Goal: Information Seeking & Learning: Check status

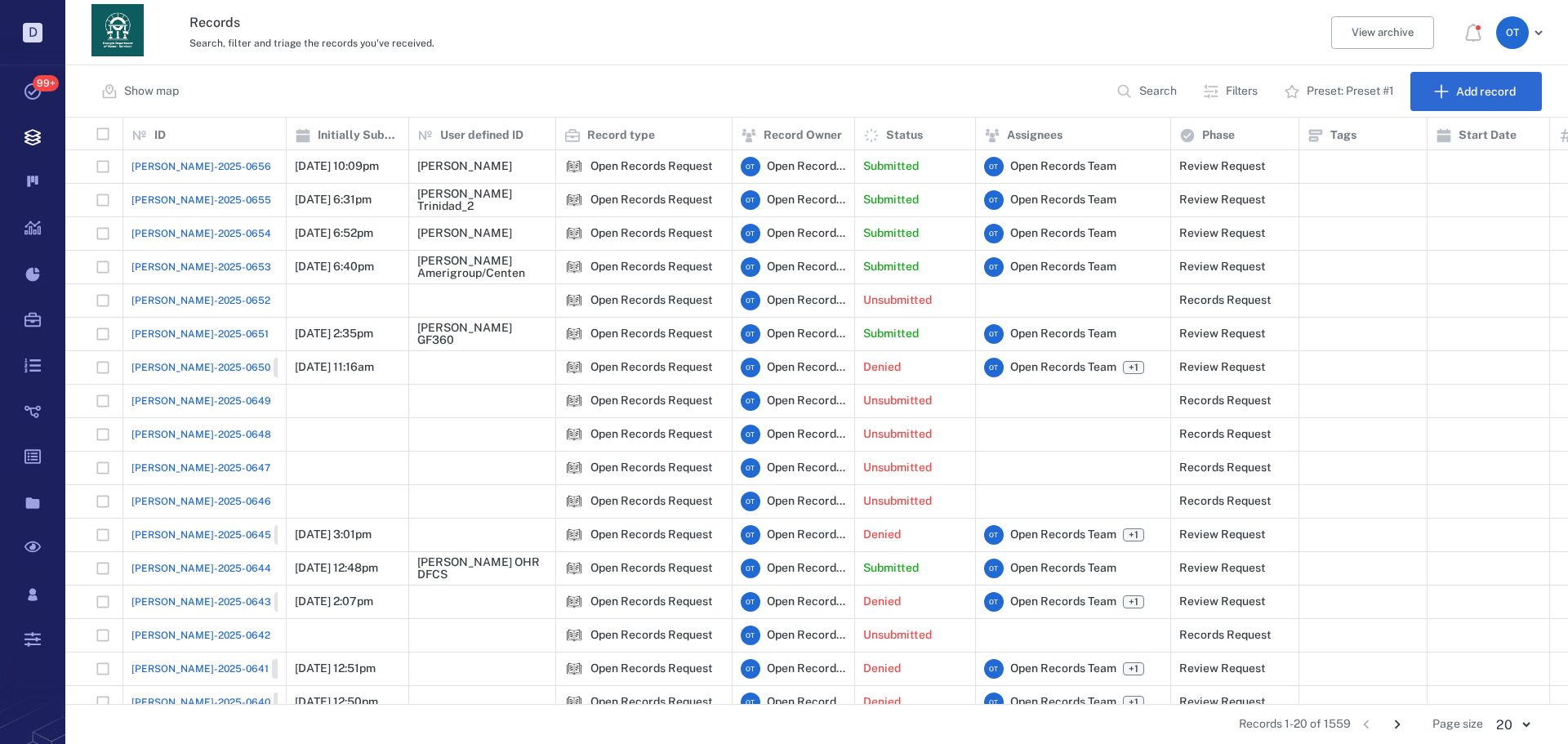
click at [146, 196] on span "[PERSON_NAME]-2025-0655" at bounding box center [201, 200] width 139 height 15
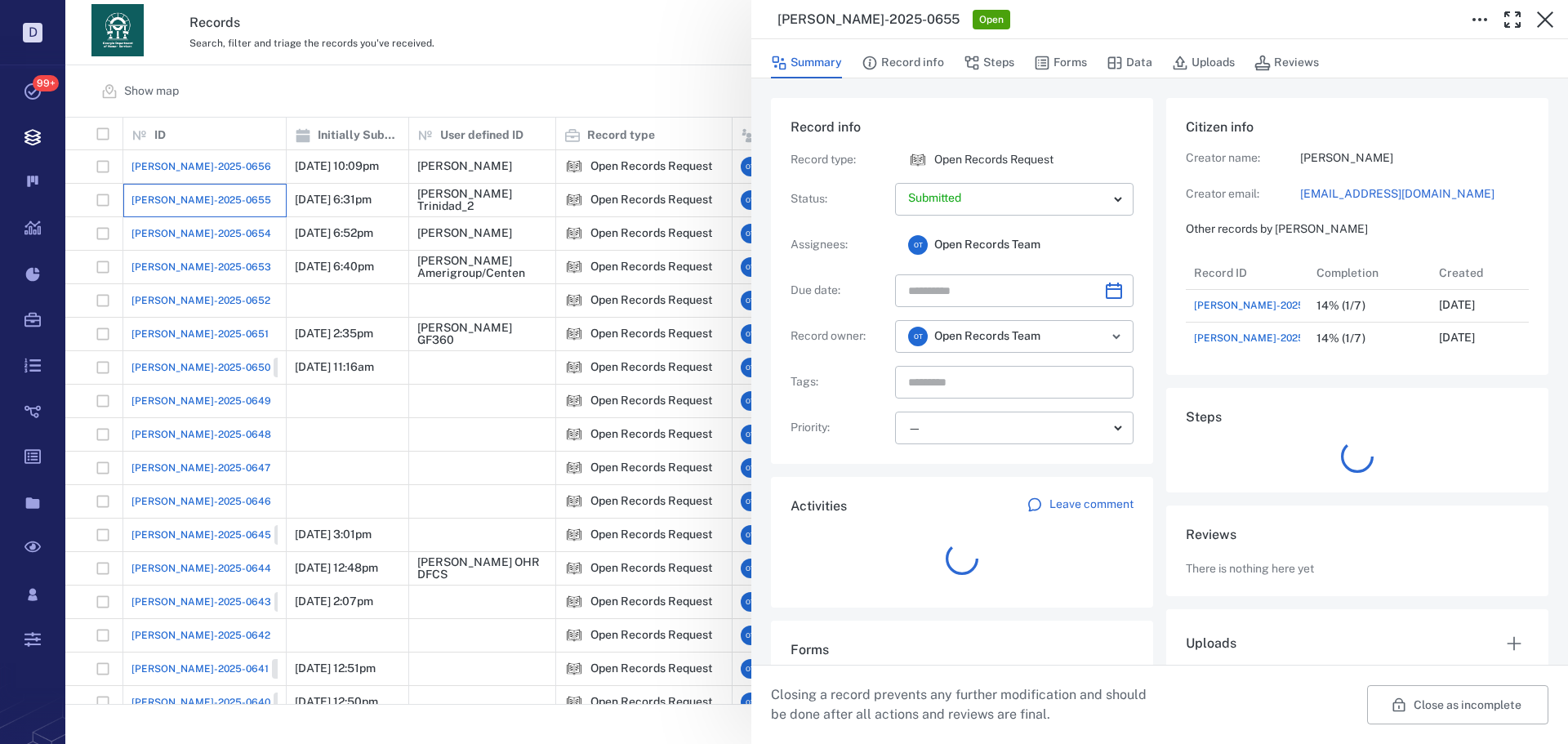
scroll to position [98, 325]
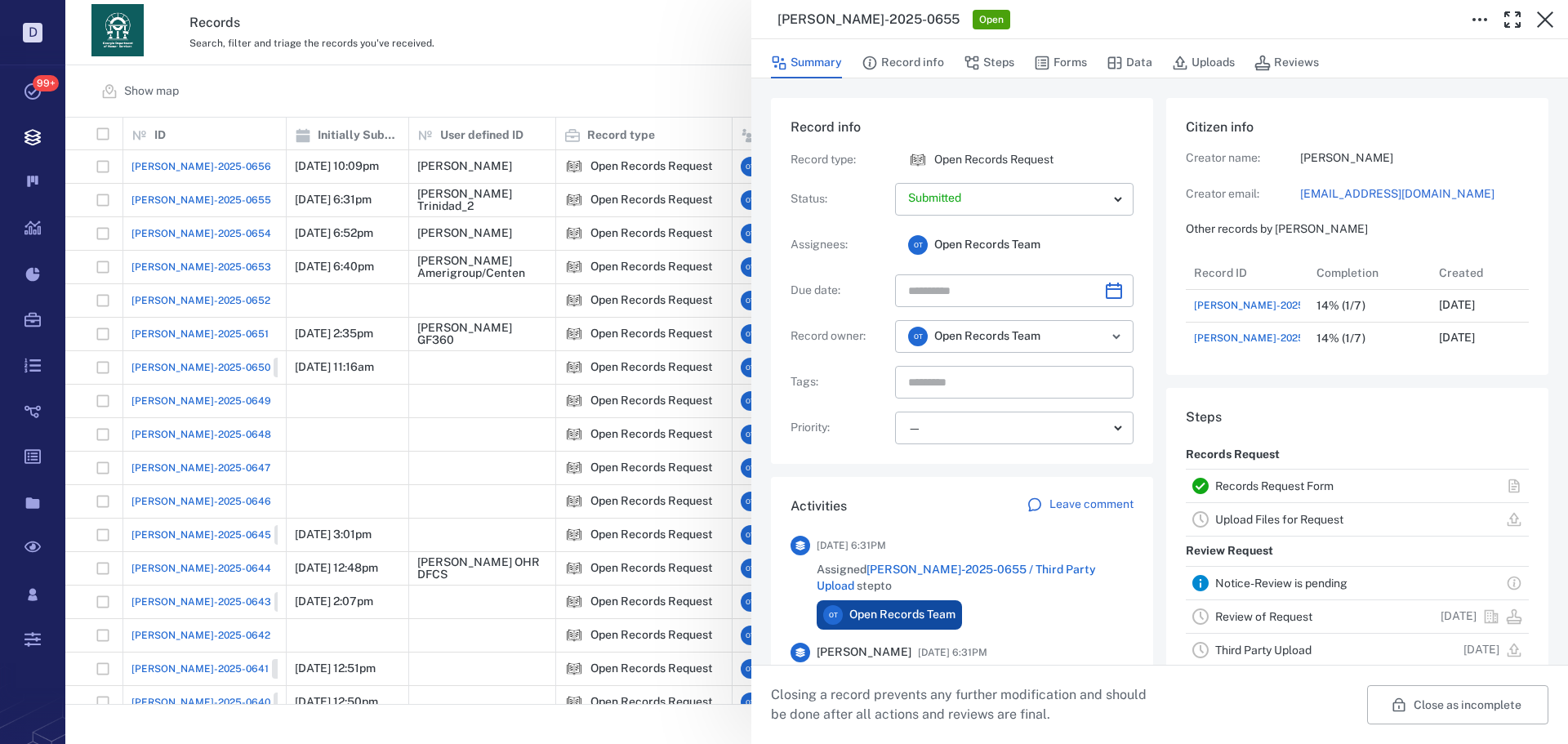
drag, startPoint x: 601, startPoint y: 125, endPoint x: 202, endPoint y: 152, distance: 399.9
click at [600, 125] on div "ORR-2025-0655 Open Summary Record info Steps Forms Data Uploads Reviews Record …" at bounding box center [816, 372] width 1503 height 744
click at [202, 152] on div "[PERSON_NAME]-2025-0656" at bounding box center [205, 167] width 146 height 33
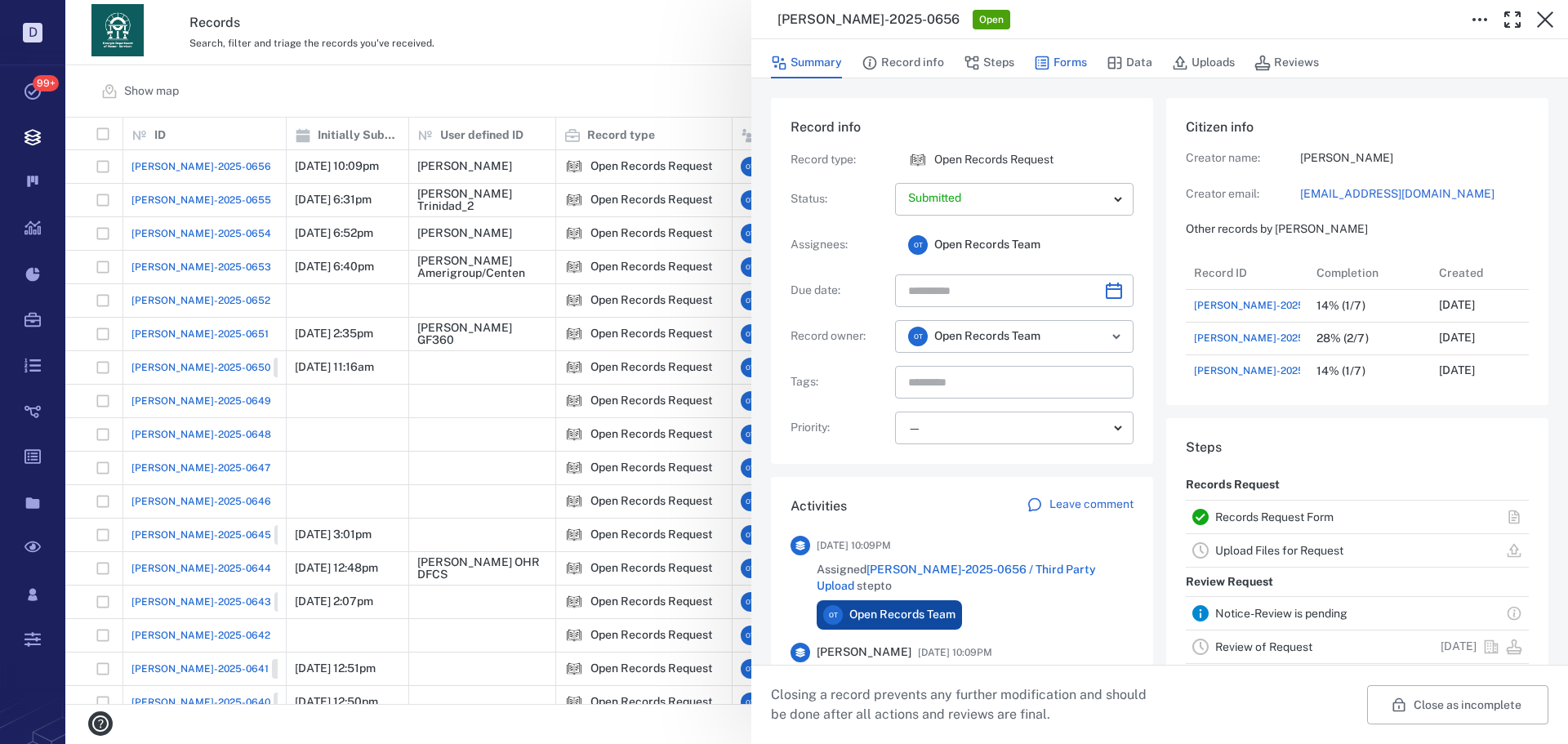
click at [1069, 53] on button "Forms" at bounding box center [1061, 63] width 53 height 31
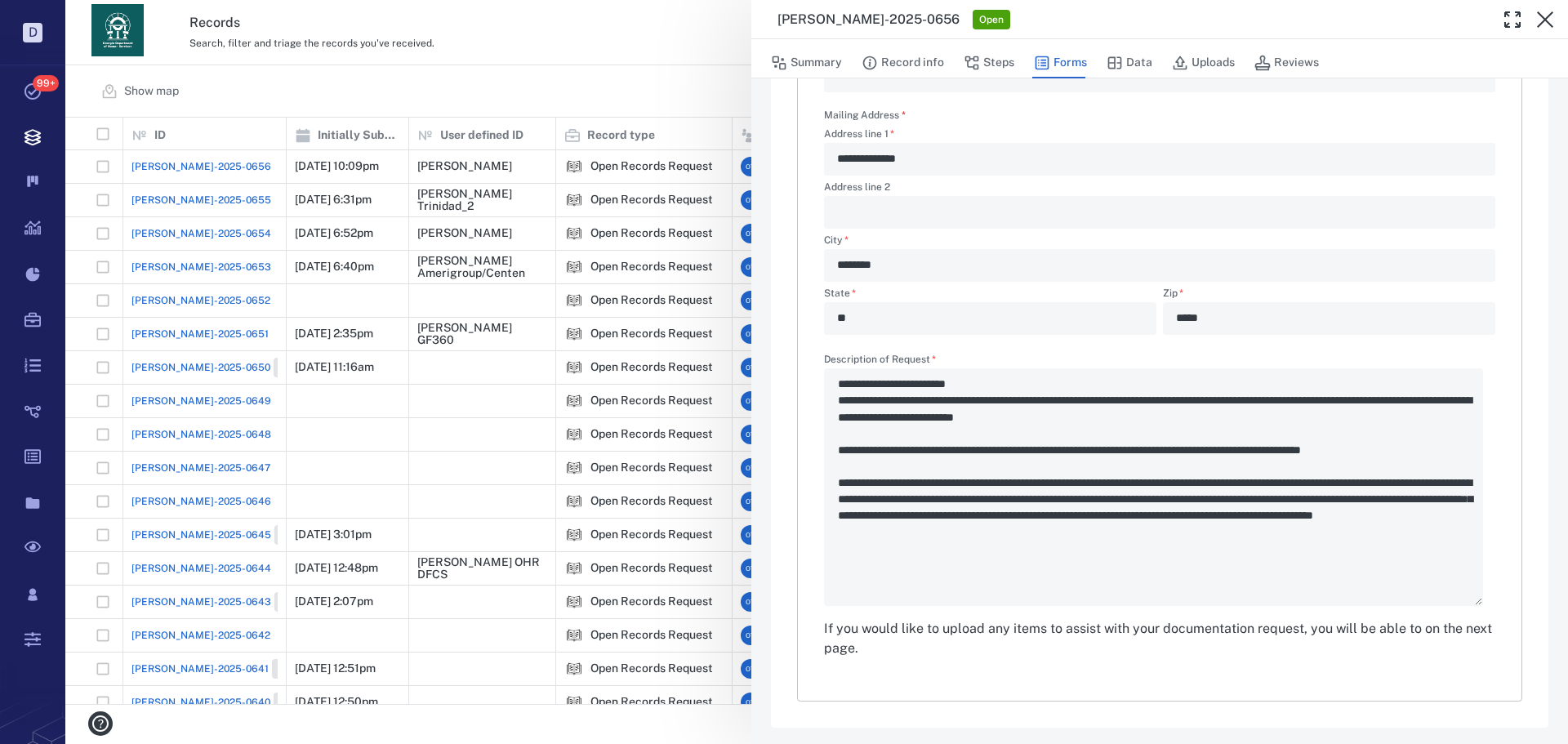
scroll to position [504, 0]
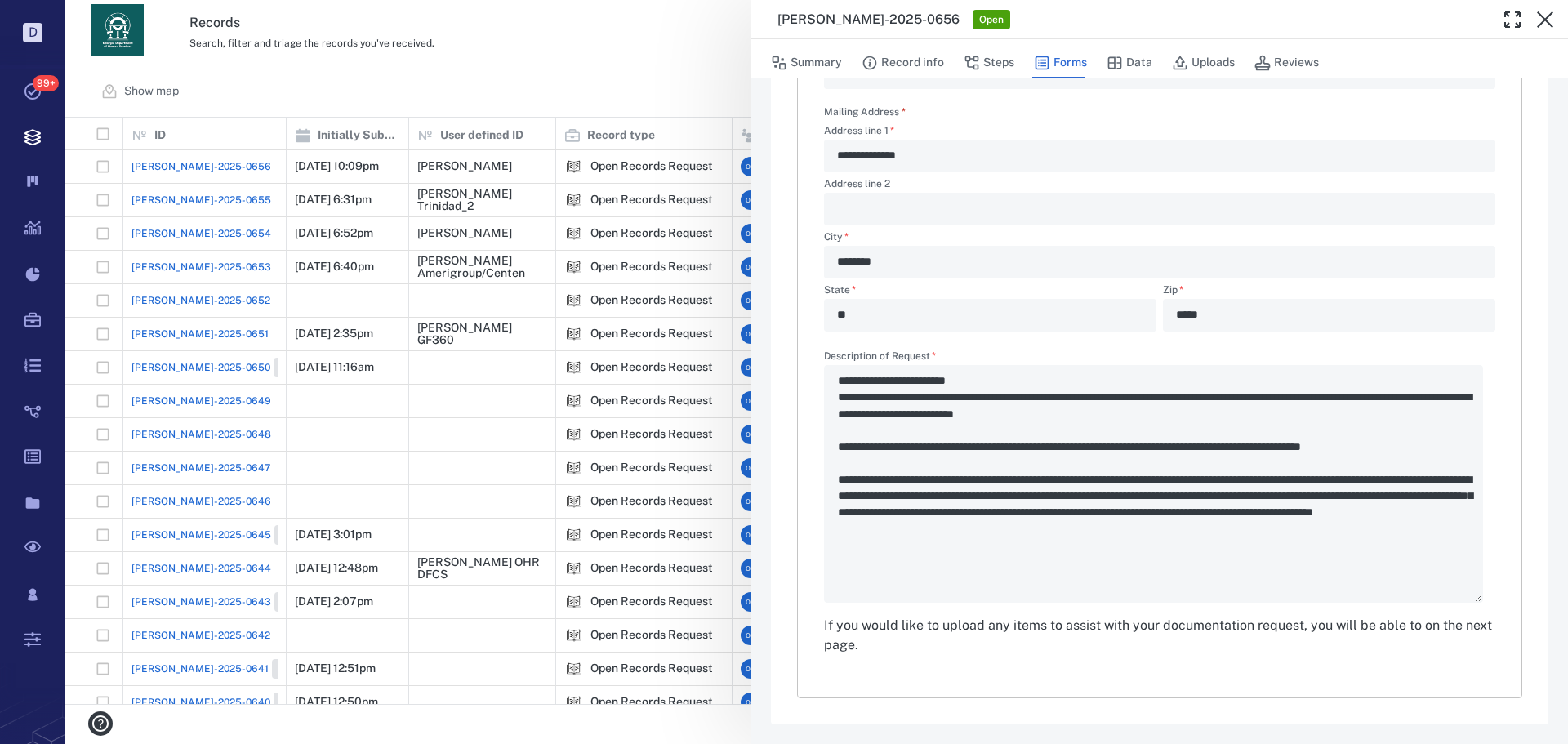
drag, startPoint x: 922, startPoint y: 453, endPoint x: 1057, endPoint y: 457, distance: 135.1
click at [1013, 452] on div "**********" at bounding box center [1160, 477] width 672 height 251
click at [695, 94] on div "**********" at bounding box center [816, 372] width 1503 height 744
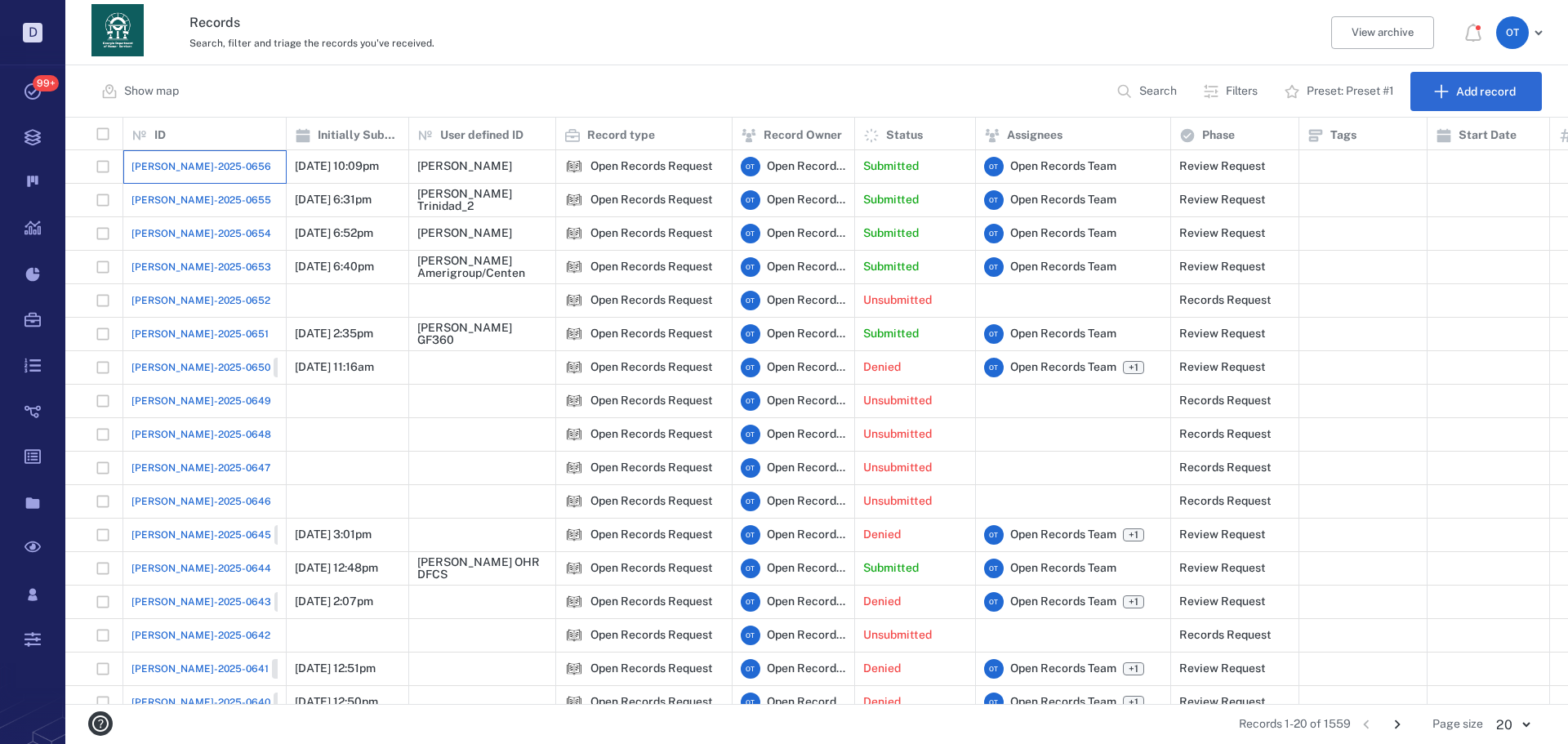
click at [226, 180] on div "[PERSON_NAME]-2025-0656" at bounding box center [205, 167] width 146 height 33
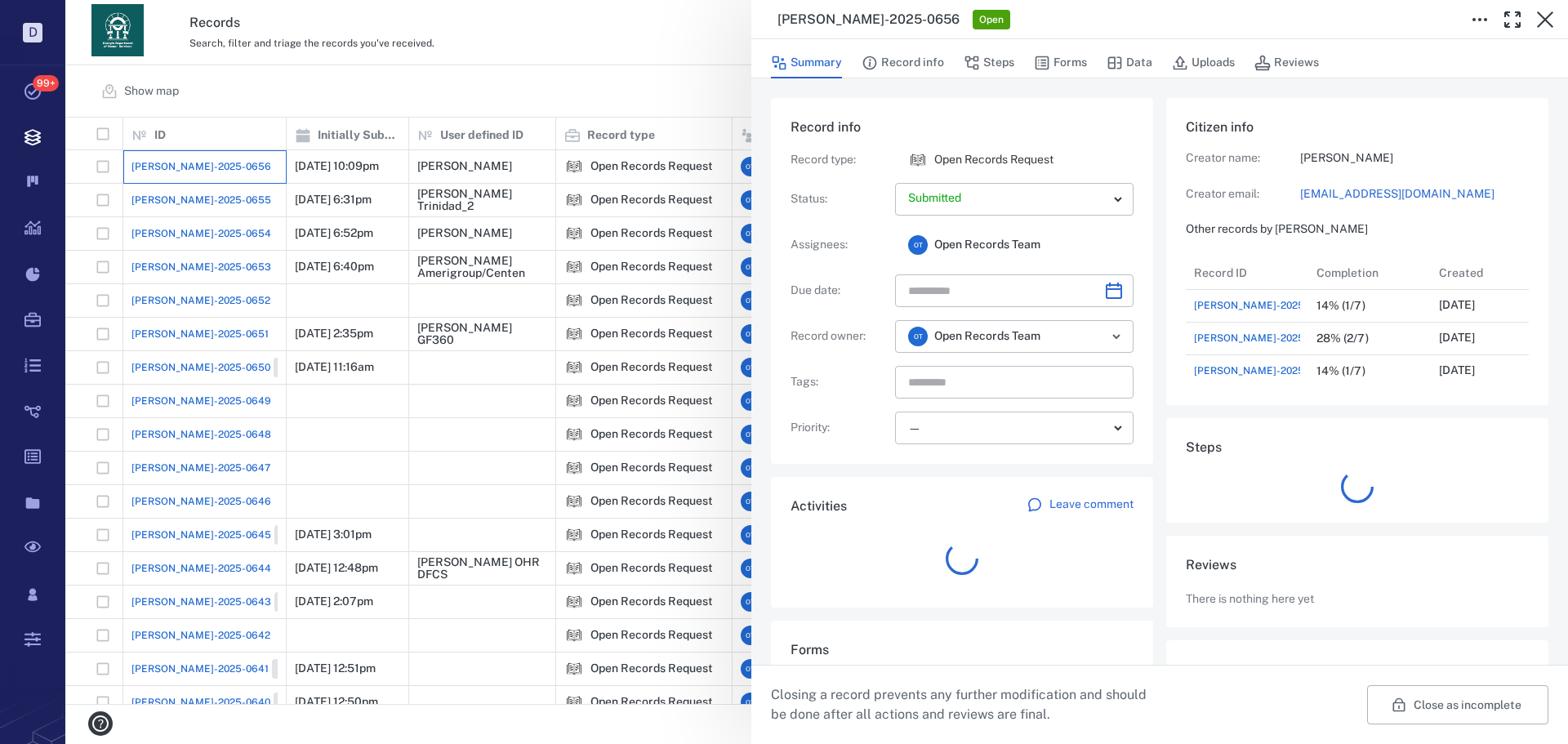
scroll to position [13, 13]
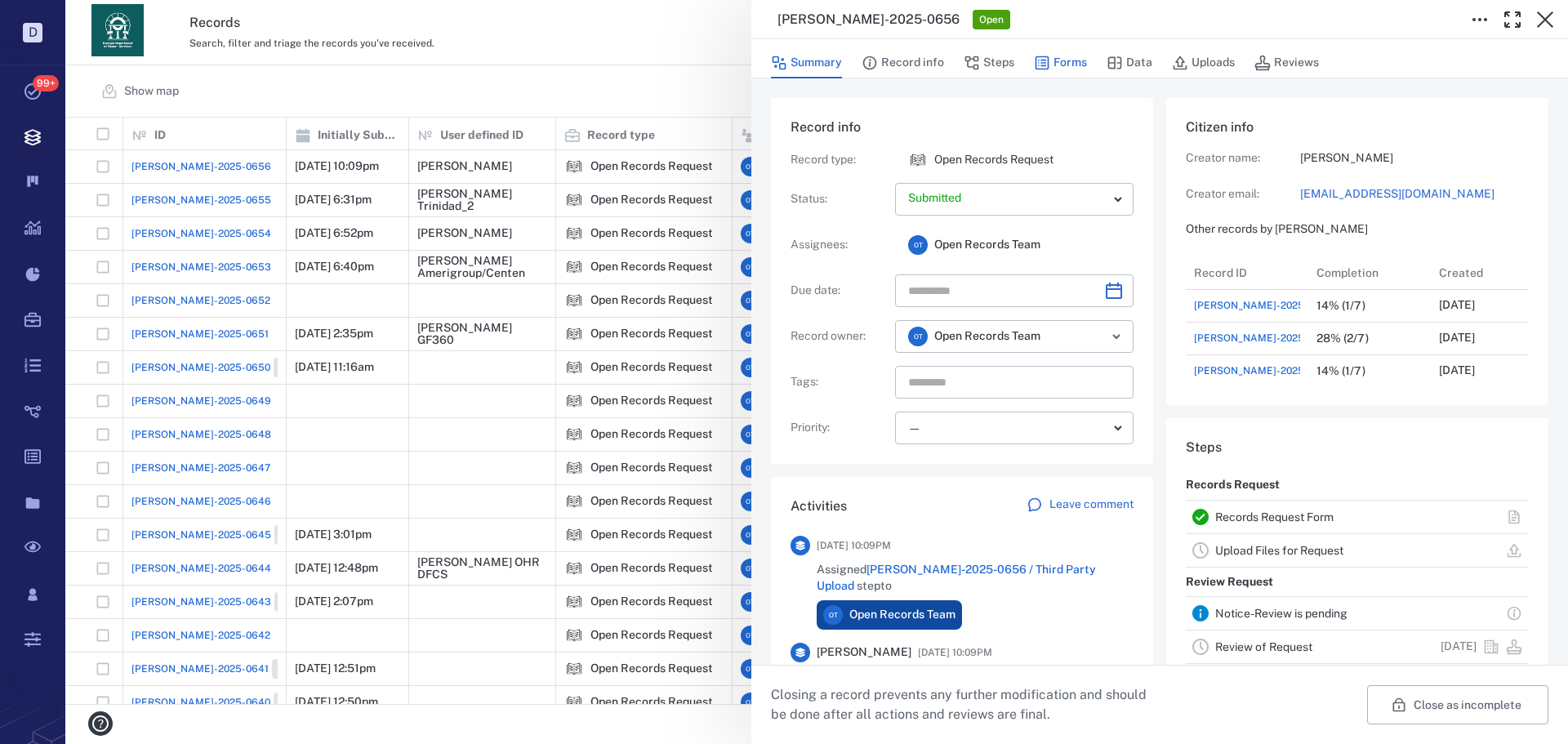
click at [1038, 71] on icon "button" at bounding box center [1042, 63] width 16 height 16
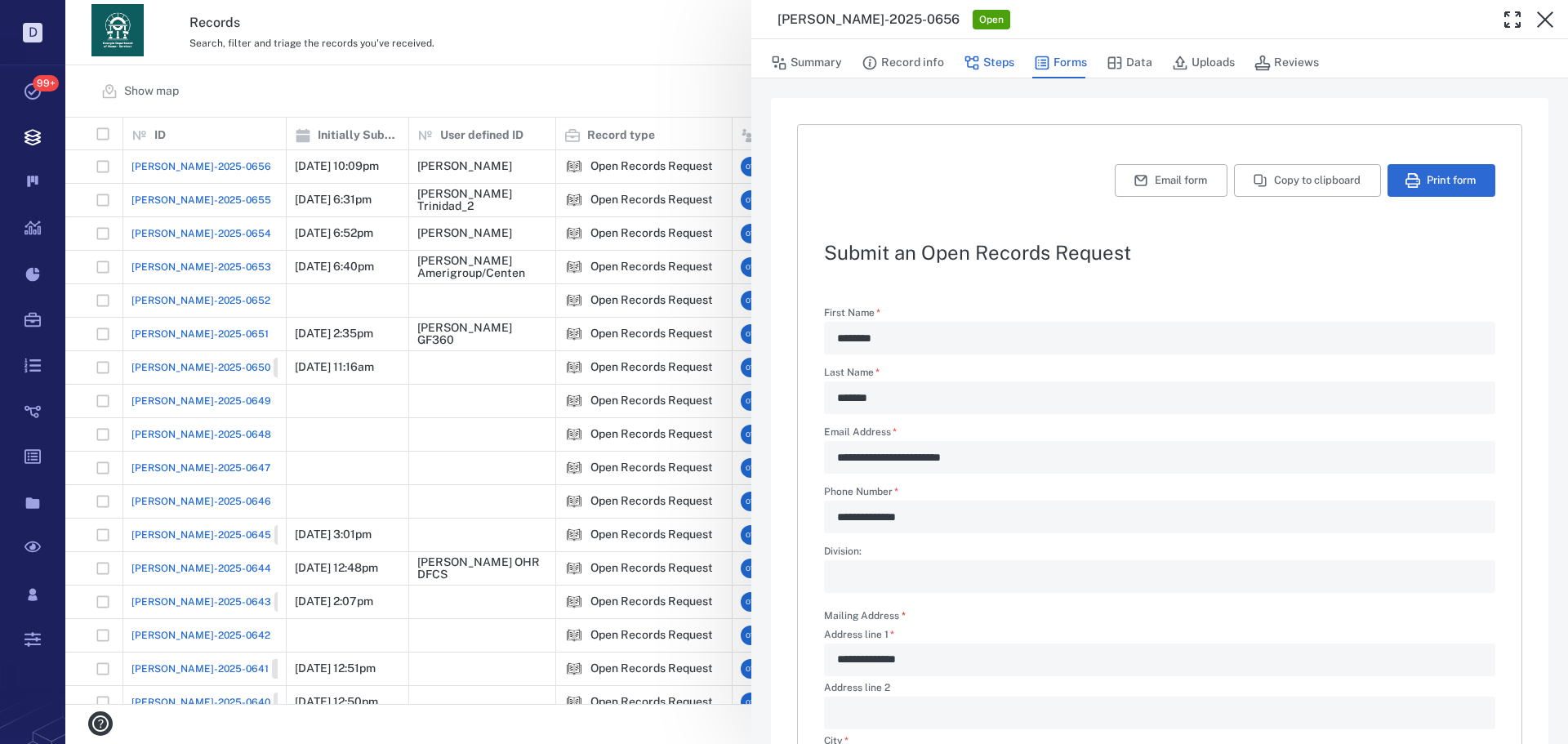
click at [994, 61] on button "Steps" at bounding box center [989, 63] width 51 height 31
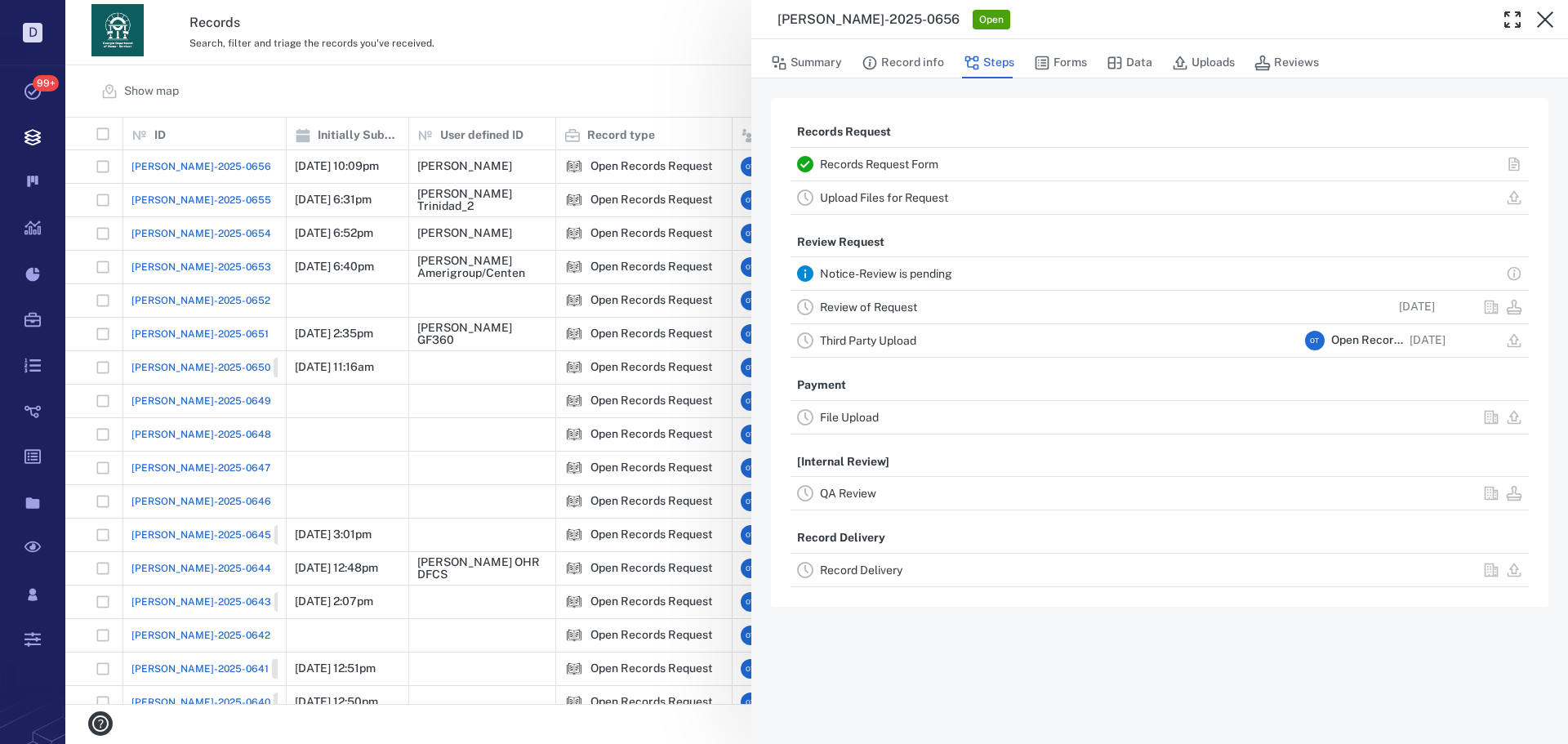
click at [887, 310] on link "Review of Request" at bounding box center [868, 307] width 97 height 13
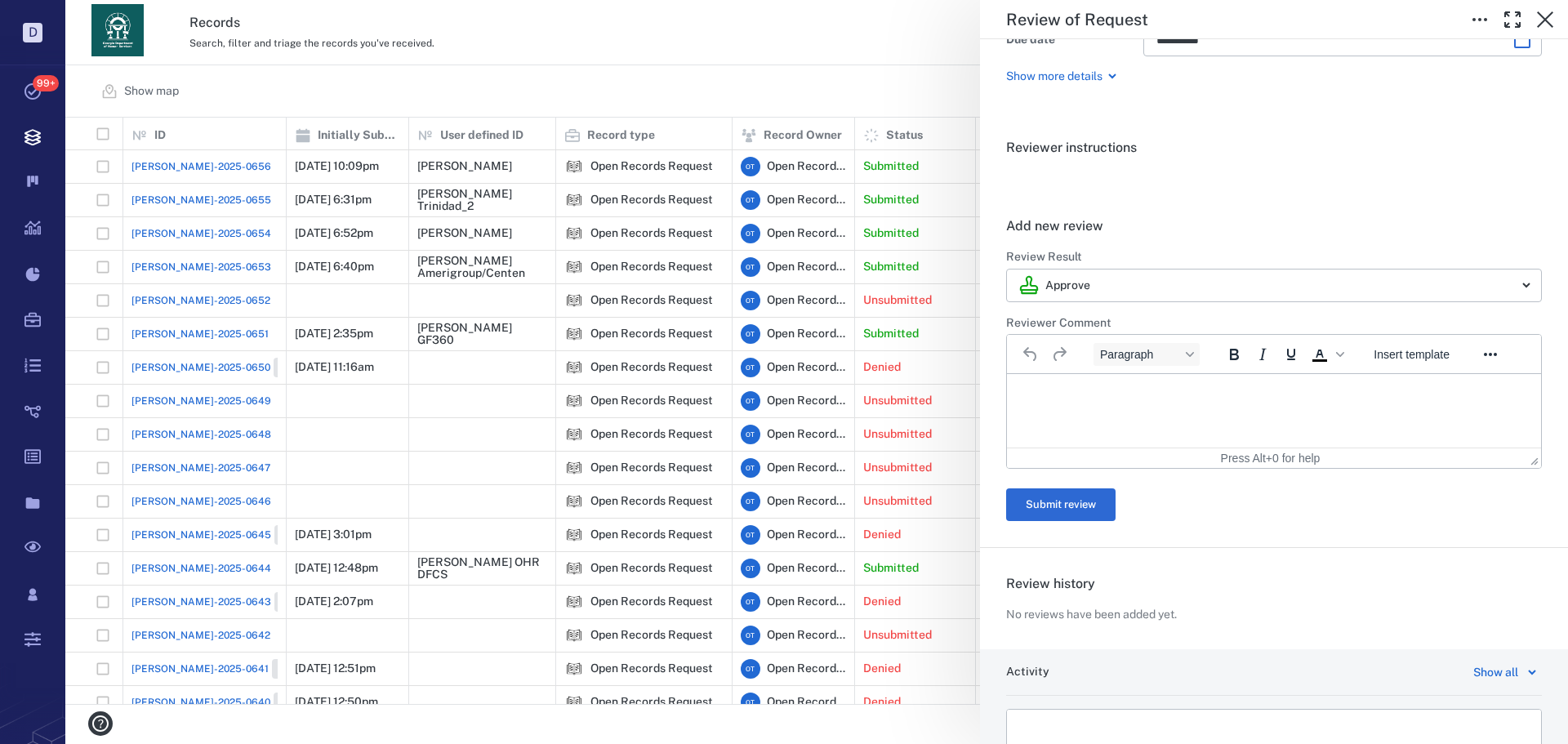
drag, startPoint x: 1150, startPoint y: 351, endPoint x: 1149, endPoint y: 320, distance: 31.0
click at [1145, 343] on button "Paragraph" at bounding box center [1146, 354] width 106 height 23
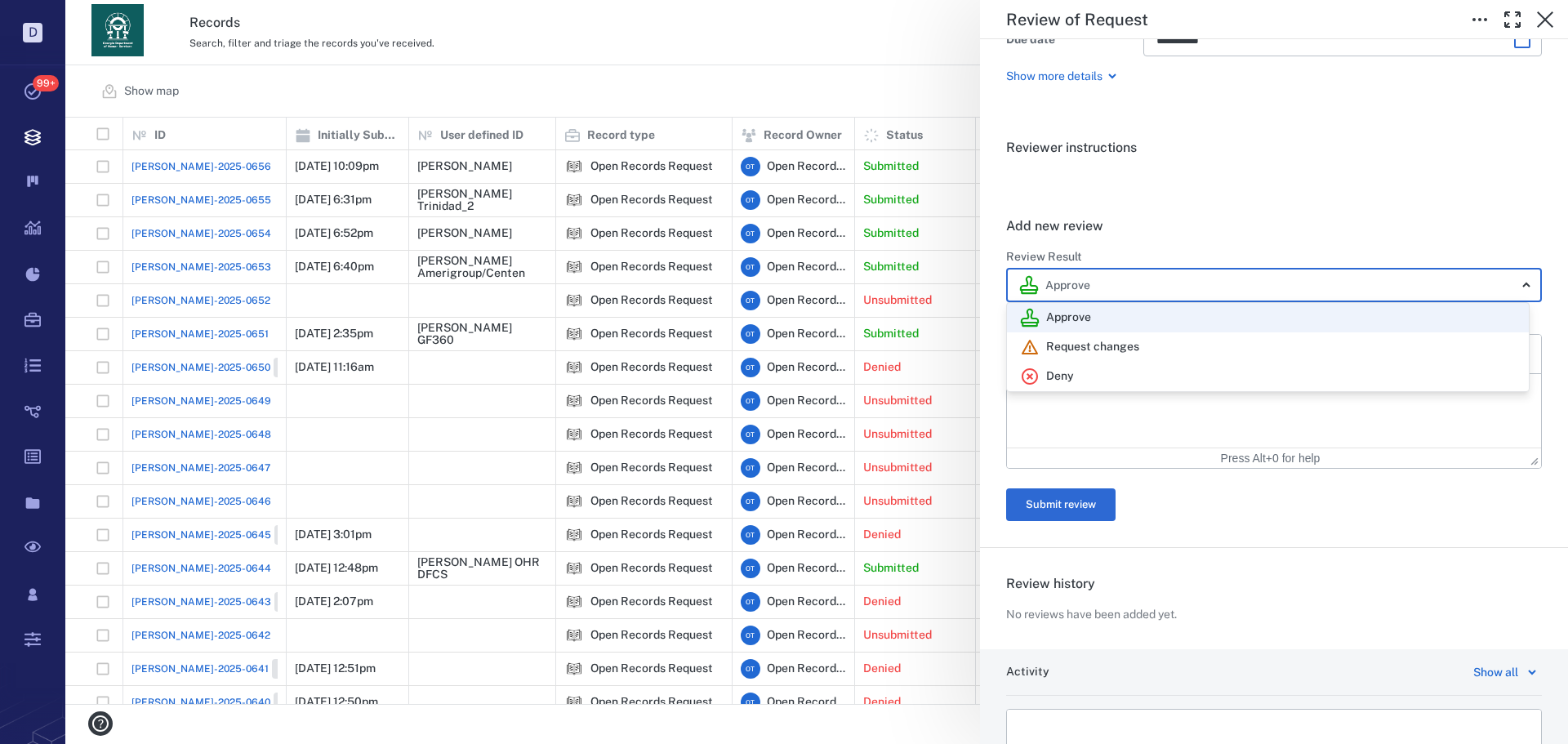
click at [1141, 294] on body "D Tasks 99+ Records Boards Dashboard Reports Record types Guide steps Rules For…" at bounding box center [784, 372] width 1568 height 744
click at [1110, 375] on div "Deny" at bounding box center [1268, 376] width 496 height 20
type input "******"
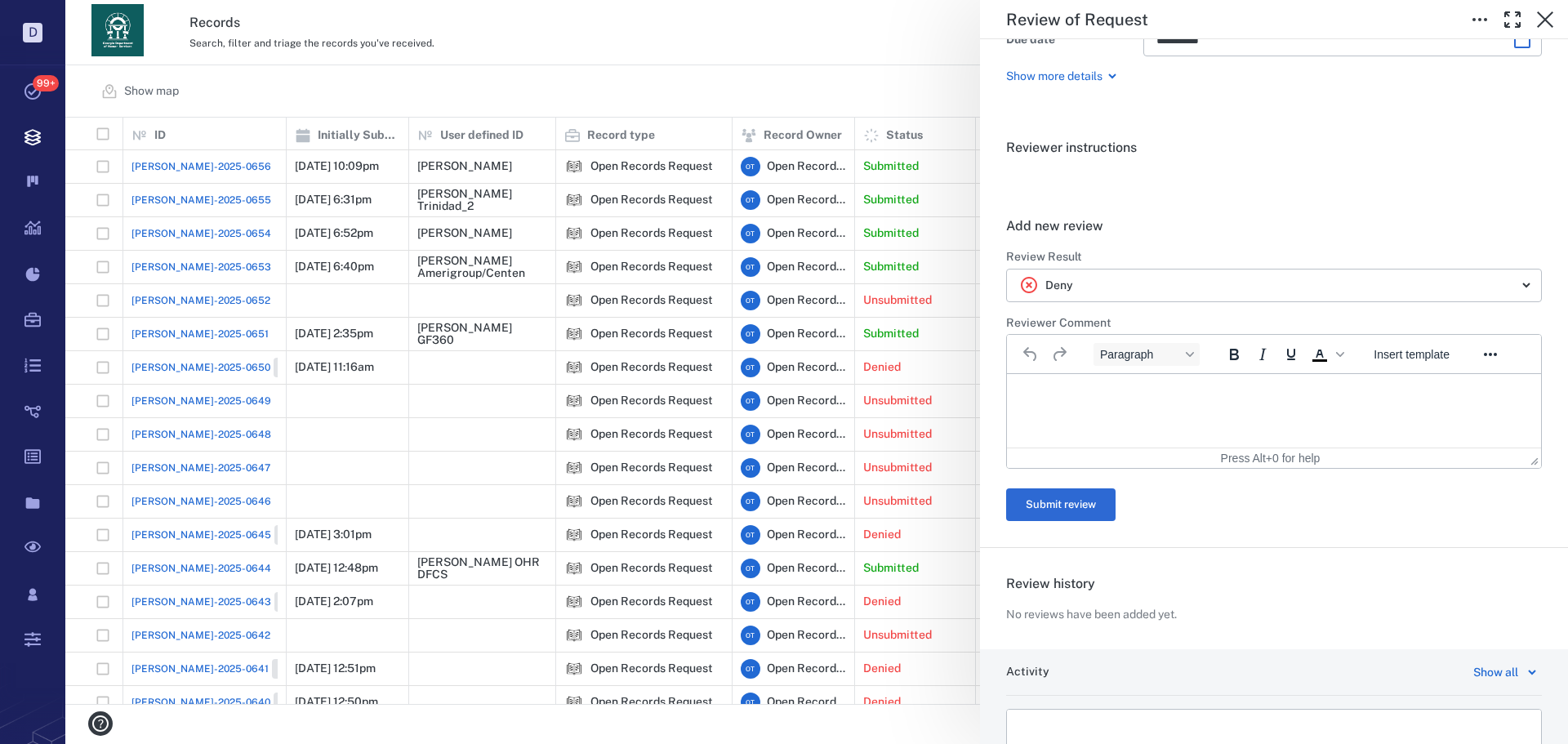
drag, startPoint x: 1112, startPoint y: 390, endPoint x: 133, endPoint y: 22, distance: 1045.9
click at [1112, 390] on div at bounding box center [784, 372] width 1568 height 744
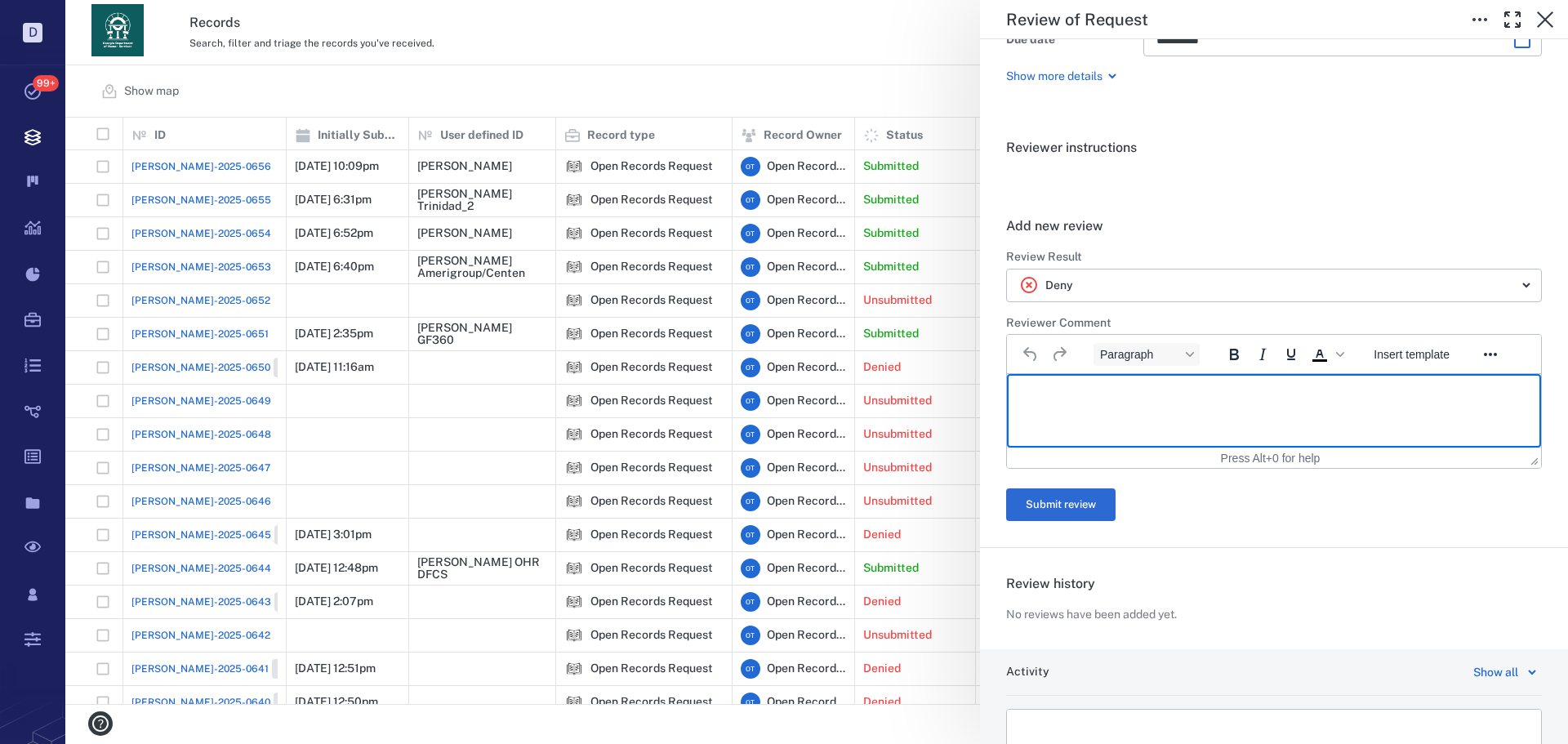
click at [1139, 396] on p "Rich Text Area. Press ALT-0 for help." at bounding box center [1274, 394] width 506 height 15
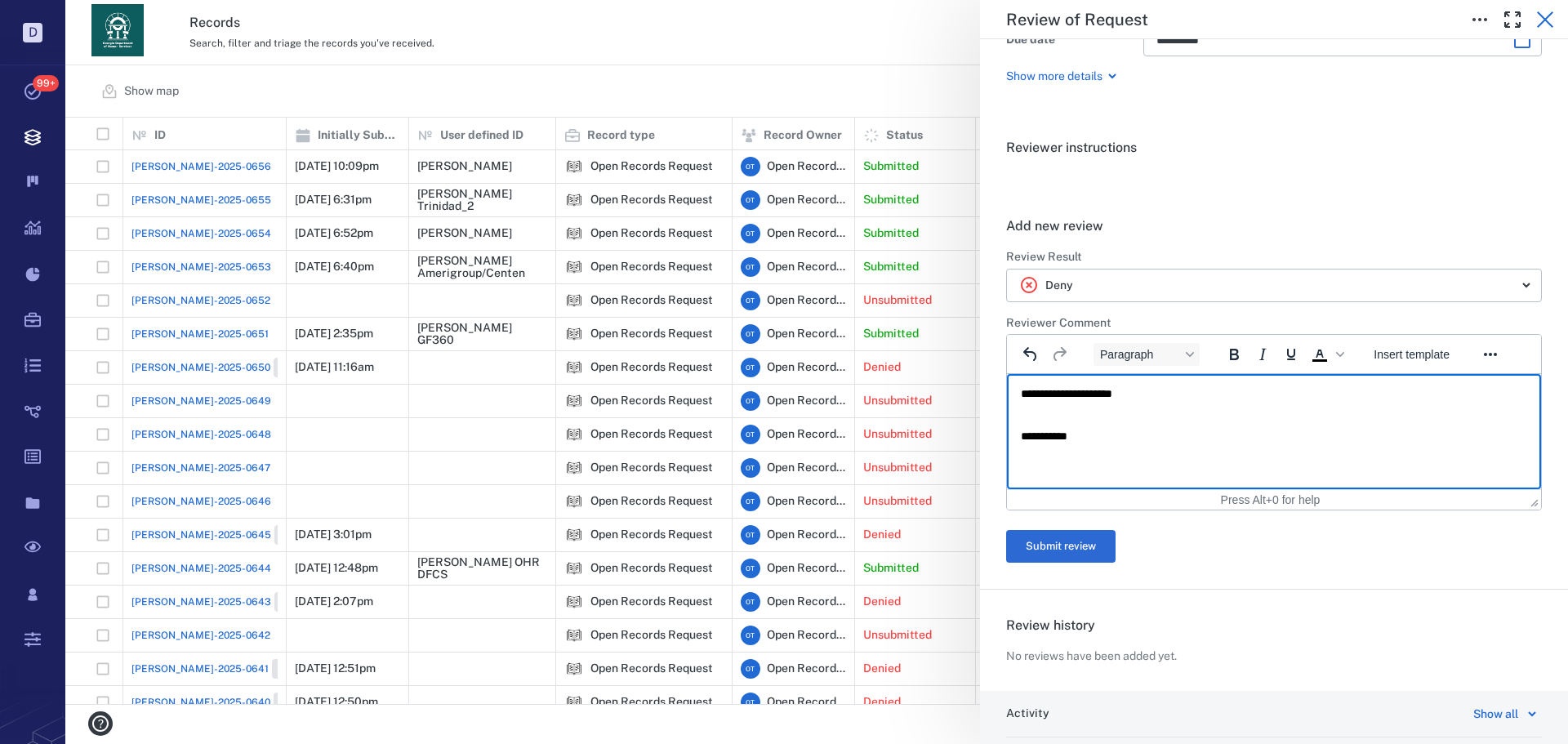
click at [1534, 25] on button "button" at bounding box center [1546, 20] width 33 height 33
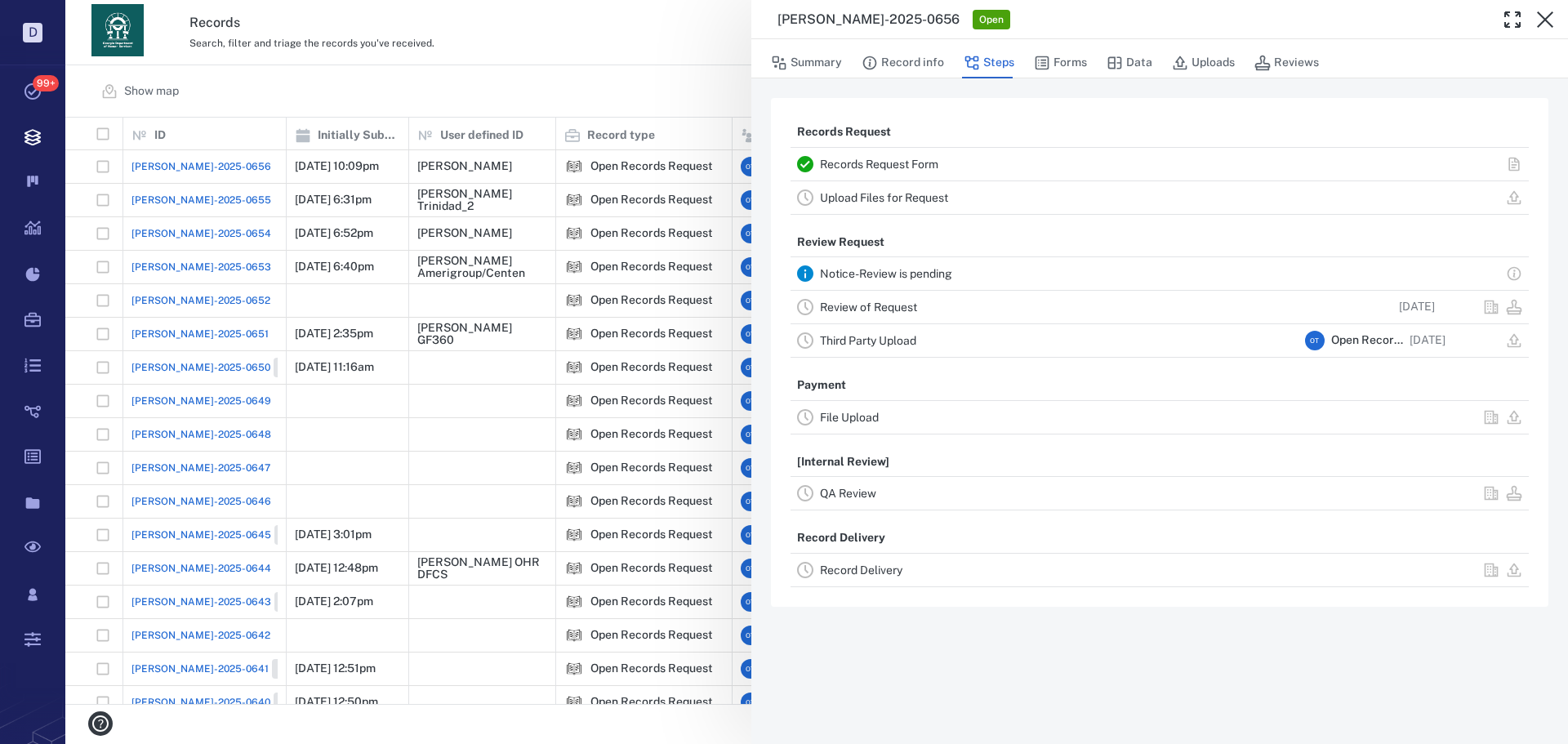
drag, startPoint x: 1050, startPoint y: 58, endPoint x: 1546, endPoint y: 178, distance: 510.3
click at [1051, 58] on button "Forms" at bounding box center [1061, 63] width 53 height 31
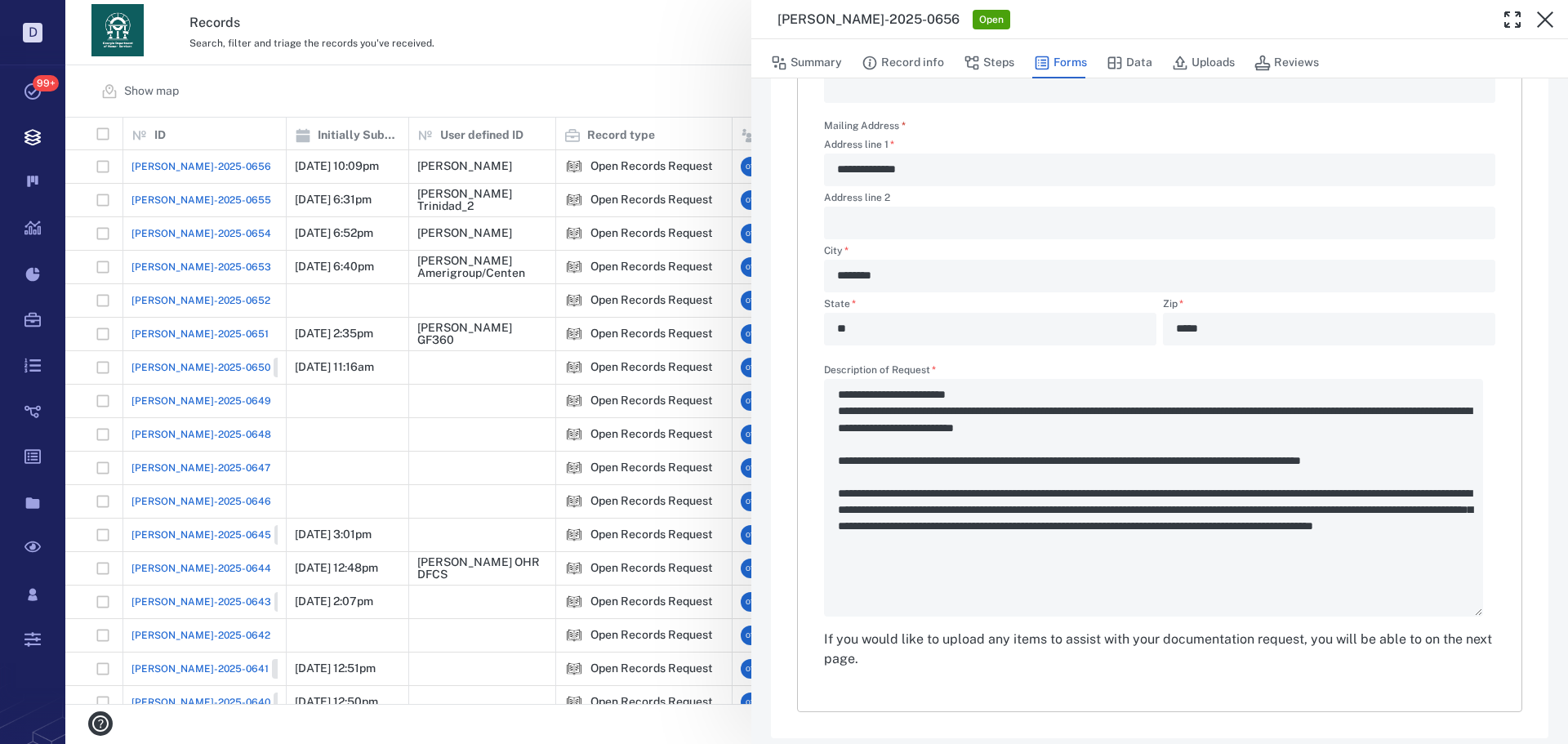
scroll to position [82, 0]
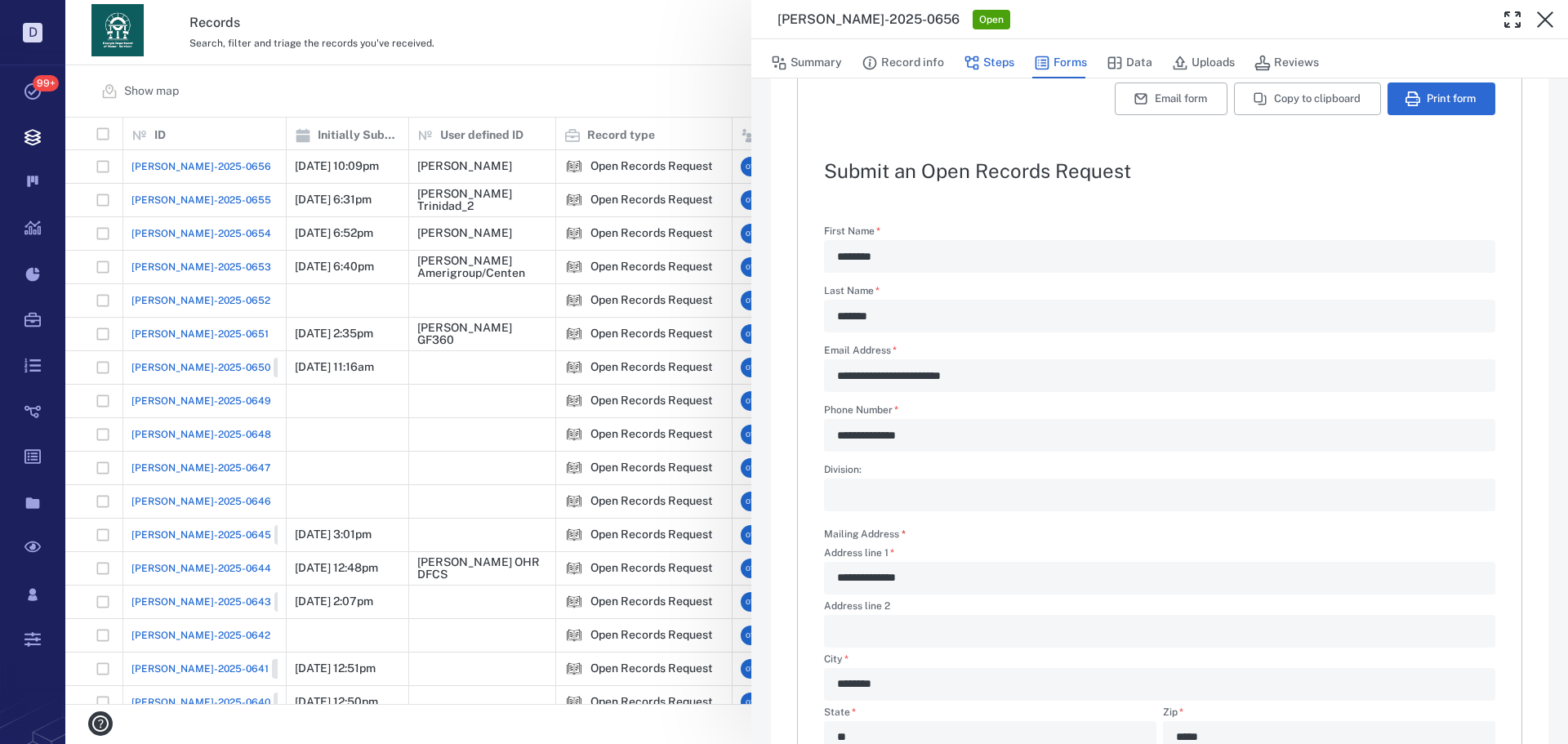
click at [995, 58] on button "Steps" at bounding box center [989, 63] width 51 height 31
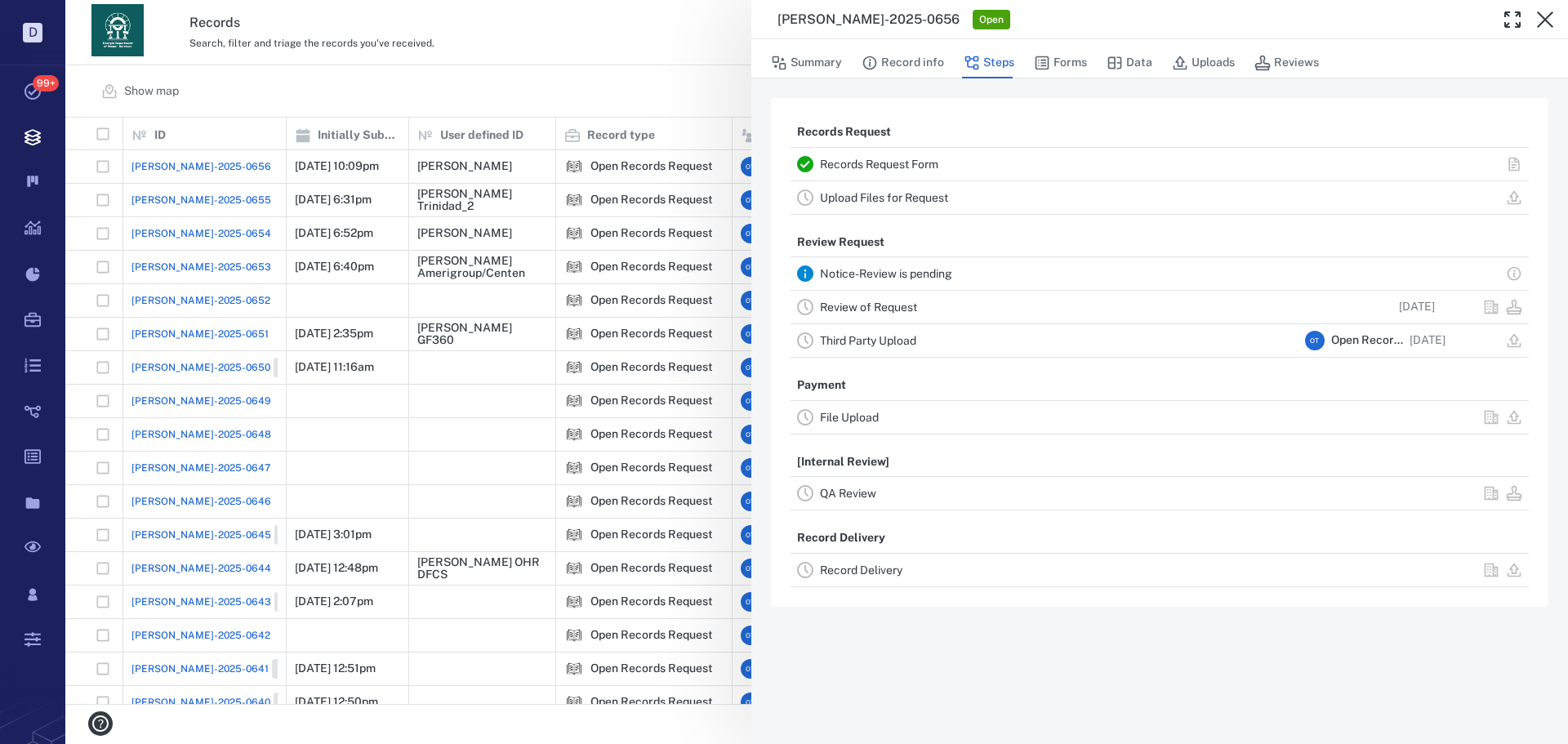
click at [895, 299] on div "Review of Request" at bounding box center [1059, 307] width 479 height 20
click at [899, 307] on link "Review of Request" at bounding box center [868, 307] width 97 height 13
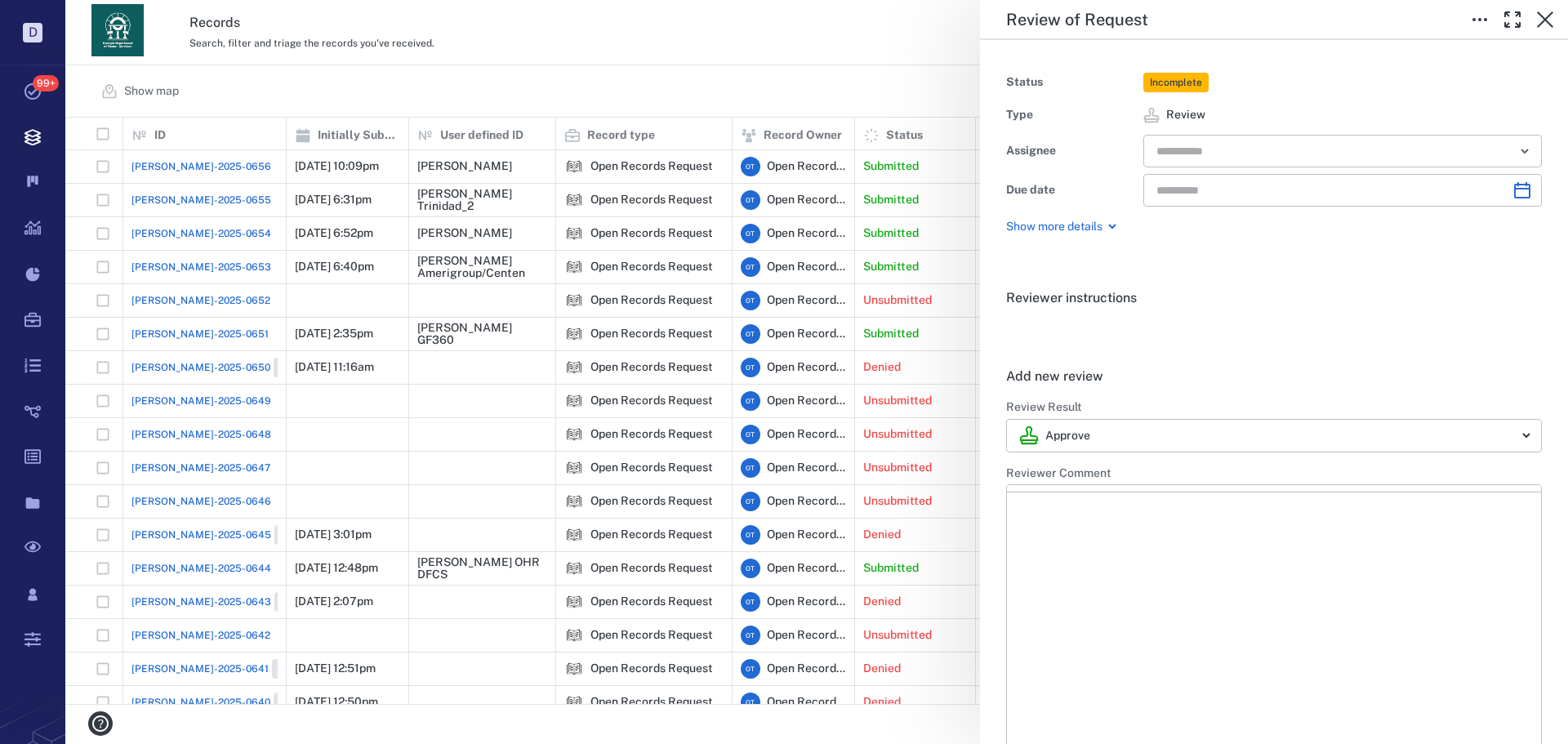
type input "**********"
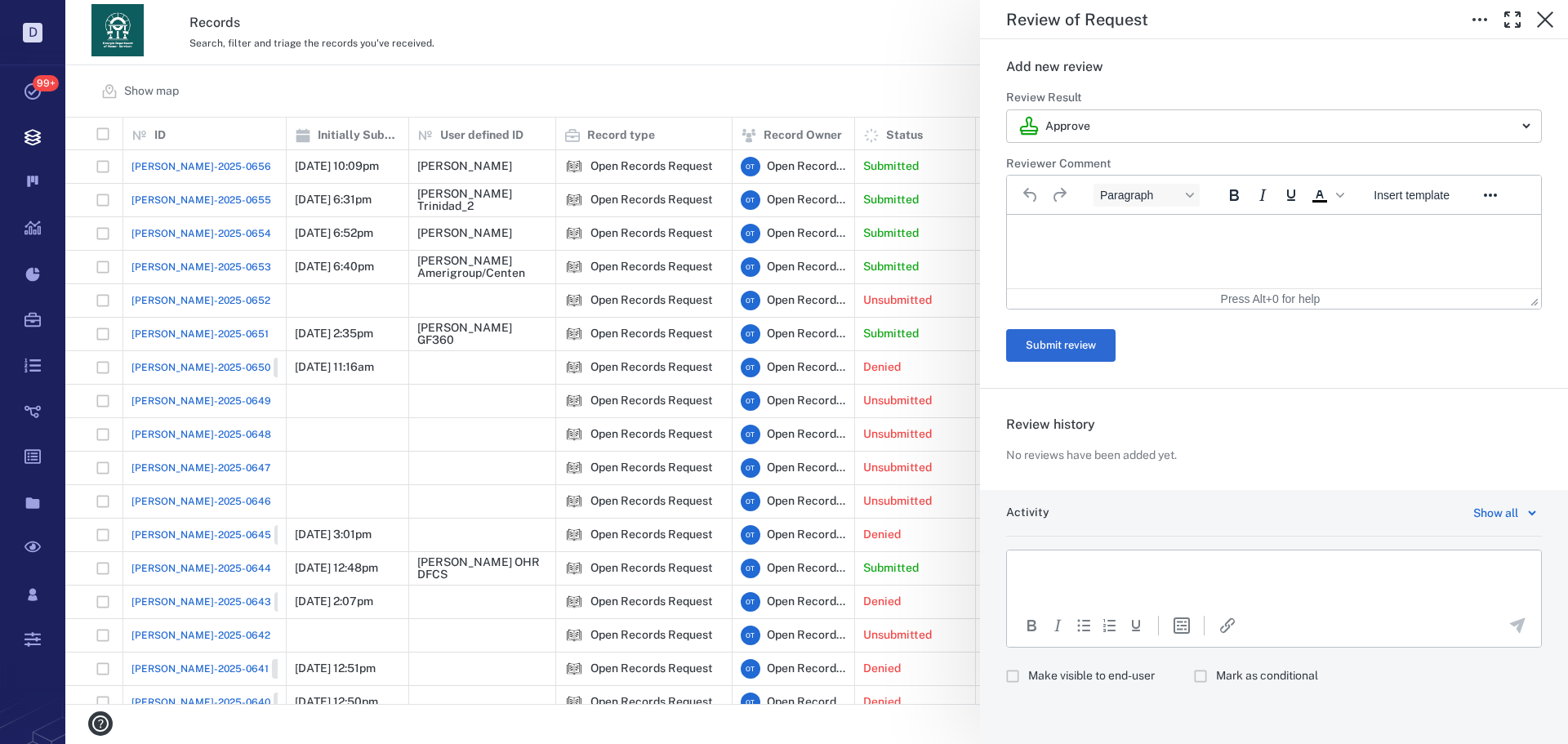
click at [1103, 135] on body "D Tasks 99+ Records Boards Dashboard Reports Record types Guide steps Rules For…" at bounding box center [784, 372] width 1568 height 744
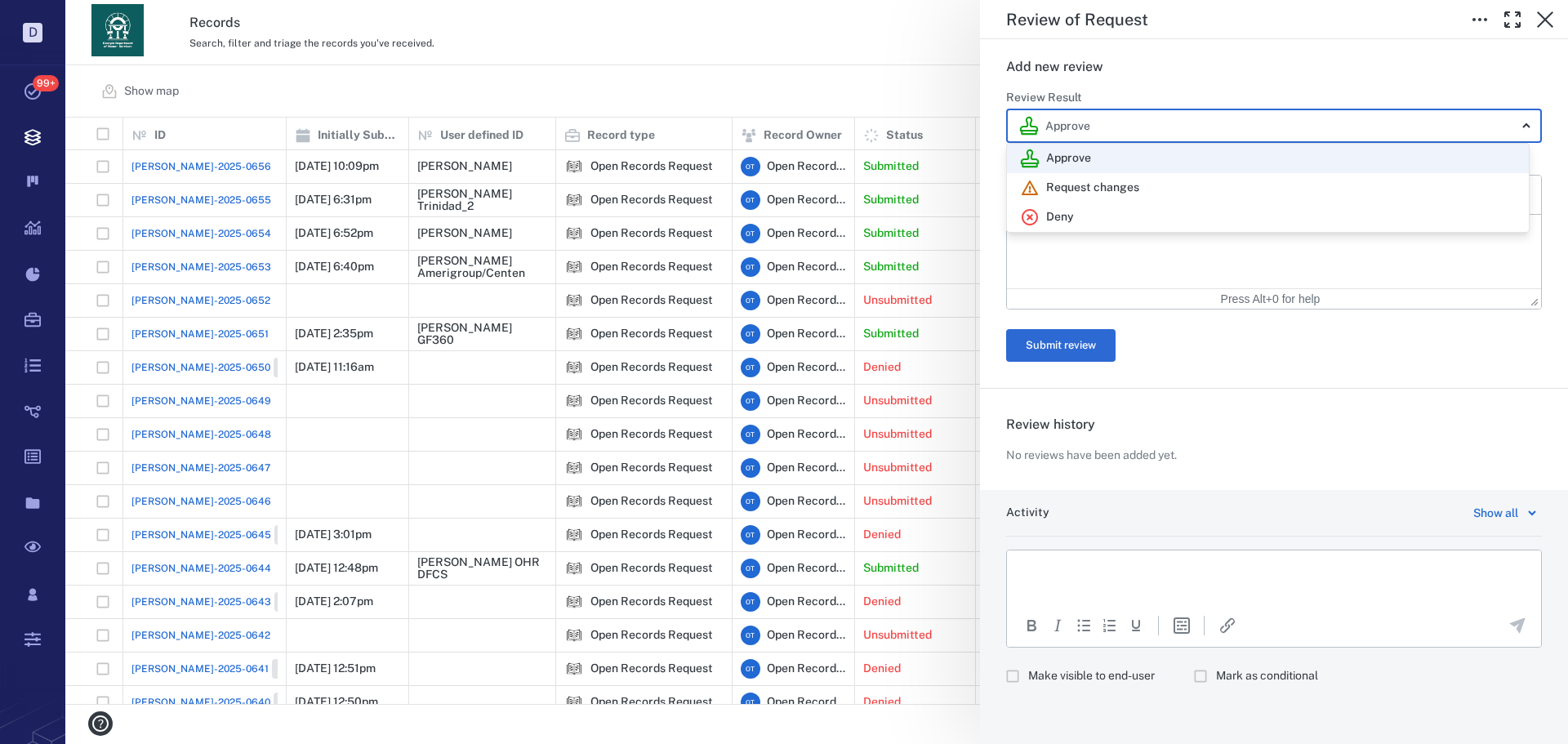
click at [1084, 213] on div "Deny" at bounding box center [1268, 217] width 496 height 20
type input "******"
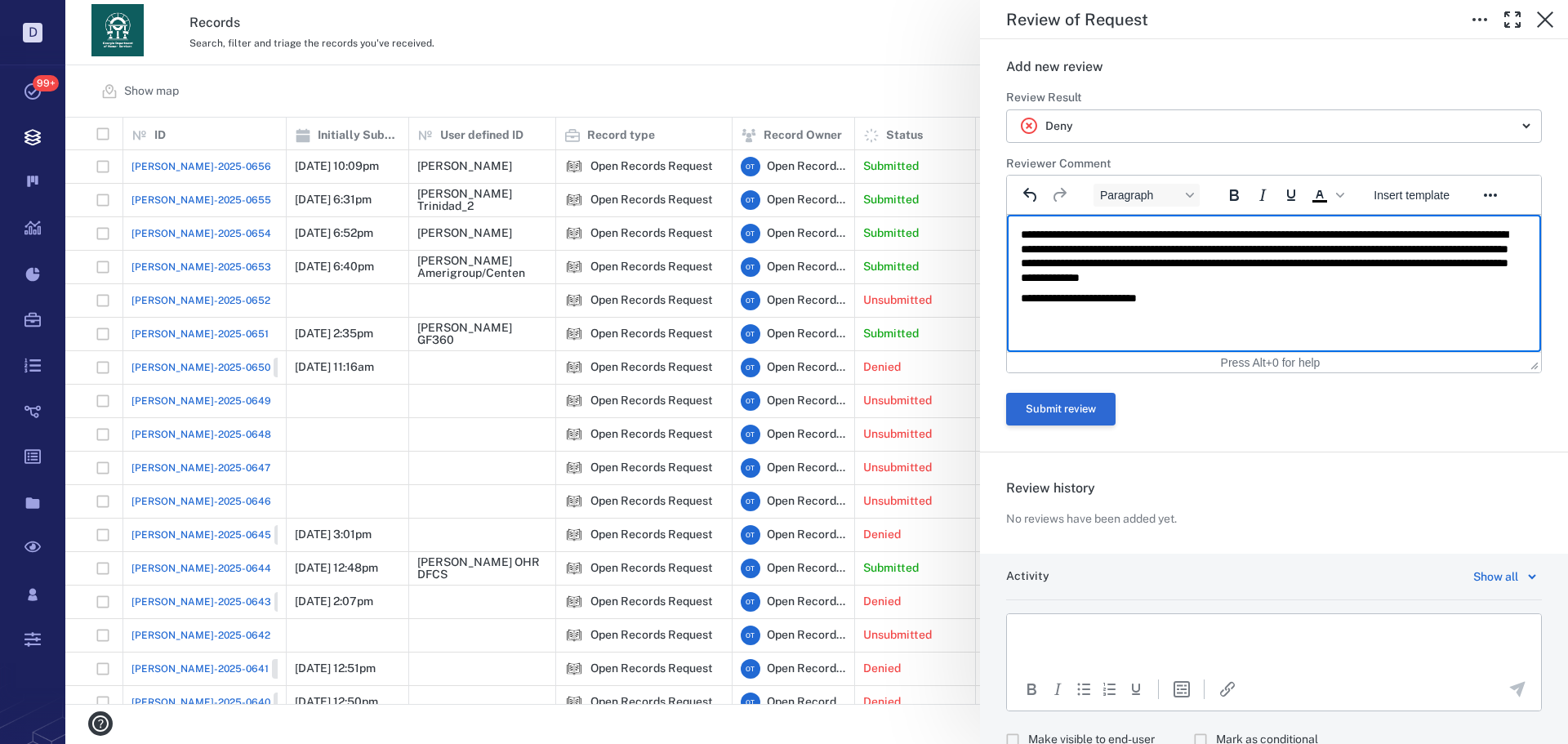
click at [1094, 405] on button "Submit review" at bounding box center [1061, 409] width 109 height 33
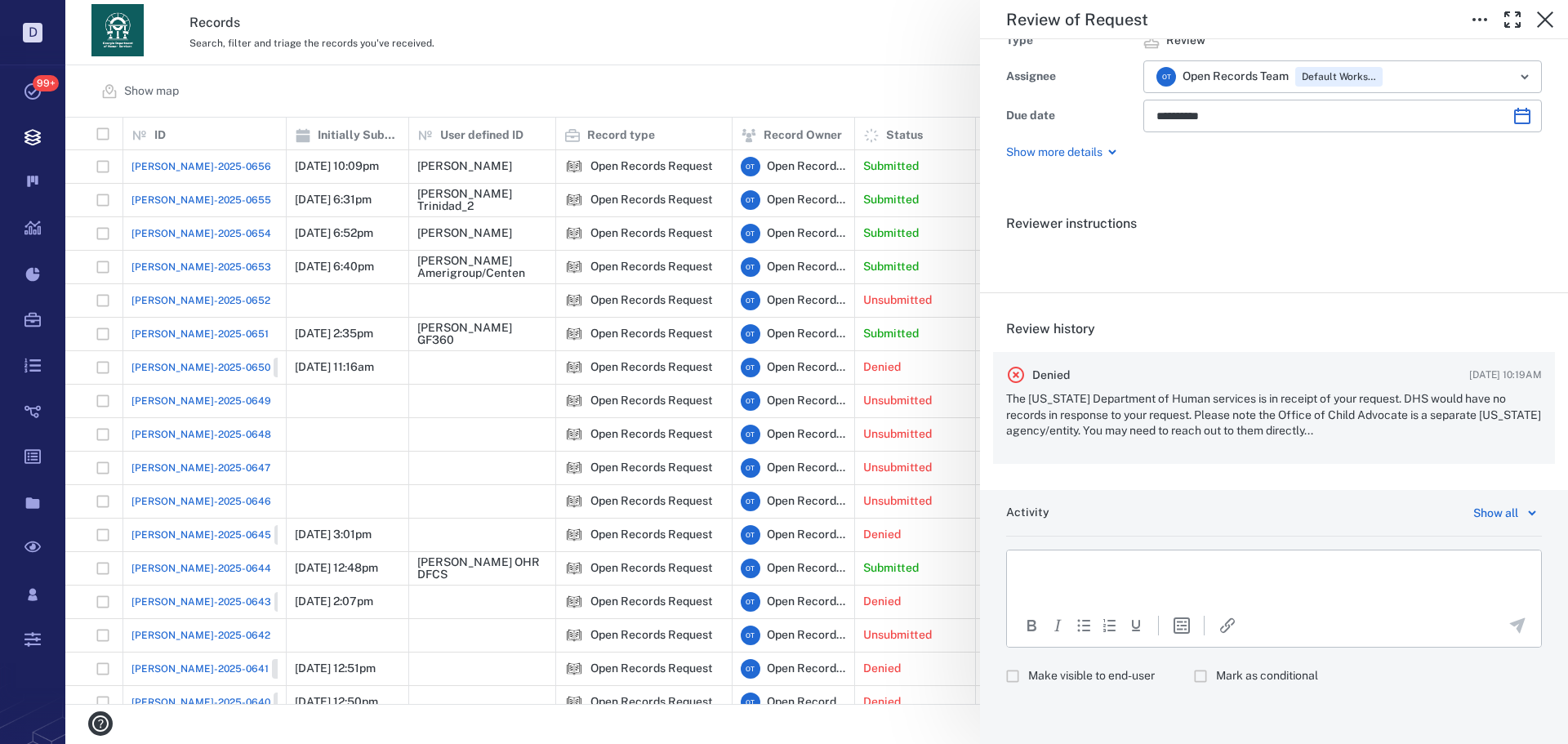
scroll to position [143, 0]
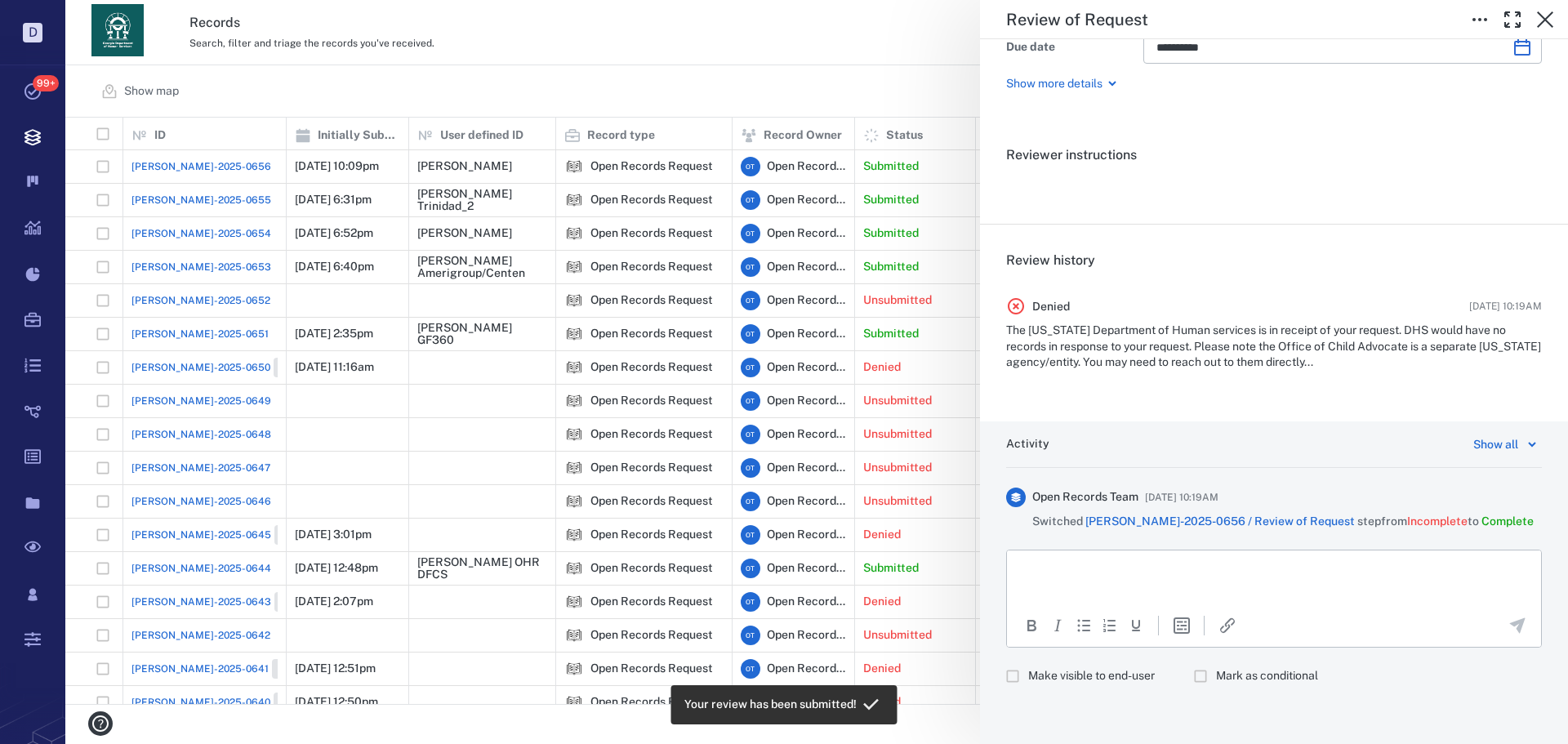
click at [1118, 567] on p "Rich Text Area. Press ALT-0 for help." at bounding box center [1274, 570] width 506 height 15
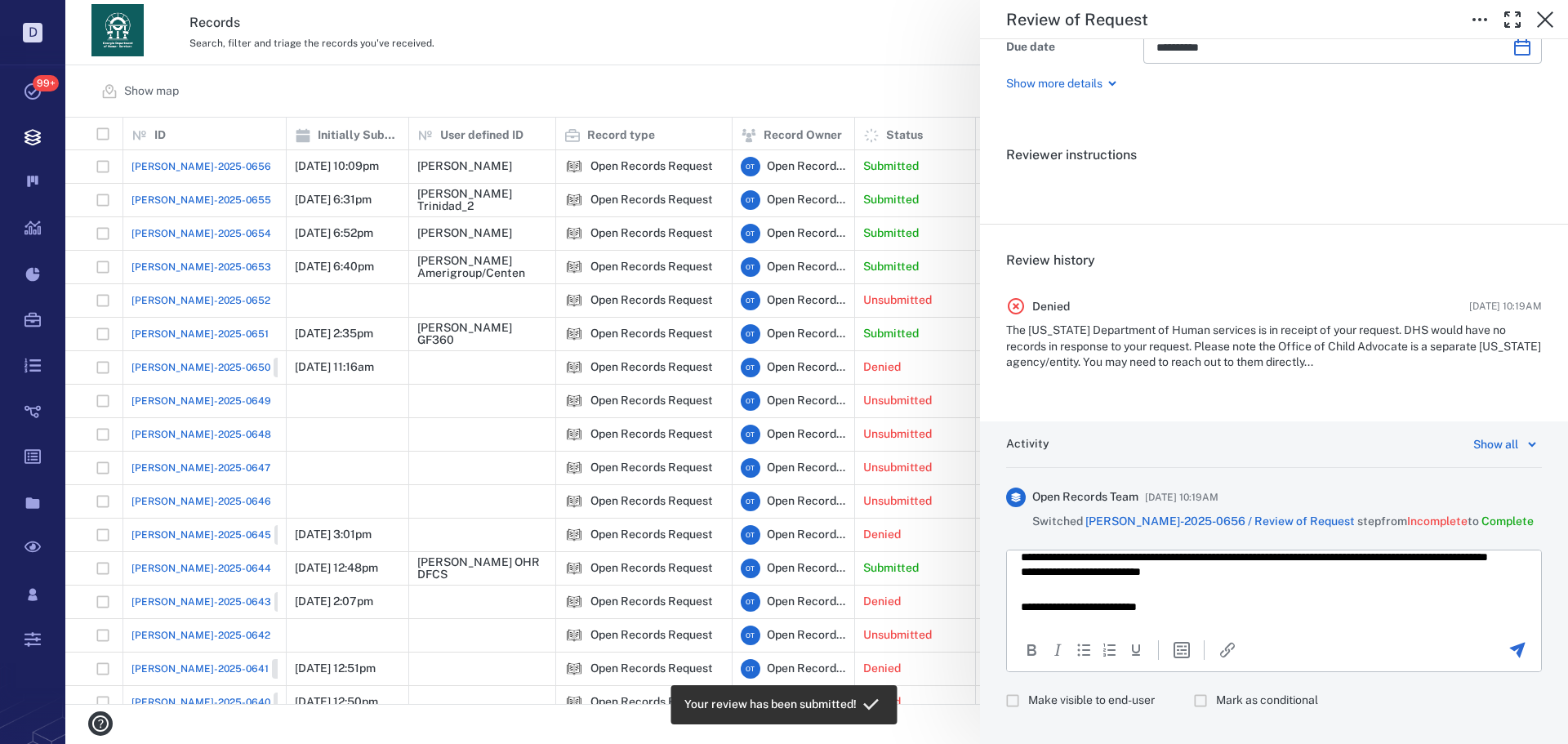
scroll to position [167, 0]
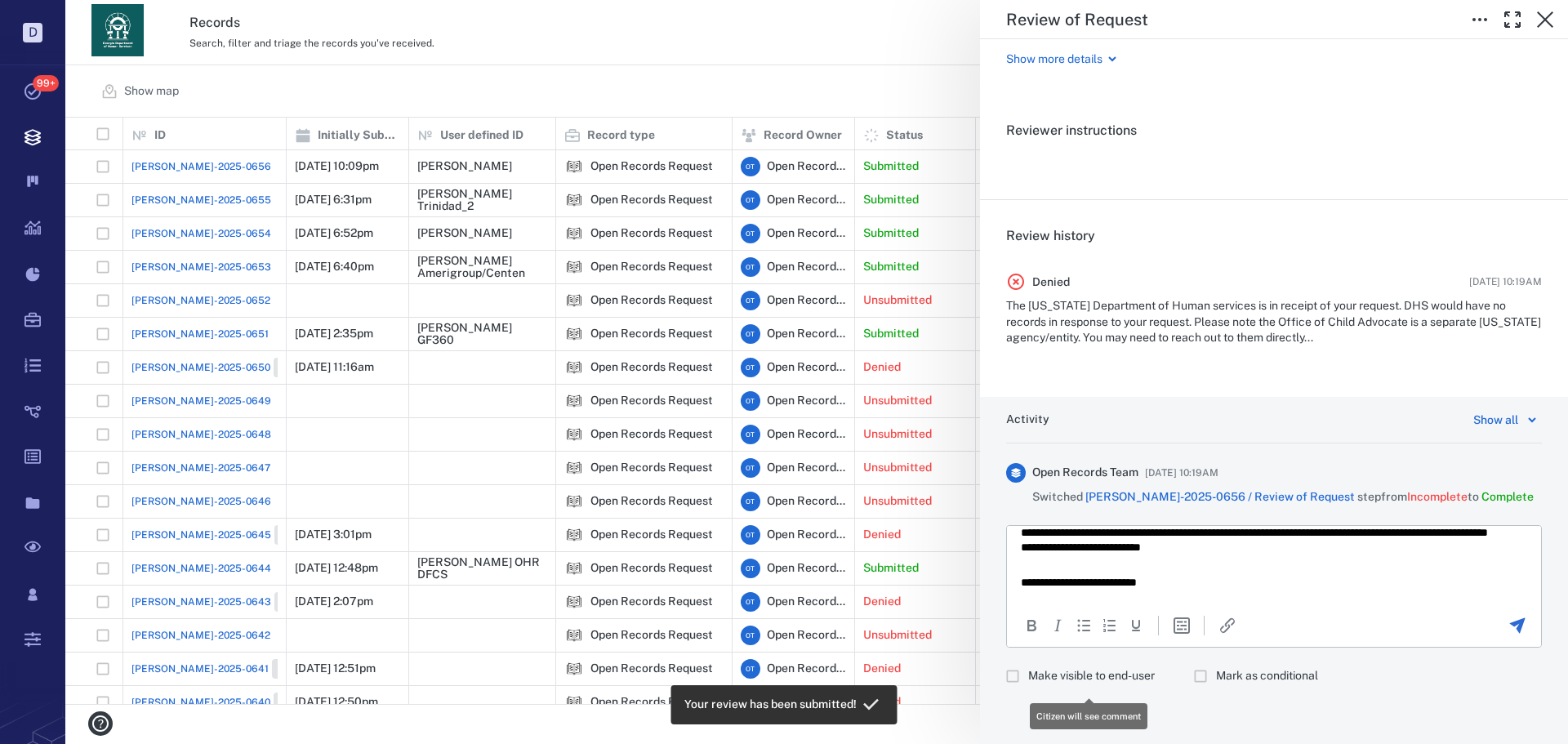
click at [1115, 665] on label "Make visible to end-user" at bounding box center [1075, 676] width 158 height 31
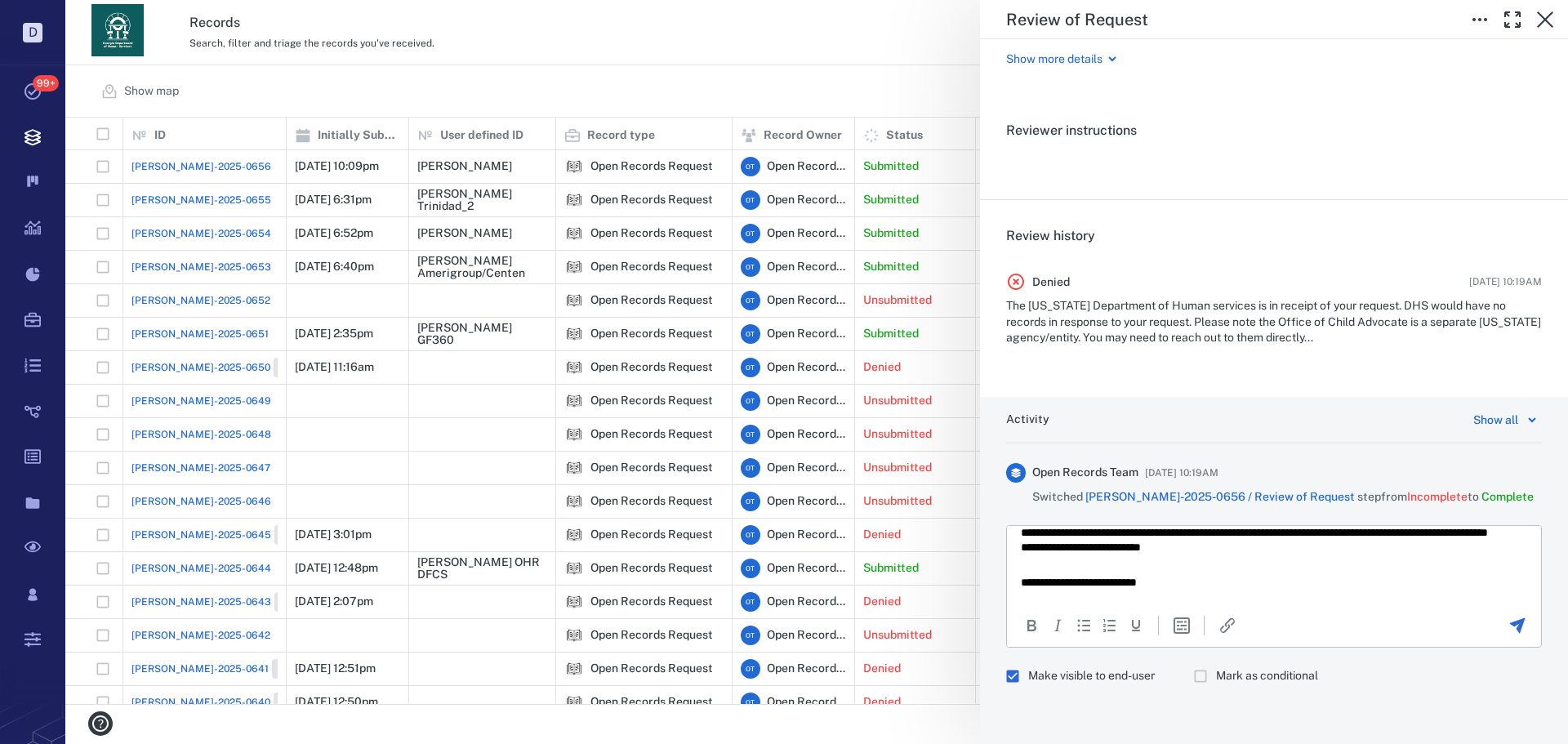
click at [1508, 622] on icon "Send the comment" at bounding box center [1517, 625] width 20 height 20
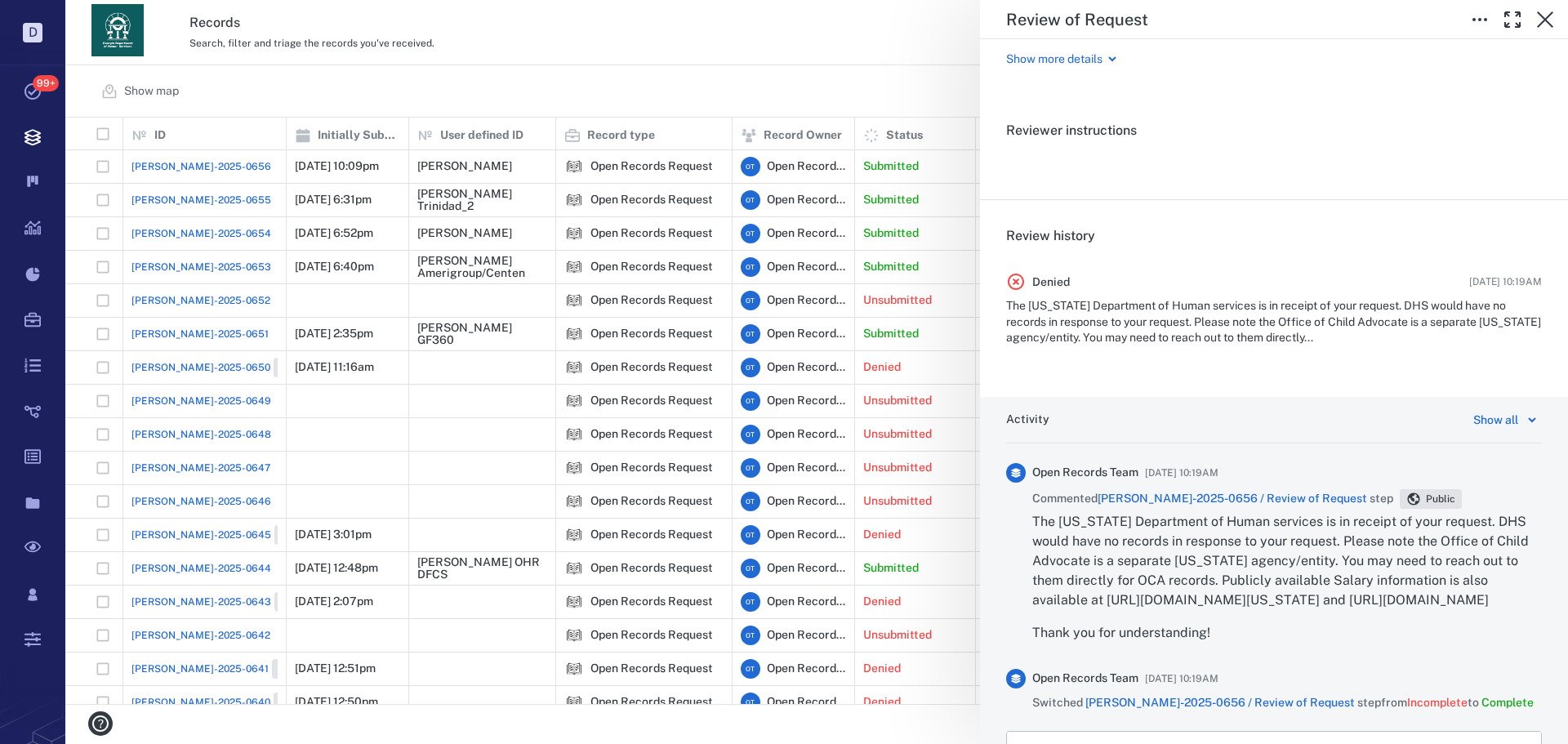
click at [743, 72] on div "**********" at bounding box center [816, 372] width 1503 height 744
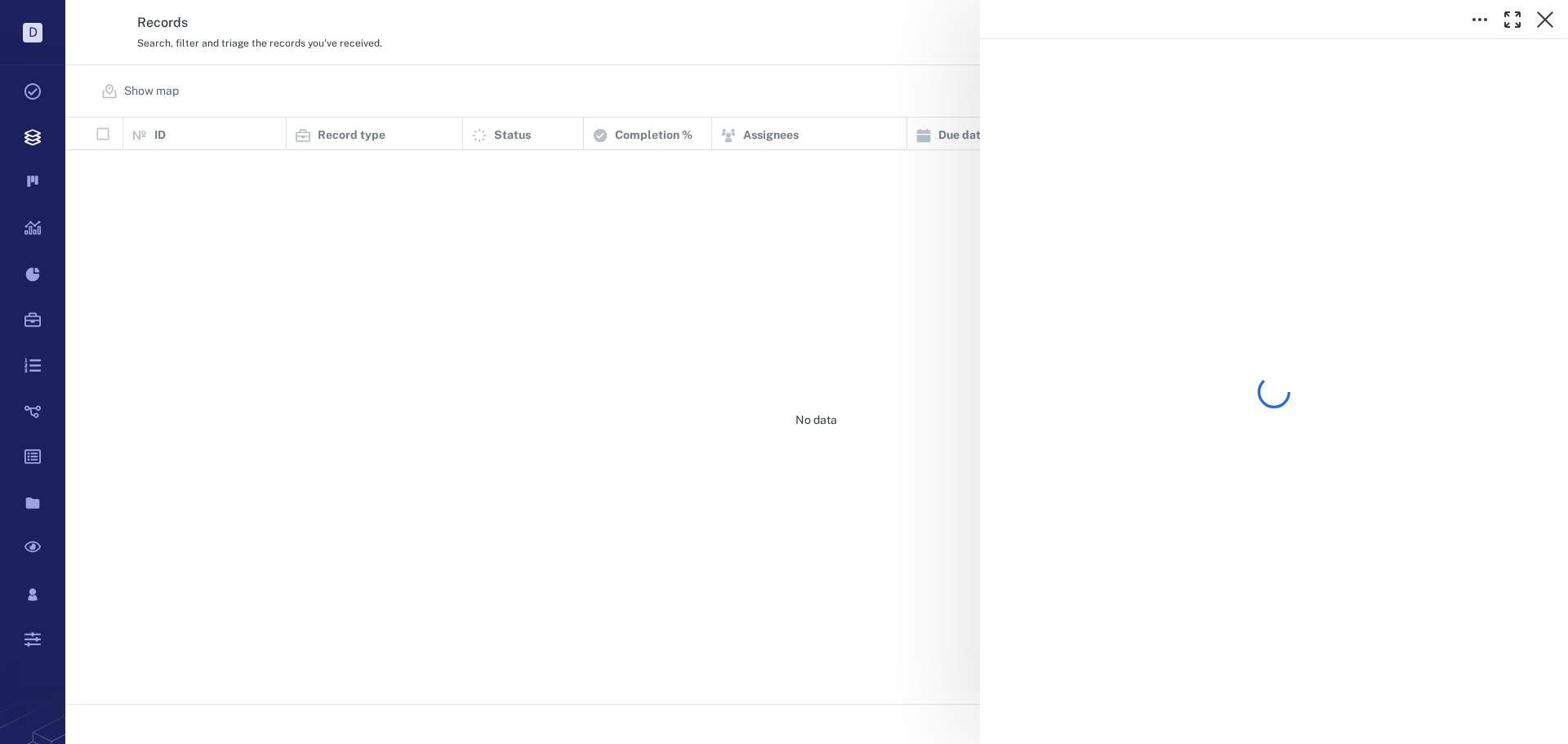
scroll to position [574, 1491]
click at [621, 76] on div at bounding box center [816, 372] width 1503 height 744
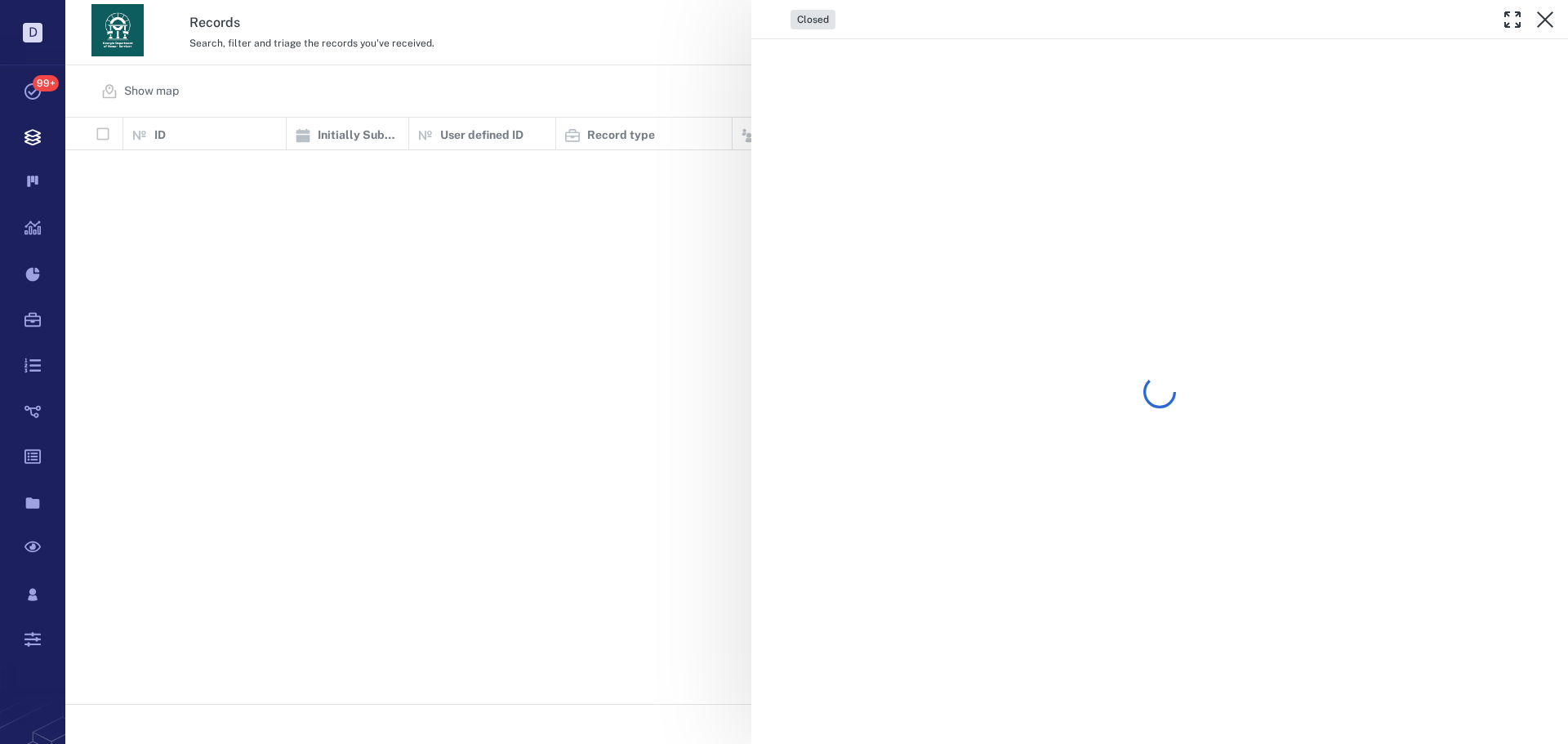
click at [619, 71] on div "Closed" at bounding box center [816, 372] width 1503 height 744
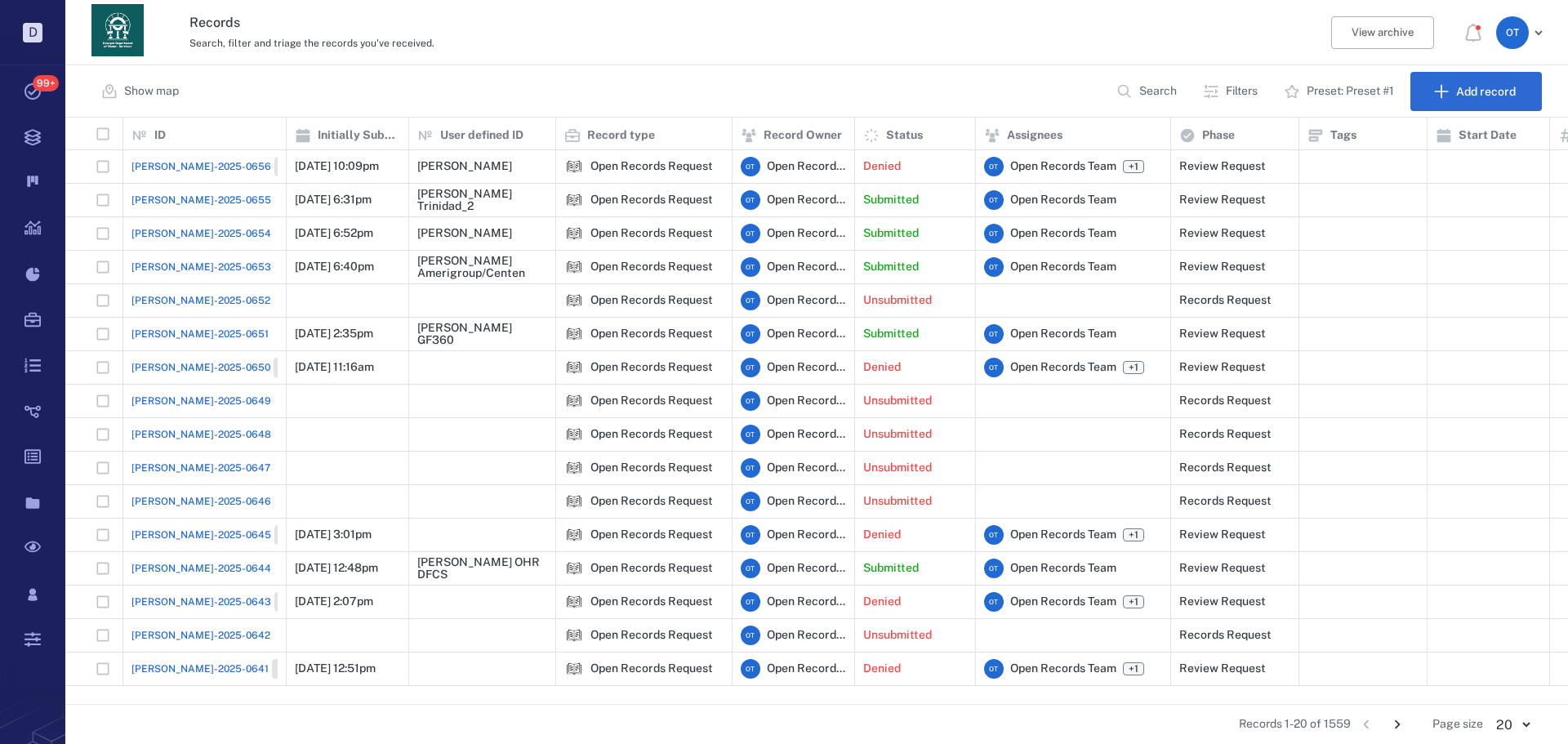
click at [621, 59] on div "Records Search, filter and triage the records you've received. View archive O T" at bounding box center [816, 33] width 1503 height 65
click at [1013, 743] on div "Records 1-20 of 1559 1 2 3 4 5 … 78 Page size 20 ** ​" at bounding box center [816, 725] width 1451 height 40
click at [821, 59] on div "Records Search, filter and triage the records you've received. View archive O T" at bounding box center [816, 33] width 1503 height 65
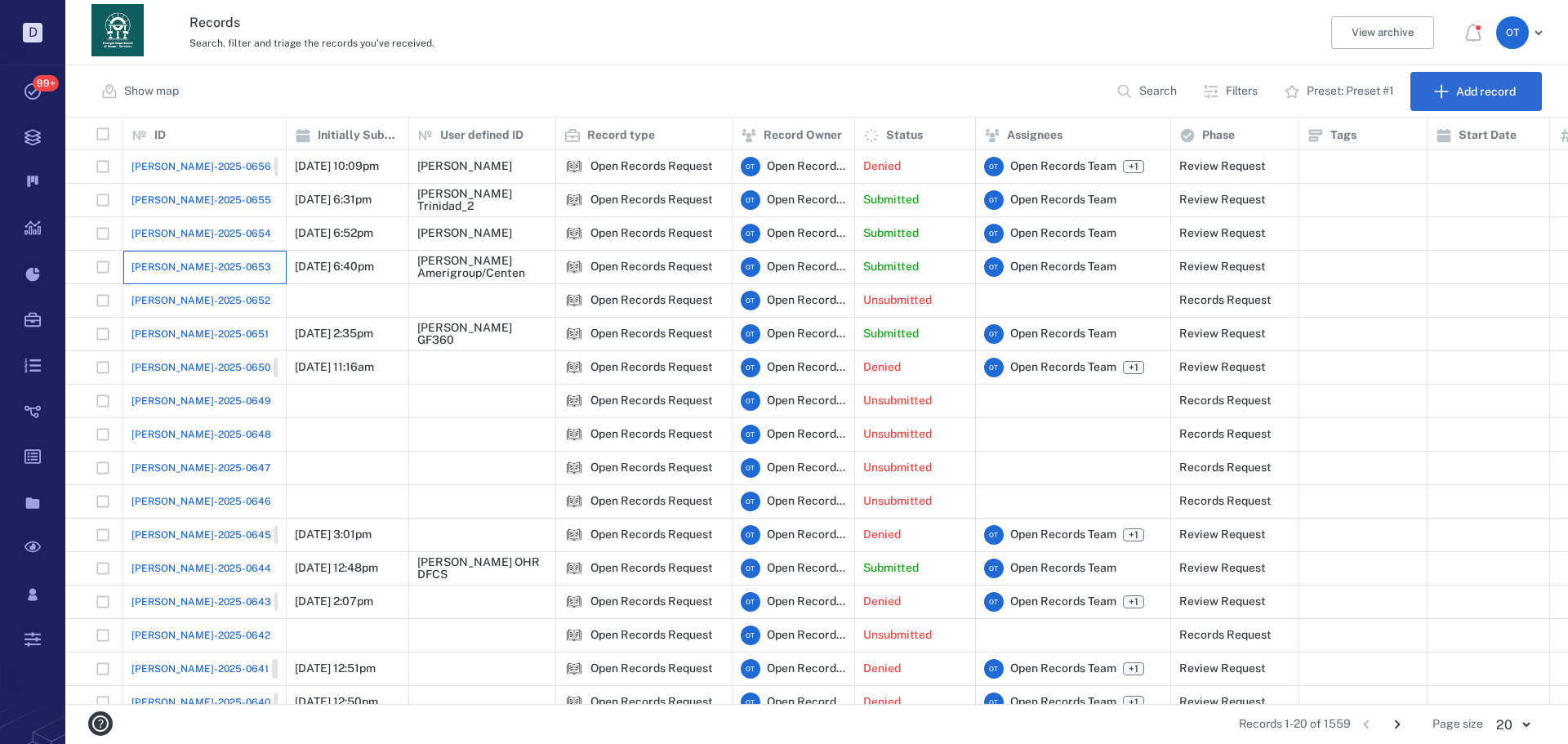
click at [170, 279] on div "[PERSON_NAME]-2025-0653" at bounding box center [205, 267] width 146 height 33
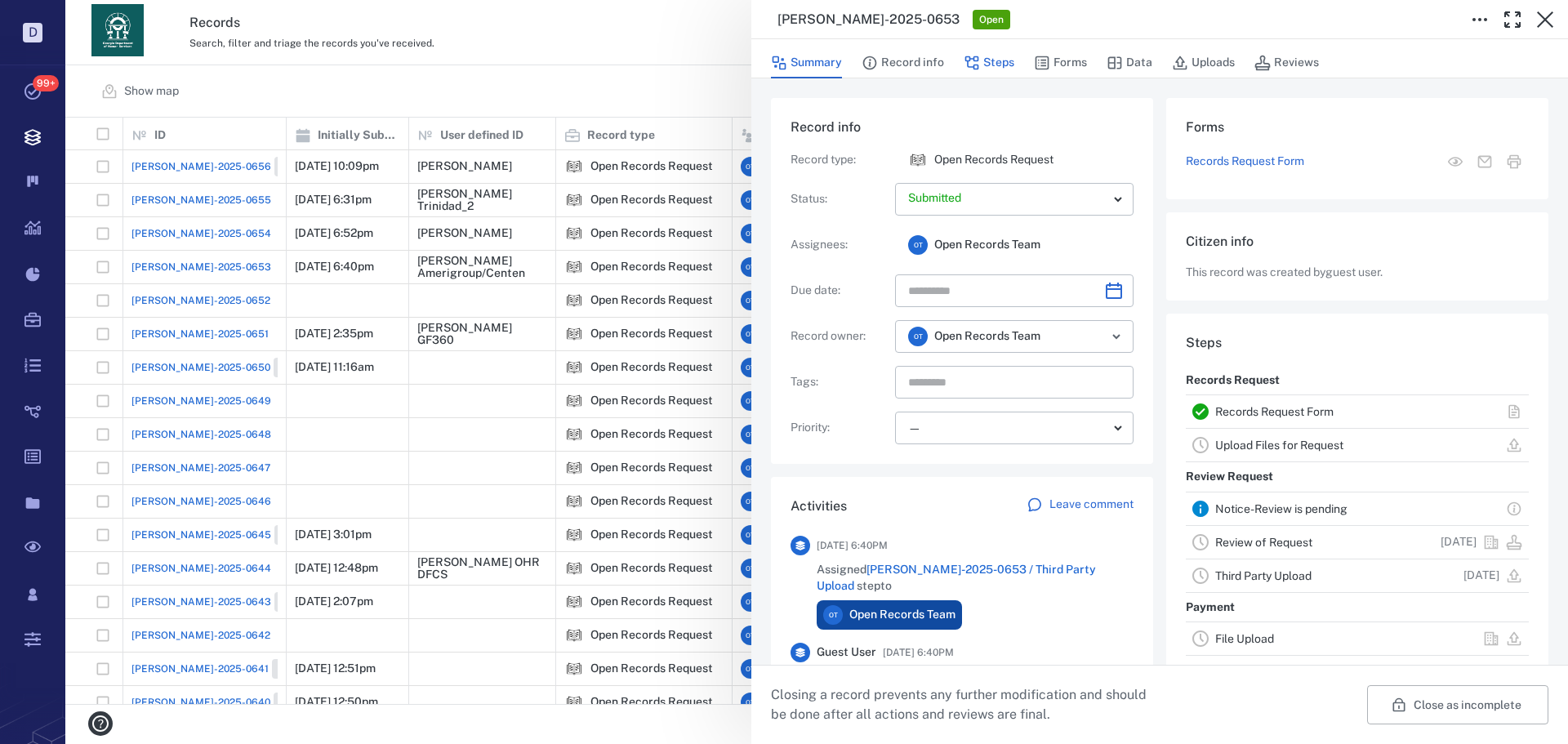
click at [984, 71] on button "Steps" at bounding box center [989, 63] width 51 height 31
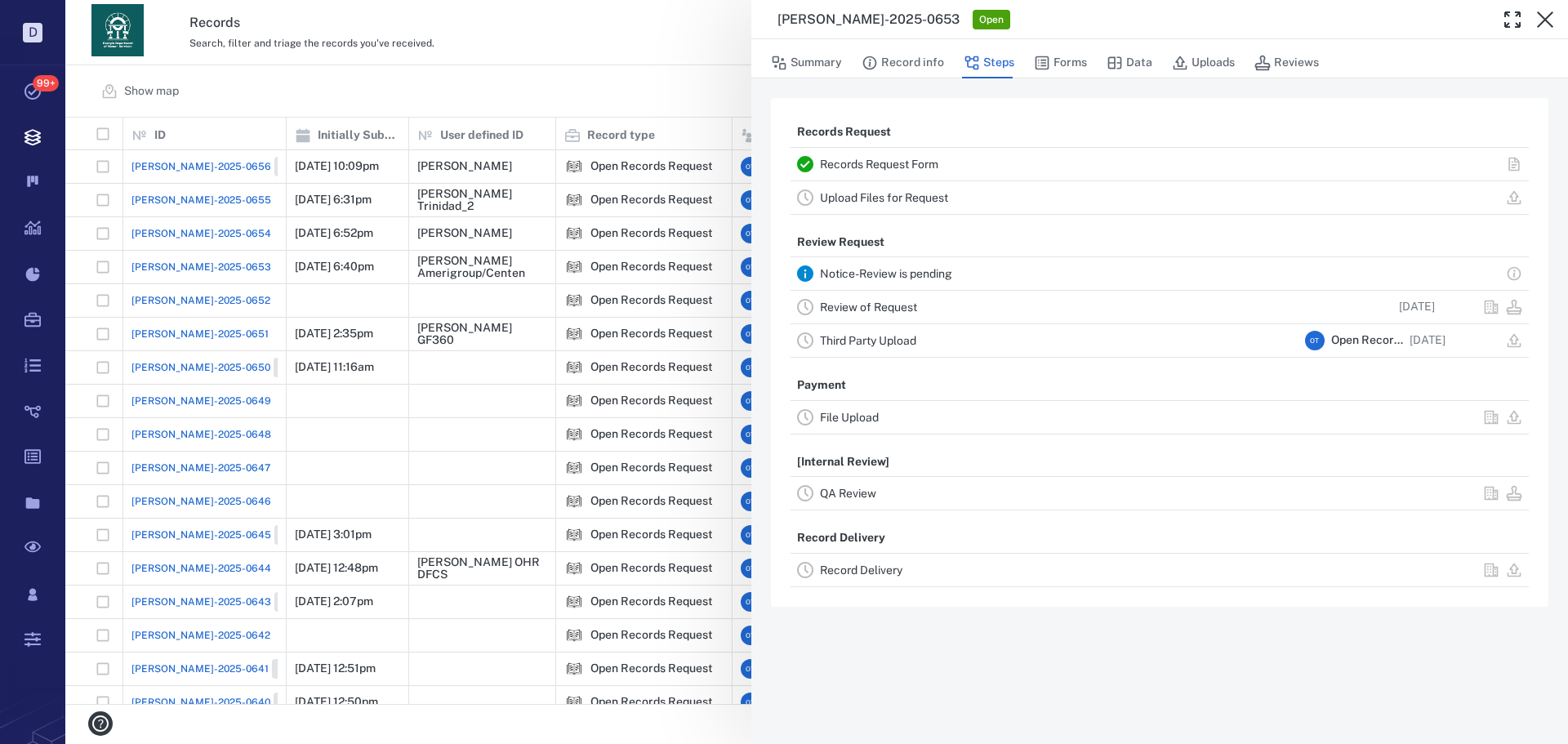
click at [873, 564] on link "Record Delivery" at bounding box center [861, 570] width 83 height 13
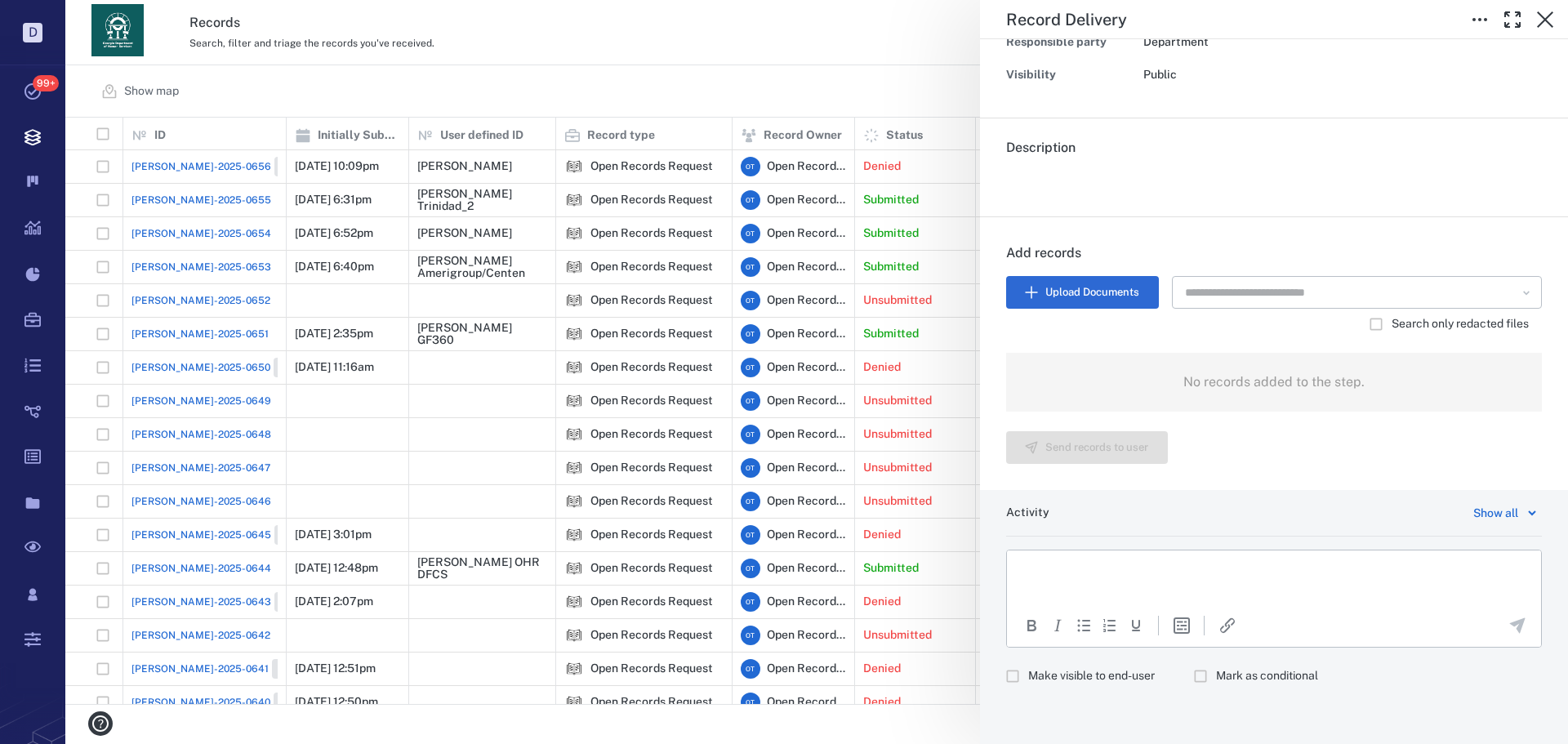
click at [654, 68] on div "Record Delivery Status Incomplete Type Record delivery Assignee ​ Due date ​ Re…" at bounding box center [816, 372] width 1503 height 744
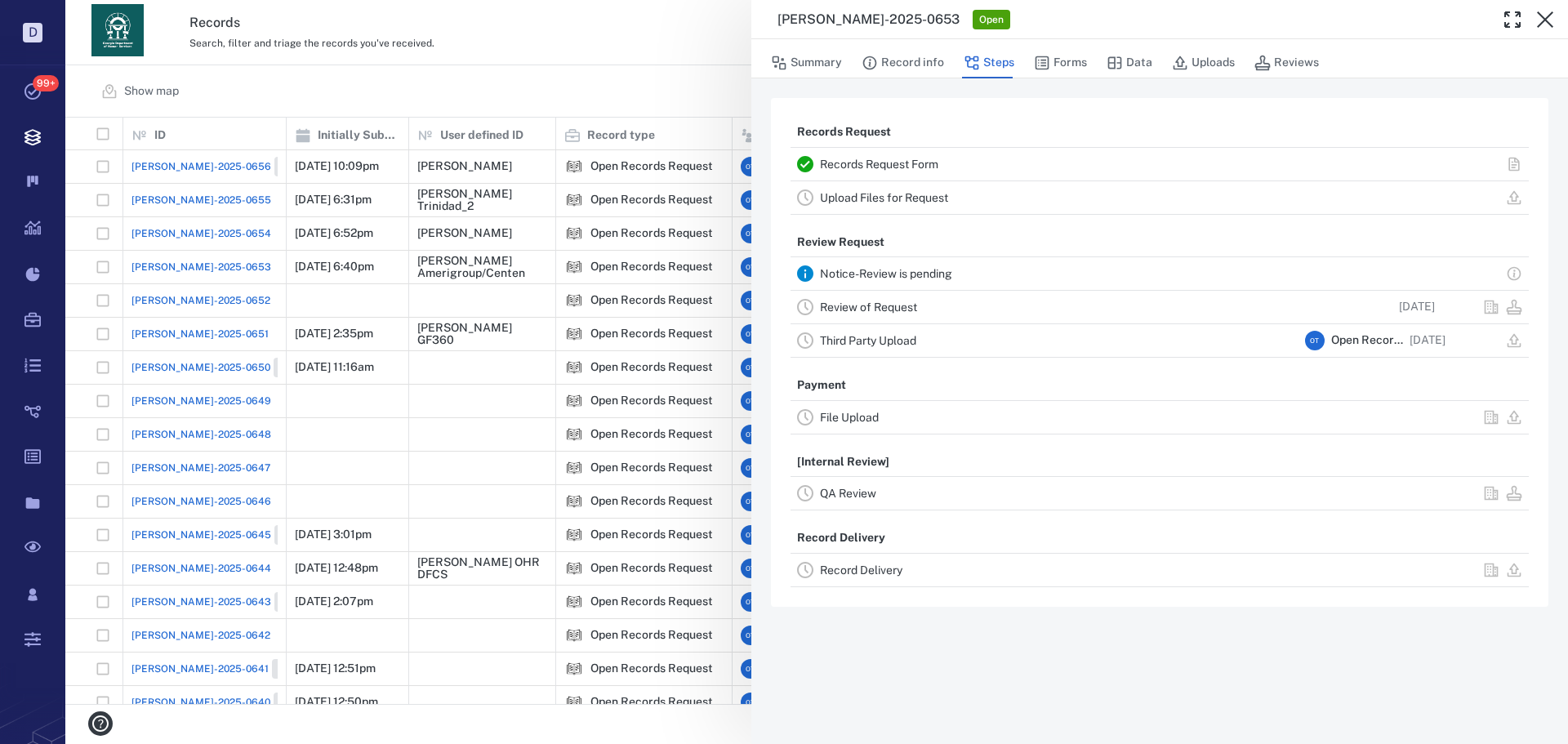
click at [566, 29] on div "[PERSON_NAME]-2025-0653 Open Summary Record info Steps Forms Data Uploads Revie…" at bounding box center [816, 372] width 1503 height 744
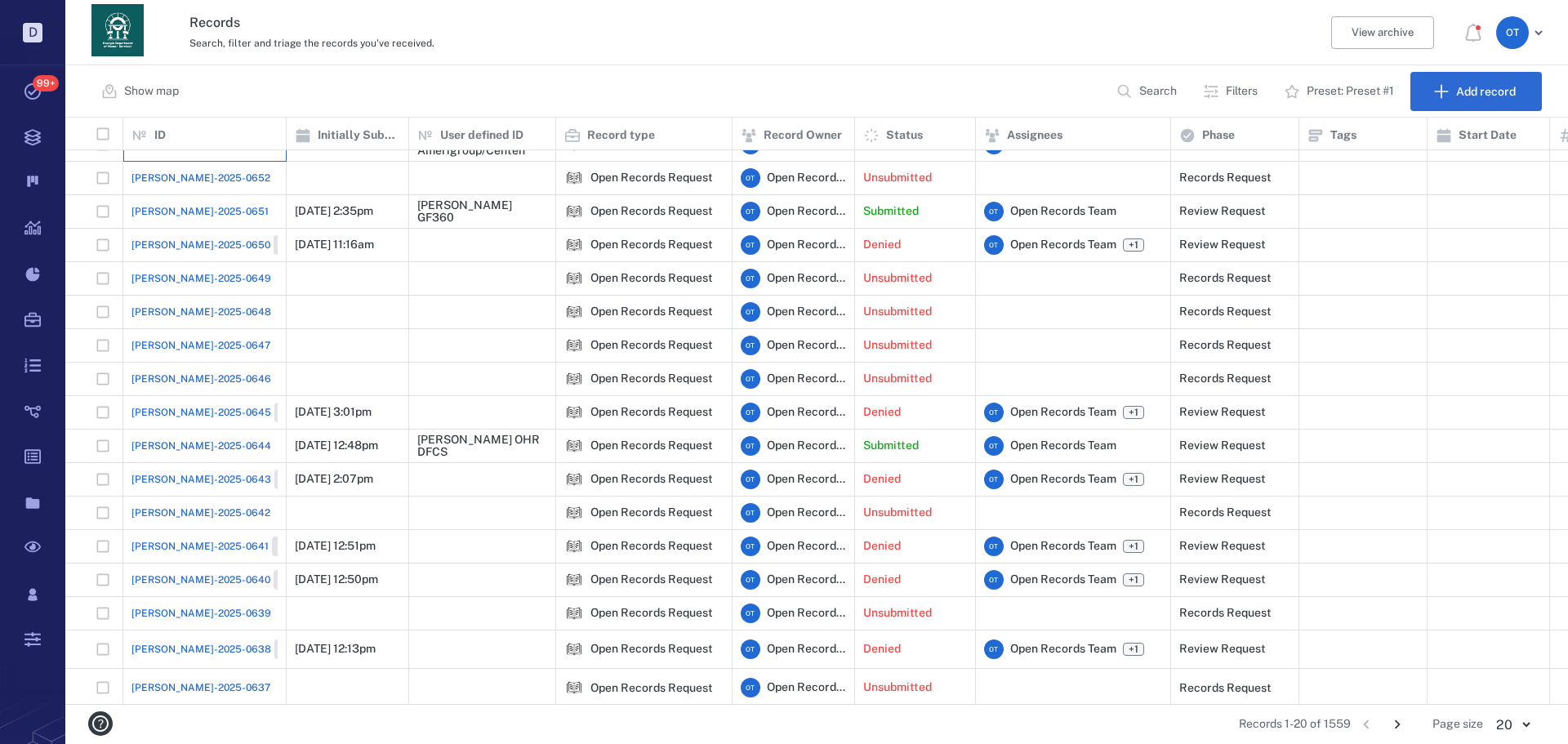
scroll to position [128, 0]
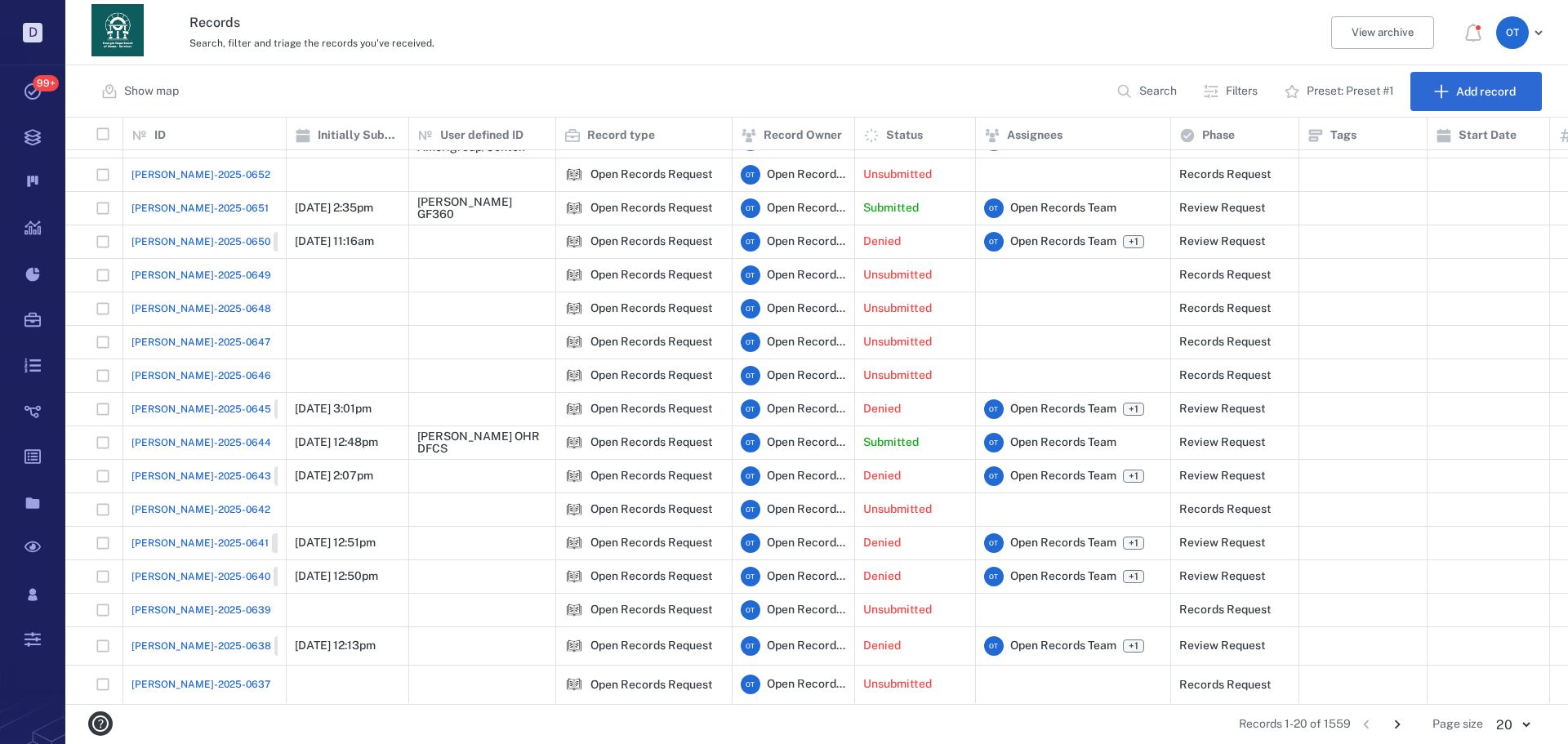
click at [1121, 91] on icon "button" at bounding box center [1125, 91] width 16 height 16
type input "******"
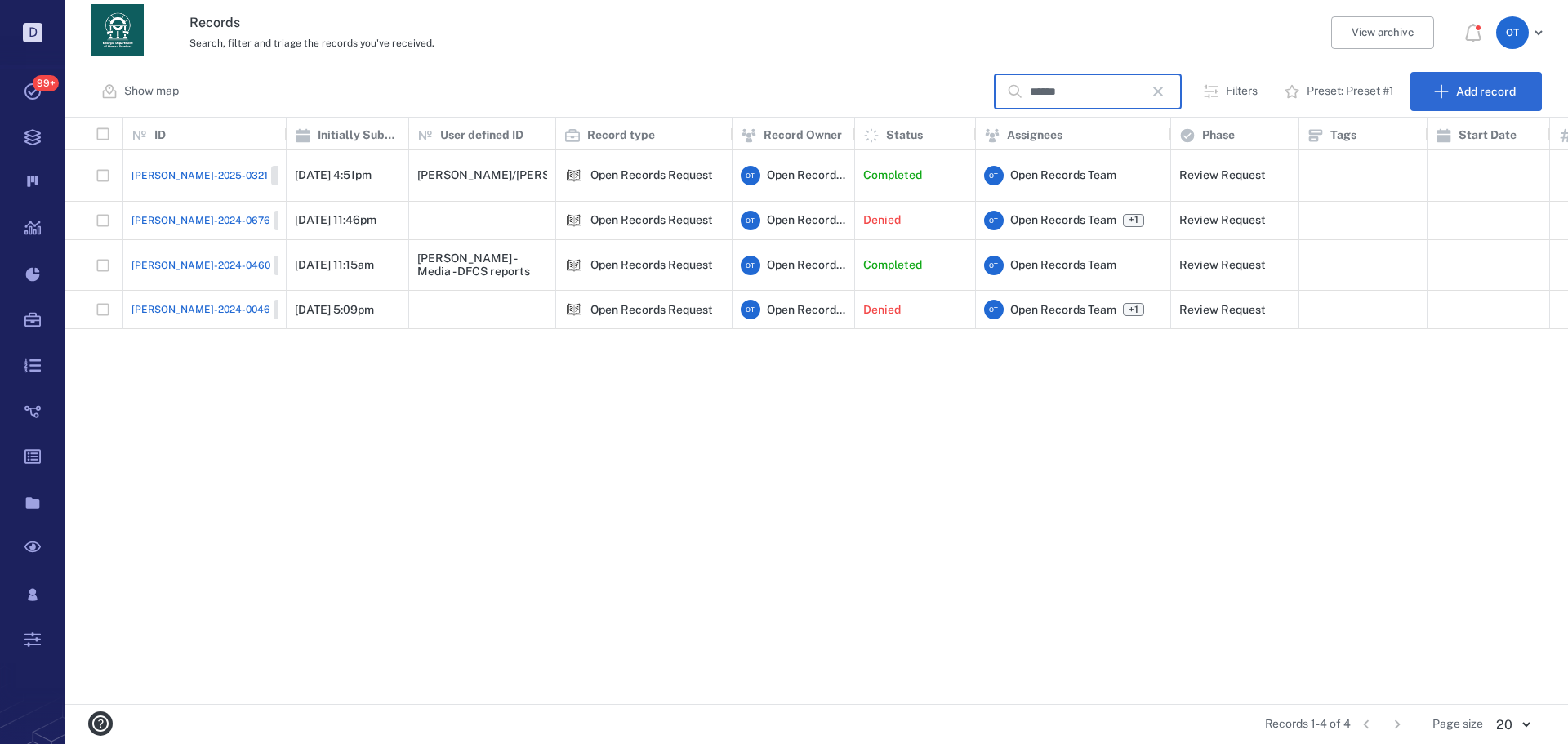
scroll to position [0, 0]
click at [184, 171] on span "ORR-2025-0321" at bounding box center [200, 175] width 136 height 15
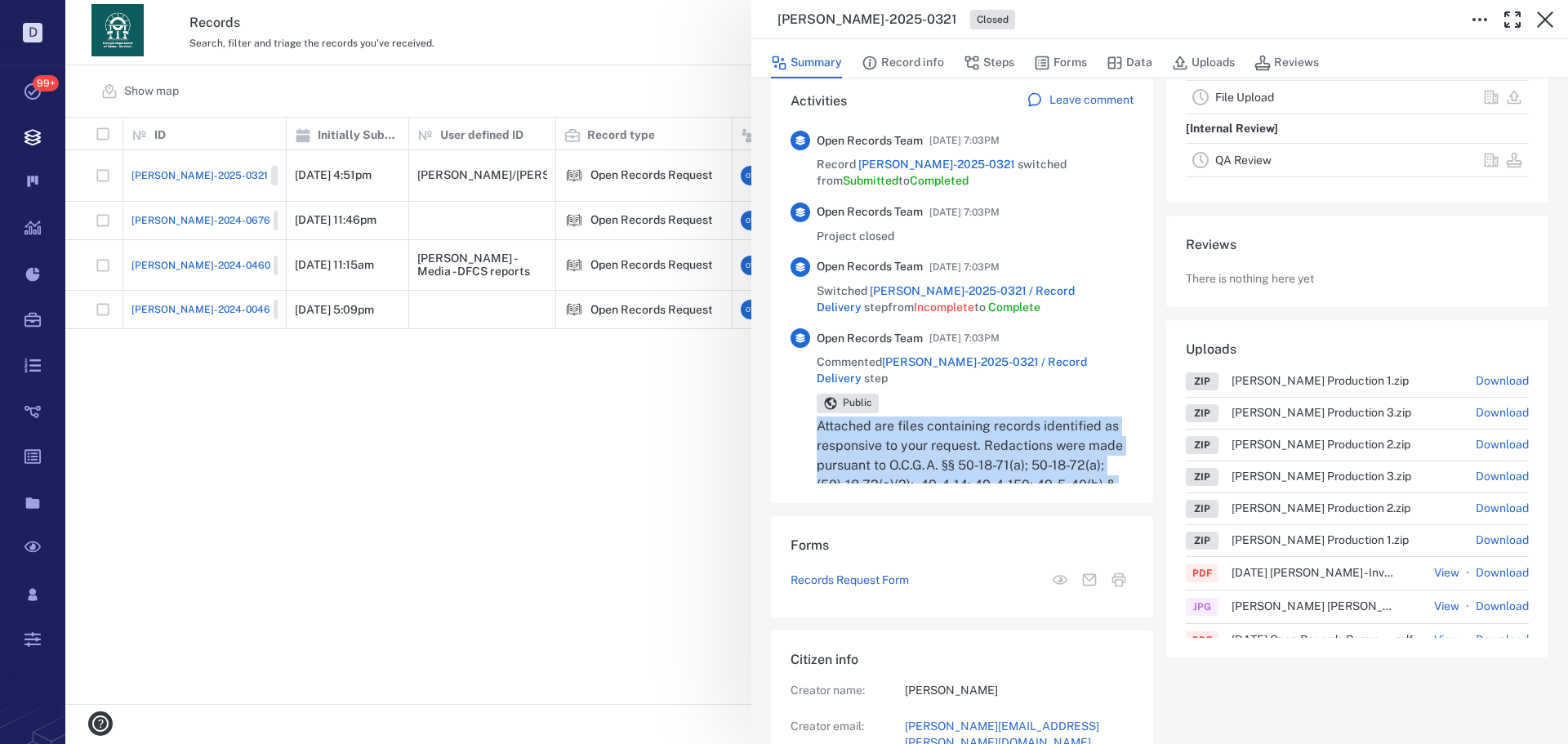
drag, startPoint x: 1010, startPoint y: 258, endPoint x: 830, endPoint y: 407, distance: 233.7
click at [819, 417] on p "Attached are files containing records identified as responsive to your request.…" at bounding box center [976, 505] width 317 height 177
copy p "Attached are files containing records identified as responsive to your request.…"
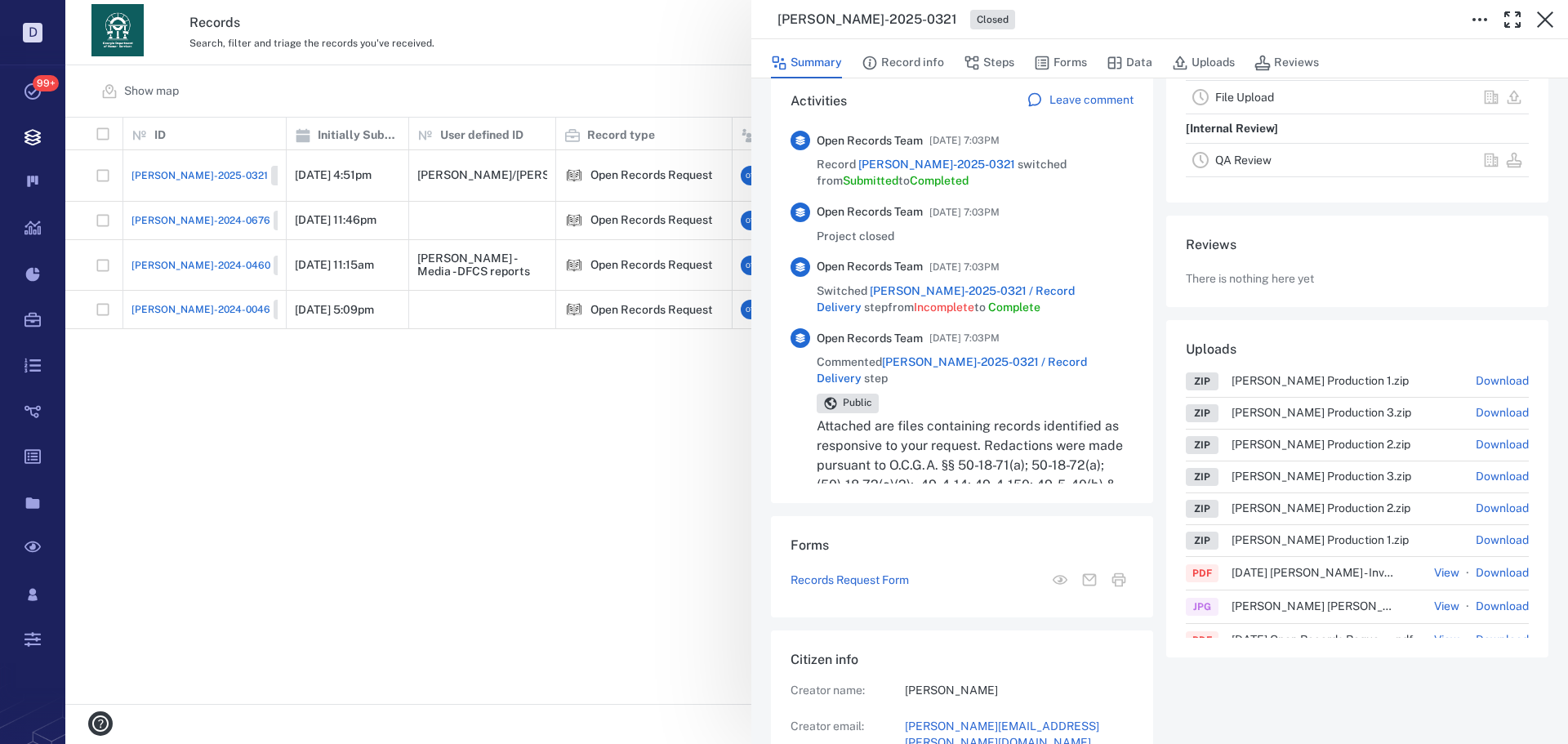
drag, startPoint x: 624, startPoint y: 388, endPoint x: 714, endPoint y: 339, distance: 102.5
click at [624, 388] on div "ORR-2025-0321 Closed Summary Record info Steps Forms Data Uploads Reviews Recor…" at bounding box center [816, 372] width 1503 height 744
click at [699, 357] on div "ORR-2025-0321 Closed Summary Record info Steps Forms Data Uploads Reviews Recor…" at bounding box center [816, 372] width 1503 height 744
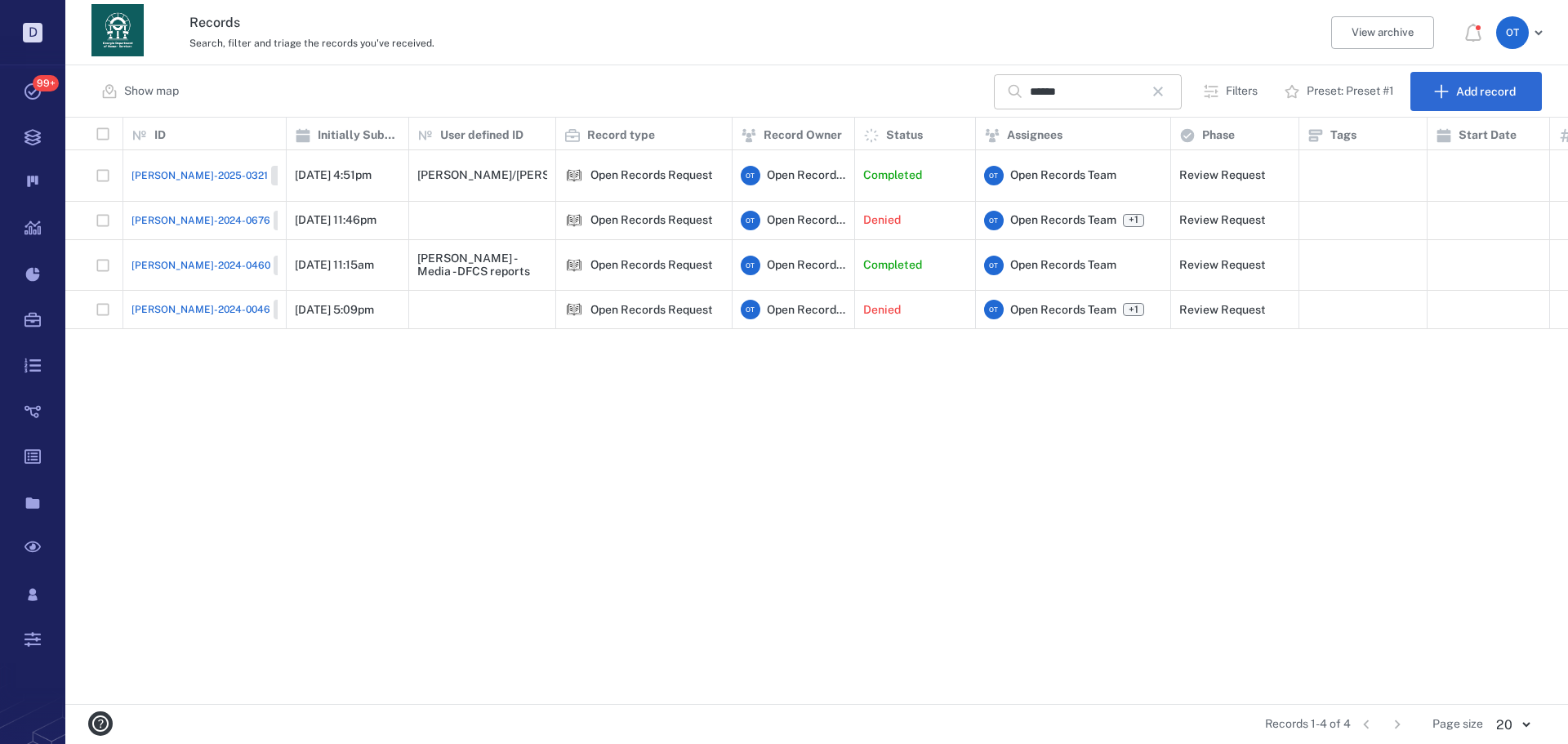
click at [1150, 88] on button "button" at bounding box center [1158, 91] width 28 height 28
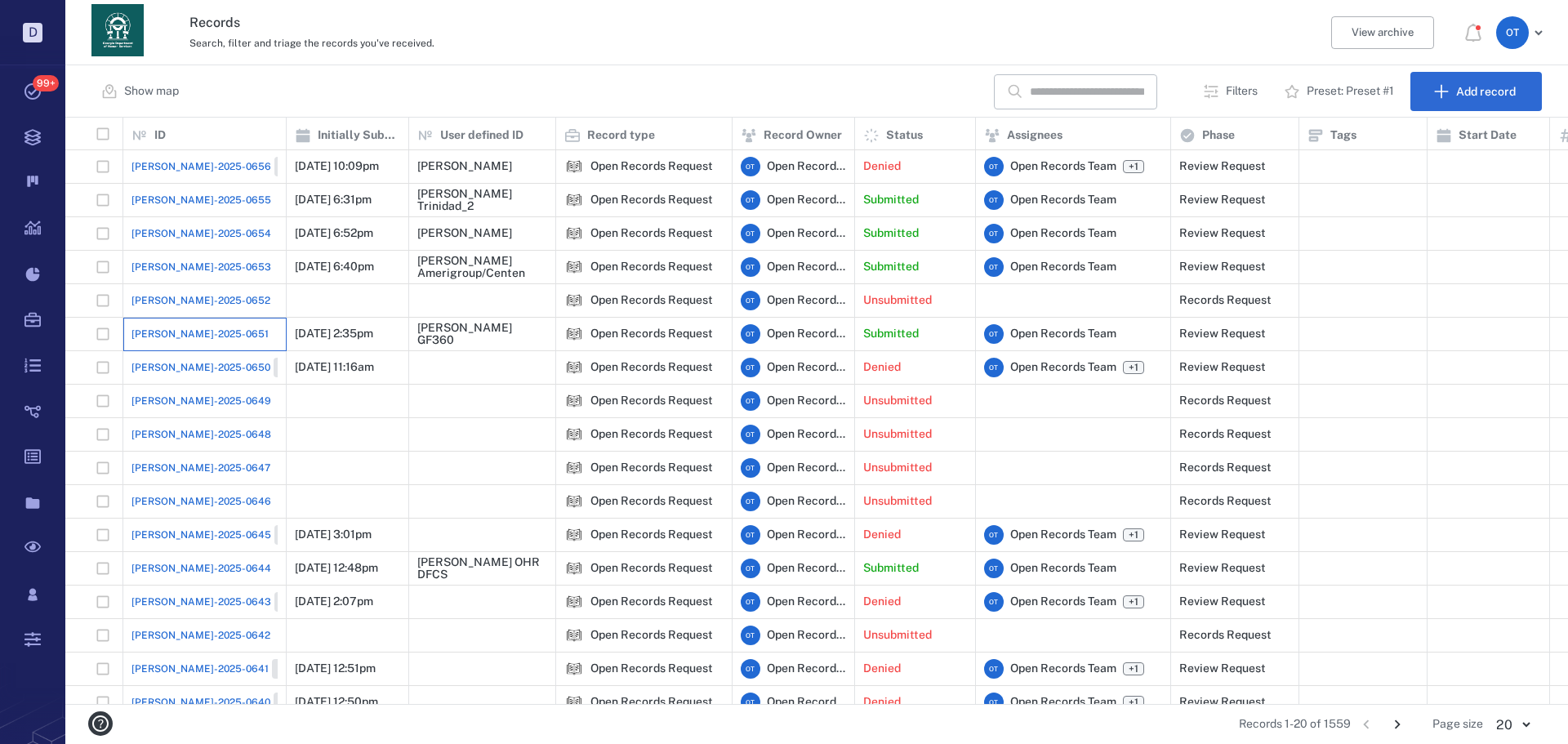
click at [167, 342] on div "[PERSON_NAME]-2025-0651" at bounding box center [205, 334] width 146 height 33
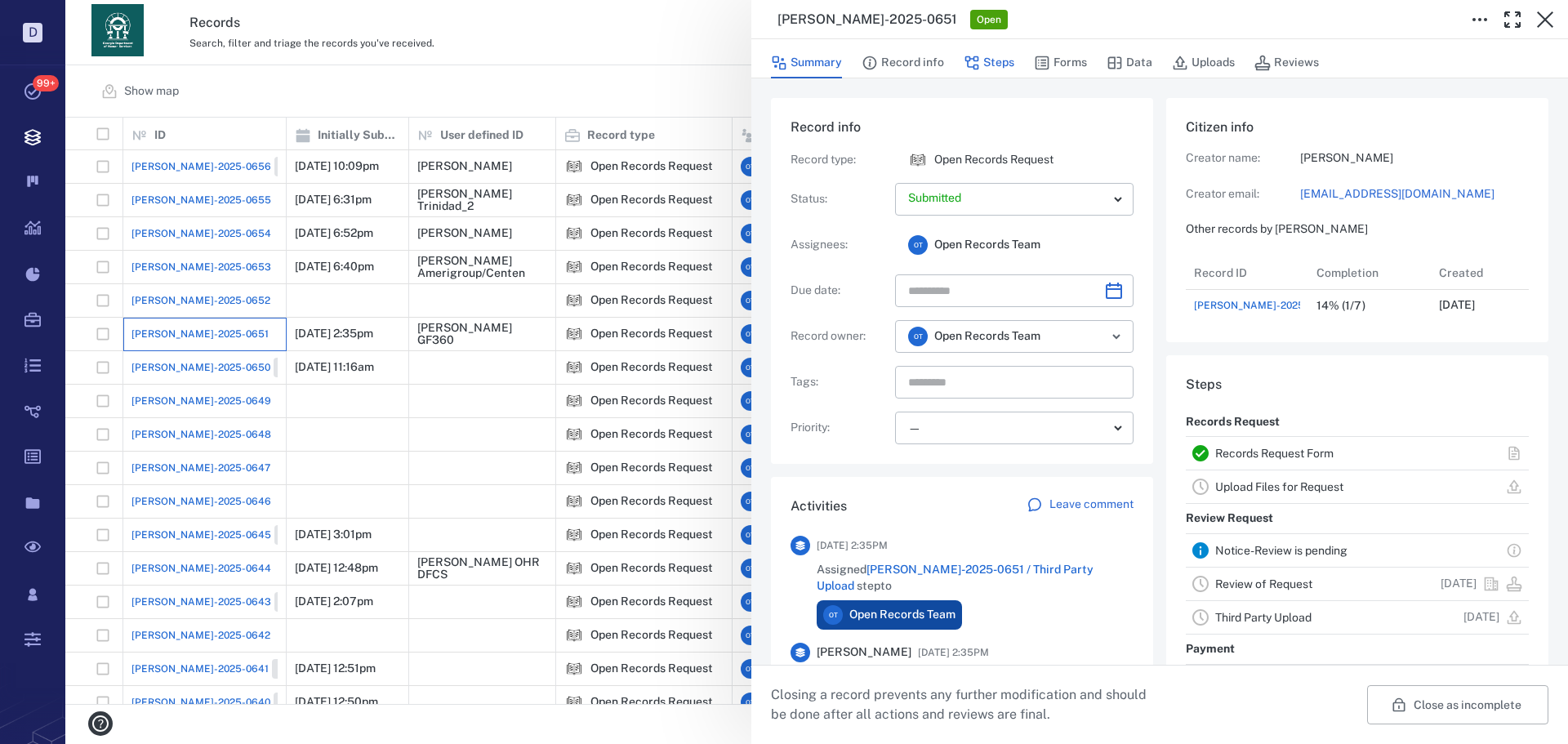
scroll to position [65, 325]
click at [983, 64] on button "Steps" at bounding box center [989, 63] width 51 height 31
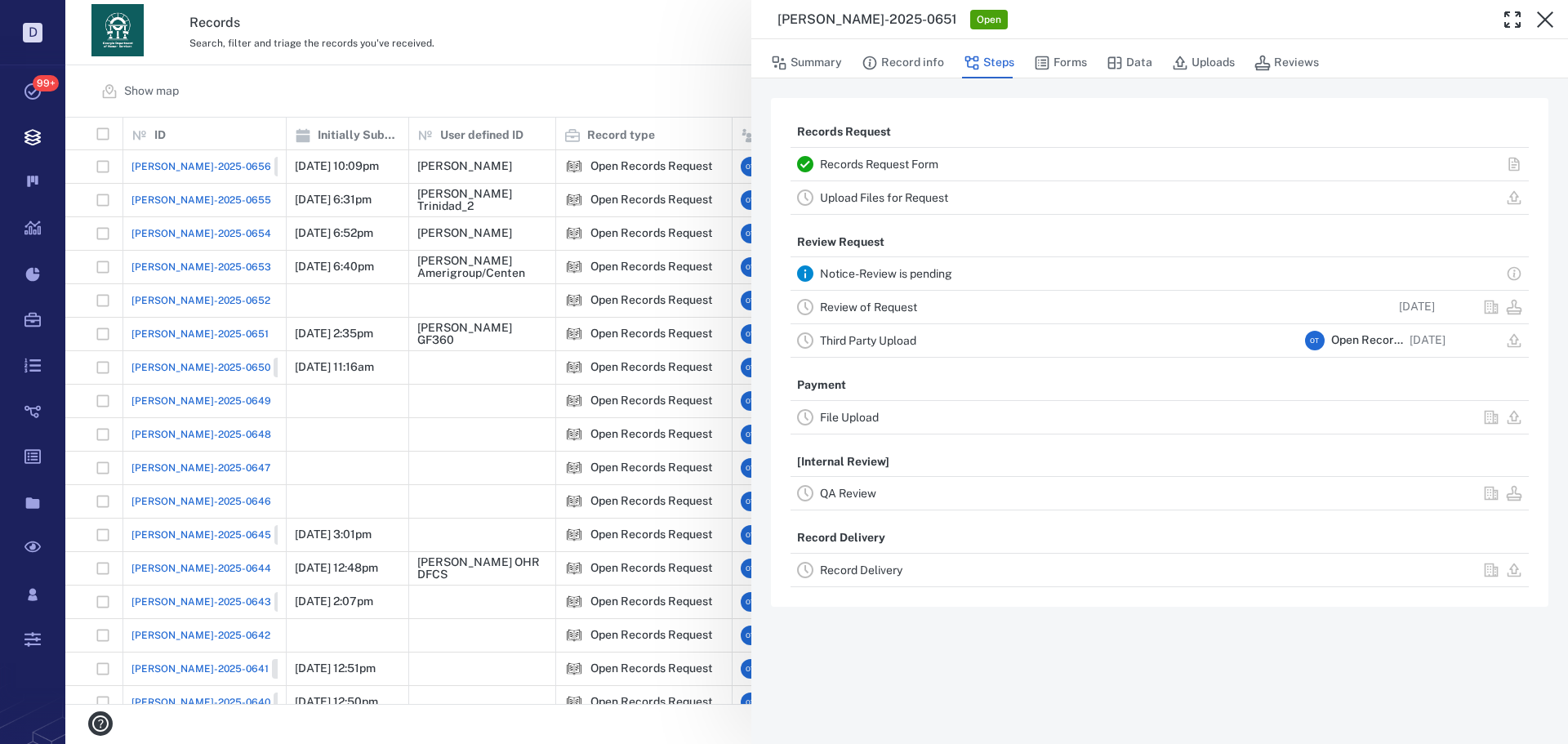
click at [887, 574] on link "Record Delivery" at bounding box center [861, 570] width 83 height 13
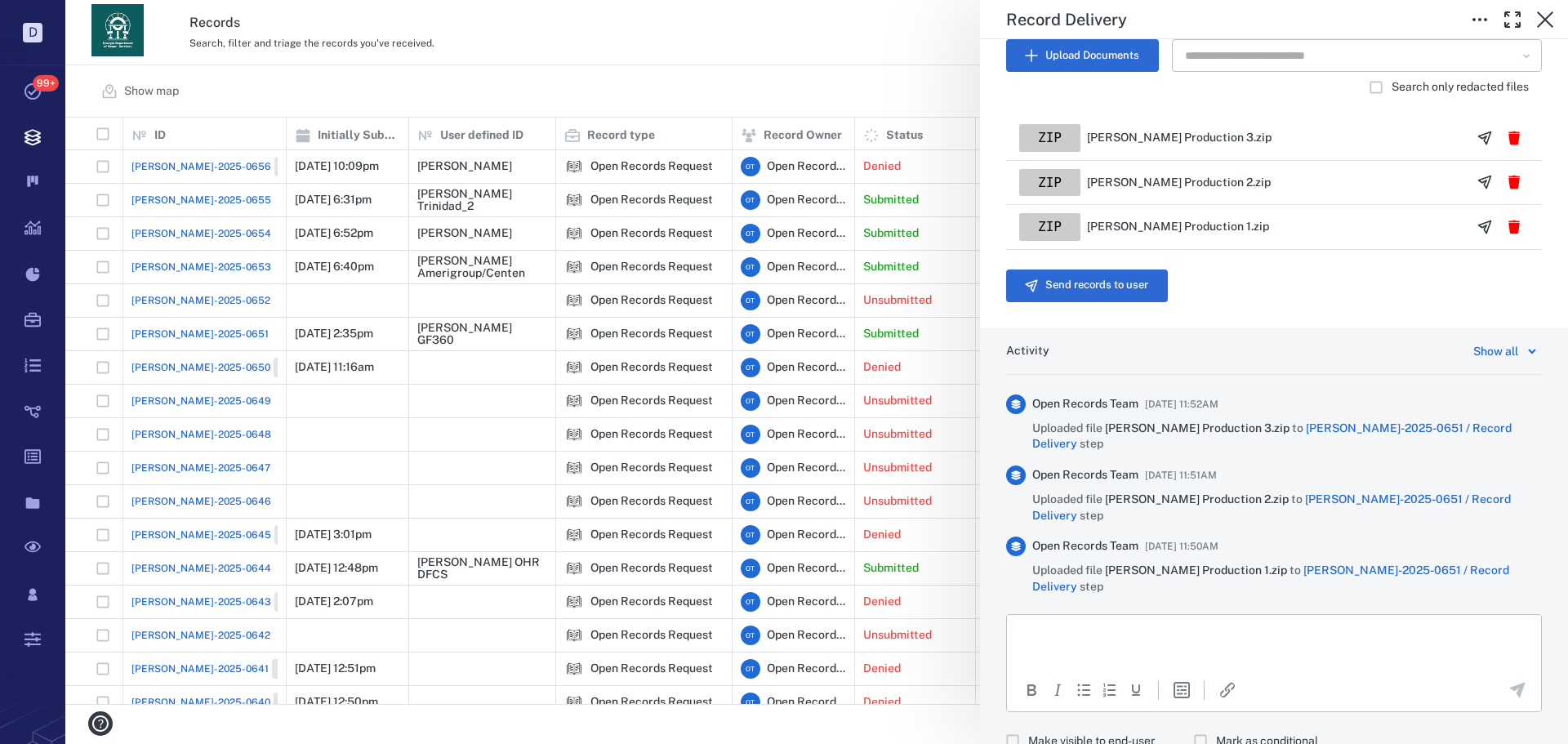
scroll to position [470, 0]
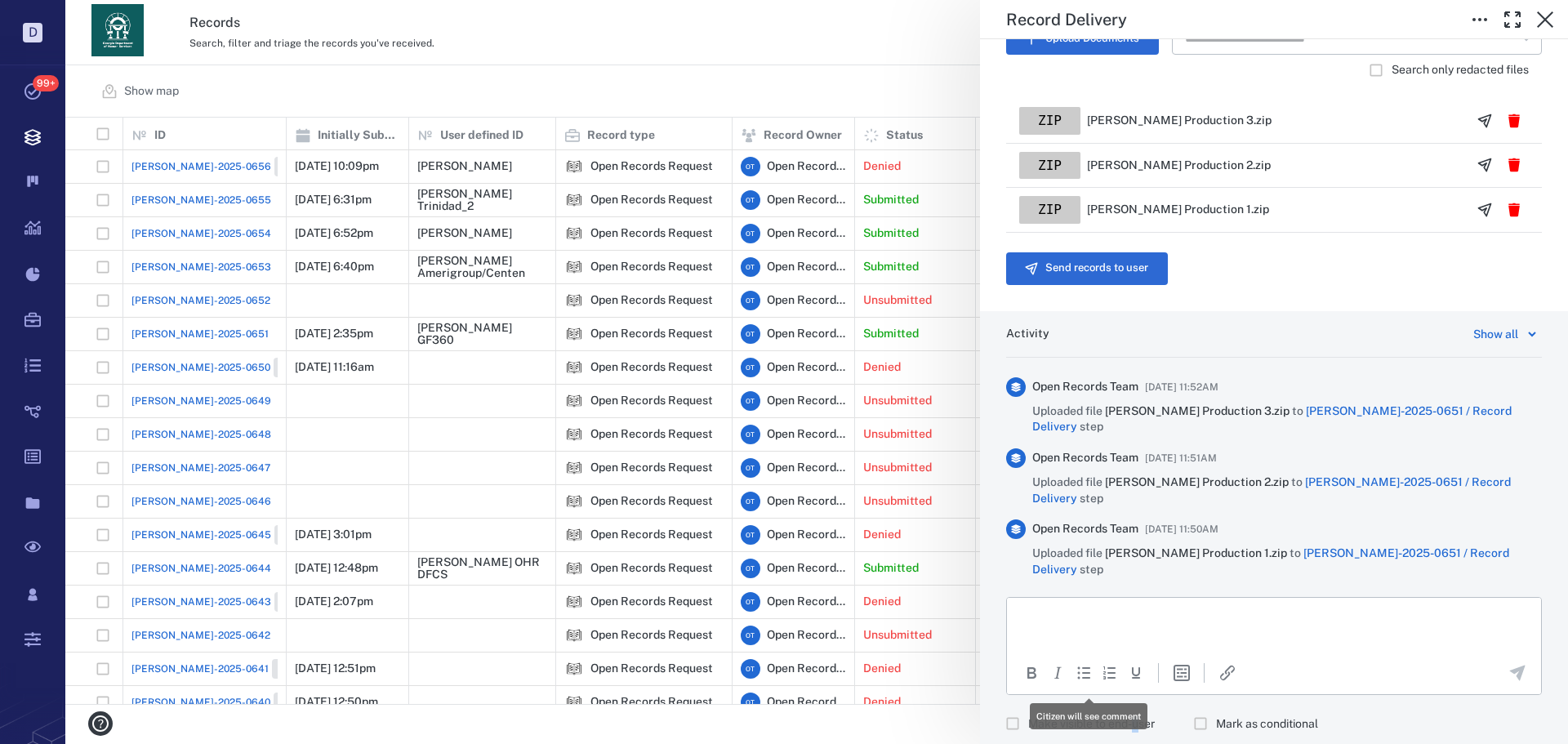
click at [1137, 708] on label "Make visible to end-user" at bounding box center [1075, 723] width 158 height 31
click at [1137, 716] on span "Make visible to end-user" at bounding box center [1091, 724] width 127 height 16
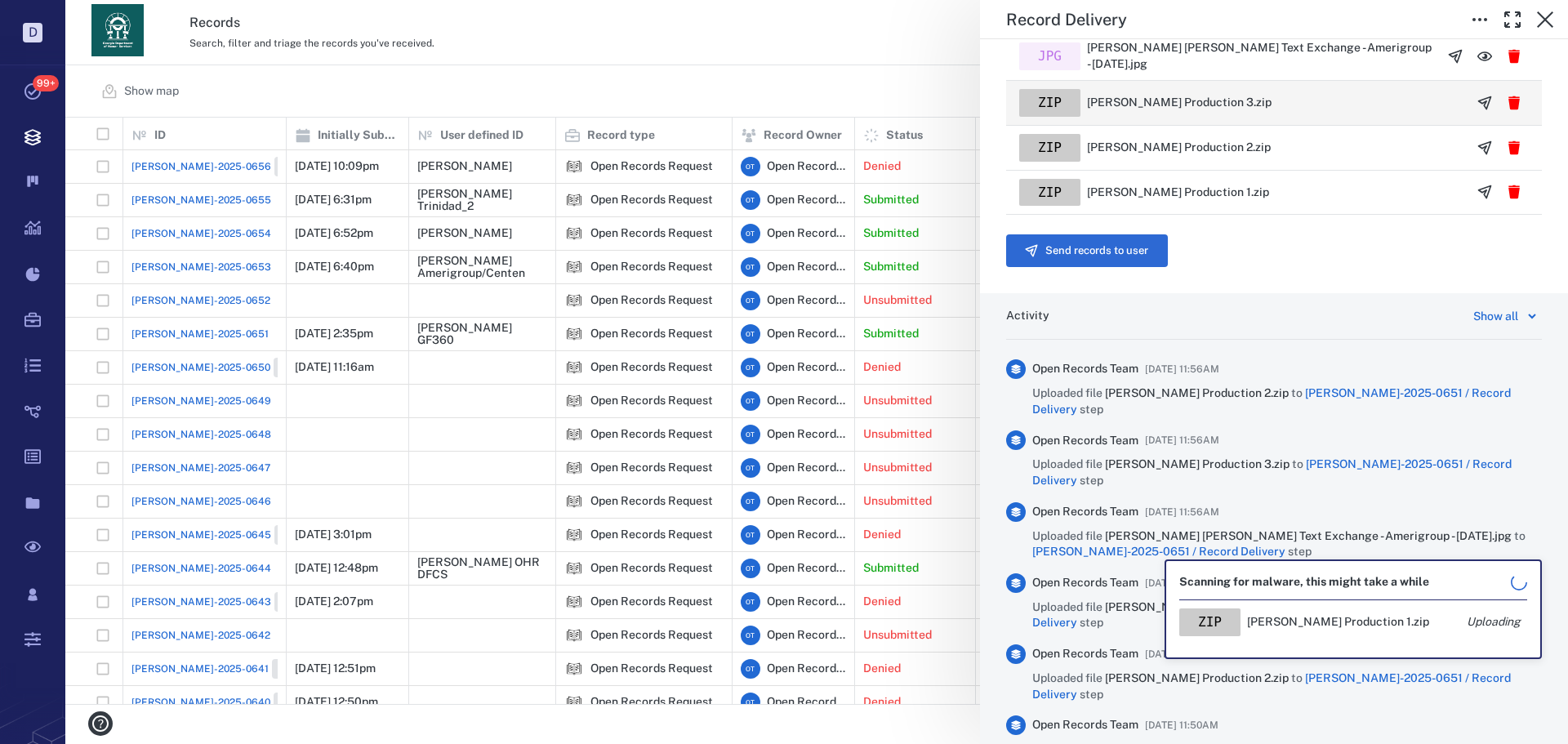
scroll to position [463, 0]
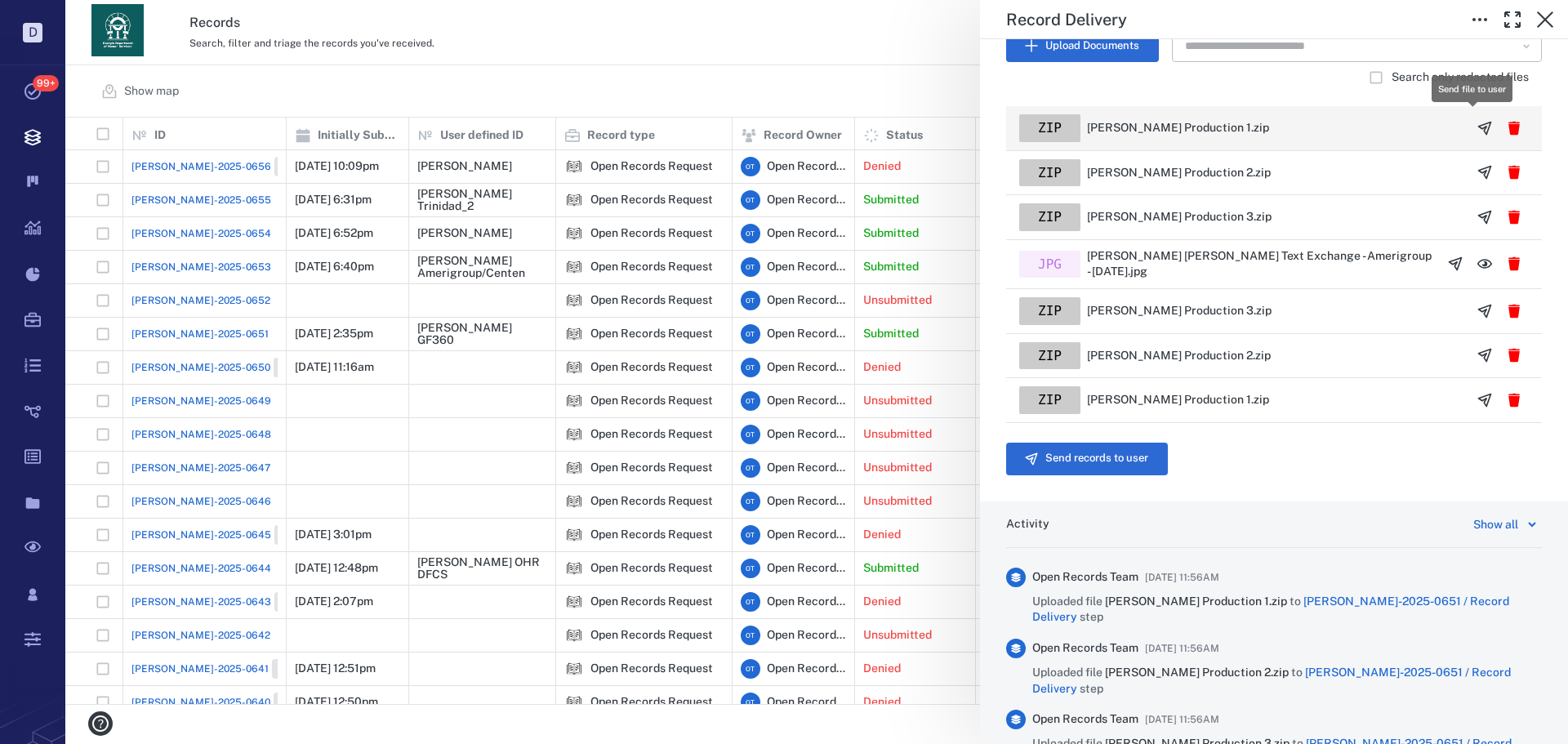
click at [1477, 130] on icon "button" at bounding box center [1484, 127] width 16 height 16
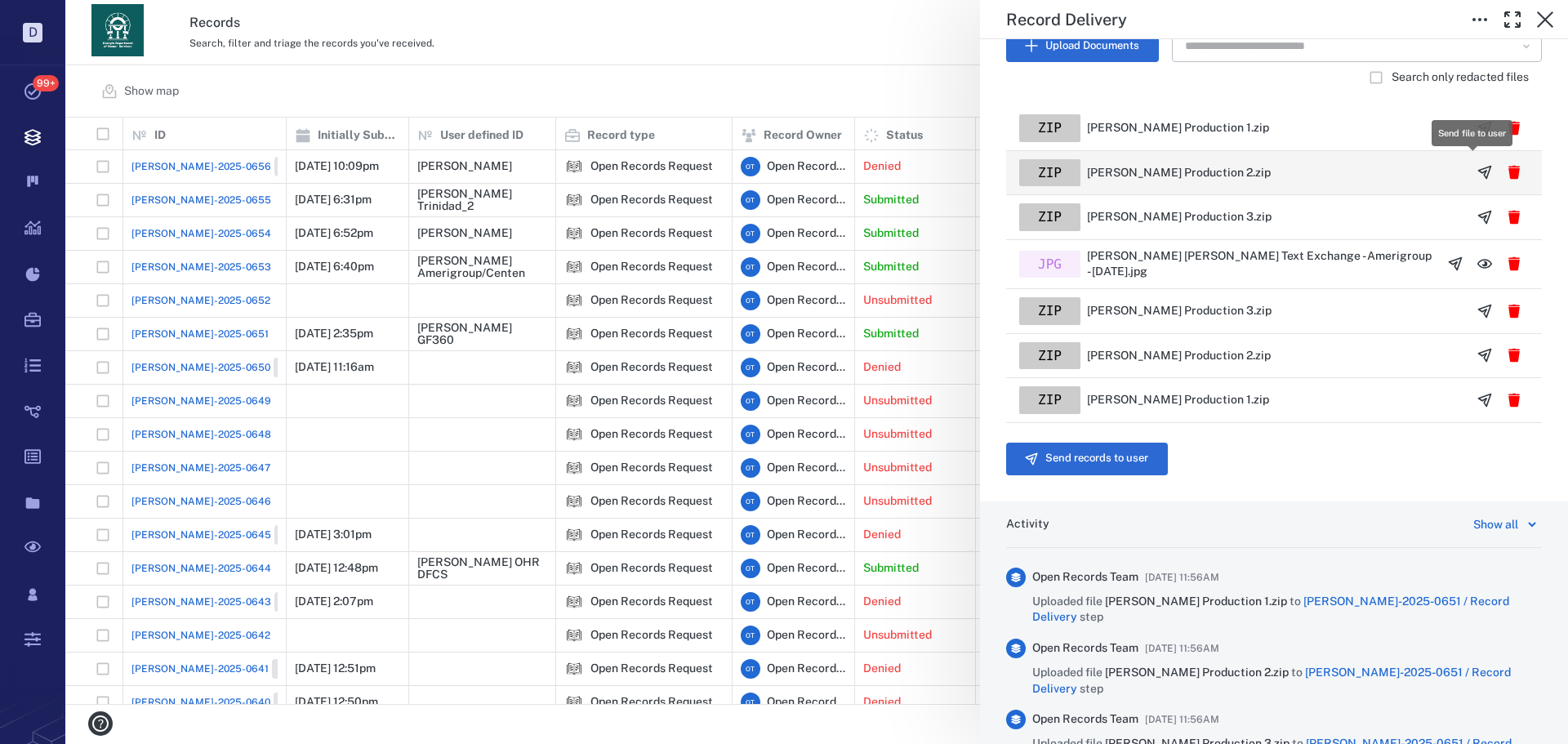
scroll to position [574, 1491]
click at [1479, 167] on icon "button" at bounding box center [1485, 173] width 12 height 12
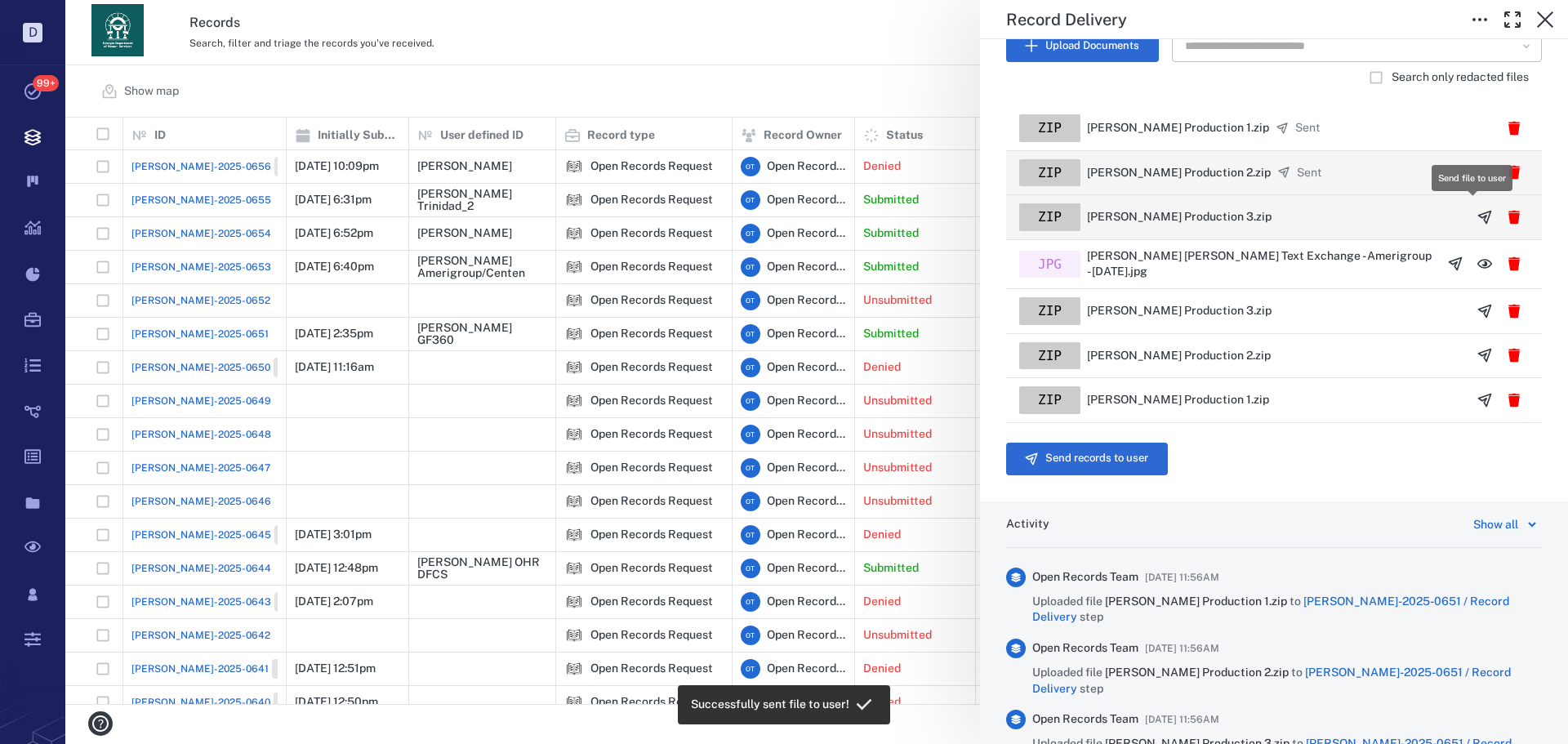
click at [1477, 211] on icon "button" at bounding box center [1484, 217] width 16 height 16
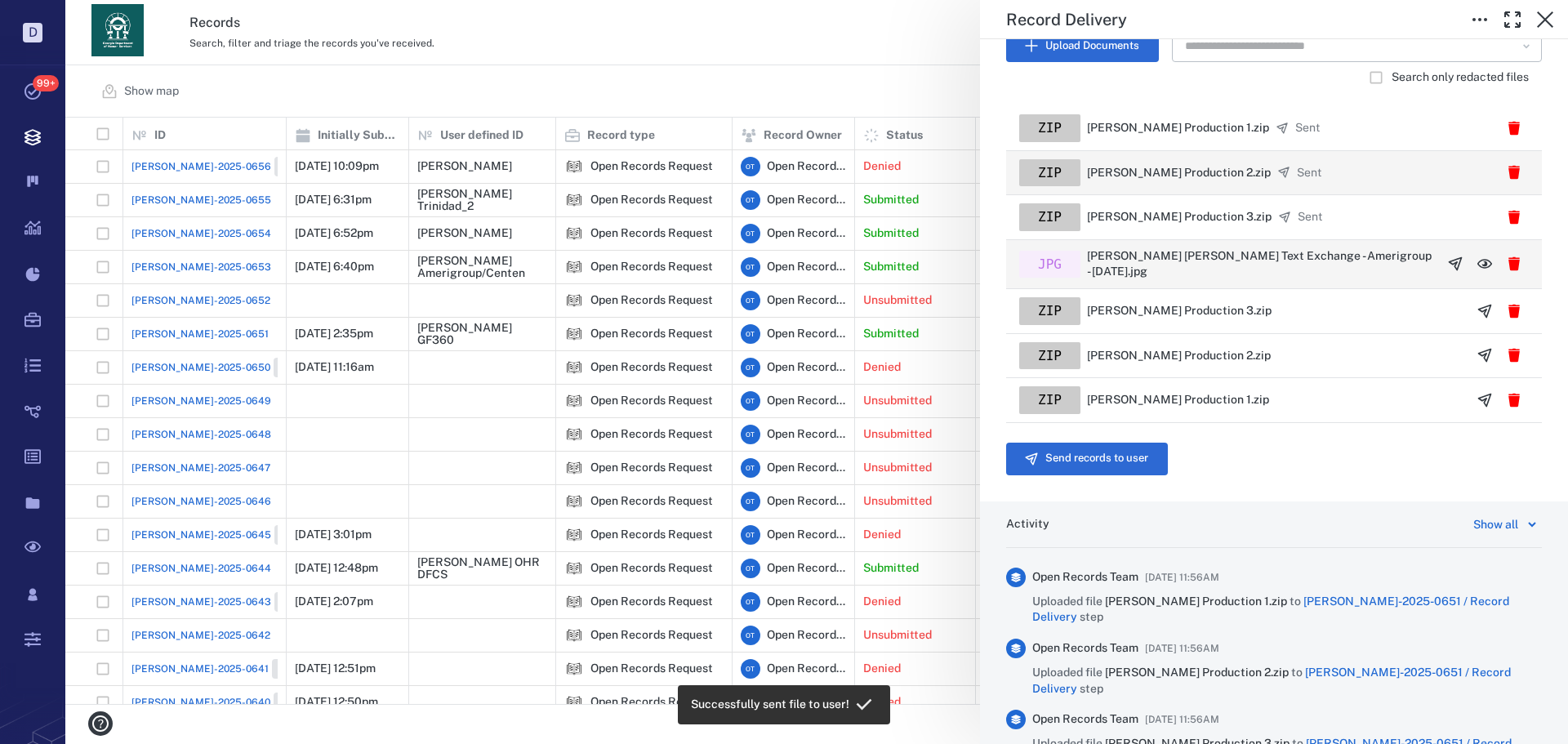
click at [1447, 267] on icon "button" at bounding box center [1455, 264] width 16 height 16
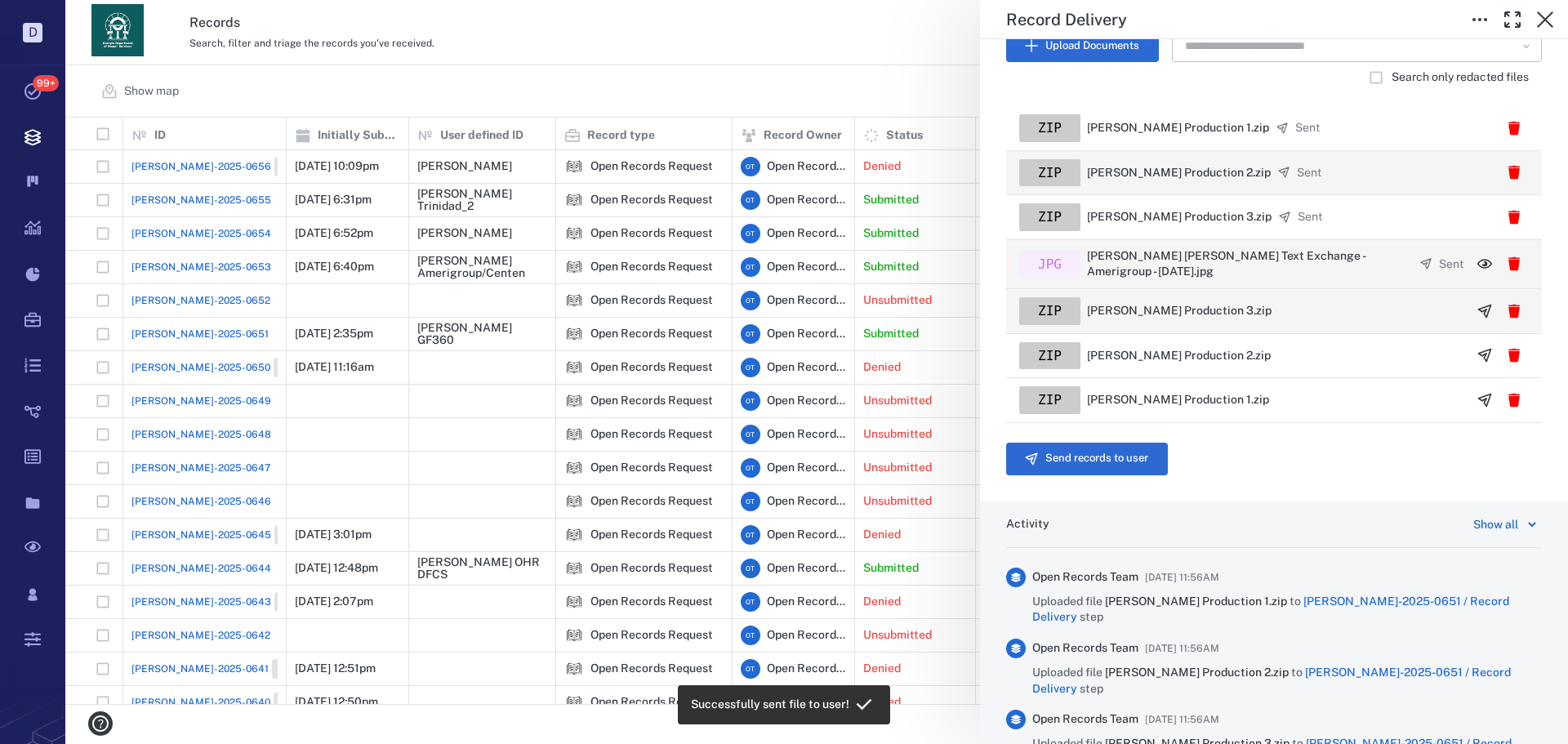
click at [1479, 313] on icon "button" at bounding box center [1485, 311] width 12 height 12
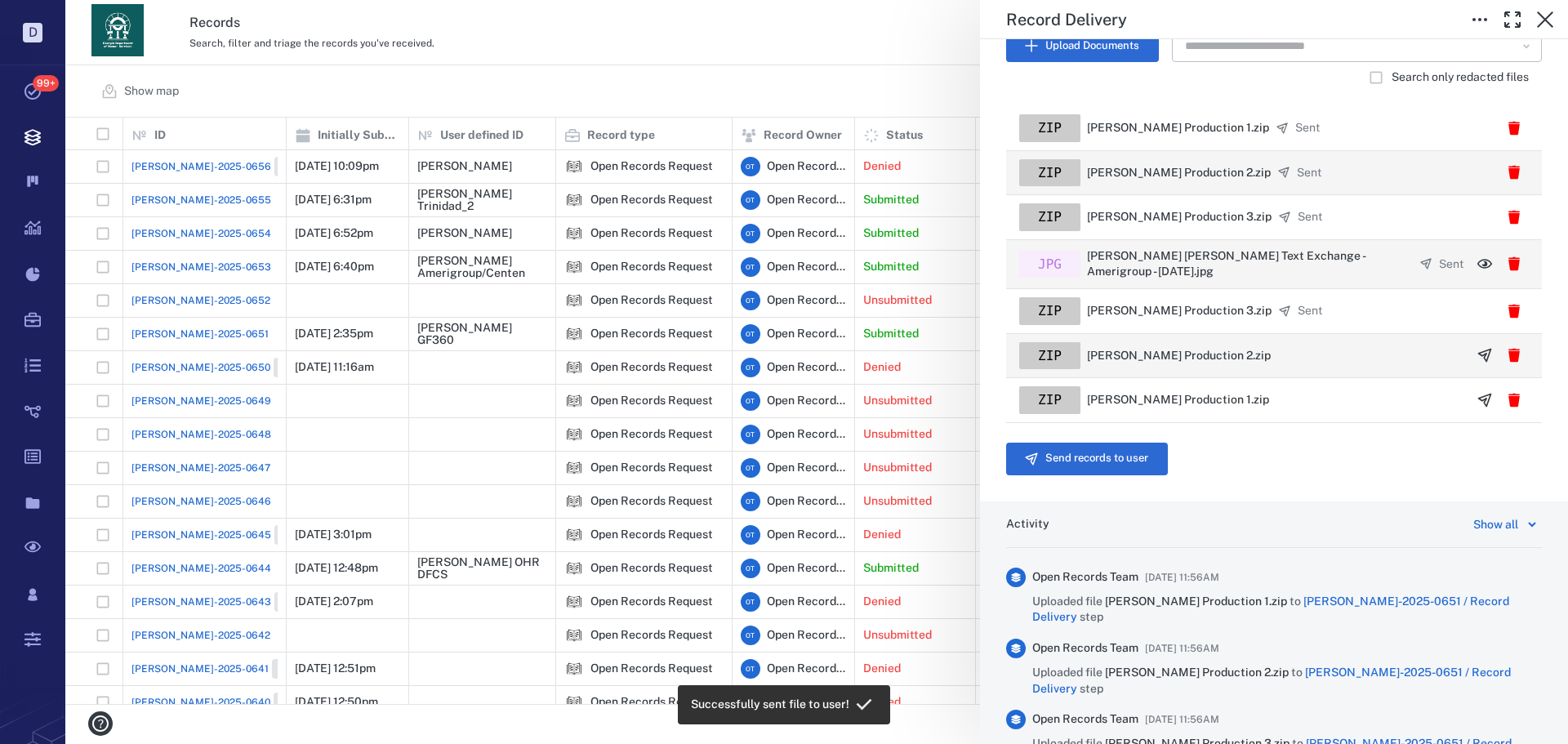
click at [1477, 357] on icon "button" at bounding box center [1484, 355] width 16 height 16
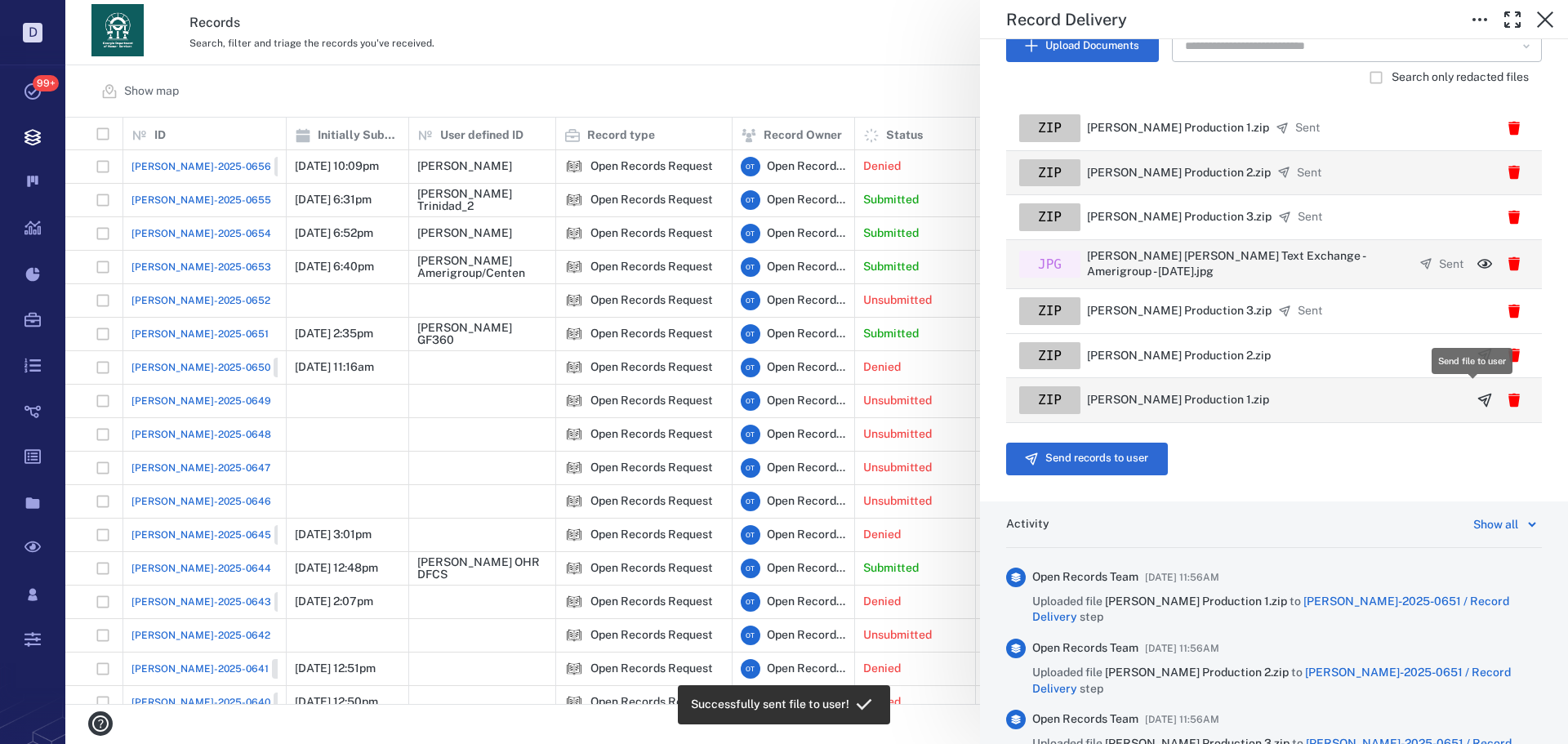
click at [1479, 400] on icon "button" at bounding box center [1484, 400] width 16 height 16
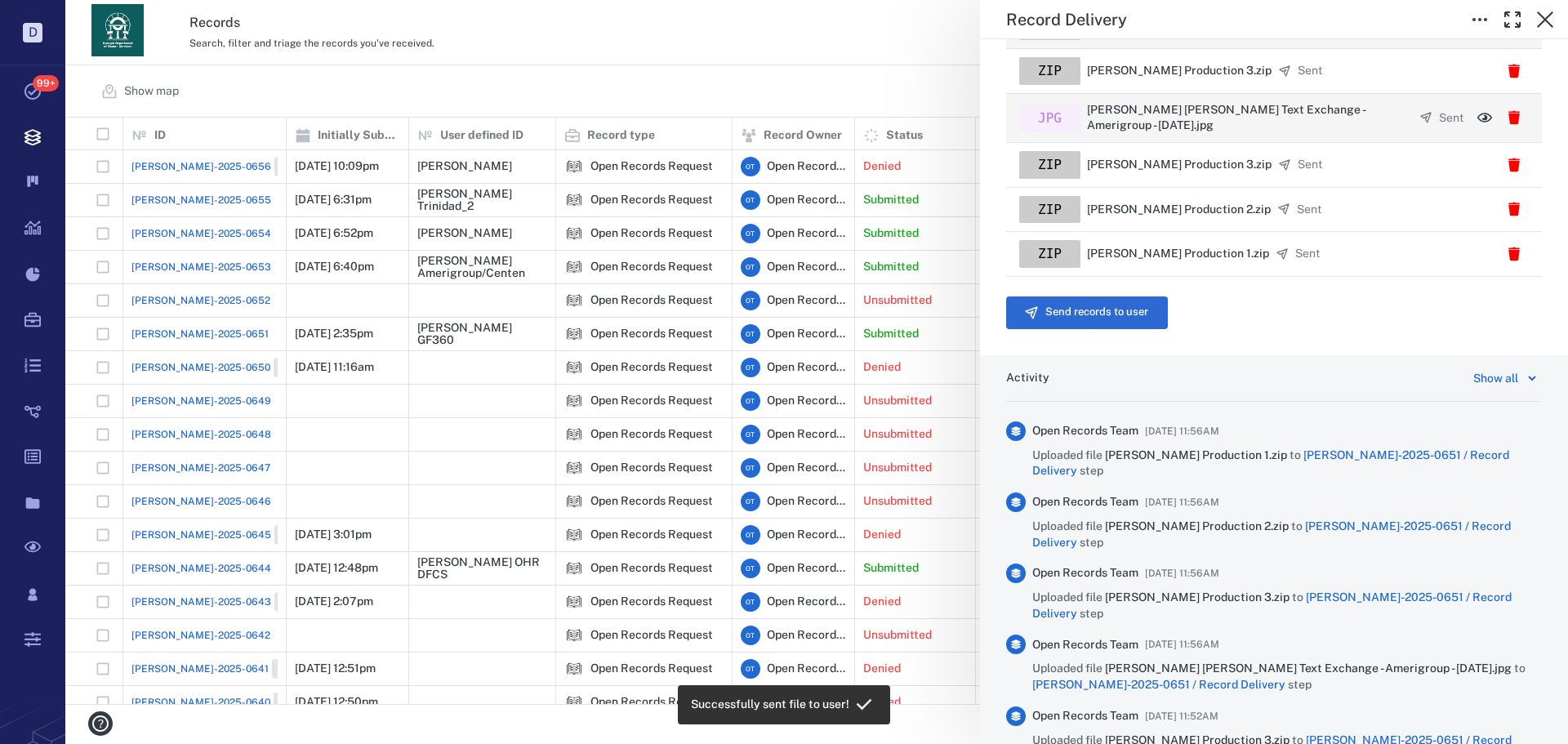
scroll to position [790, 0]
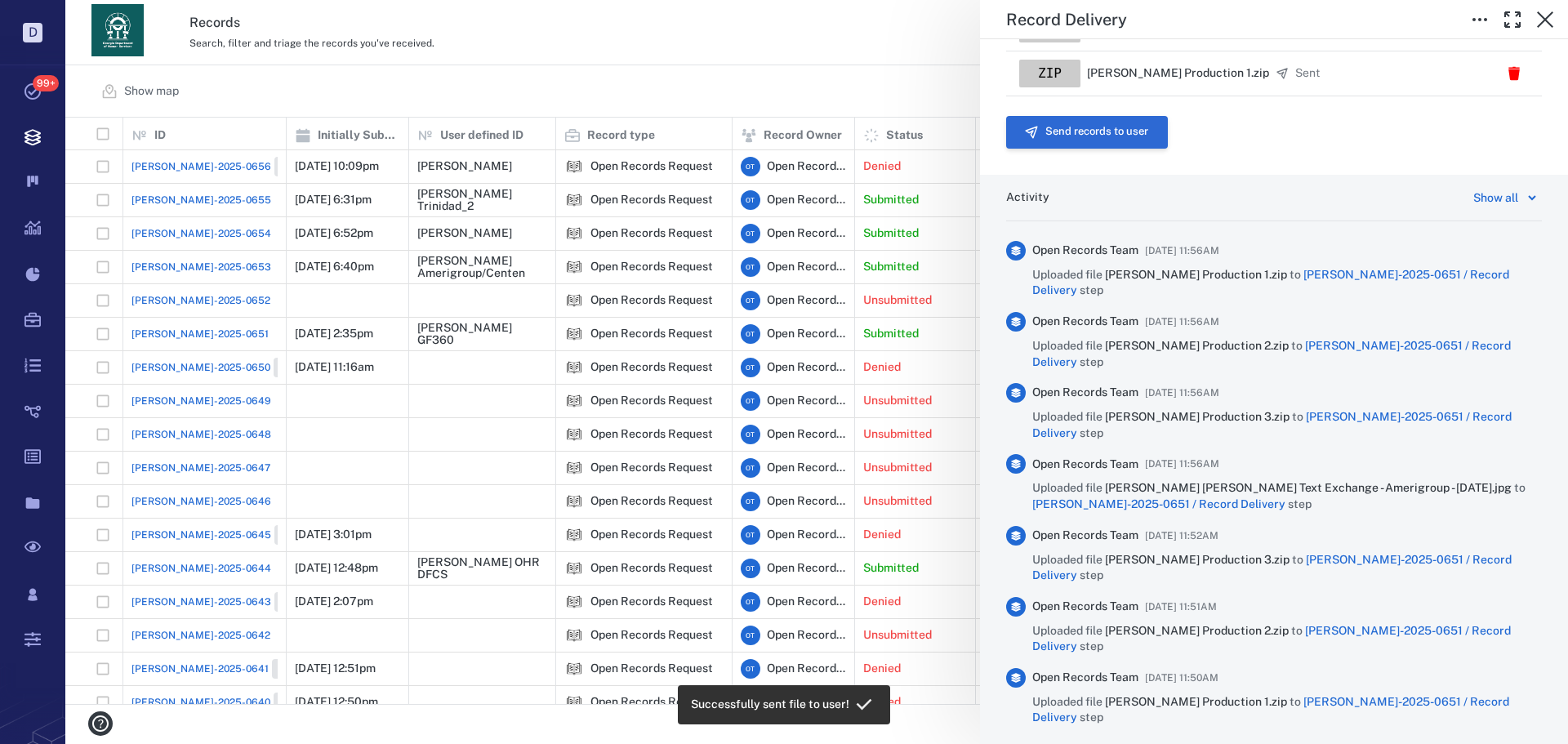
click at [1104, 137] on button "Send records to user" at bounding box center [1088, 133] width 162 height 33
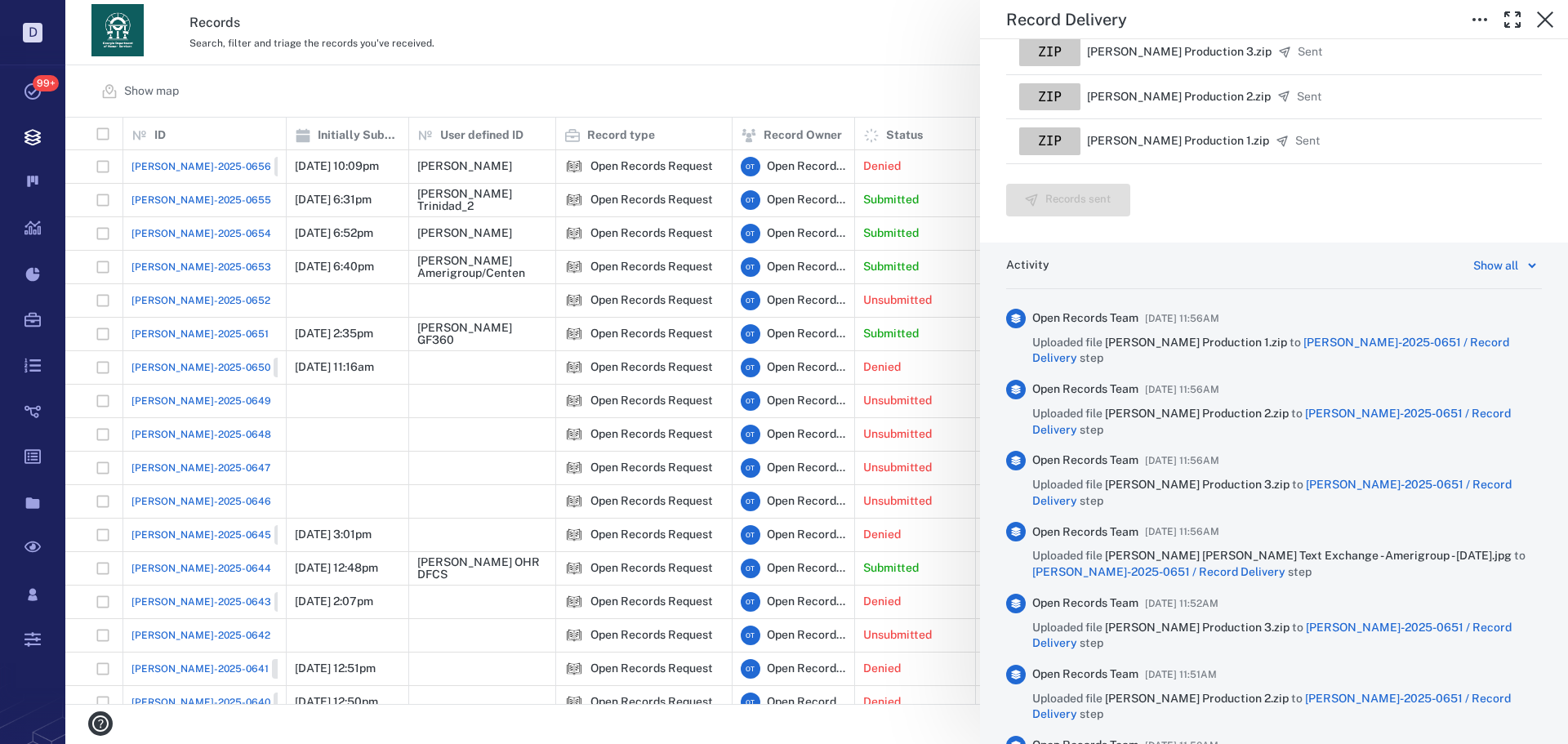
scroll to position [827, 0]
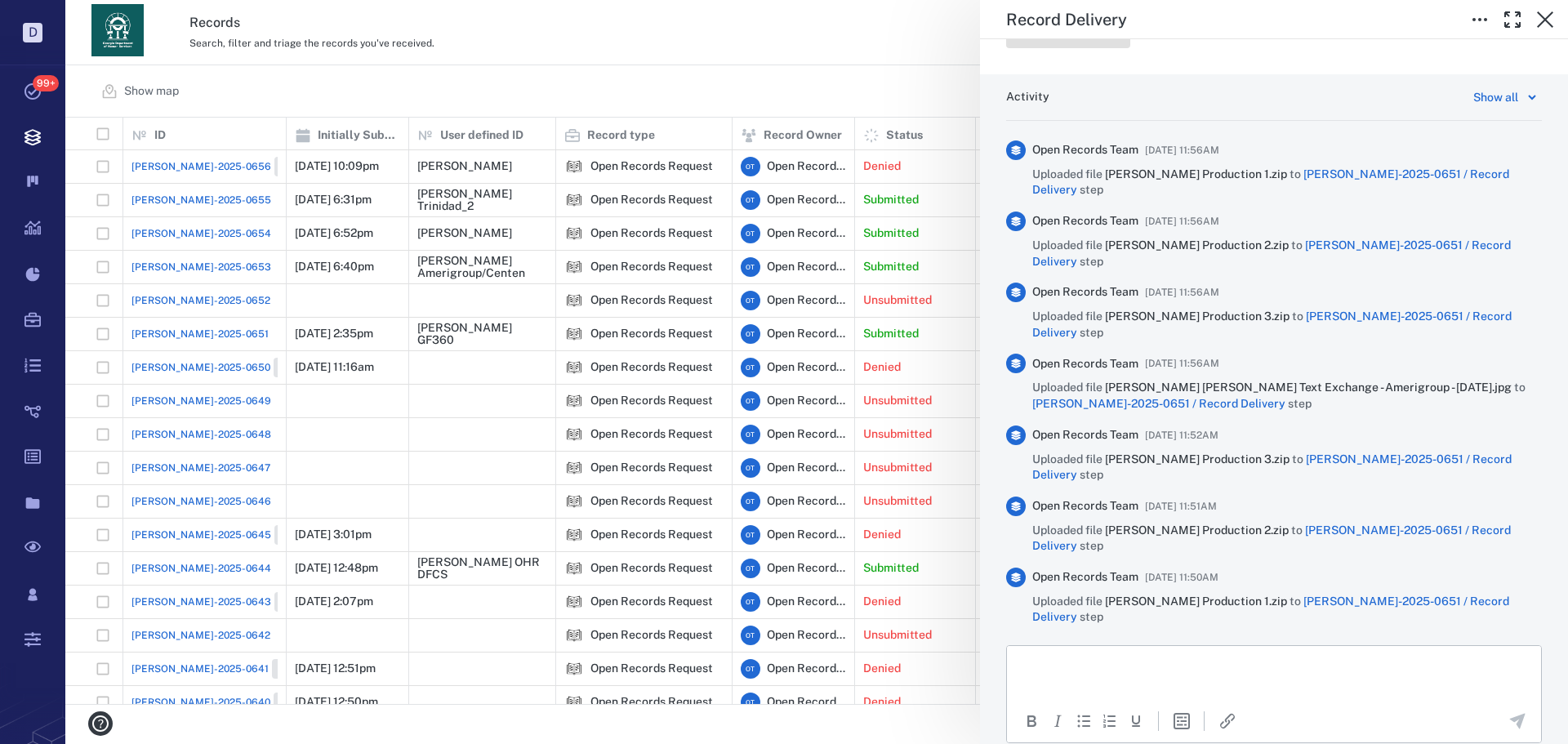
click at [1107, 685] on html at bounding box center [1274, 666] width 534 height 40
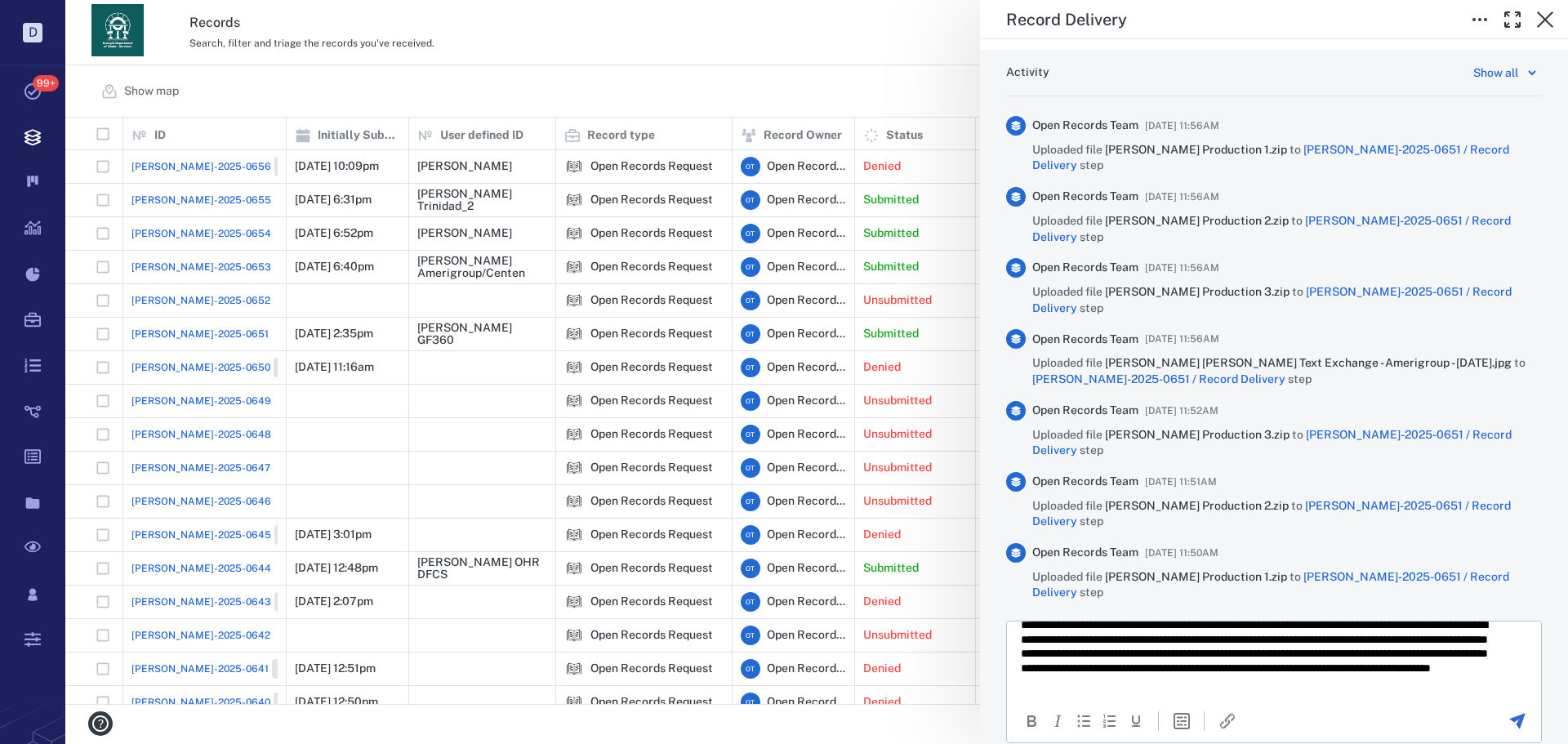
scroll to position [22, 0]
click at [1510, 714] on icon "Send the comment" at bounding box center [1518, 722] width 15 height 16
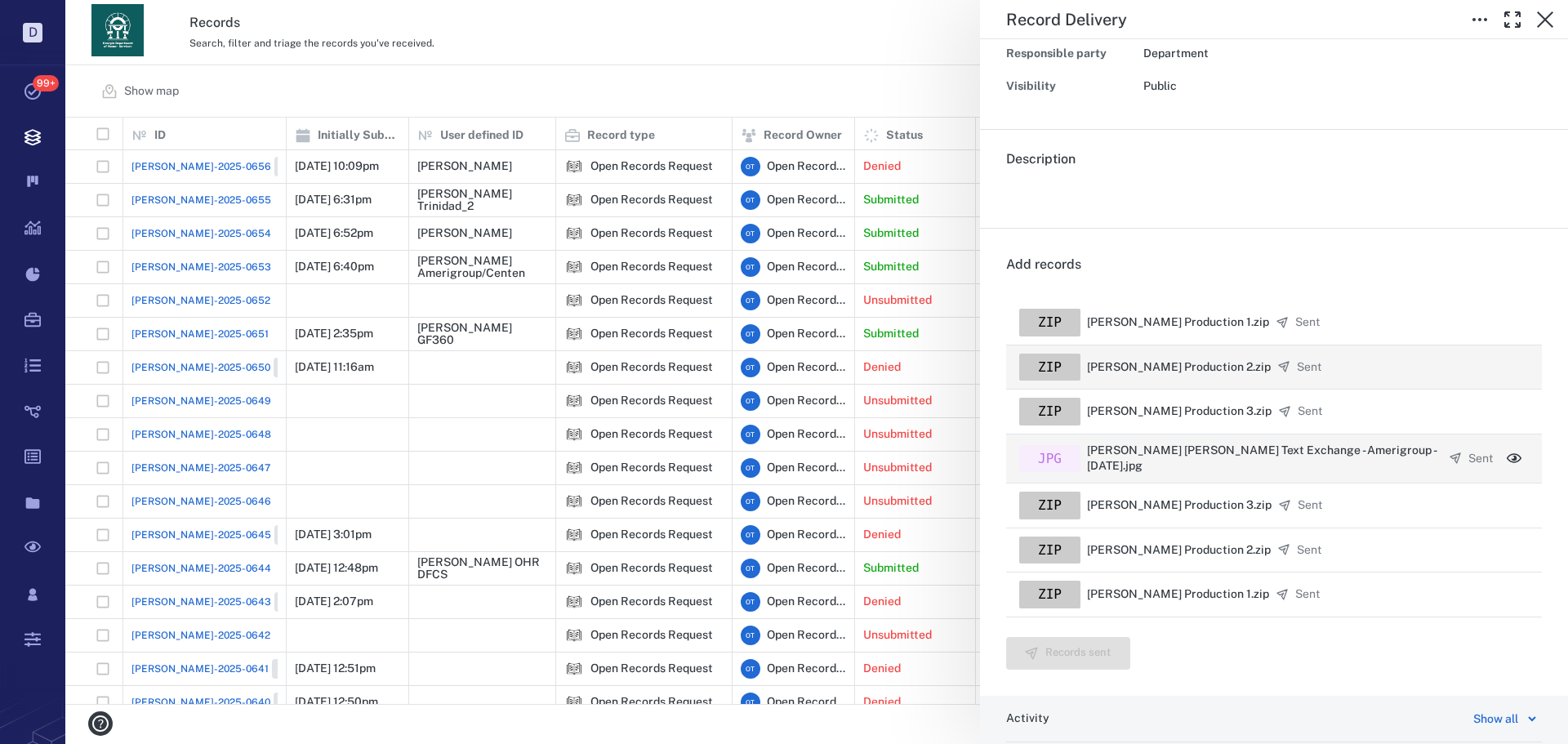
scroll to position [198, 0]
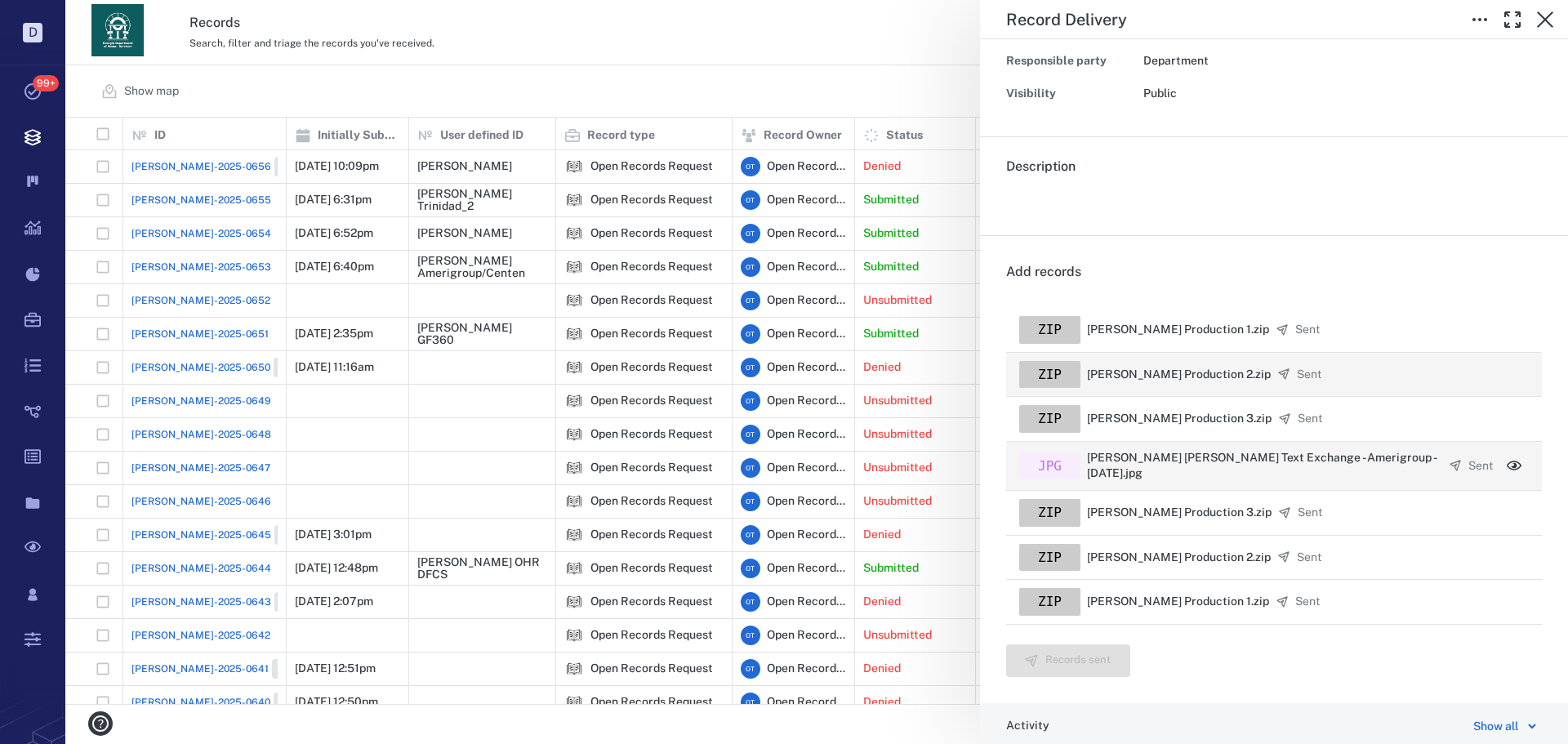
click at [740, 50] on div "Record Delivery Status Complete Type Record delivery Assignee ​ Due date ​ Reco…" at bounding box center [816, 372] width 1503 height 744
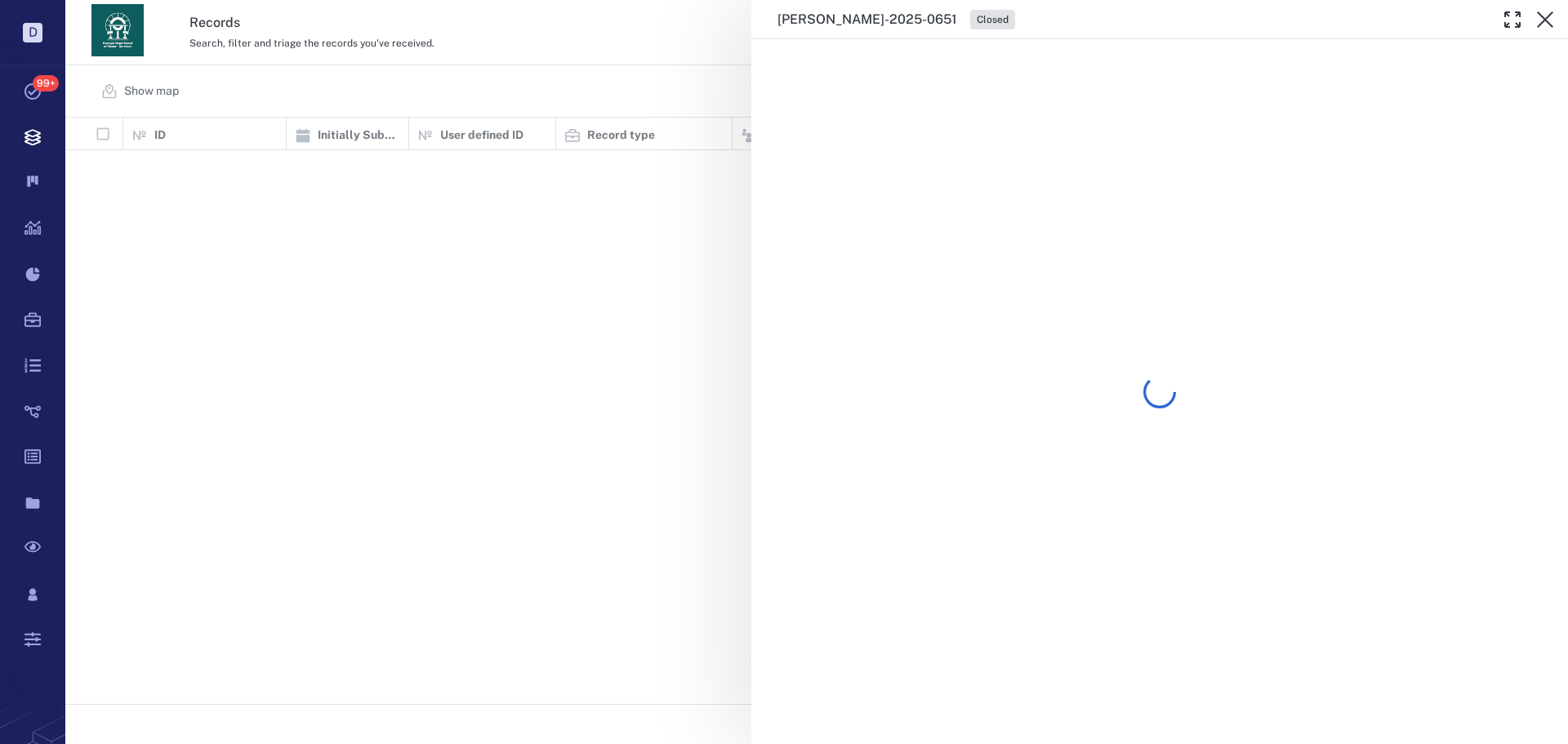
scroll to position [574, 1491]
click at [567, 49] on div "ORR-2025-0651 Closed" at bounding box center [816, 372] width 1503 height 744
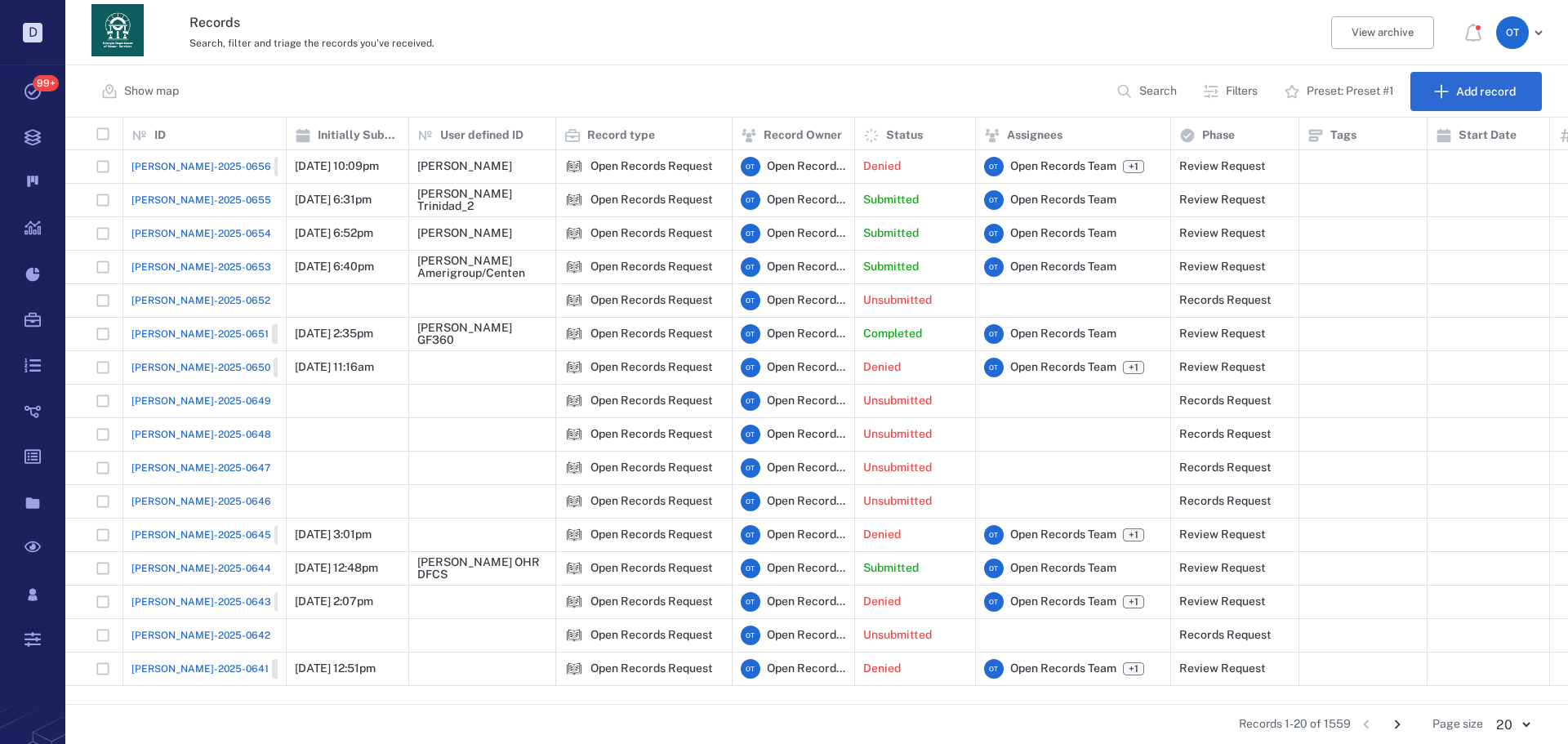
click at [567, 49] on div "Search, filter and triage the records you've received." at bounding box center [746, 42] width 1112 height 20
click at [204, 338] on span "[PERSON_NAME]-2025-0651" at bounding box center [200, 333] width 137 height 15
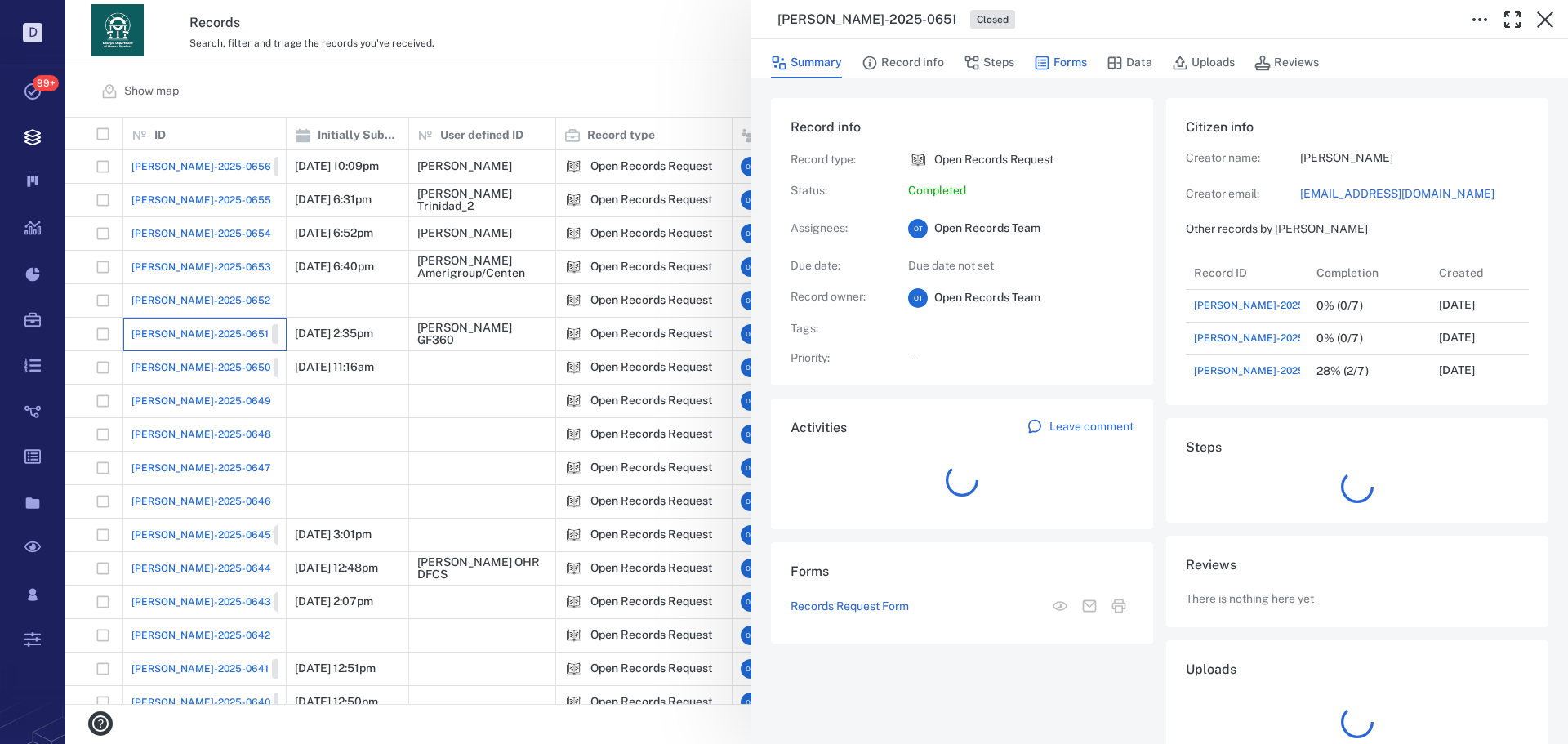
scroll to position [13, 13]
click at [1063, 57] on button "Forms" at bounding box center [1061, 63] width 53 height 31
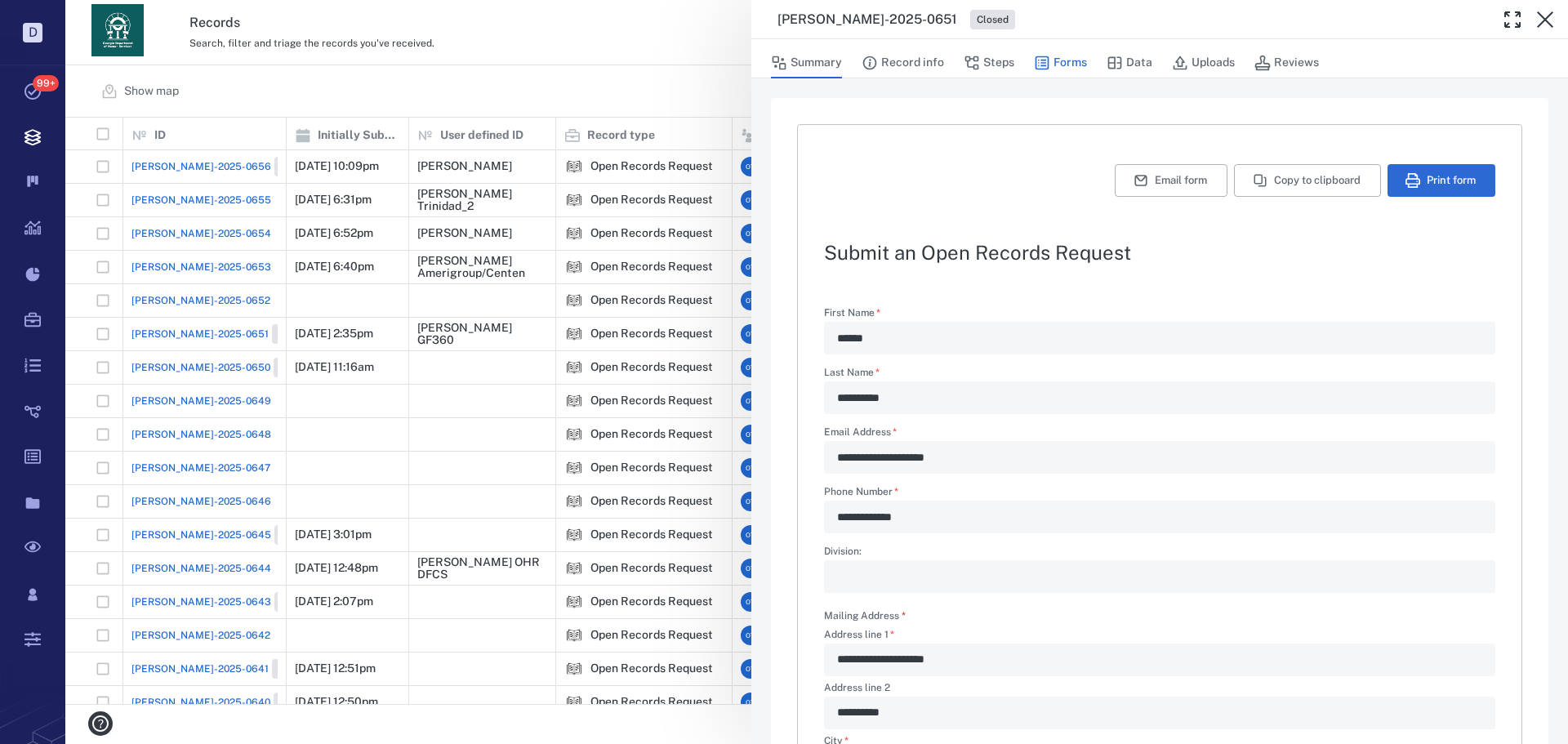
type textarea "*"
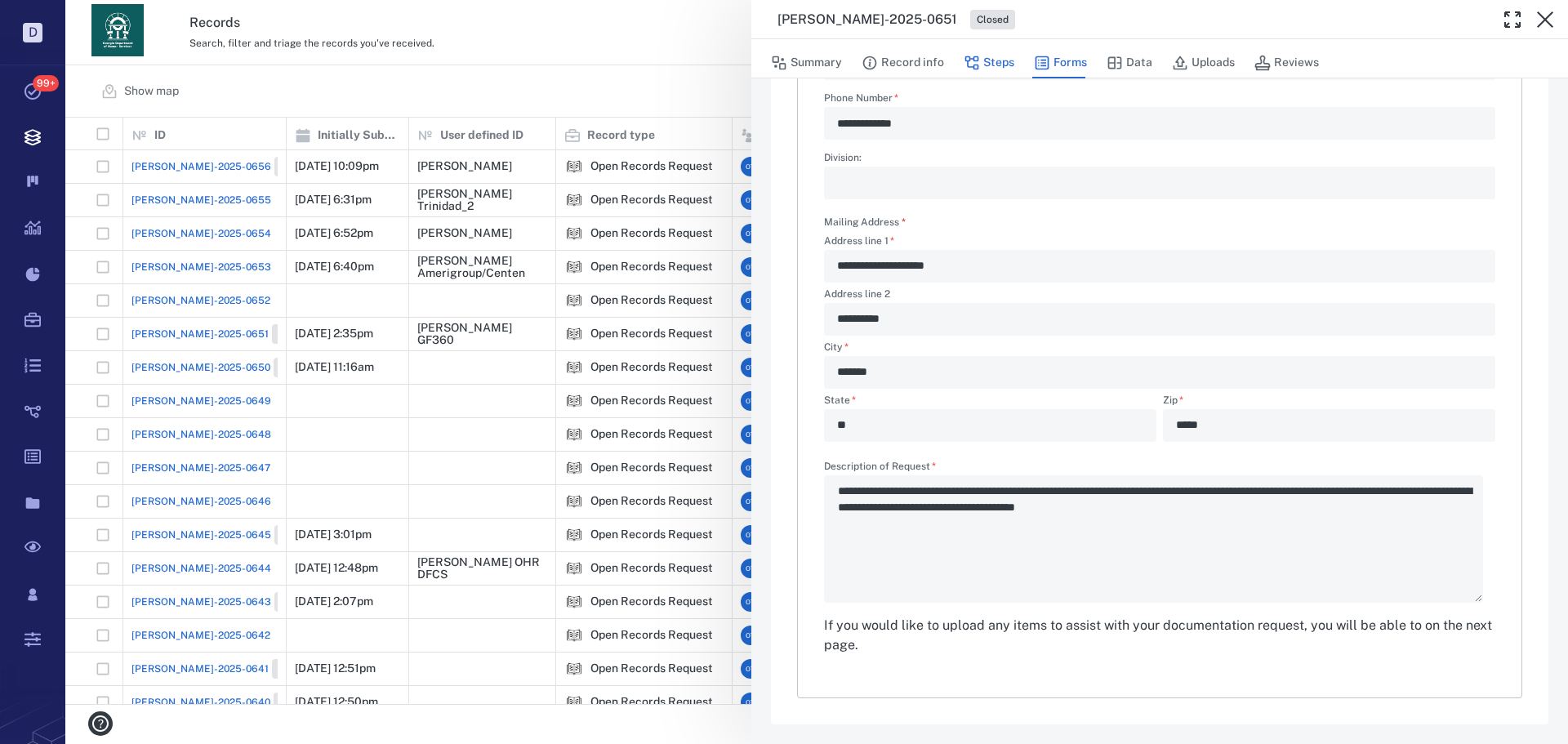
click at [1010, 75] on button "Steps" at bounding box center [989, 63] width 51 height 31
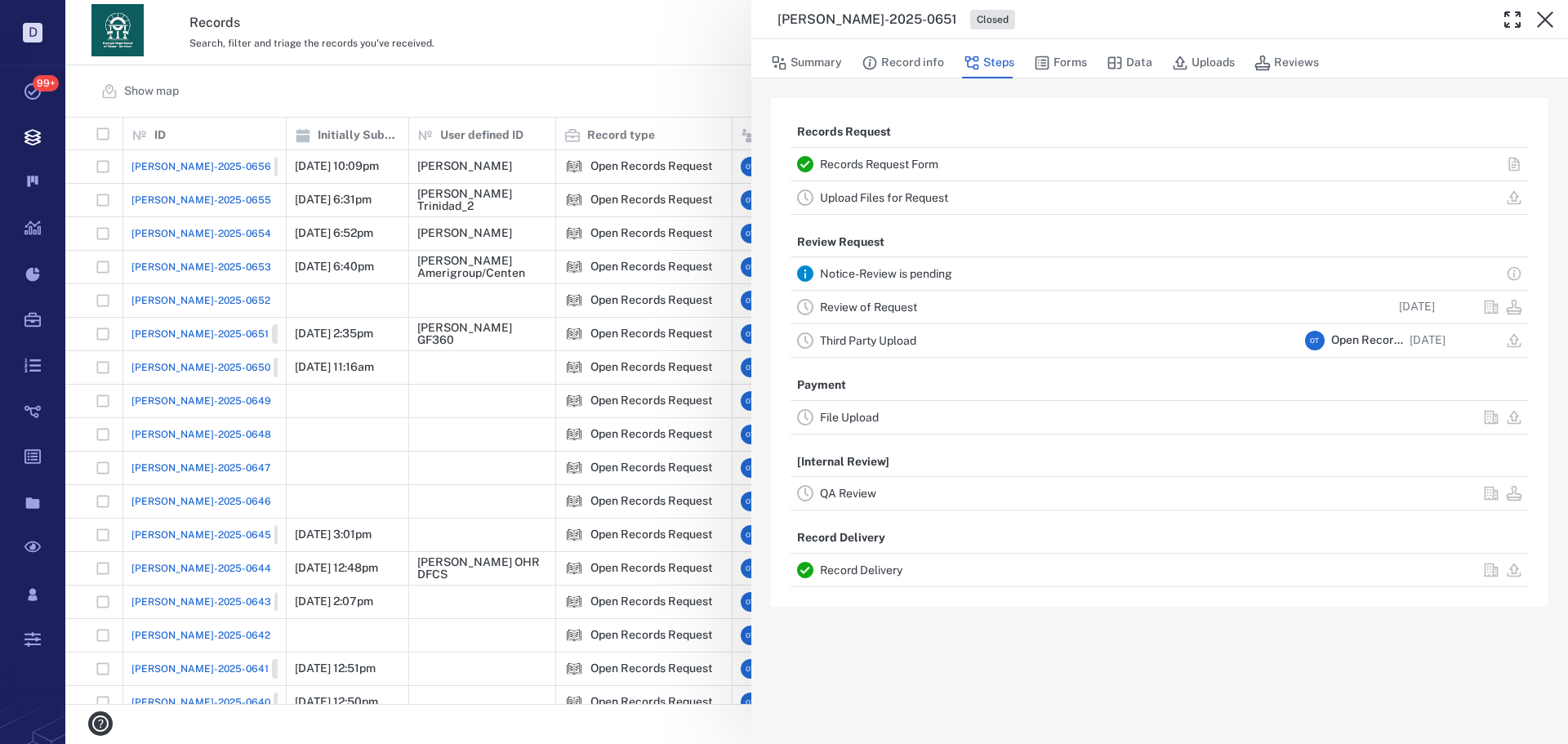
click at [882, 573] on link "Record Delivery" at bounding box center [861, 570] width 83 height 13
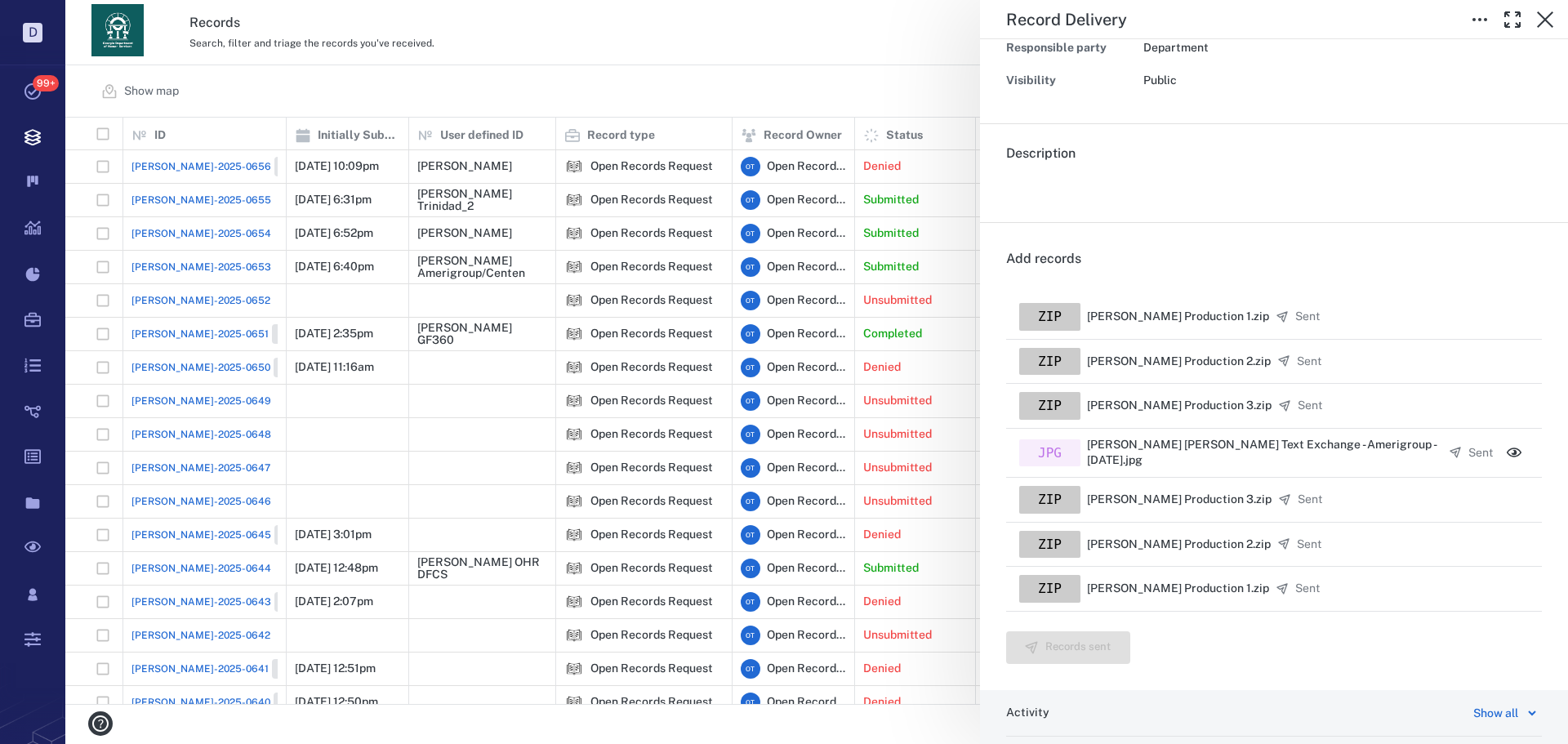
scroll to position [82, 0]
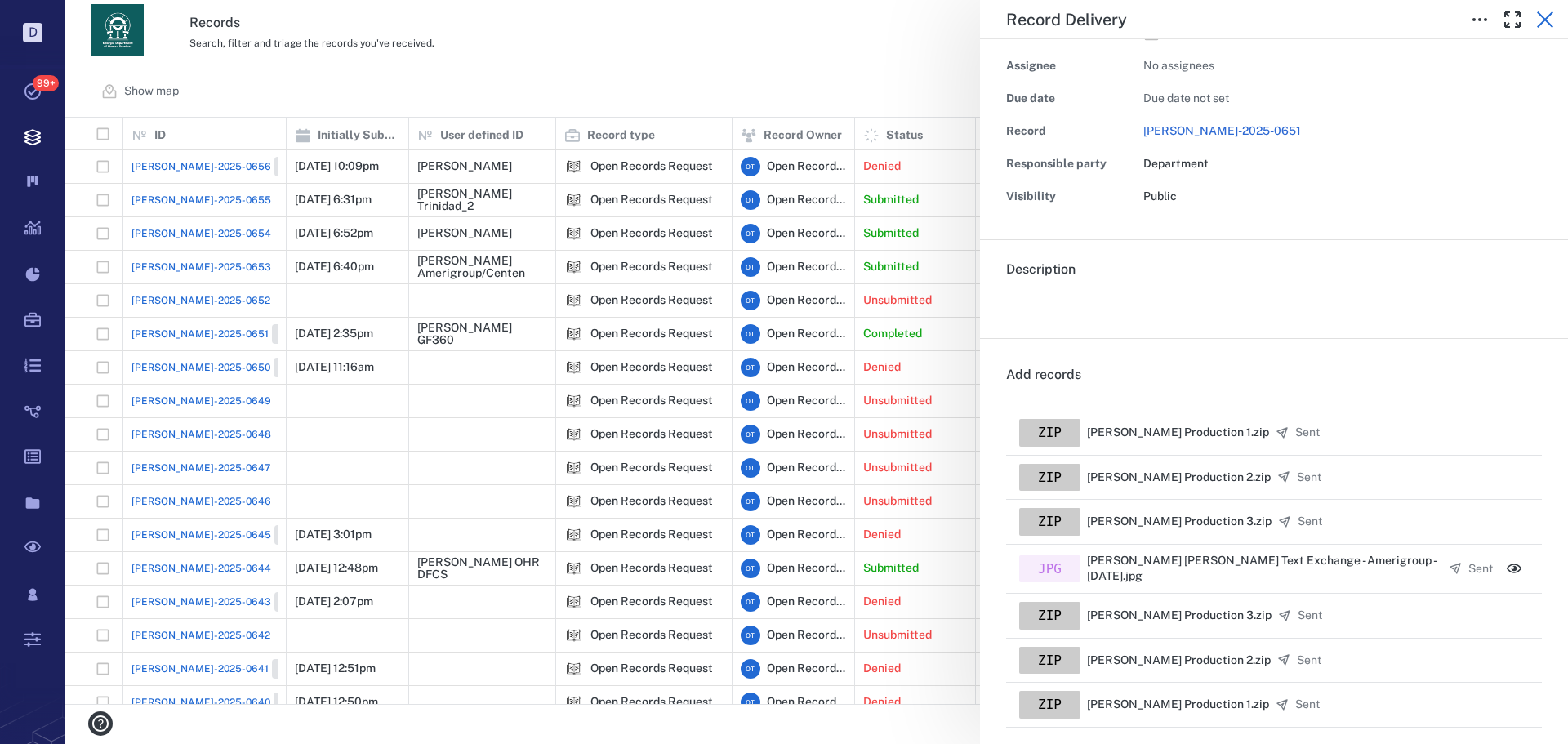
click at [1550, 6] on button "button" at bounding box center [1546, 20] width 33 height 33
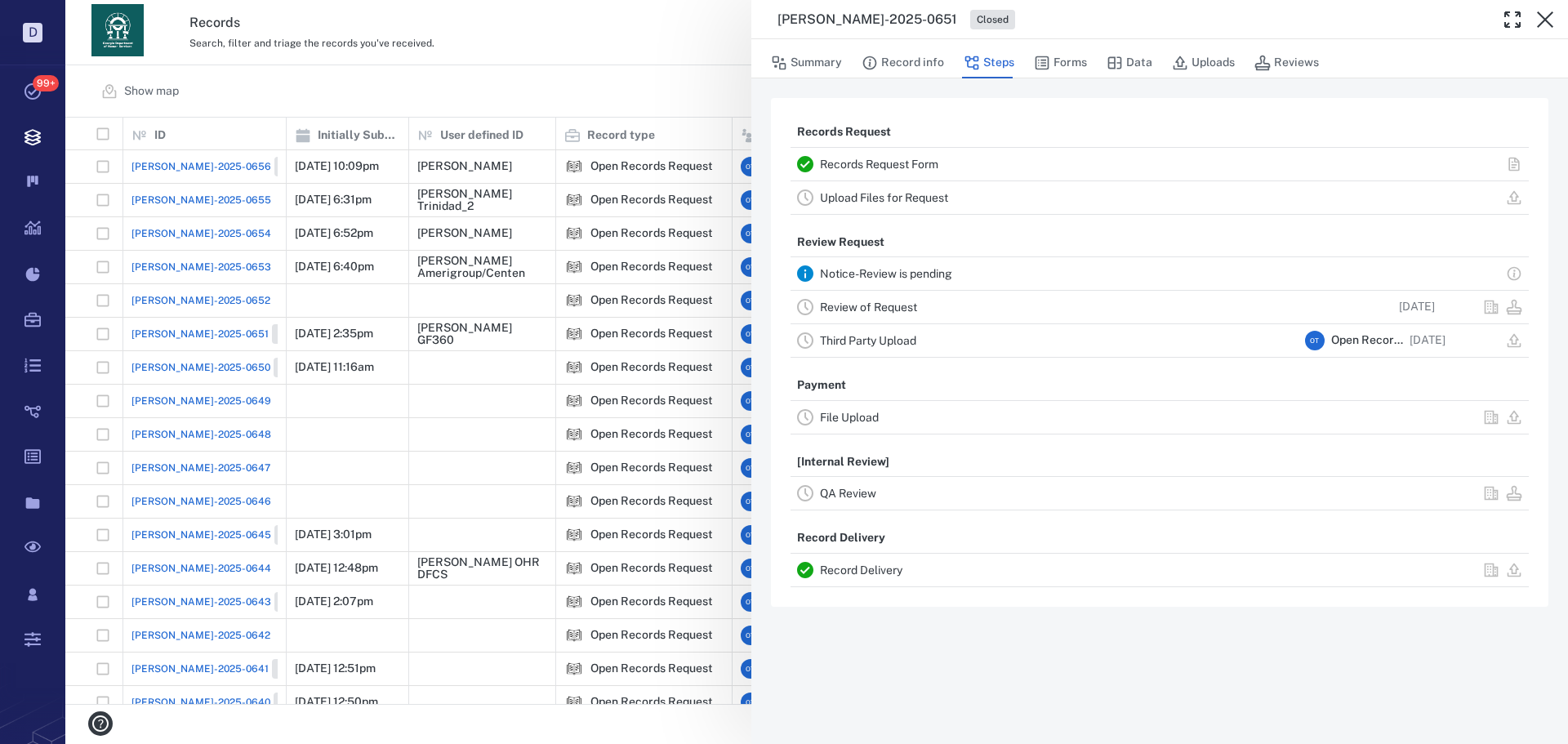
click at [517, 148] on div "ORR-2025-0651 Closed Summary Record info Steps Forms Data Uploads Reviews Recor…" at bounding box center [816, 372] width 1503 height 744
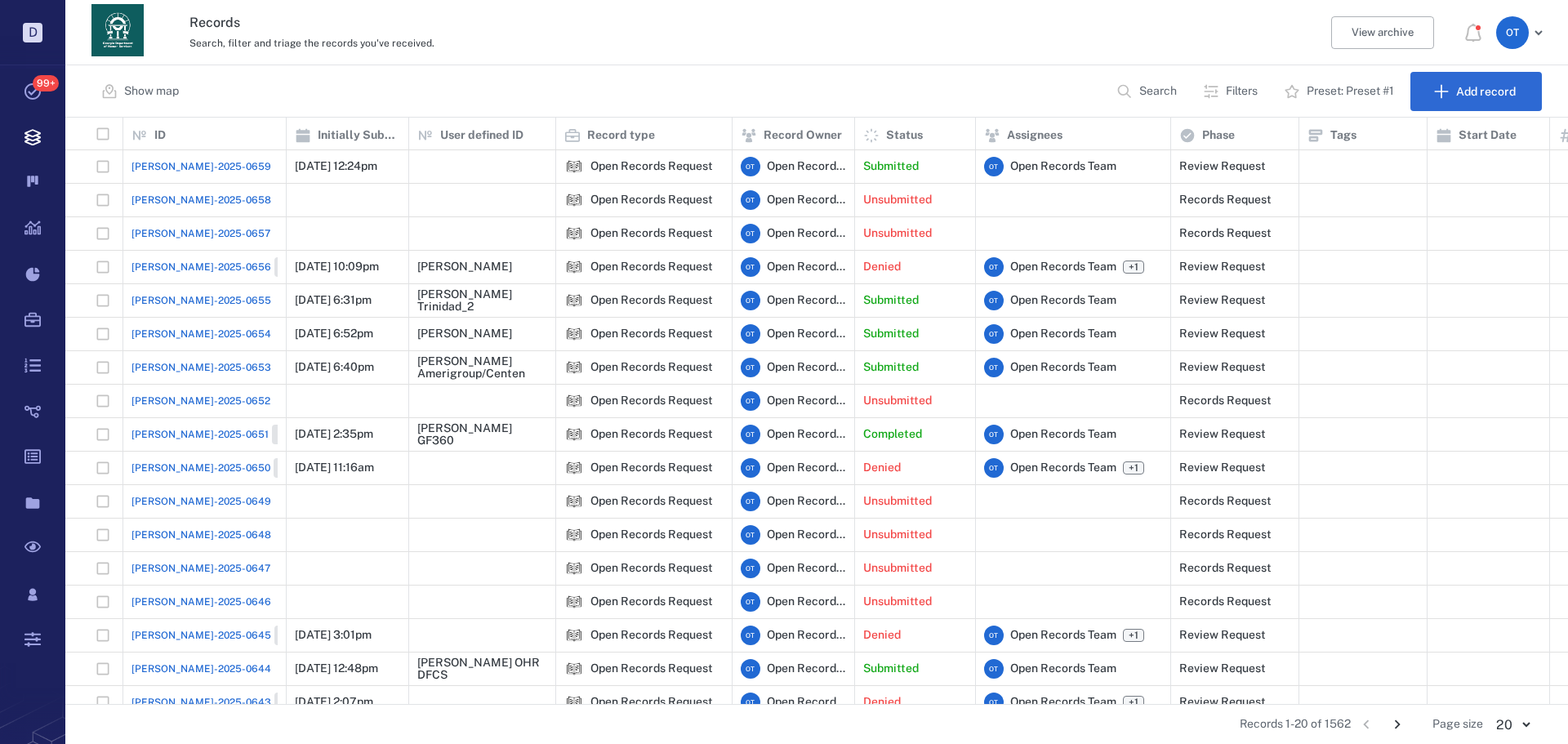
click at [188, 160] on span "ORR-2025-0659" at bounding box center [201, 166] width 139 height 15
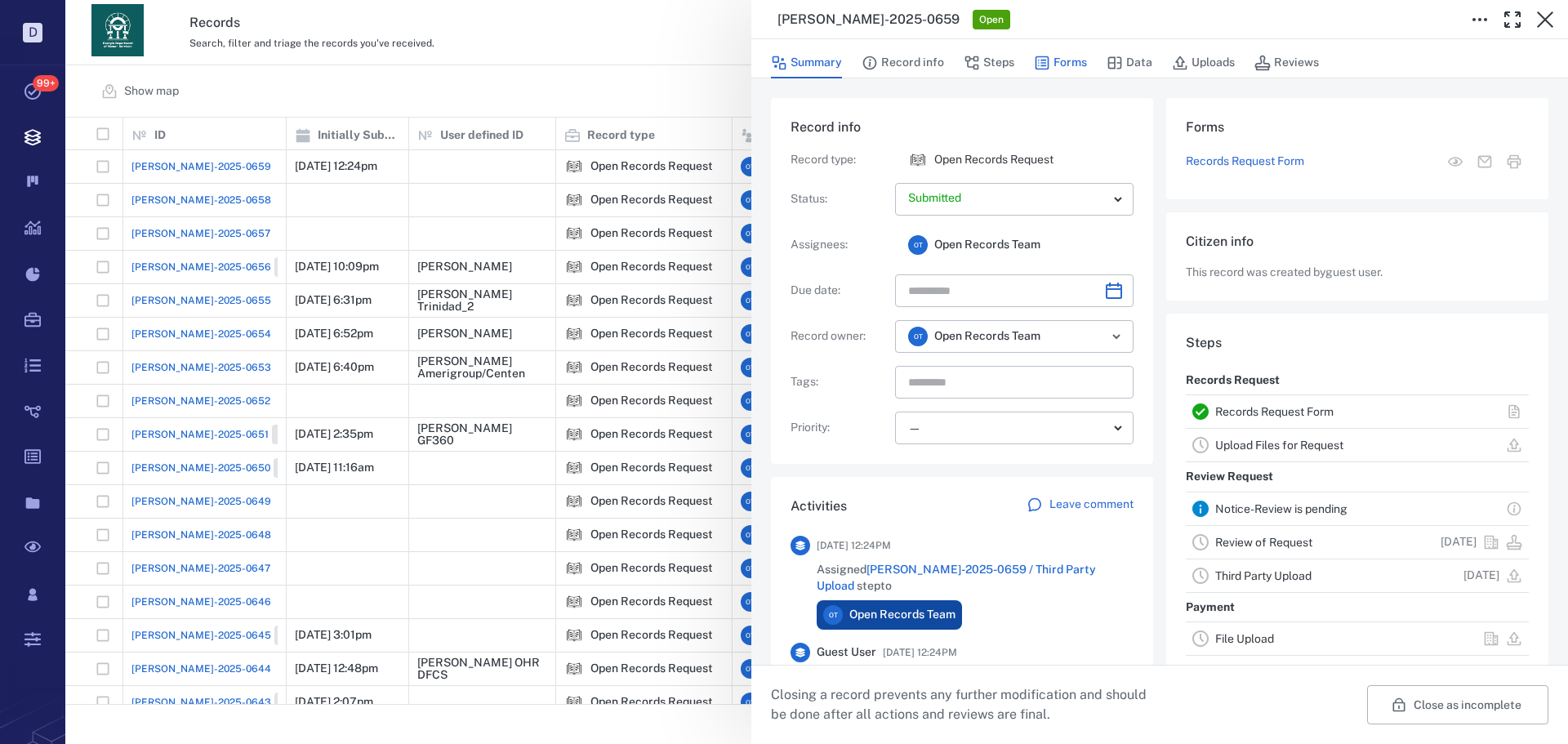
click at [1049, 57] on icon "button" at bounding box center [1042, 63] width 16 height 16
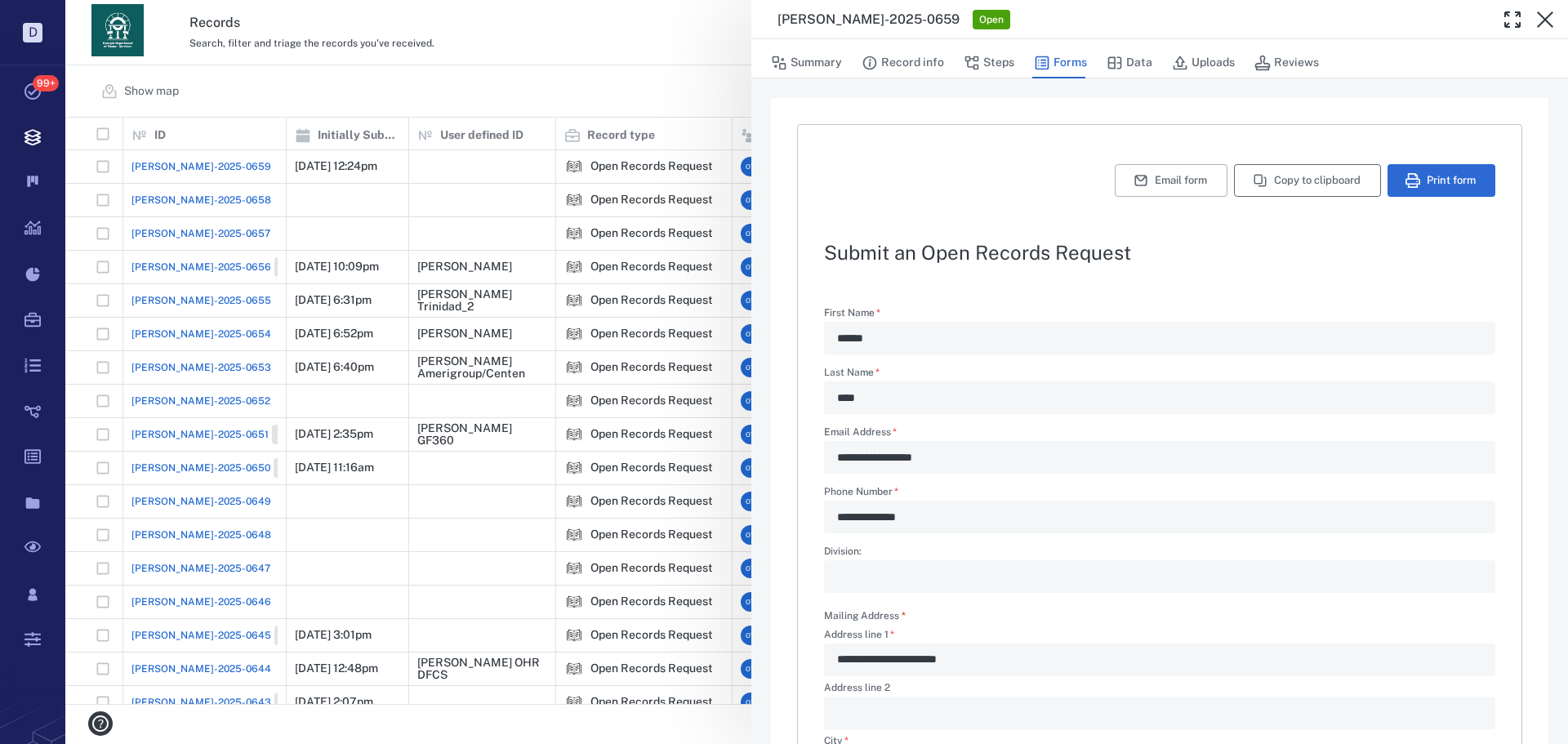
click at [1270, 184] on button "Copy to clipboard" at bounding box center [1307, 181] width 147 height 33
click at [1322, 177] on button "Copy to clipboard" at bounding box center [1307, 181] width 147 height 33
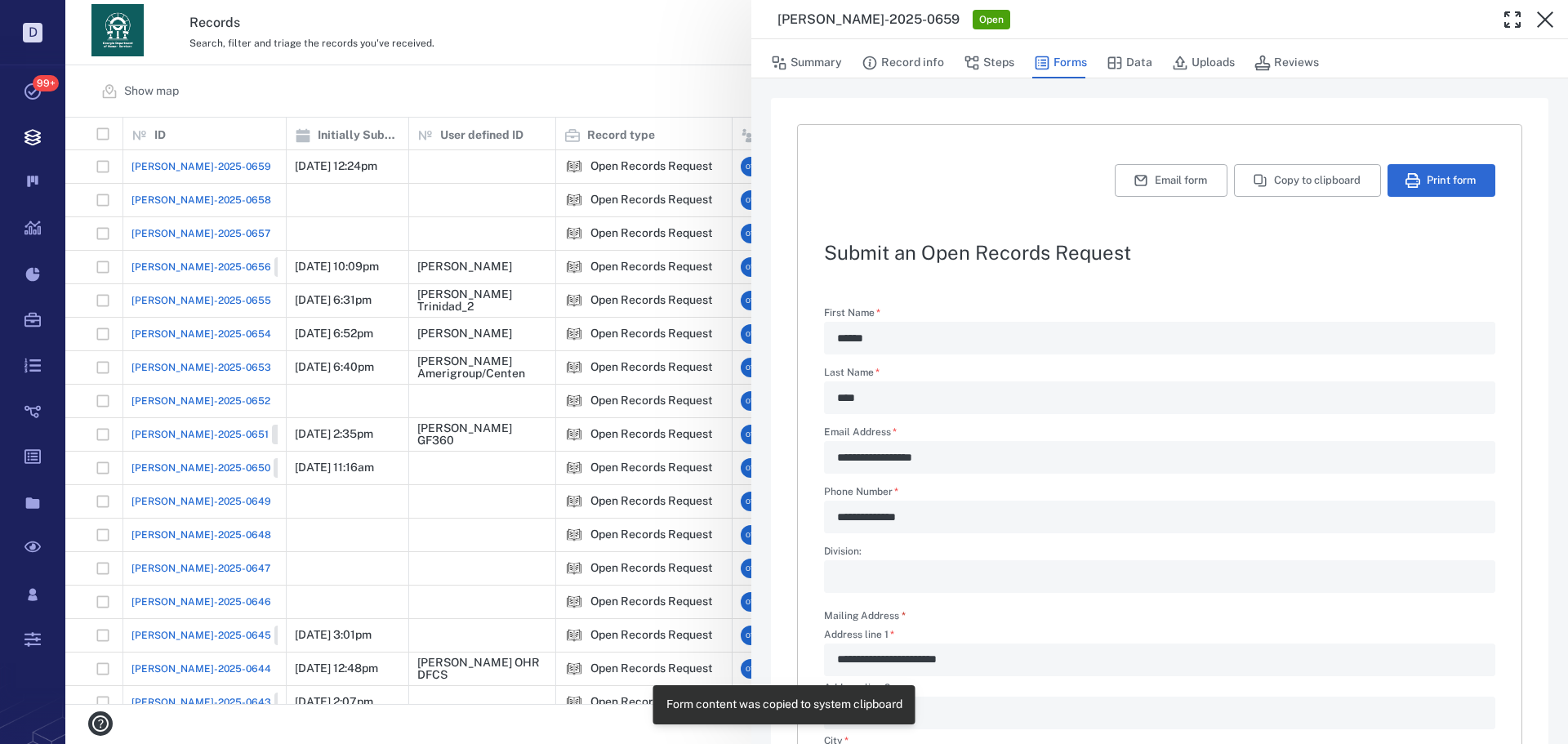
click at [658, 119] on div "**********" at bounding box center [816, 372] width 1503 height 744
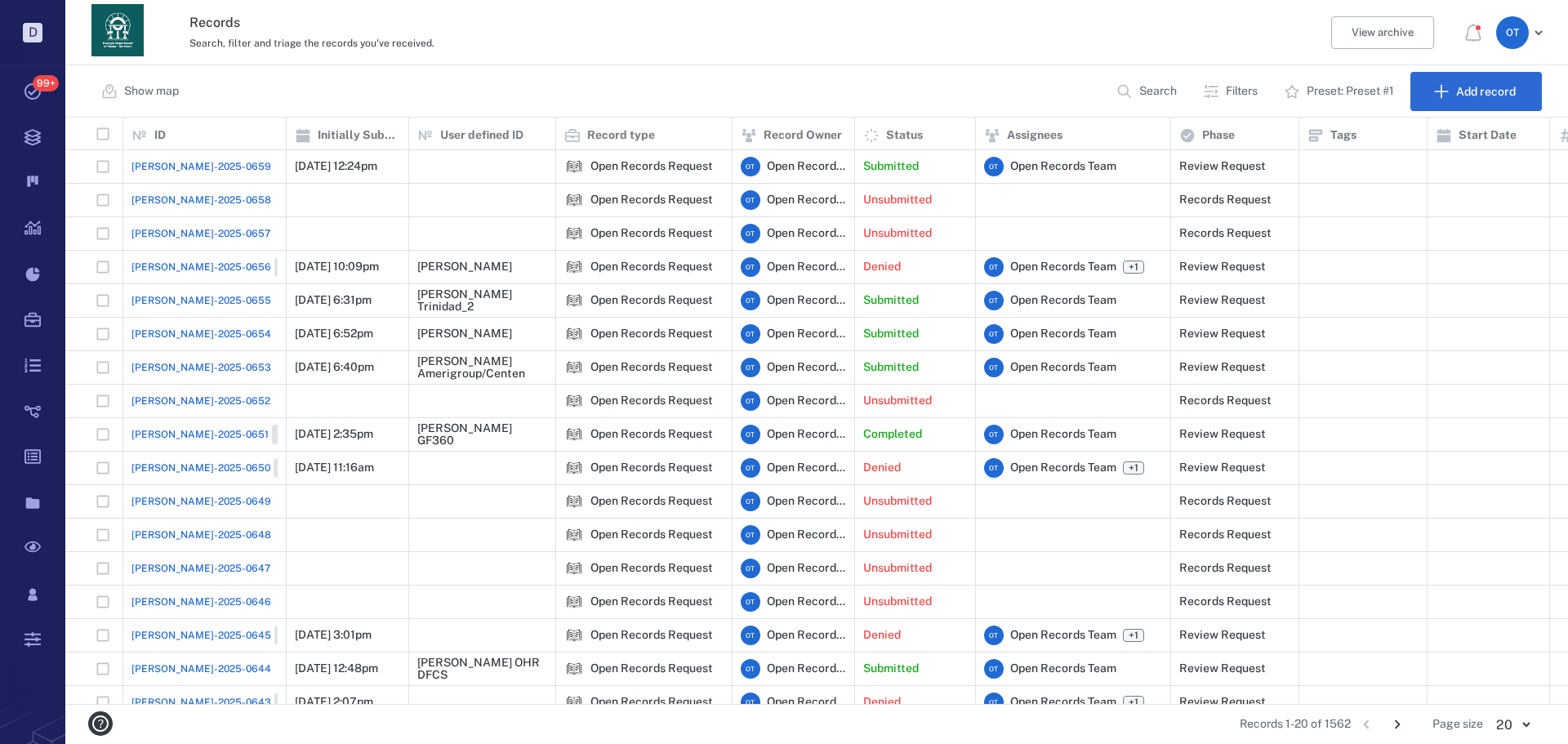
click at [194, 428] on span "[PERSON_NAME]-2025-0651" at bounding box center [200, 434] width 137 height 15
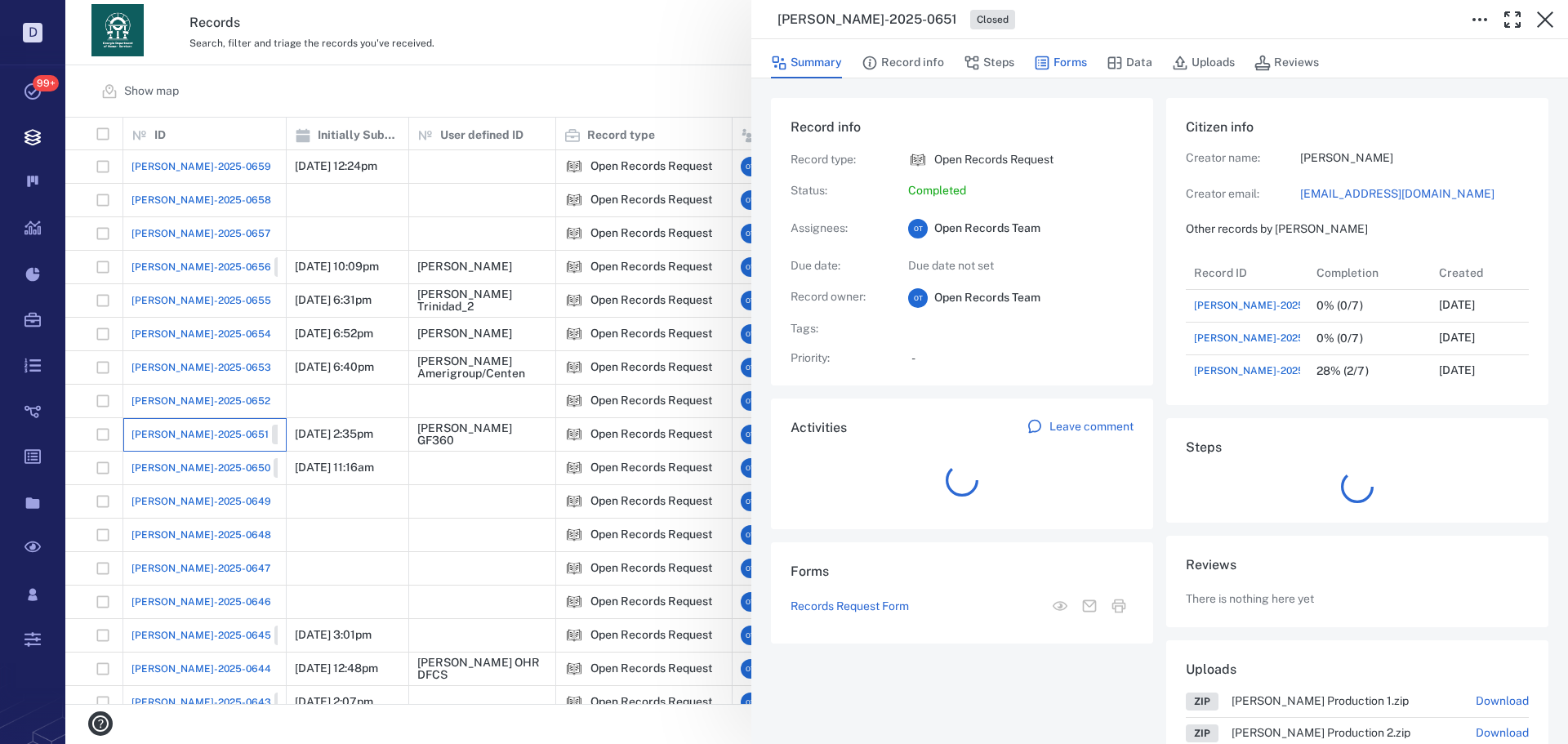
scroll to position [131, 312]
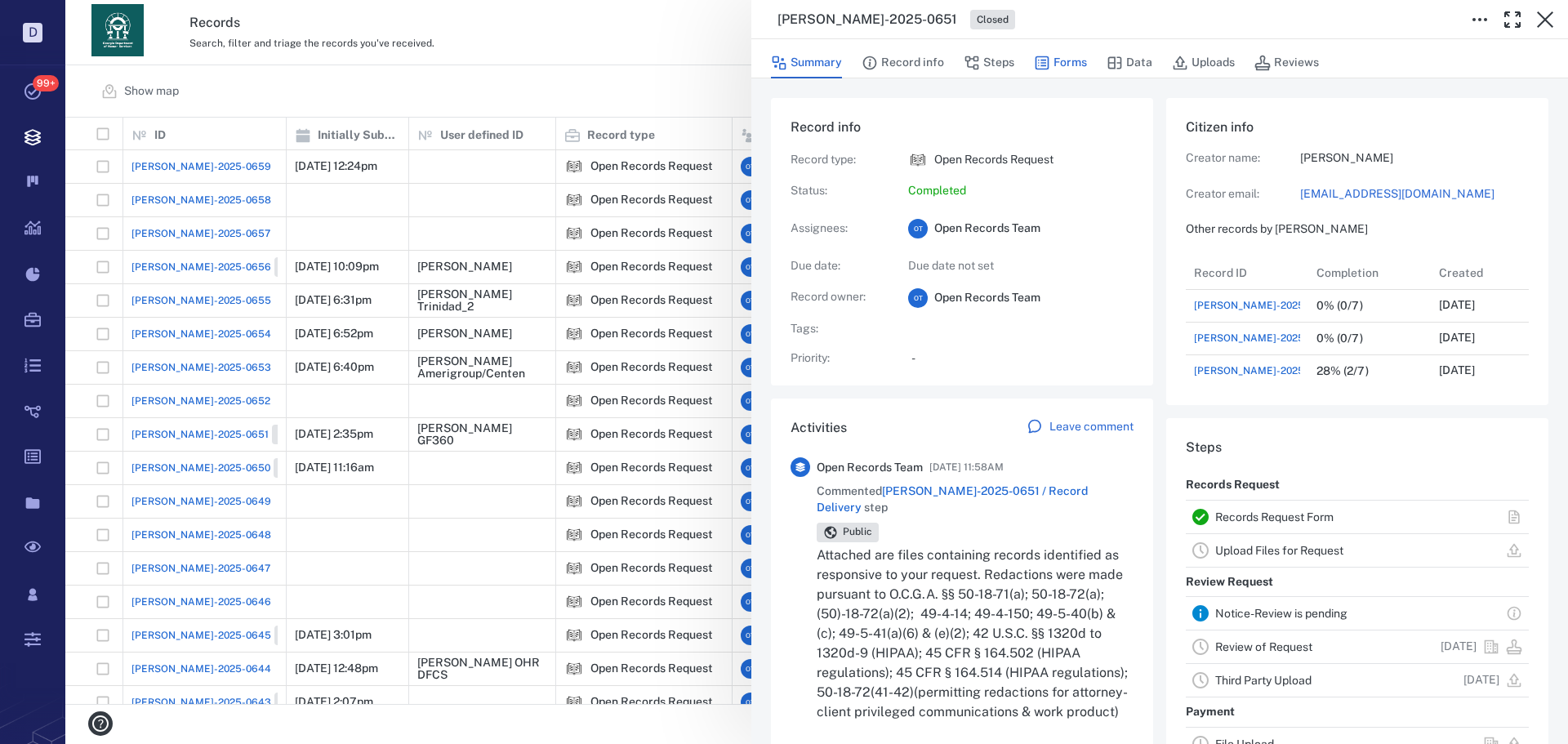
click at [1063, 59] on button "Forms" at bounding box center [1061, 63] width 53 height 31
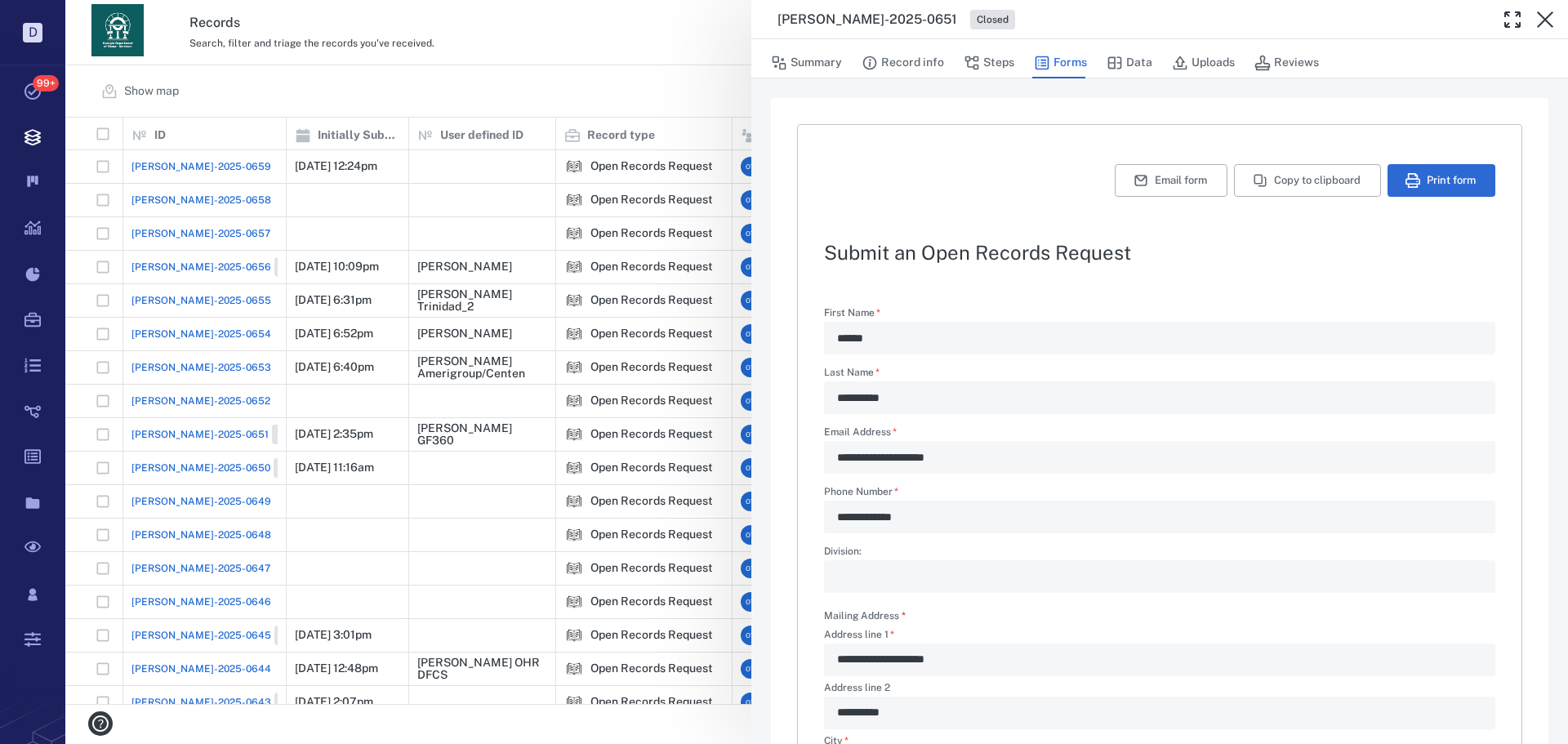
scroll to position [394, 0]
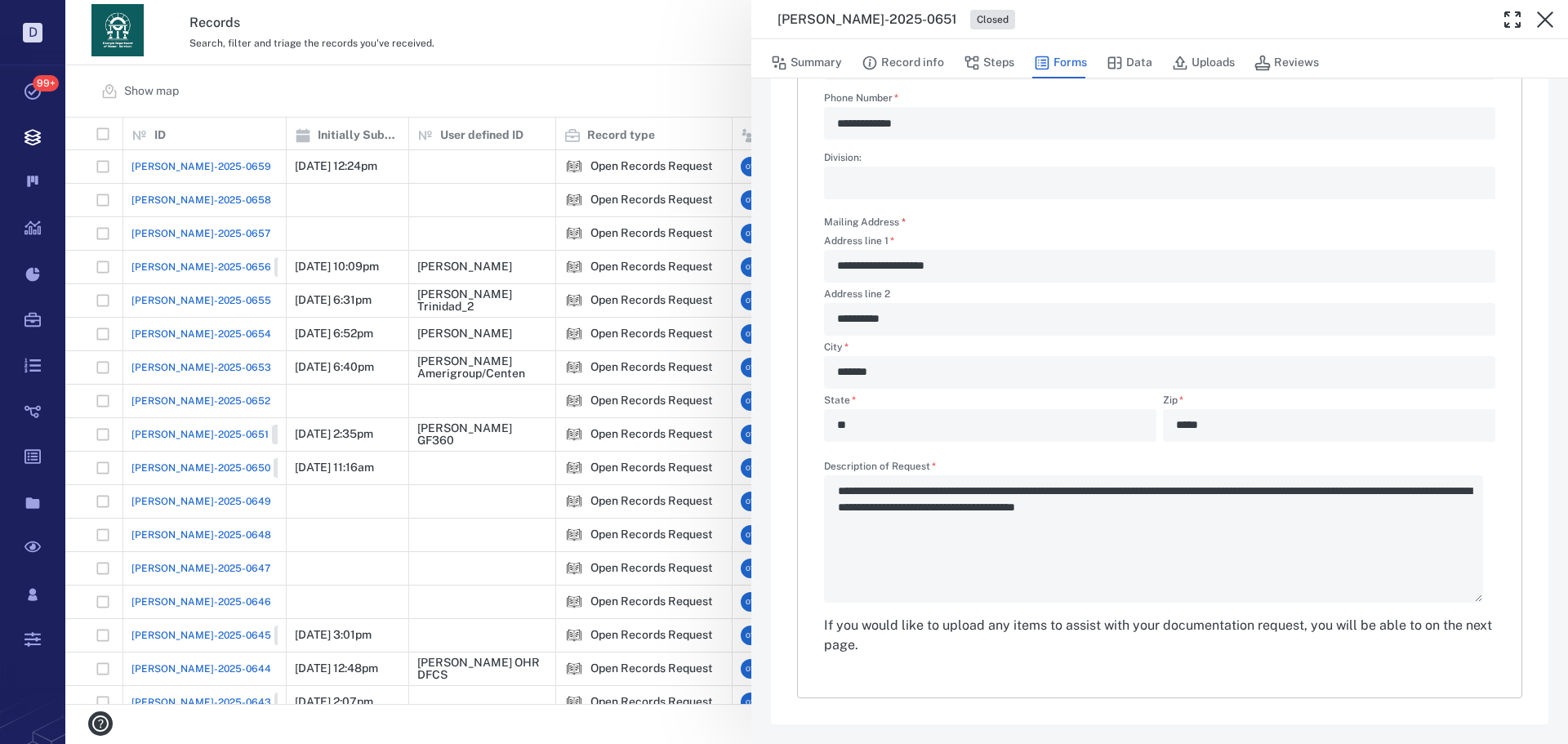
click at [494, 124] on div "**********" at bounding box center [816, 372] width 1503 height 744
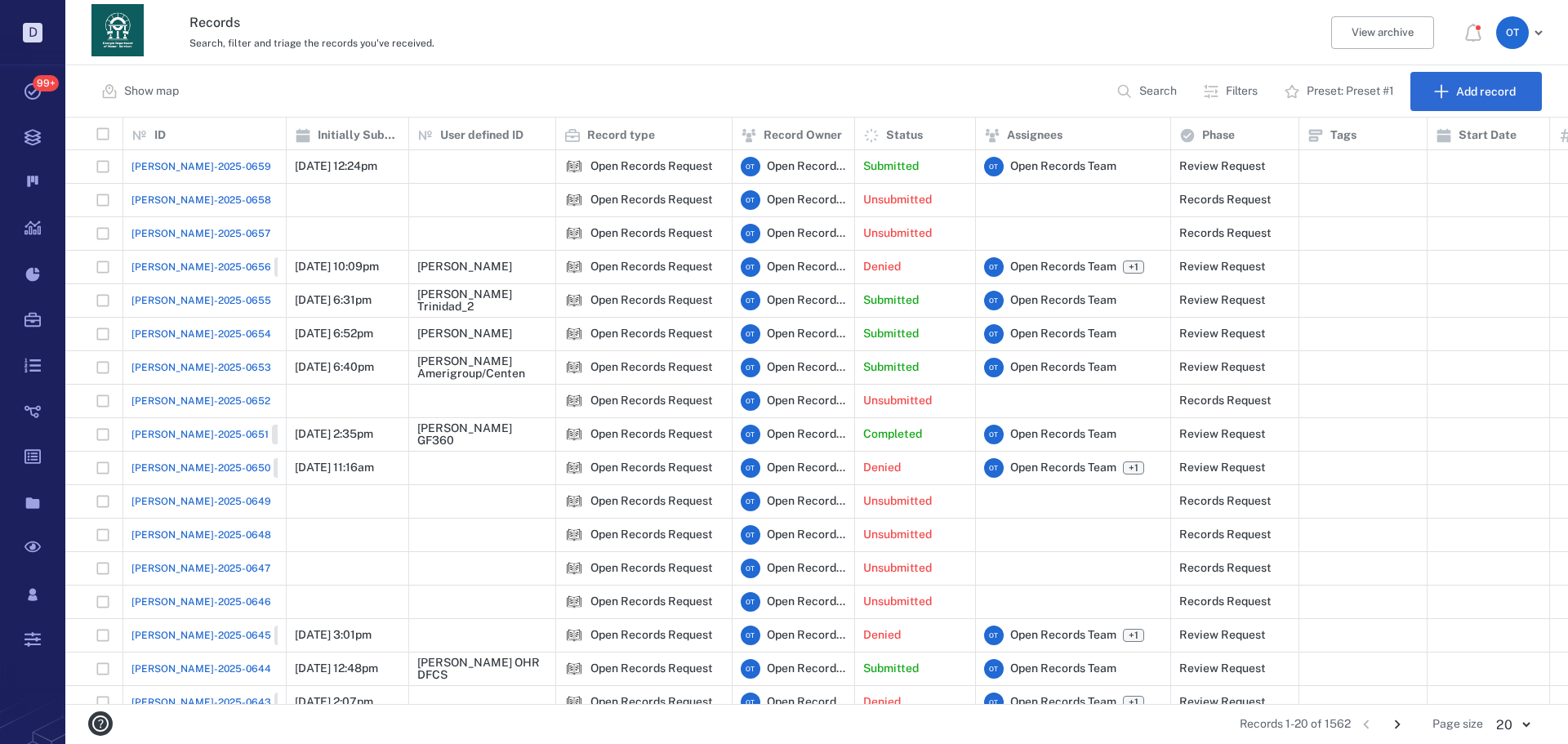
click at [158, 433] on span "[PERSON_NAME]-2025-0651" at bounding box center [200, 434] width 137 height 15
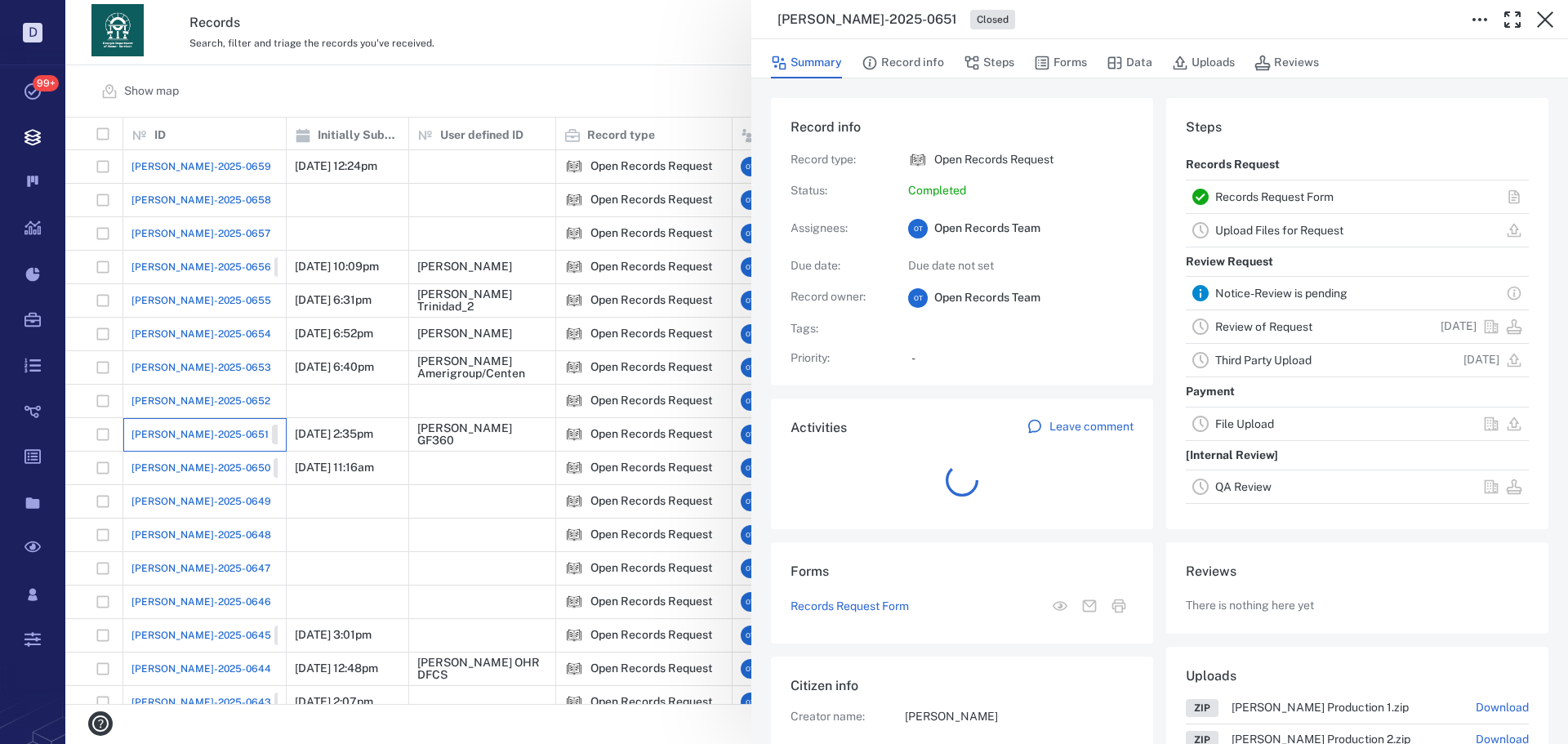
scroll to position [164, 312]
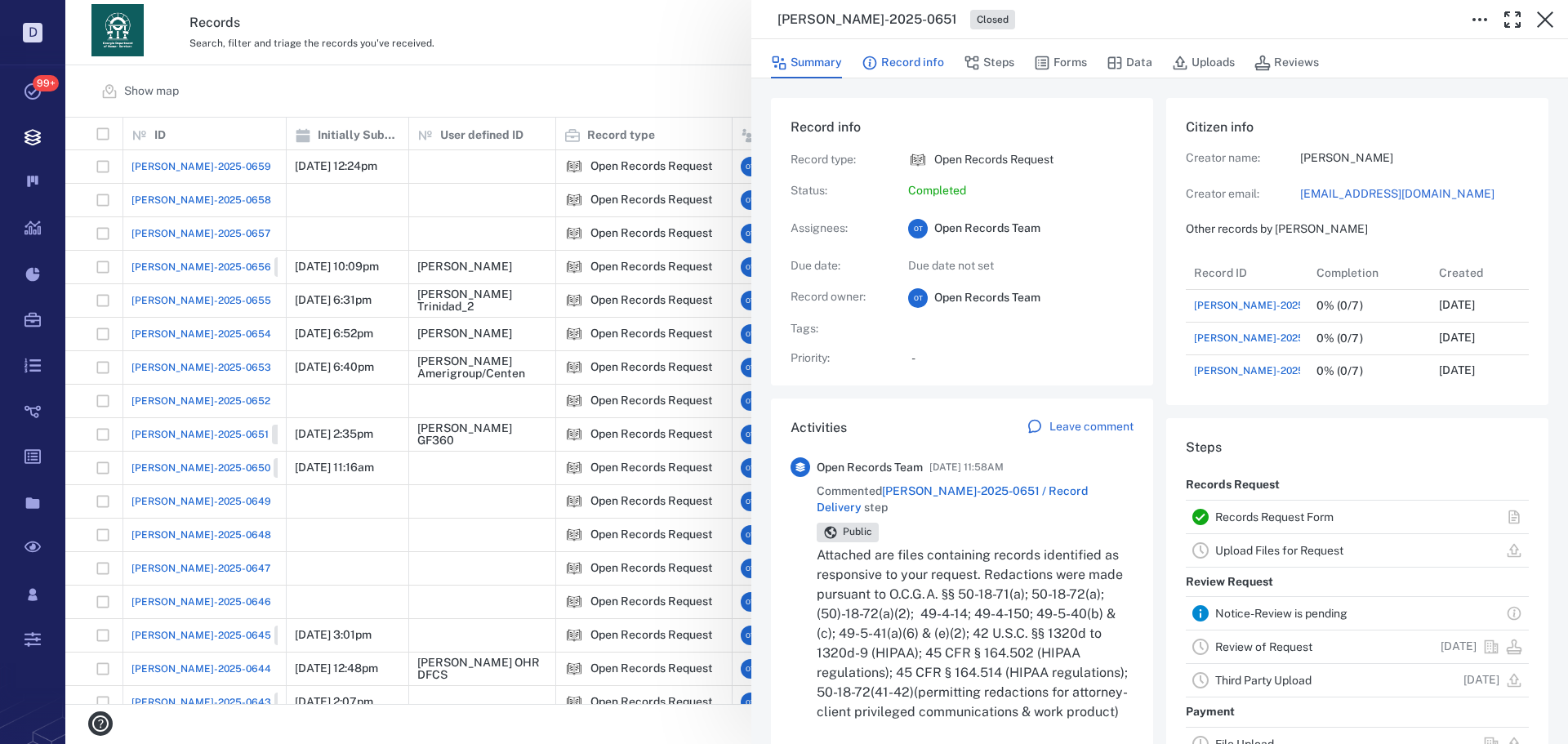
drag, startPoint x: 939, startPoint y: 79, endPoint x: 934, endPoint y: 68, distance: 12.1
click at [933, 76] on div "Summary Record info Steps Forms Data Uploads Reviews Record info Record type : …" at bounding box center [1160, 392] width 817 height 705
click at [935, 66] on button "Record info" at bounding box center [903, 63] width 83 height 31
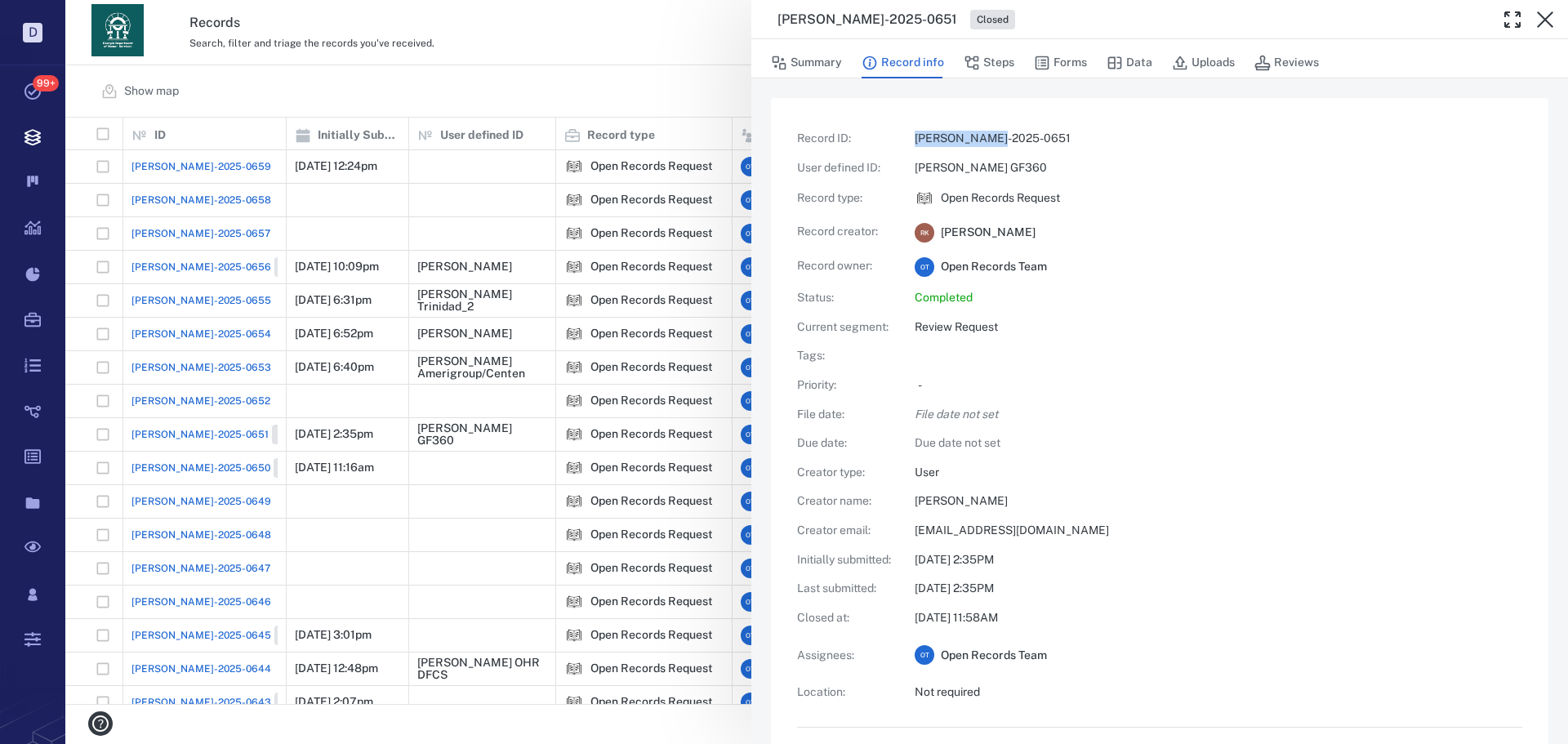
drag, startPoint x: 947, startPoint y: 131, endPoint x: 894, endPoint y: 134, distance: 53.1
click at [894, 134] on div "Record ID : ORR-2025-0651 User defined ID : Robbie Kamerschen GF360 Record type…" at bounding box center [1160, 416] width 725 height 570
click at [1073, 61] on button "Forms" at bounding box center [1061, 63] width 53 height 31
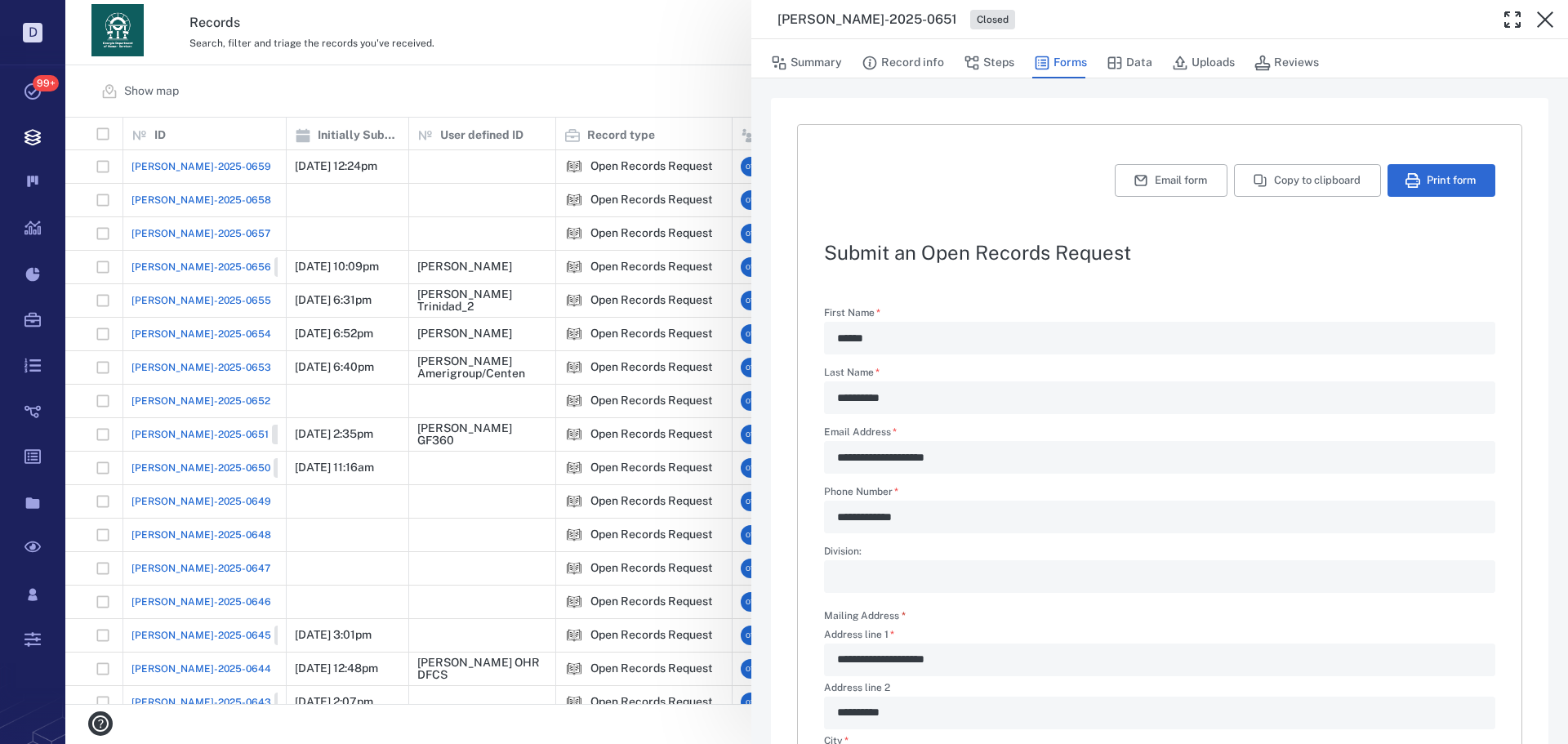
scroll to position [326, 0]
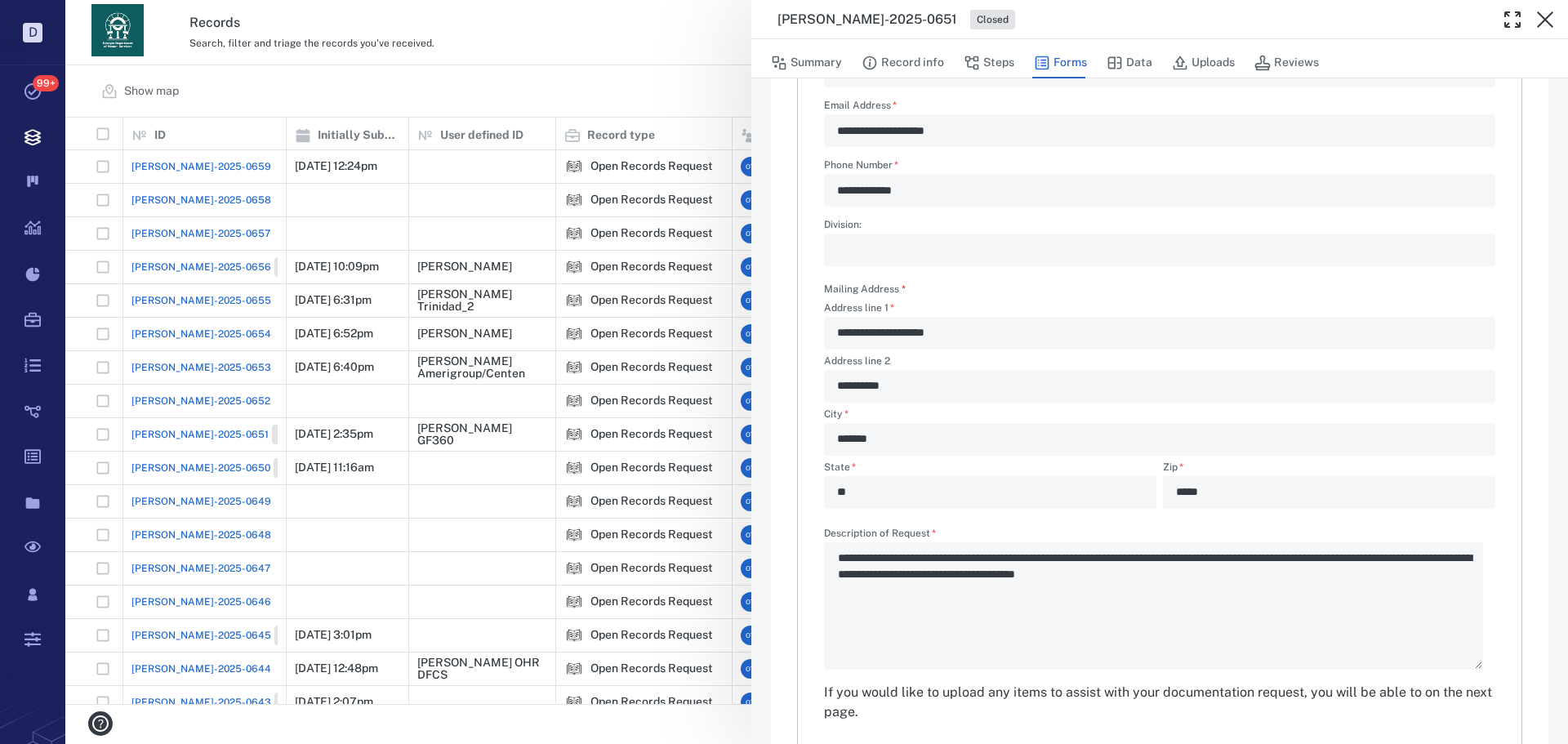
type textarea "*"
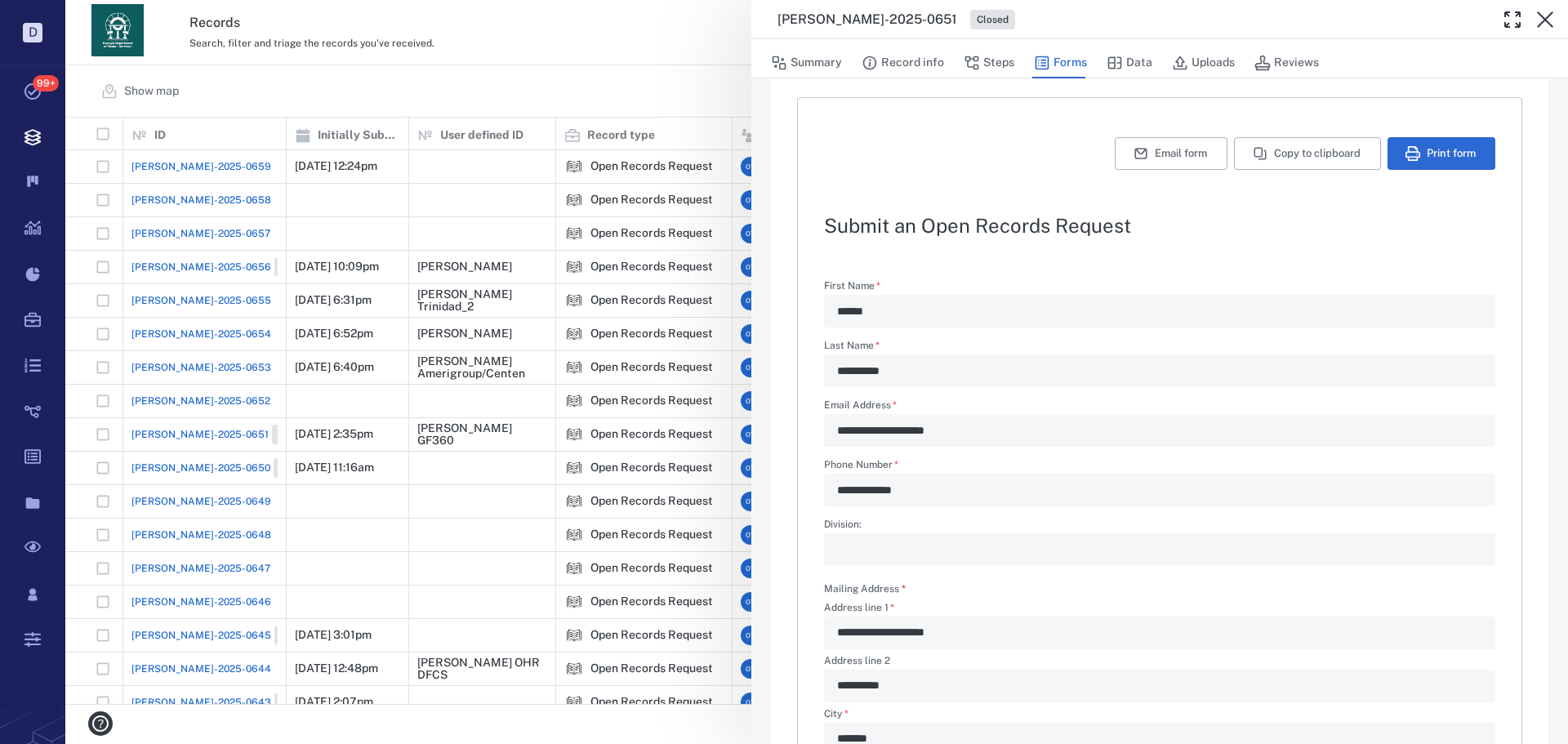
scroll to position [0, 0]
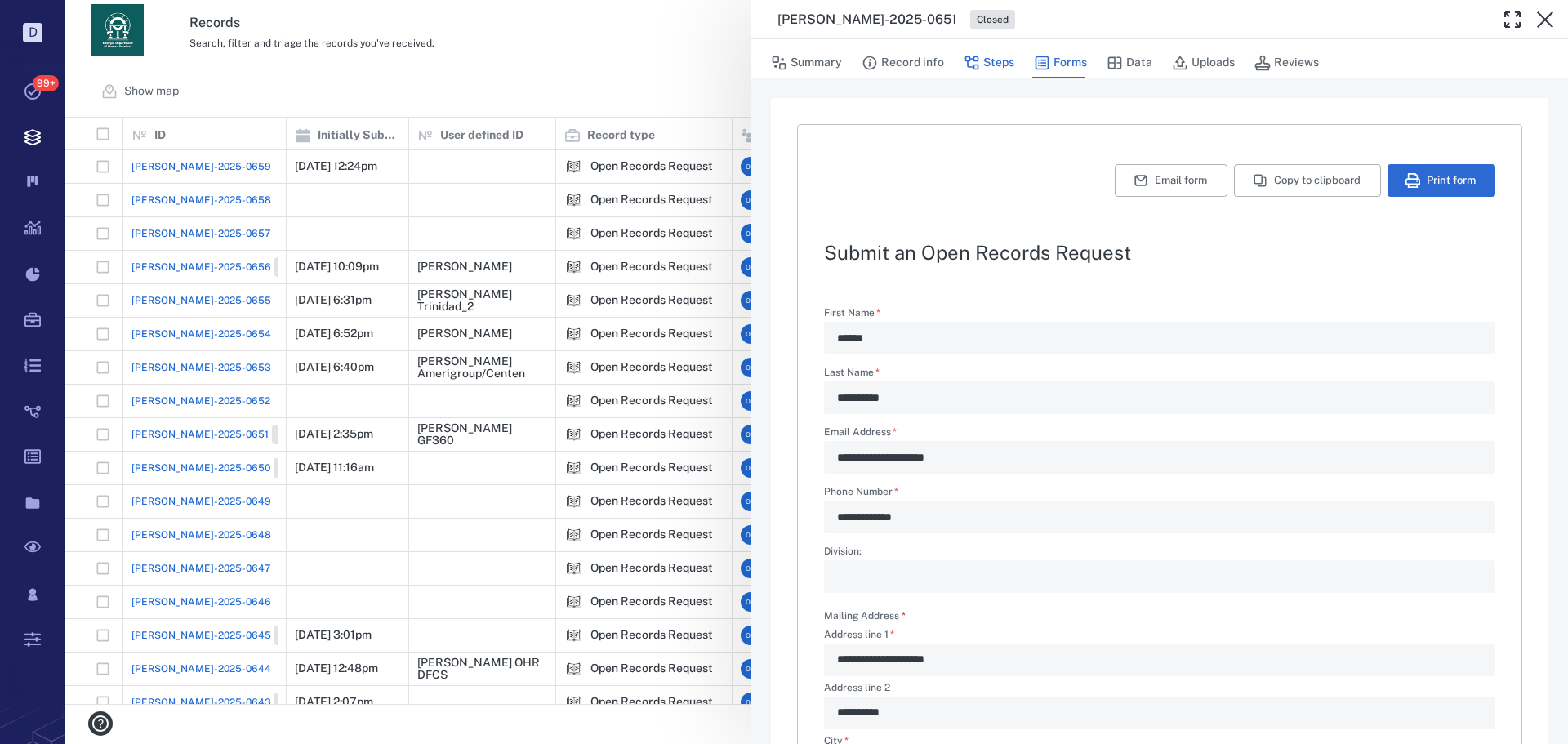
click at [993, 56] on button "Steps" at bounding box center [989, 63] width 51 height 31
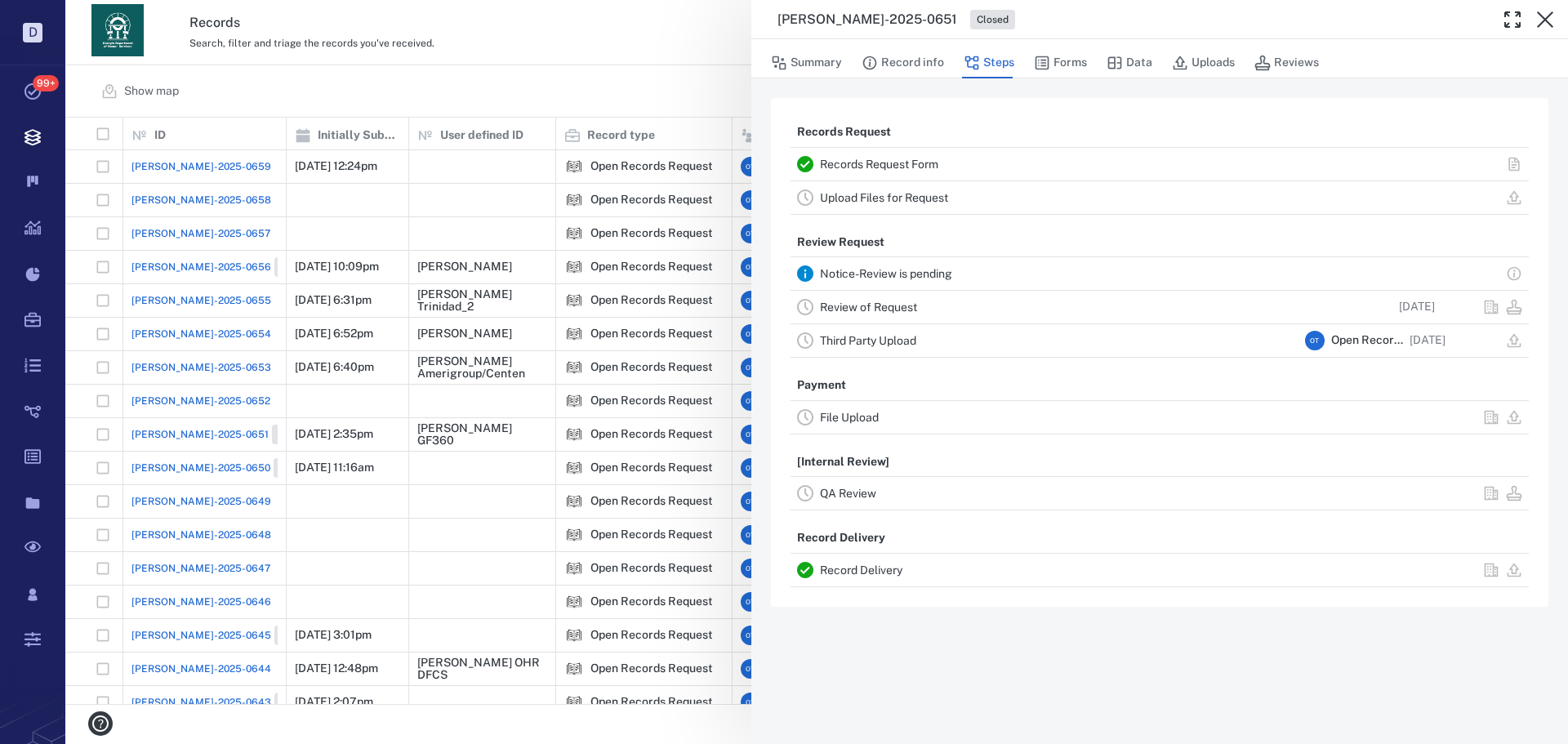
click at [896, 568] on link "Record Delivery" at bounding box center [861, 570] width 83 height 13
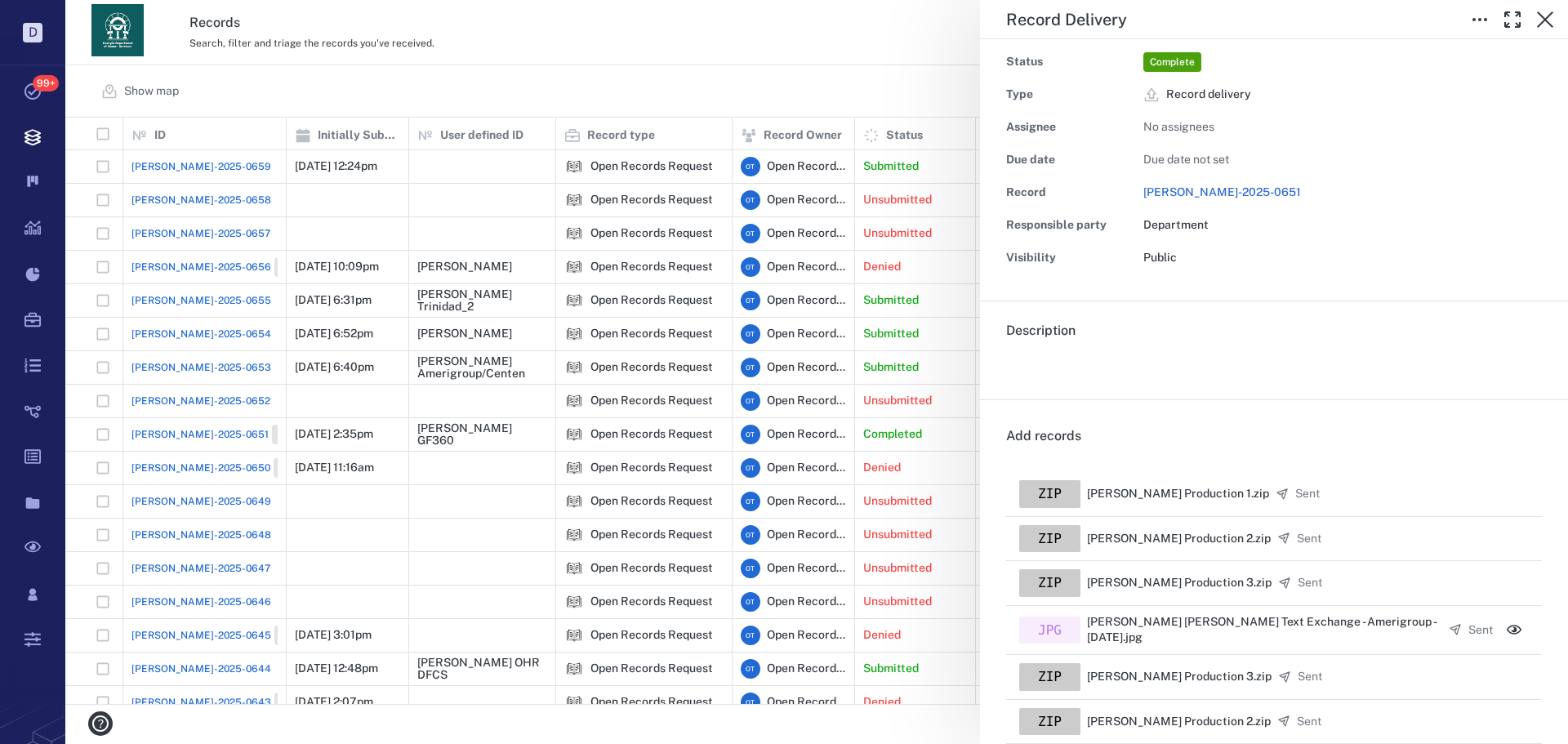
scroll to position [82, 0]
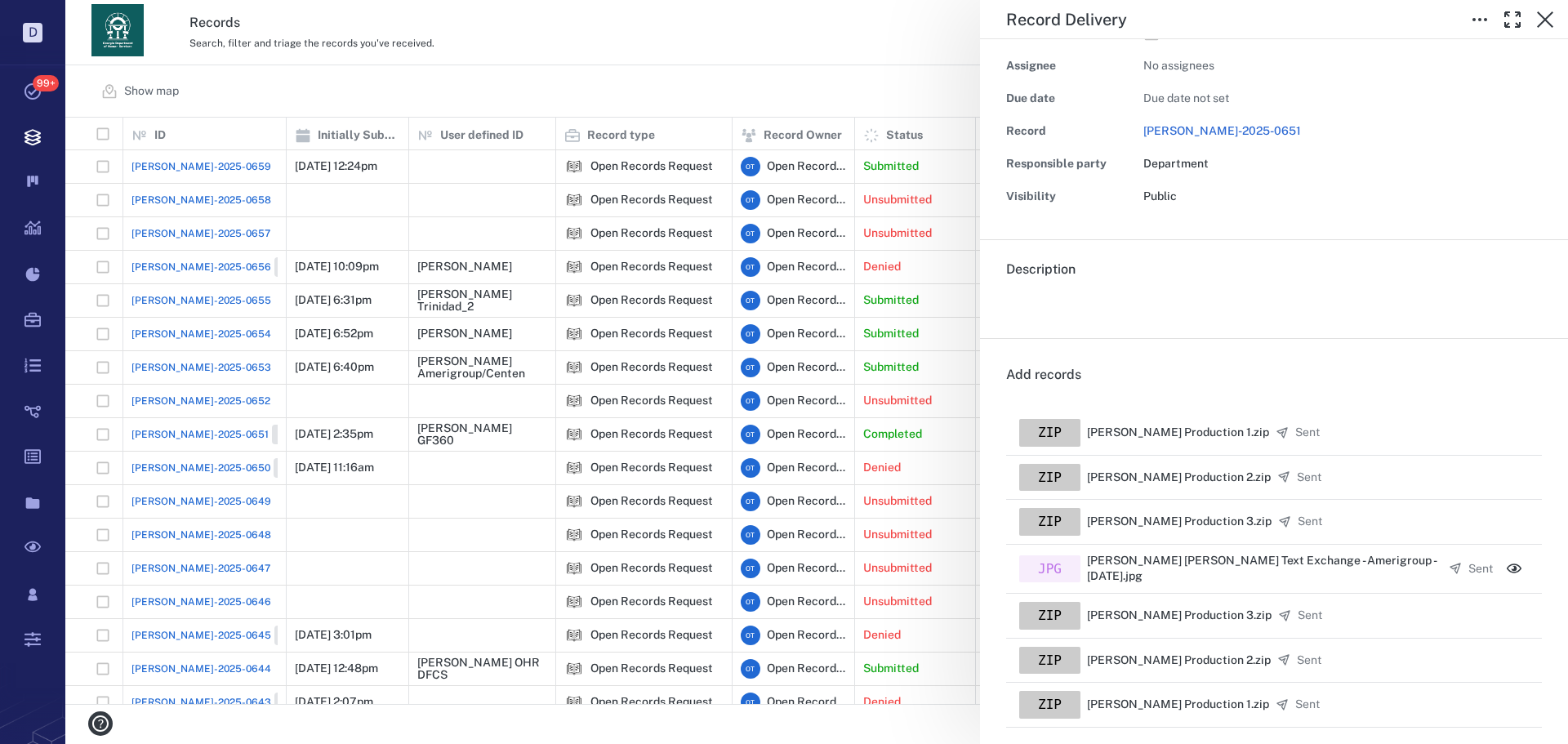
click at [815, 56] on div "Record Delivery Status Complete Type Record delivery Assignee No assignees Due …" at bounding box center [816, 372] width 1503 height 744
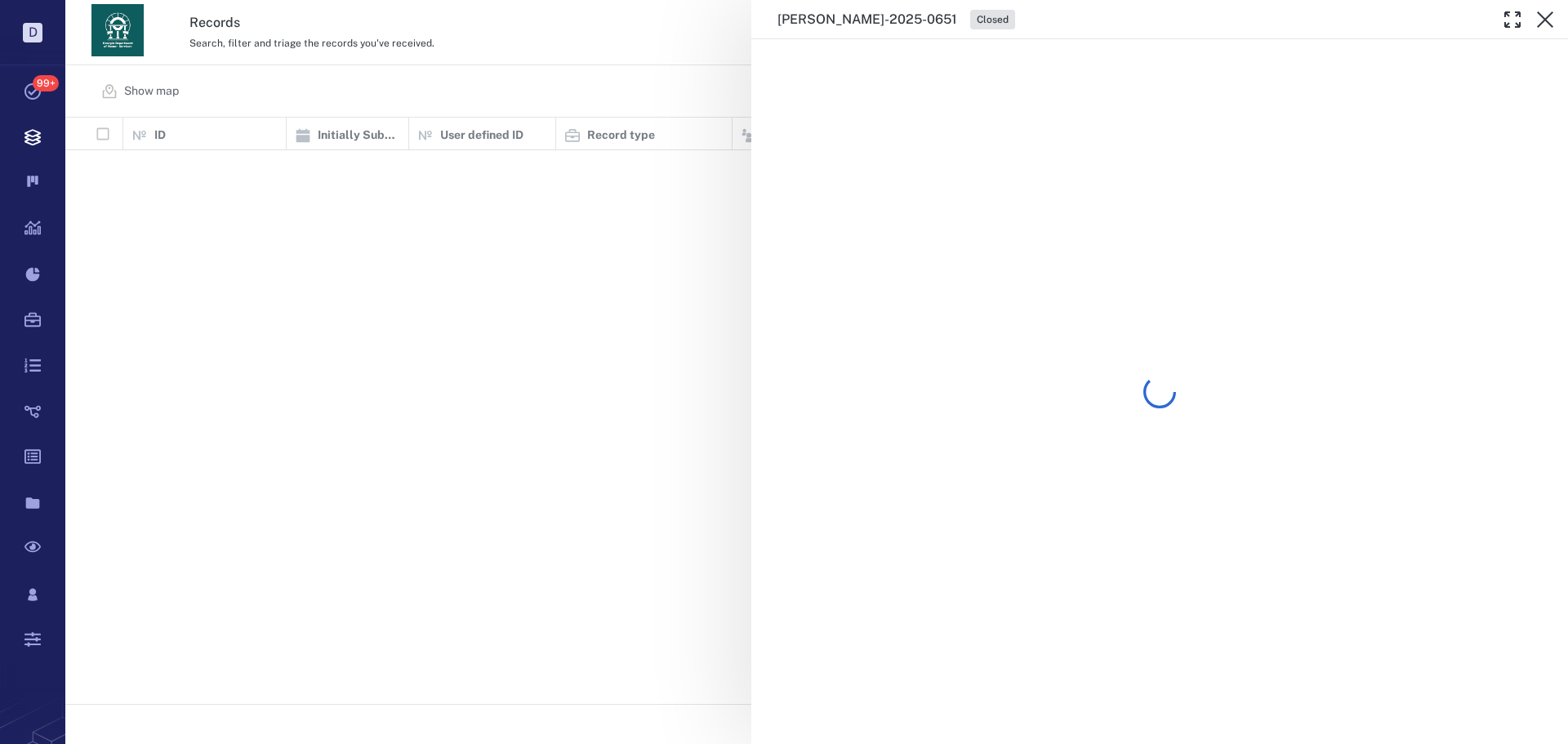
click at [617, 88] on div "[PERSON_NAME]-2025-0651 Closed" at bounding box center [816, 372] width 1503 height 744
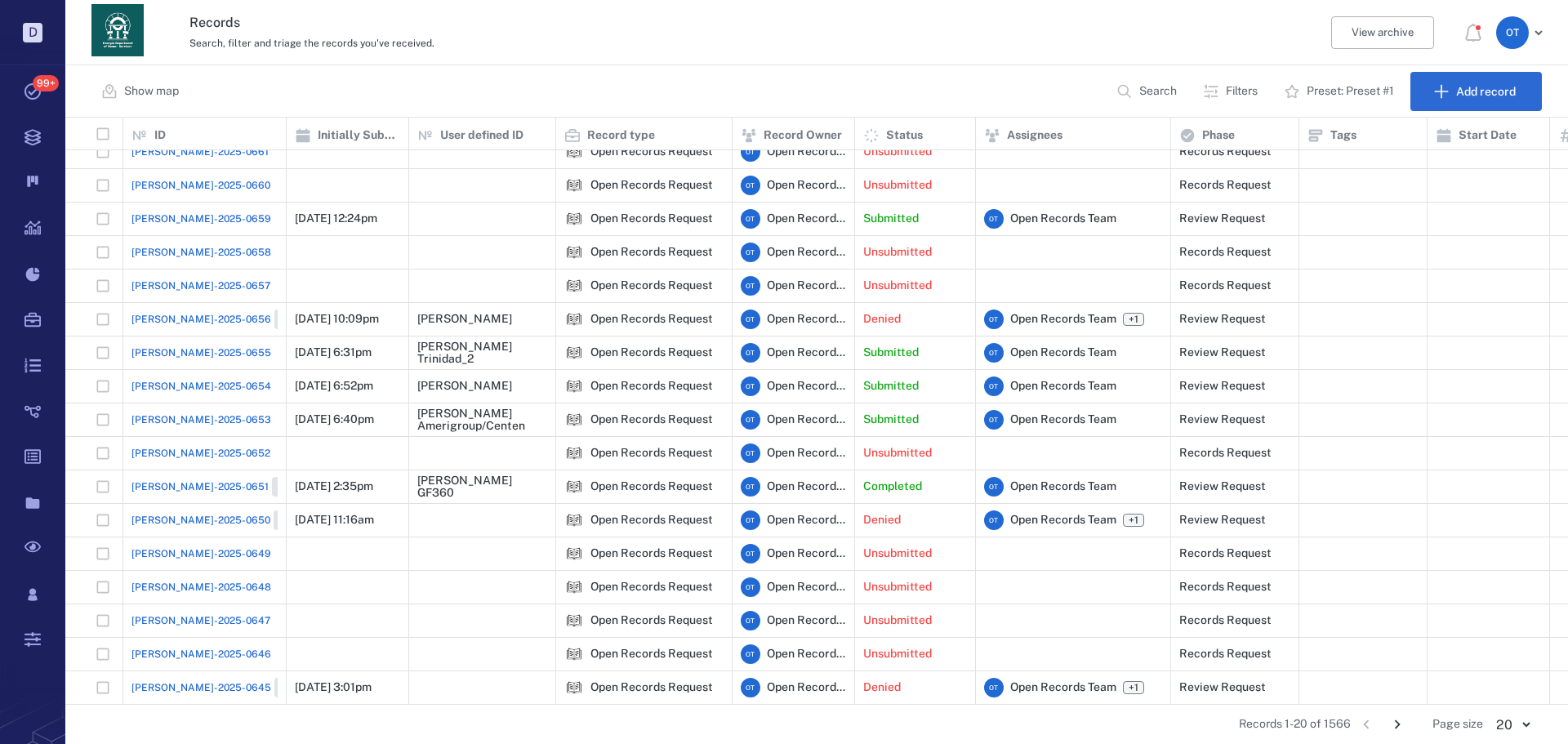
click at [184, 489] on span "[PERSON_NAME]-2025-0651" at bounding box center [200, 487] width 137 height 15
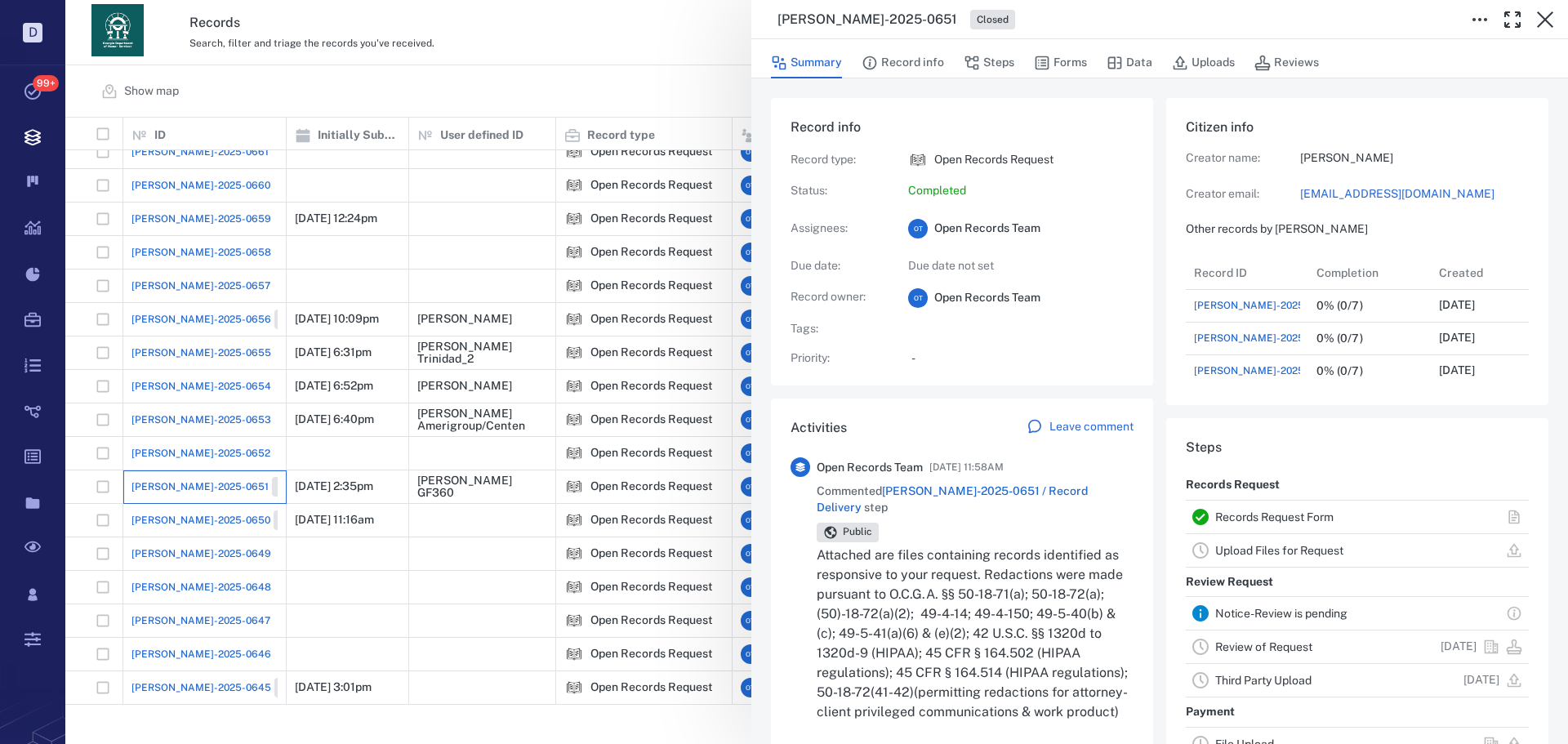
scroll to position [164, 312]
click at [930, 58] on button "Record info" at bounding box center [903, 63] width 83 height 31
click at [1007, 60] on button "Steps" at bounding box center [989, 63] width 51 height 31
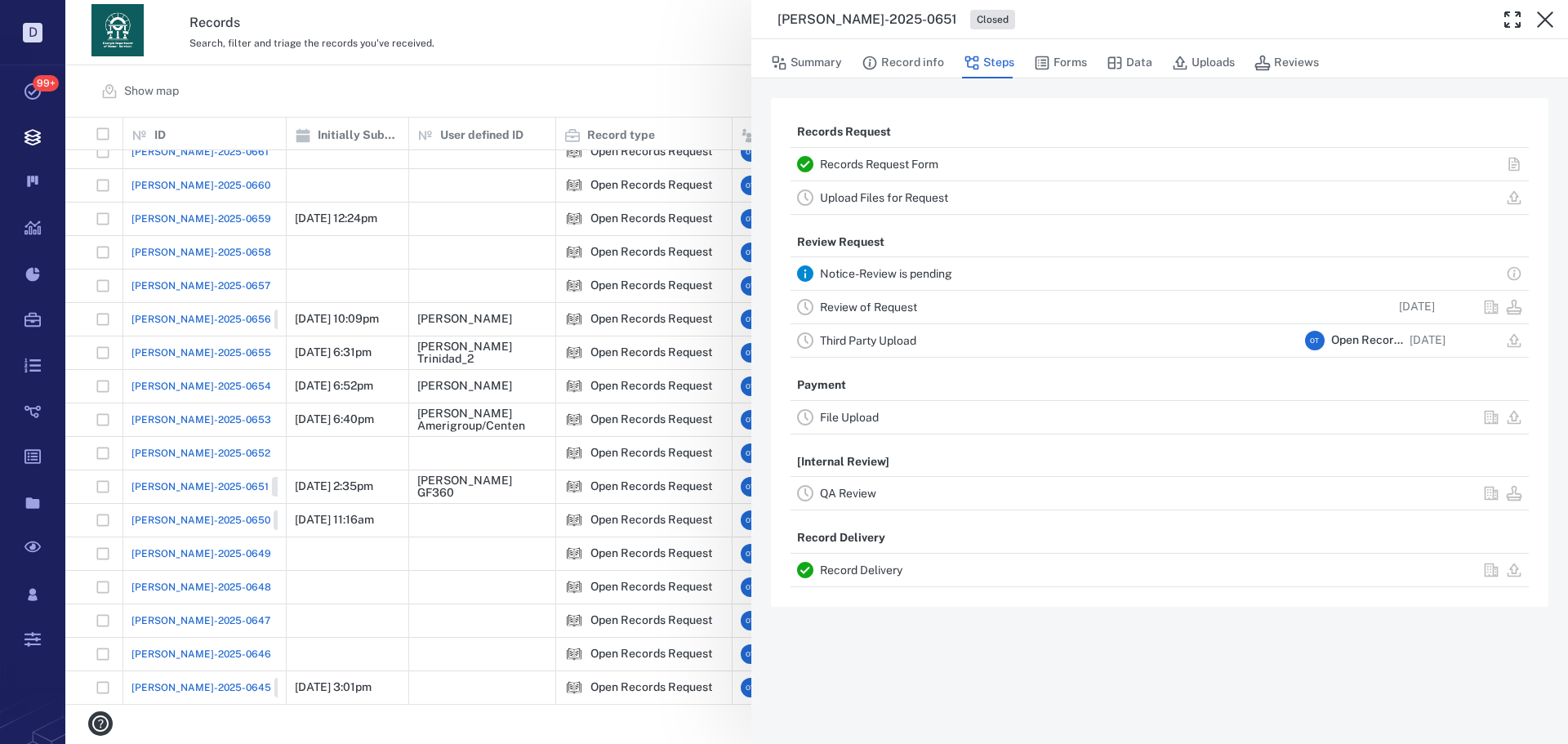
click at [523, 249] on div "[PERSON_NAME]-2025-0651 Closed Summary Record info Steps Forms Data Uploads Rev…" at bounding box center [816, 372] width 1503 height 744
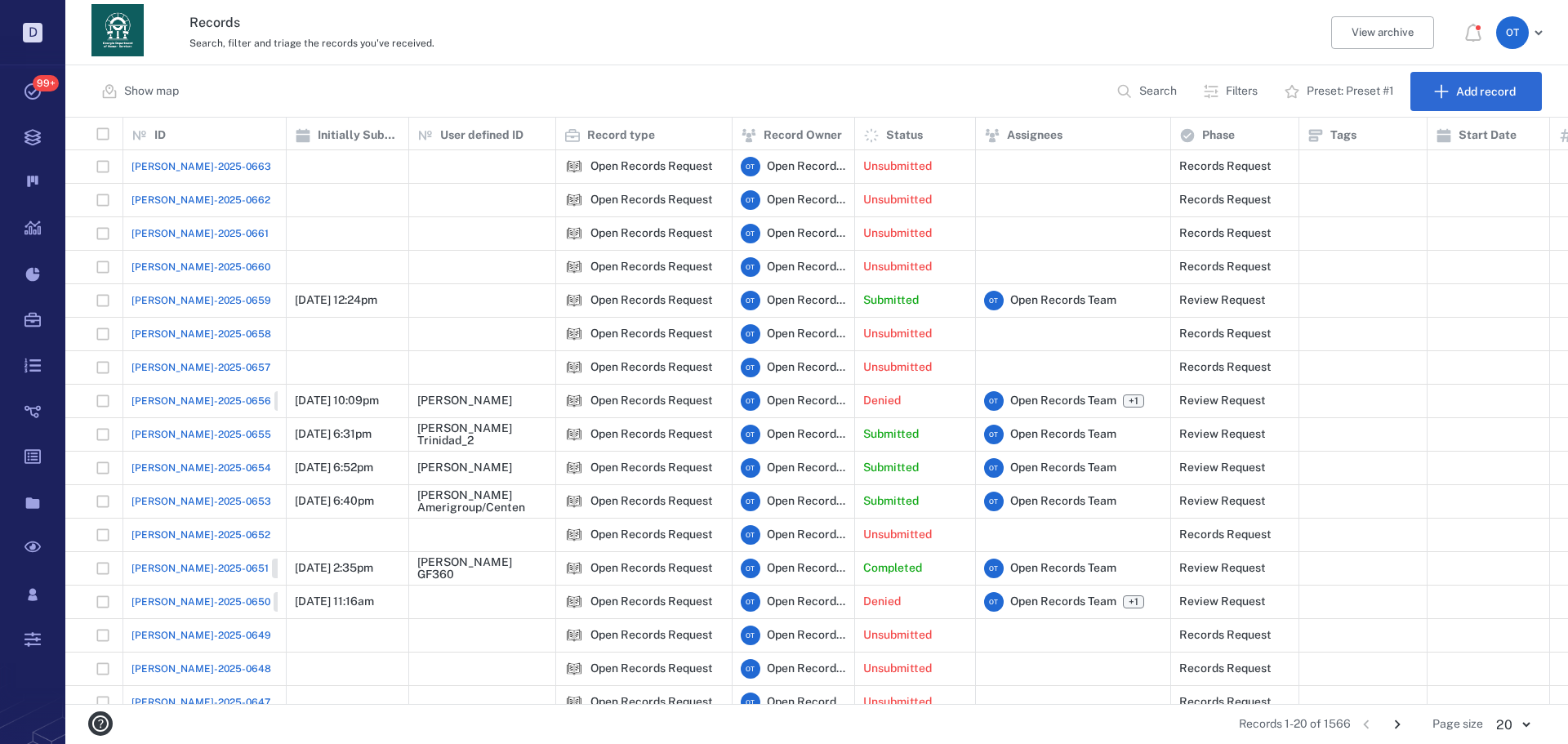
click at [149, 164] on span "[PERSON_NAME]-2025-0663" at bounding box center [201, 166] width 139 height 15
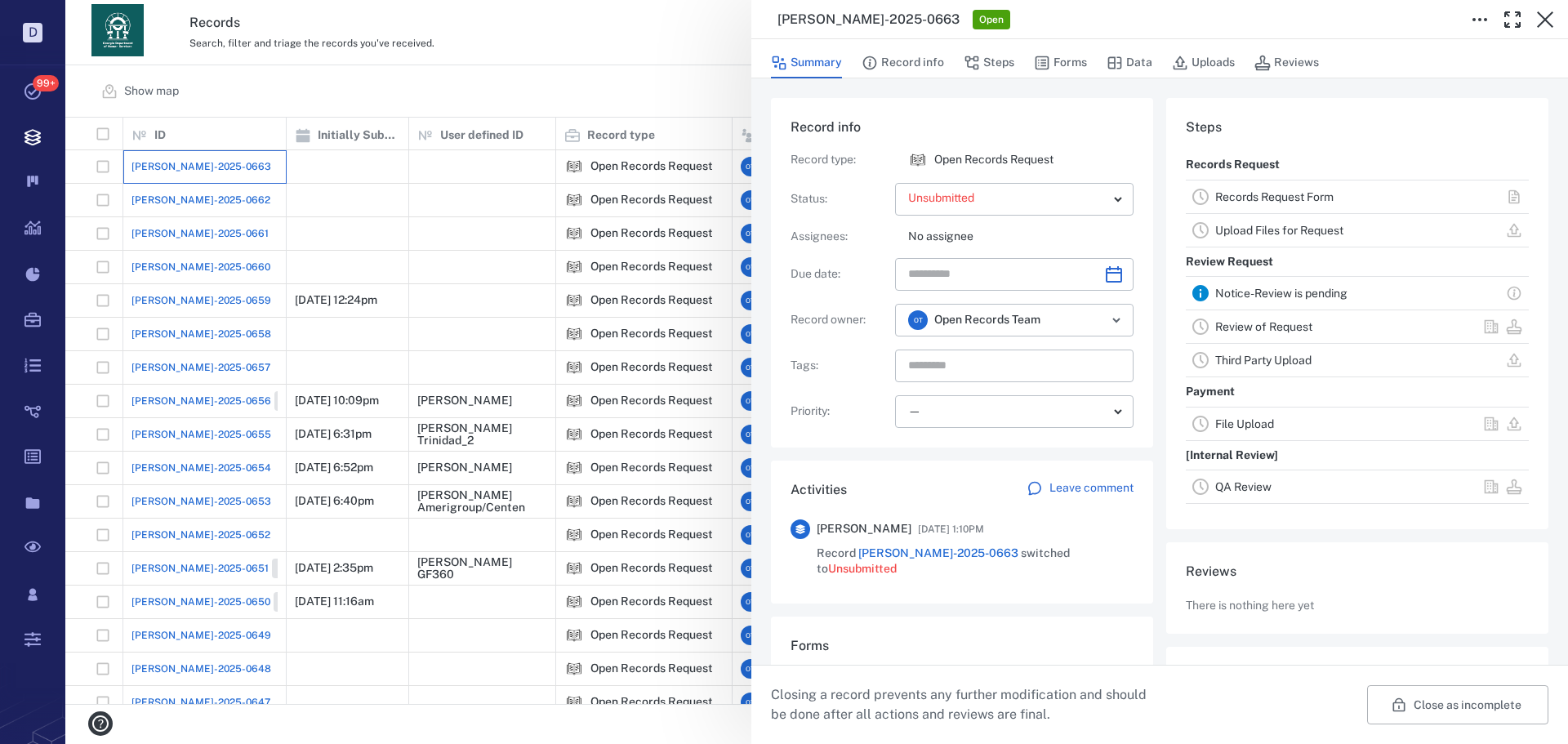
scroll to position [65, 325]
click at [197, 243] on div "**********" at bounding box center [816, 372] width 1503 height 744
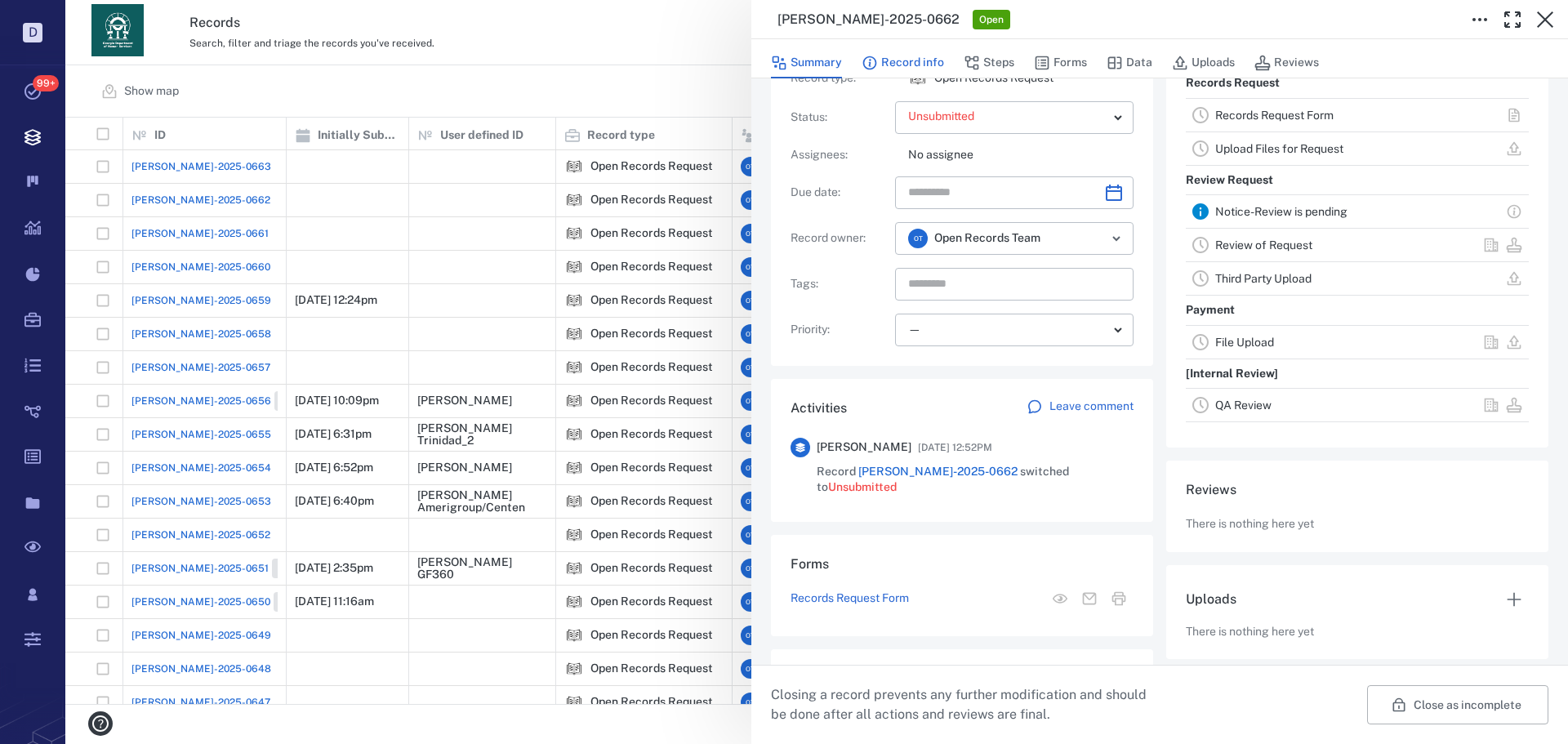
click at [968, 56] on icon "button" at bounding box center [972, 63] width 14 height 14
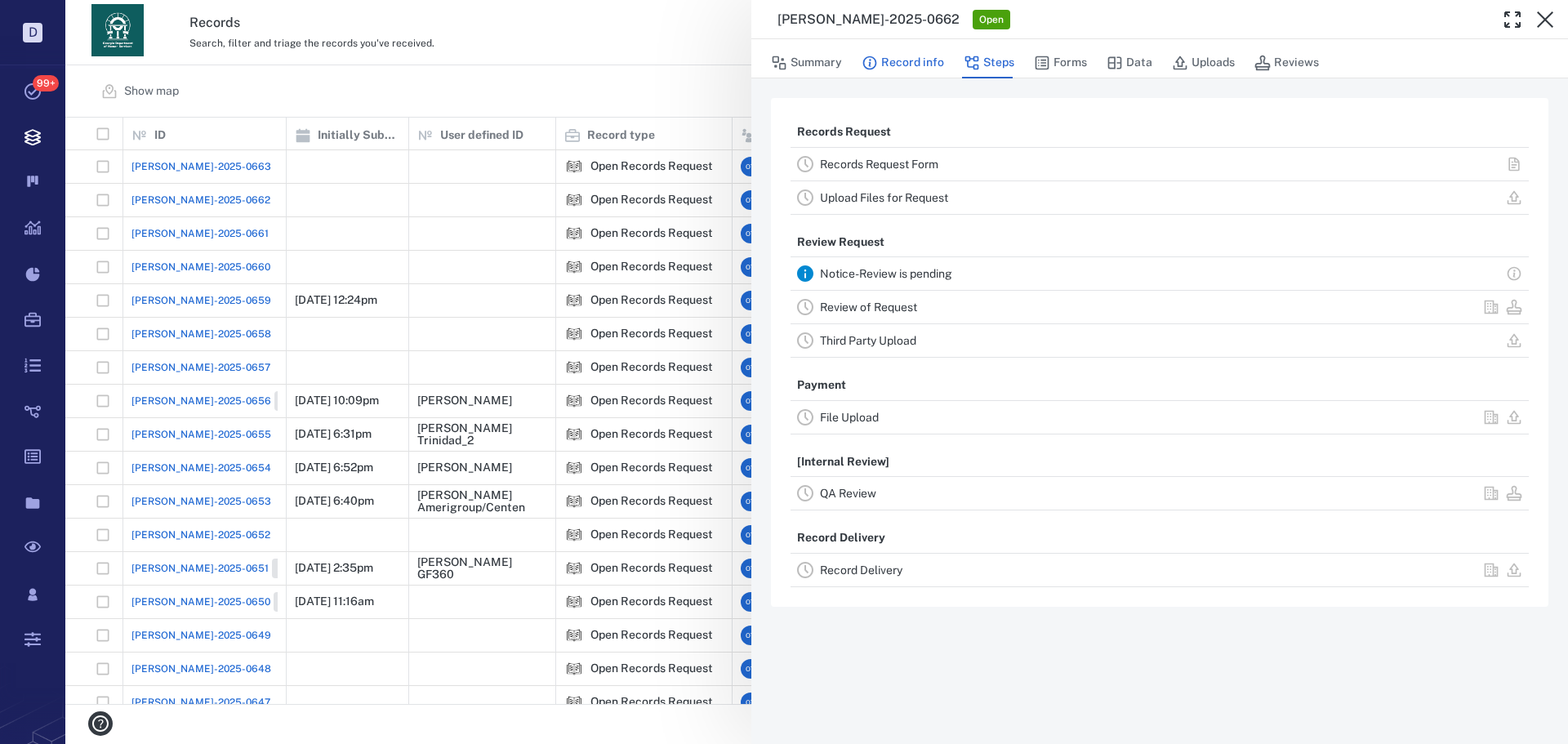
click at [928, 60] on button "Record info" at bounding box center [903, 63] width 83 height 31
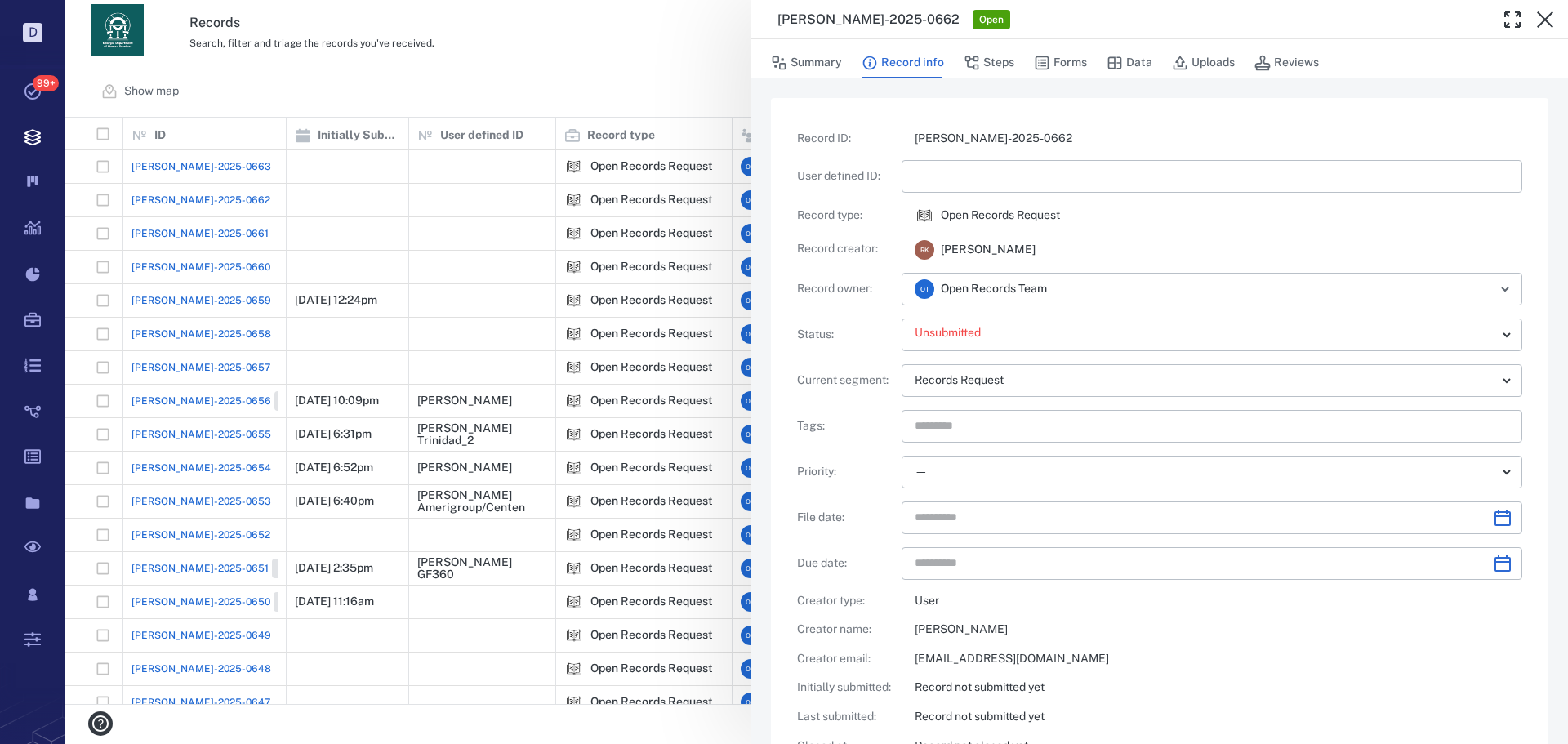
click at [454, 74] on div "**********" at bounding box center [816, 372] width 1503 height 744
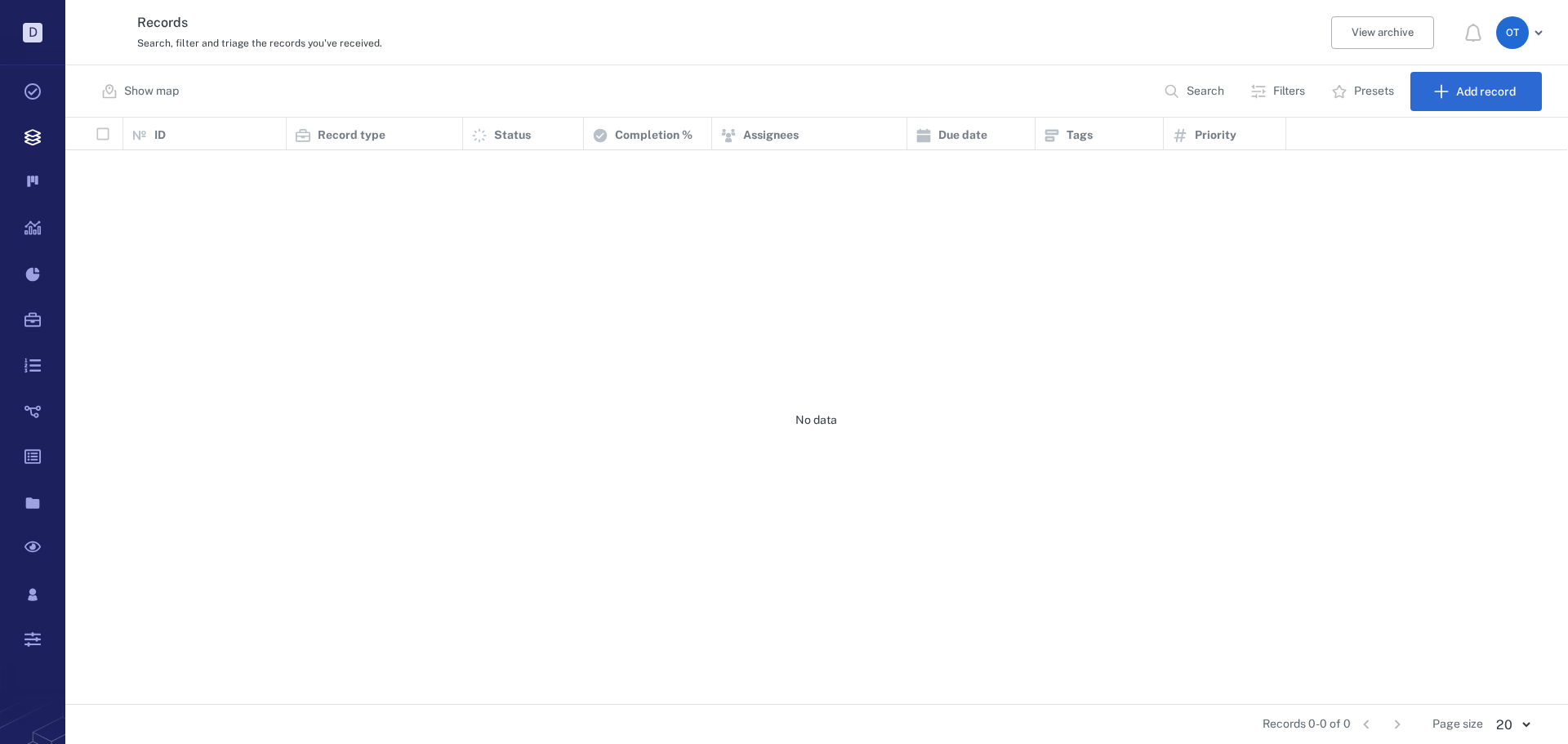
drag, startPoint x: 0, startPoint y: 0, endPoint x: 406, endPoint y: 73, distance: 412.5
click at [406, 73] on div "Show map Search Filters Presets Add record" at bounding box center [816, 91] width 1503 height 53
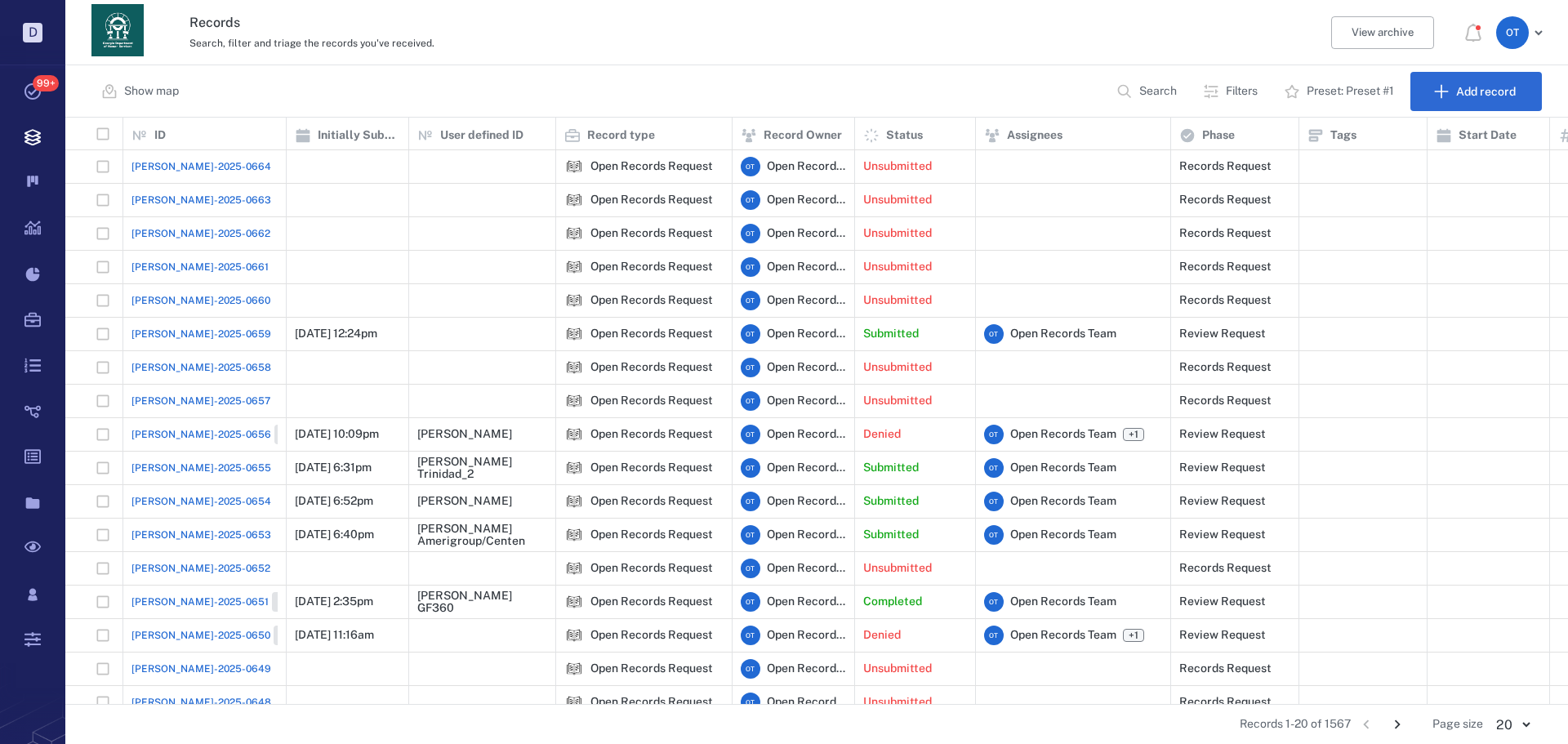
click at [167, 335] on span "[PERSON_NAME]-2025-0659" at bounding box center [201, 333] width 139 height 15
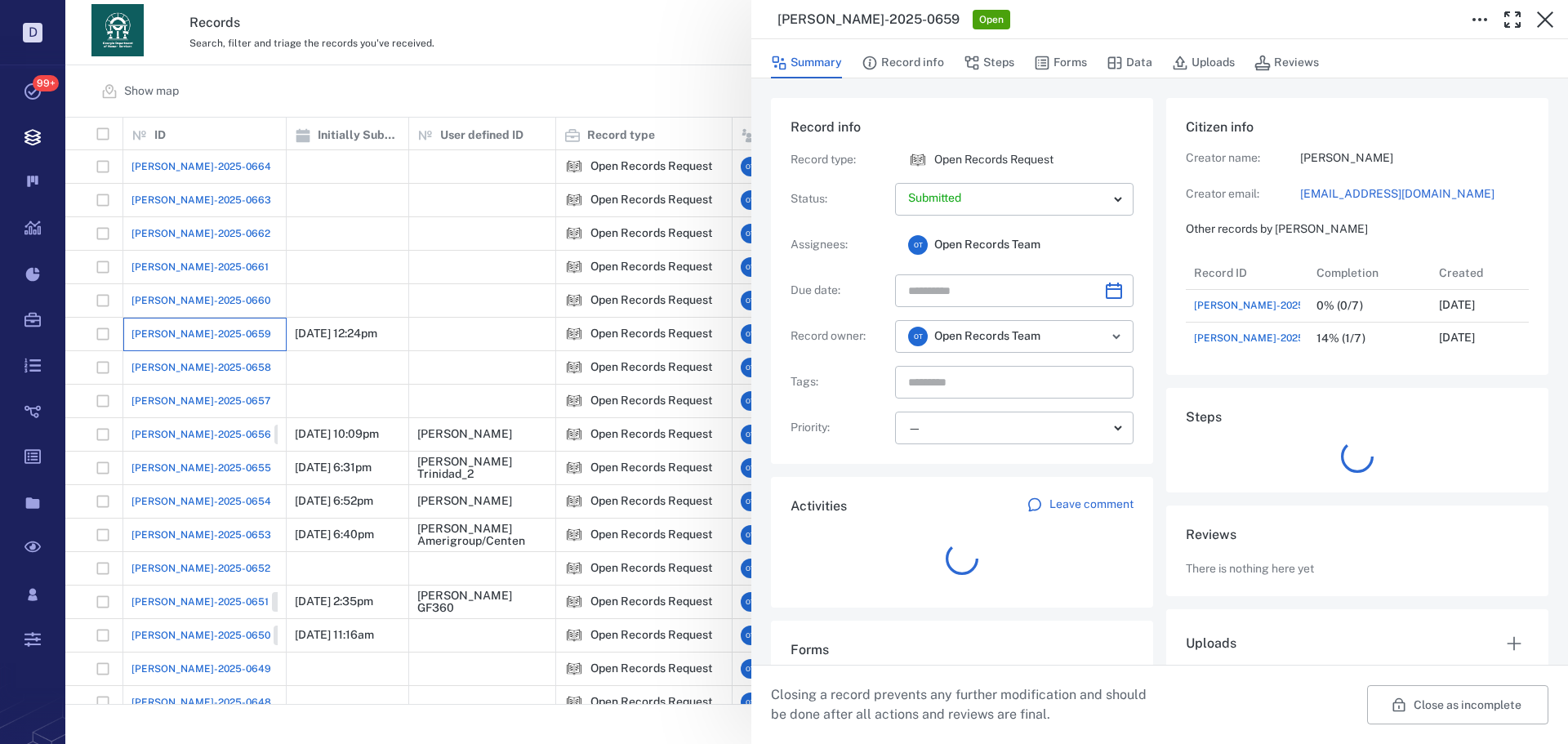
scroll to position [98, 325]
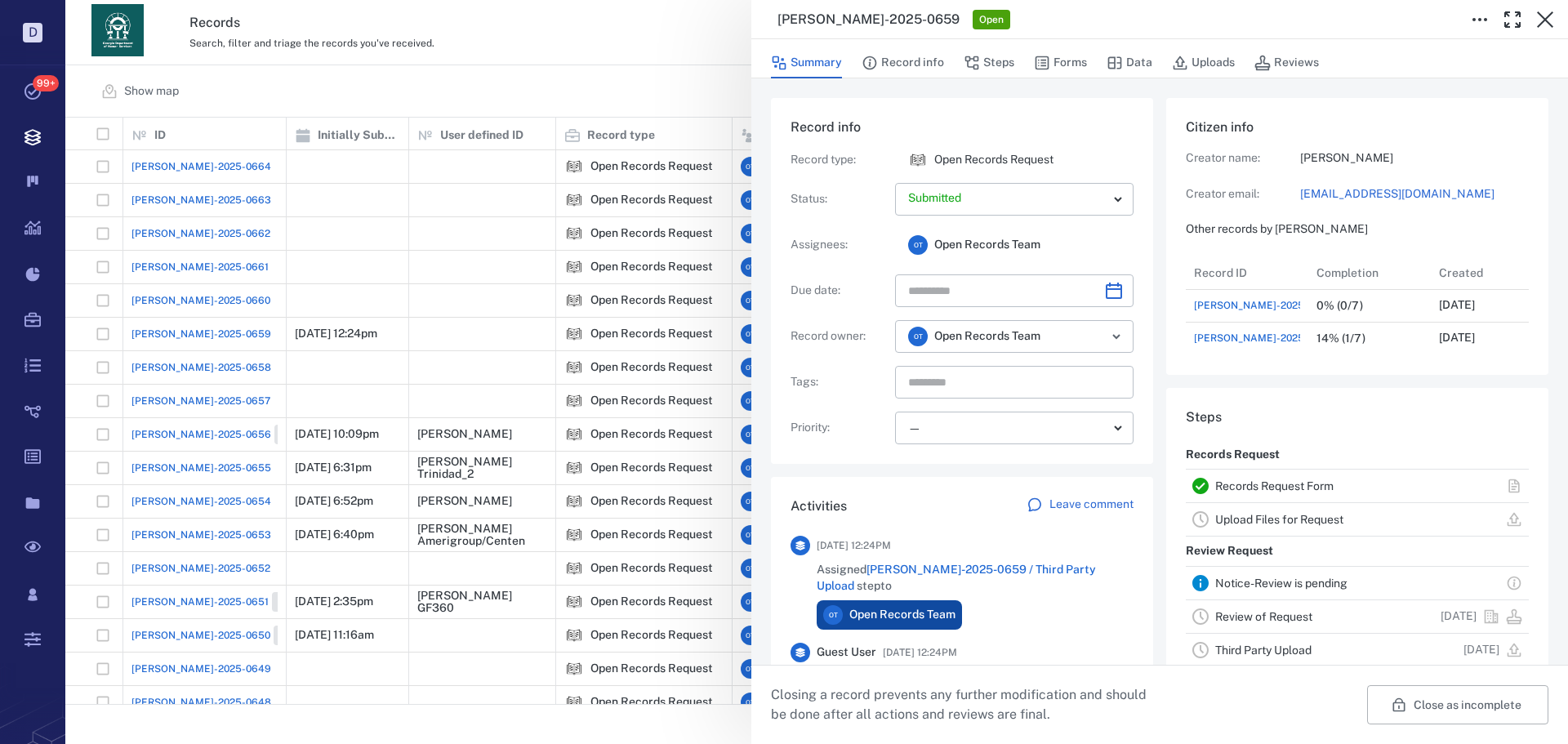
click at [603, 151] on div "ORR-2025-0659 Open Summary Record info Steps Forms Data Uploads Reviews Record …" at bounding box center [816, 372] width 1503 height 744
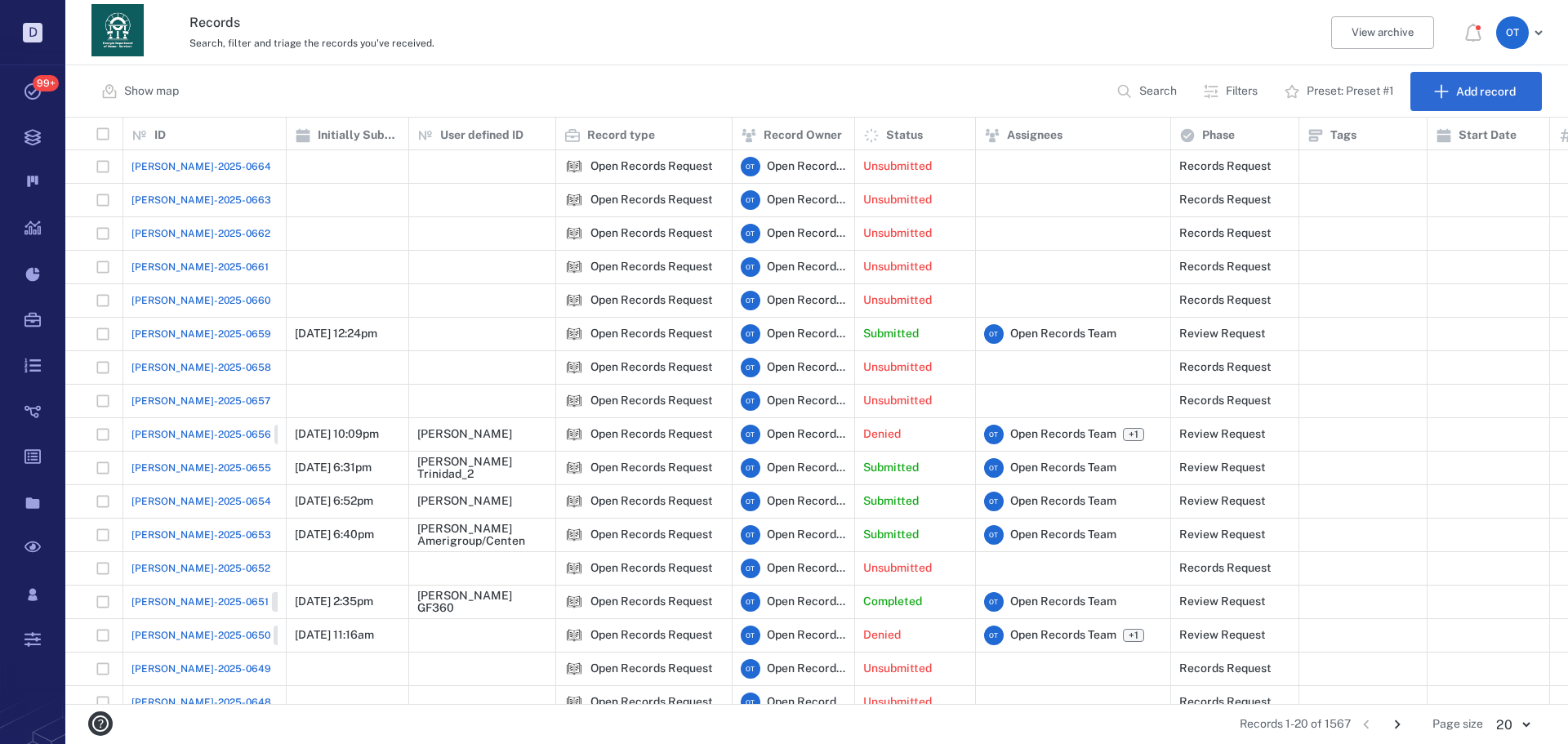
click at [201, 205] on span "[PERSON_NAME]-2025-0663" at bounding box center [201, 200] width 139 height 15
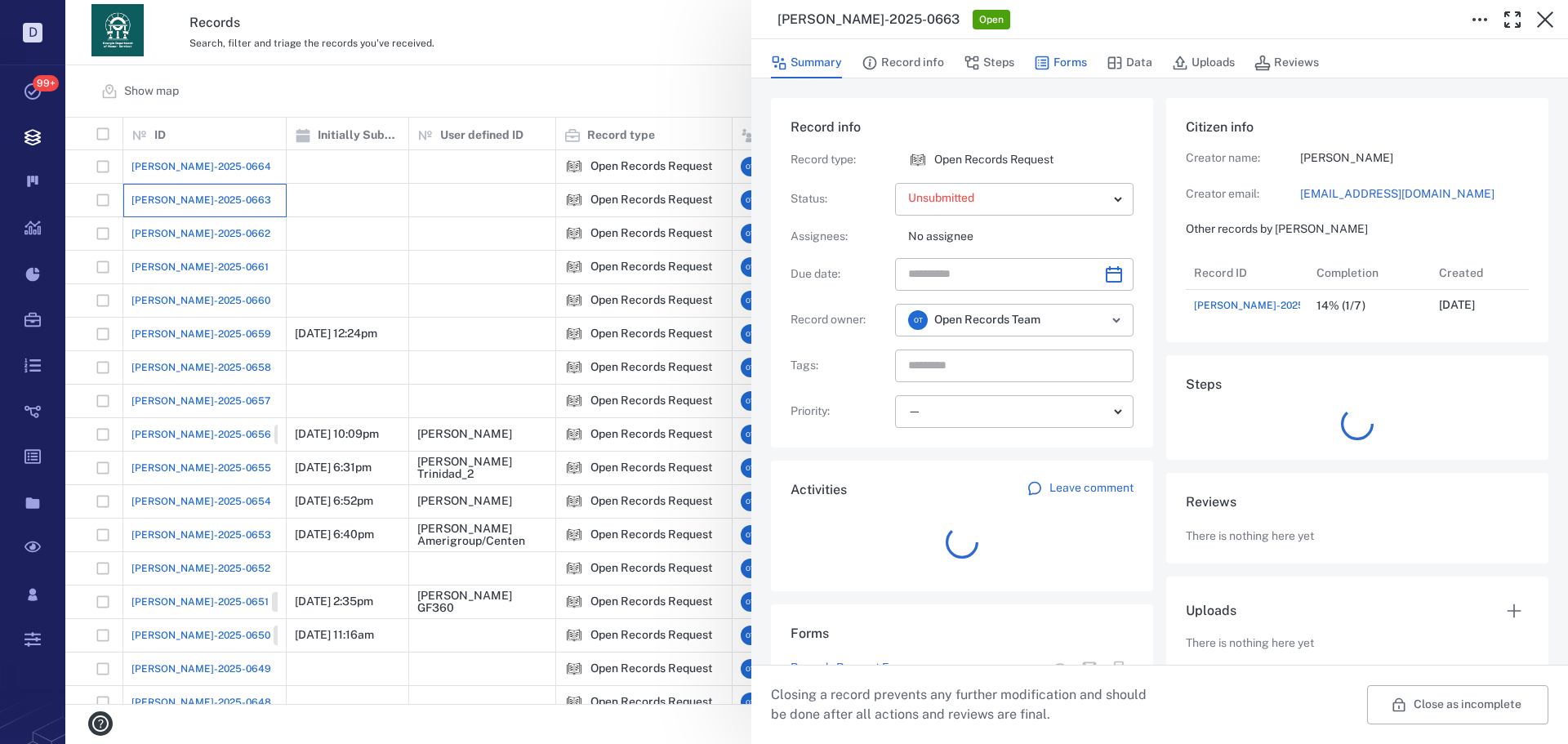
scroll to position [65, 325]
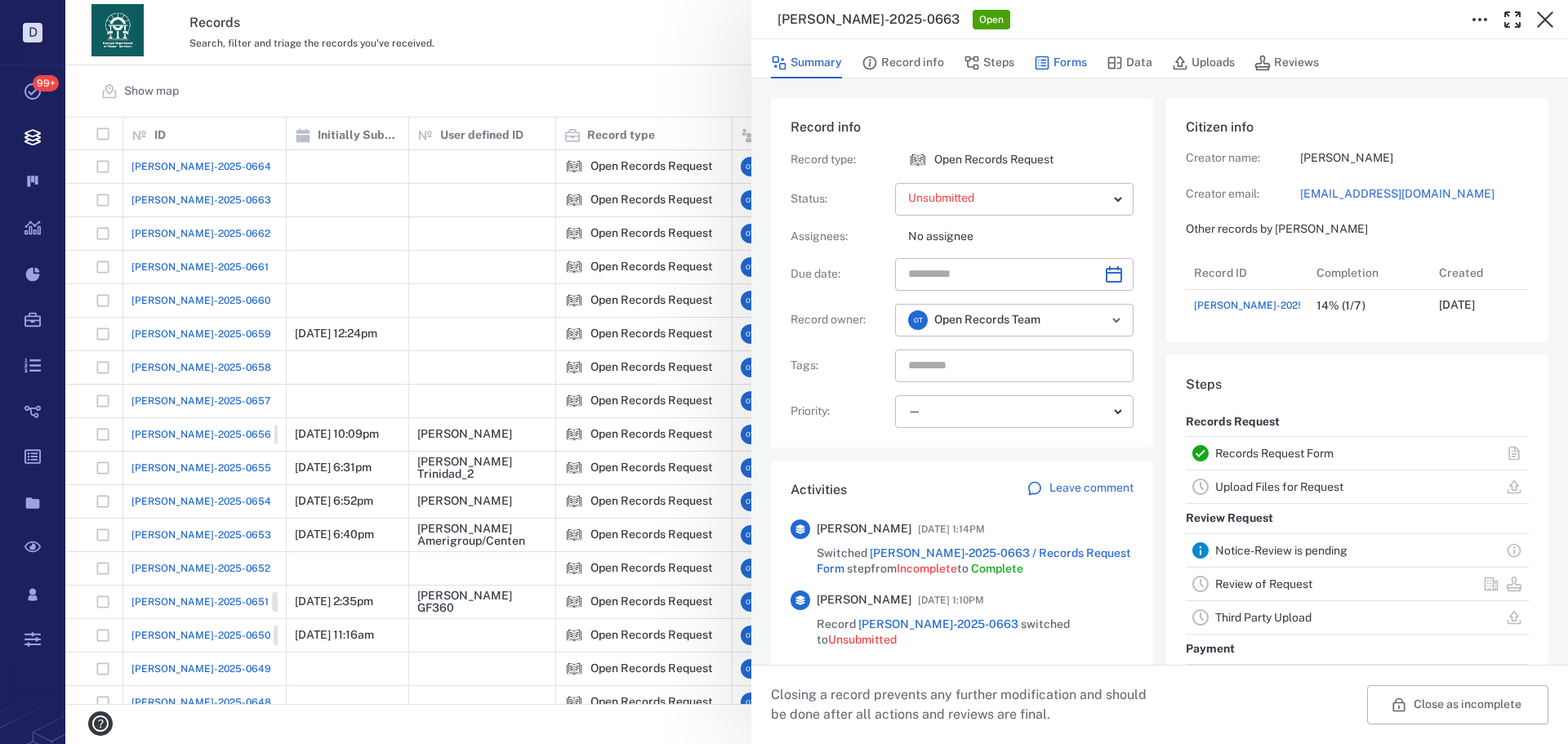
click at [1044, 61] on icon "button" at bounding box center [1042, 63] width 16 height 16
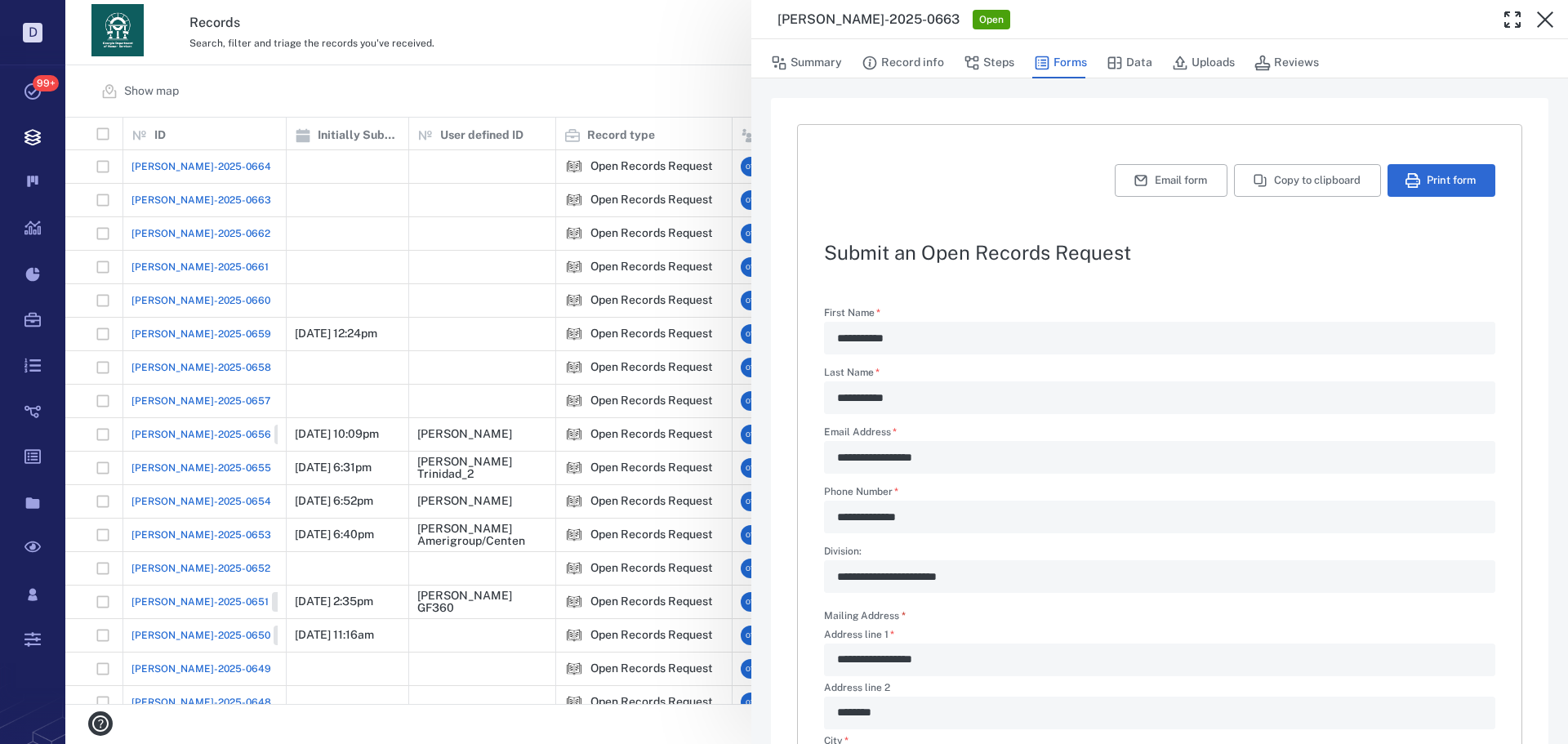
scroll to position [406, 0]
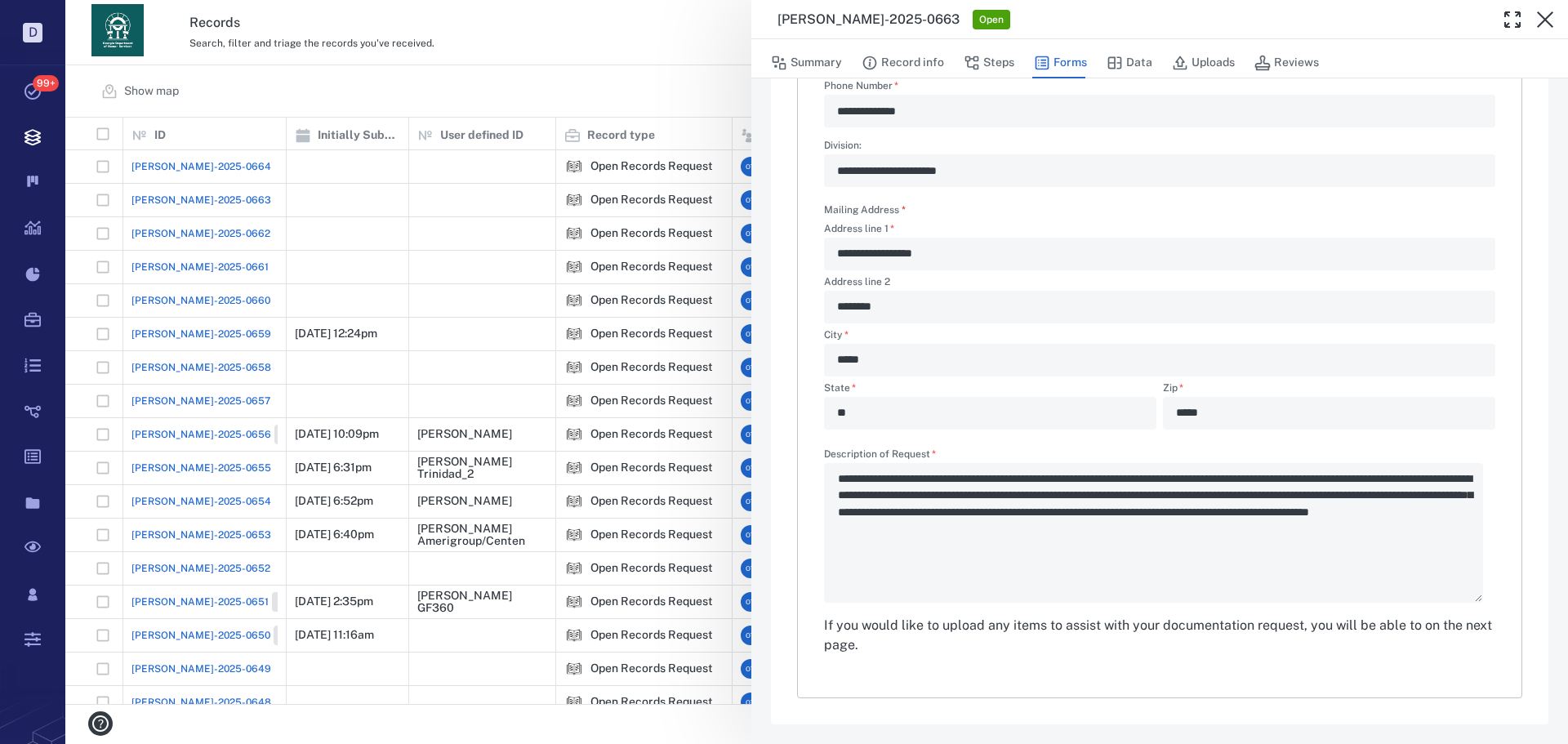
drag, startPoint x: 981, startPoint y: 73, endPoint x: 1049, endPoint y: 64, distance: 68.6
click at [981, 71] on button "Steps" at bounding box center [989, 63] width 51 height 31
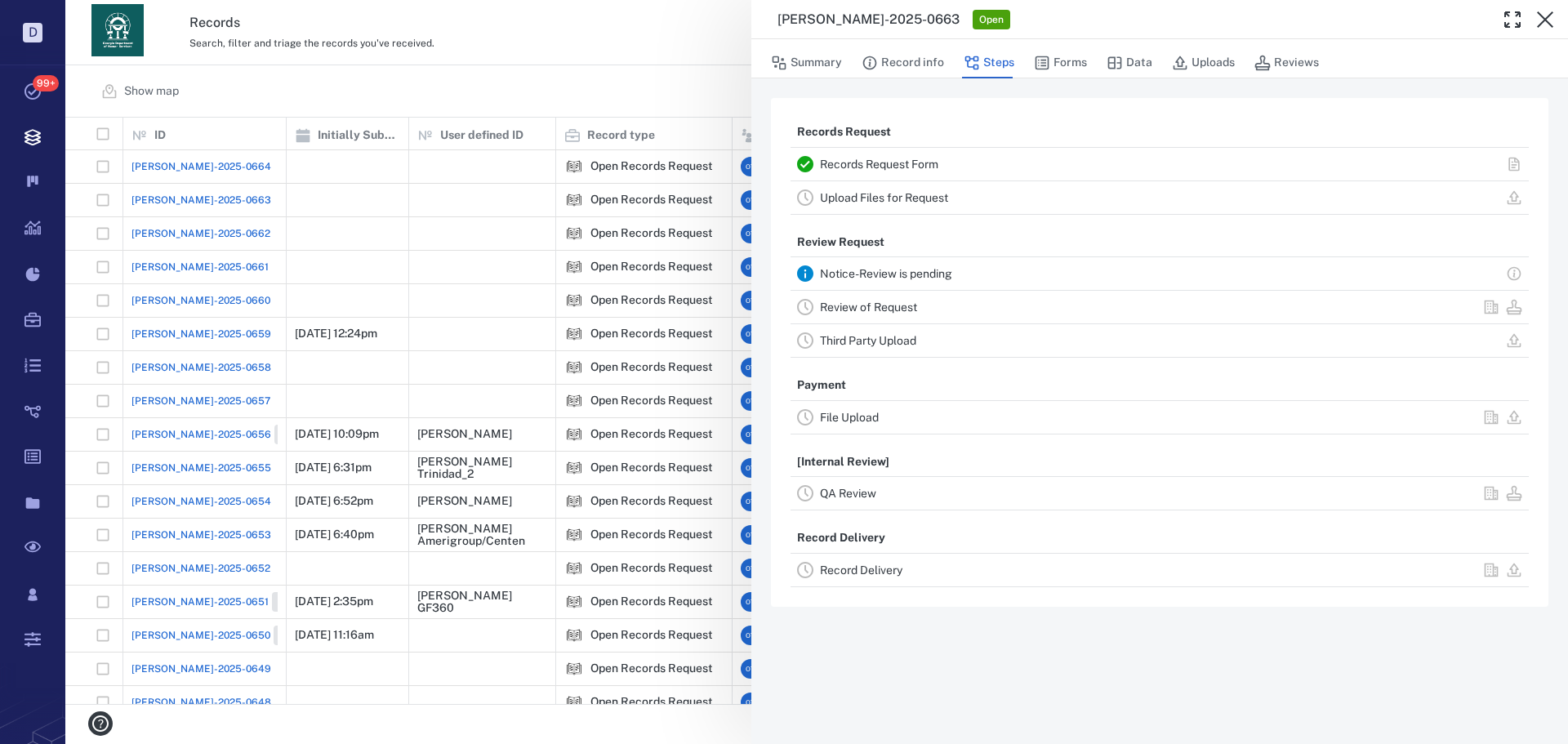
click at [1062, 61] on button "Forms" at bounding box center [1061, 63] width 53 height 31
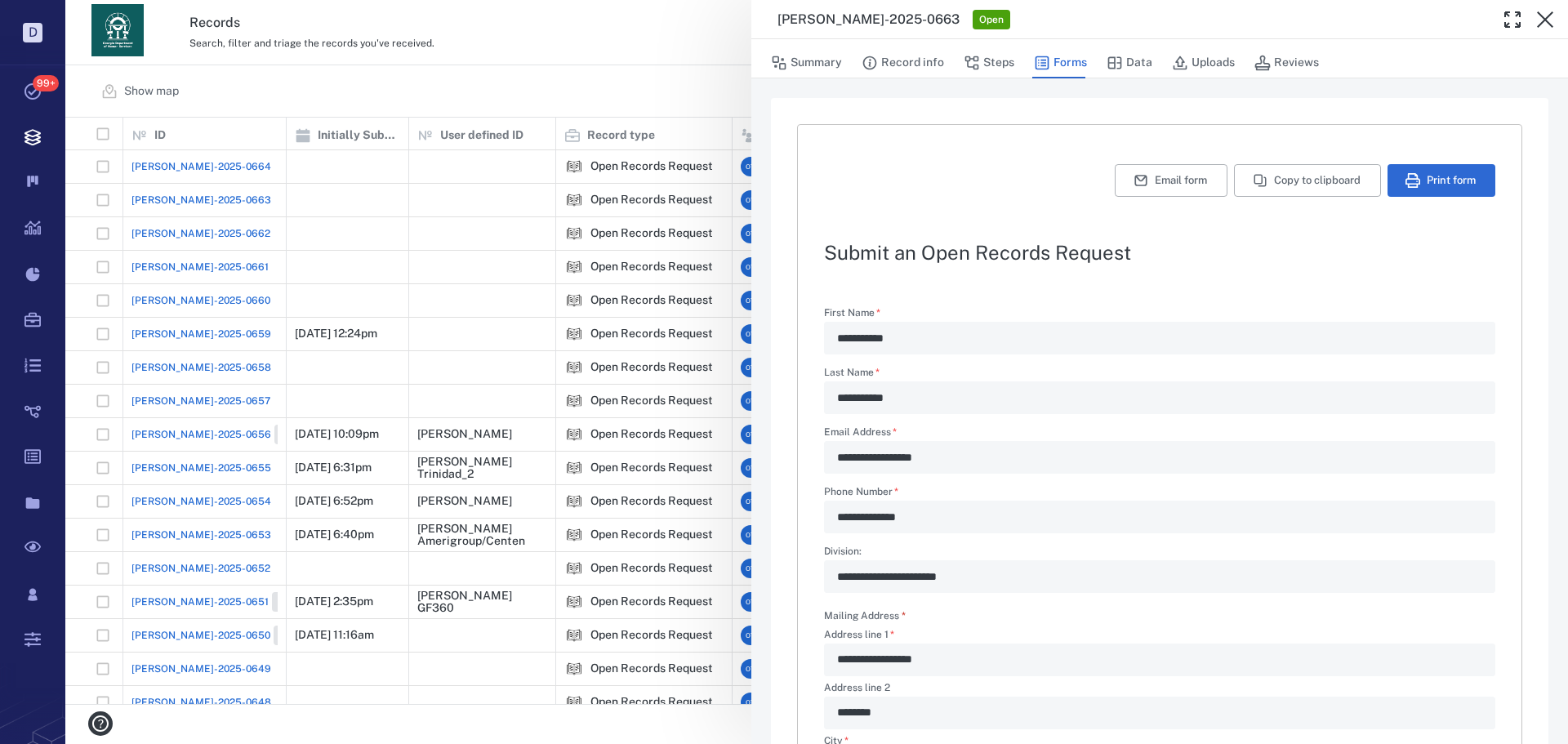
type textarea "*"
click at [630, 103] on div "**********" at bounding box center [816, 372] width 1503 height 744
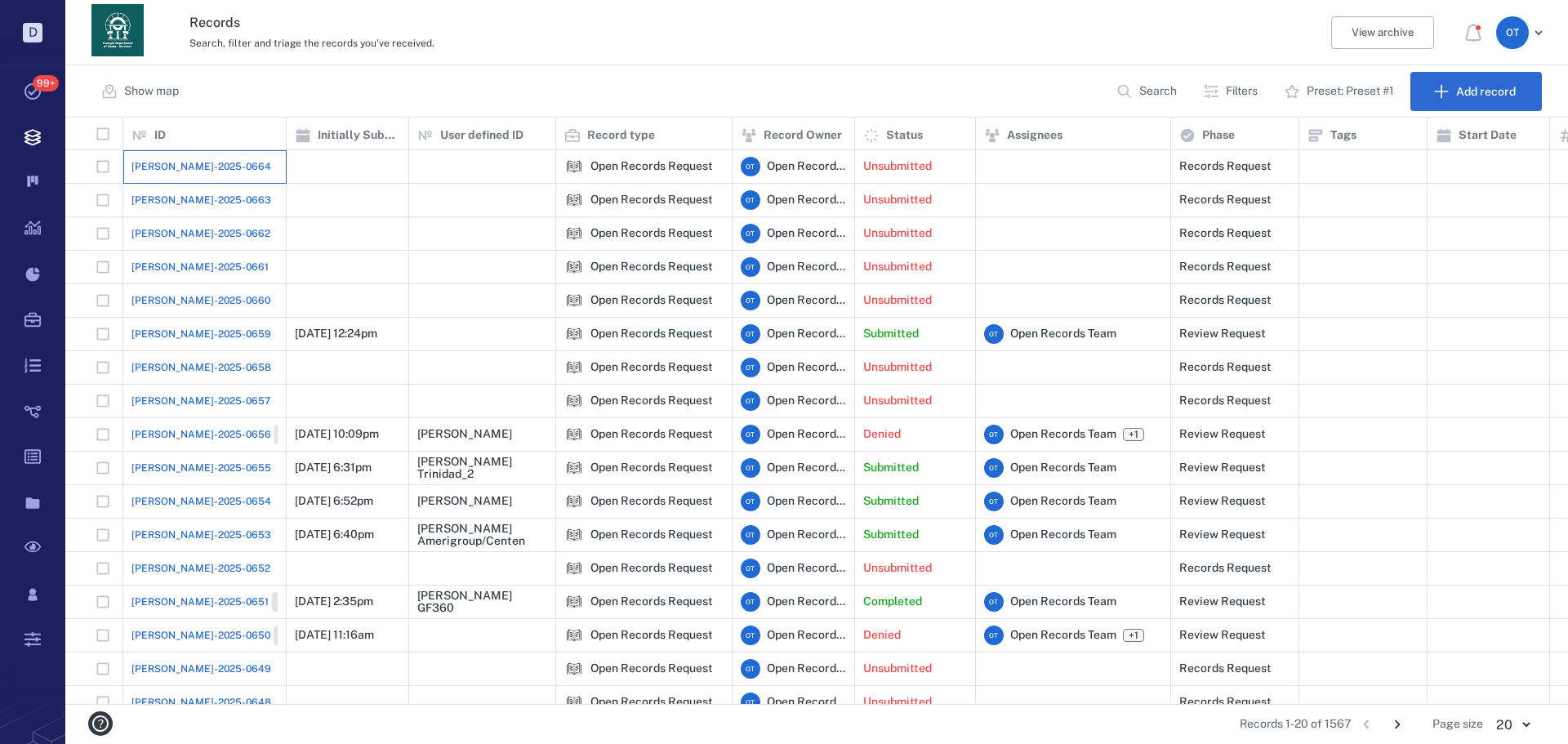
click at [229, 168] on div "[PERSON_NAME]-2025-0664" at bounding box center [205, 167] width 146 height 33
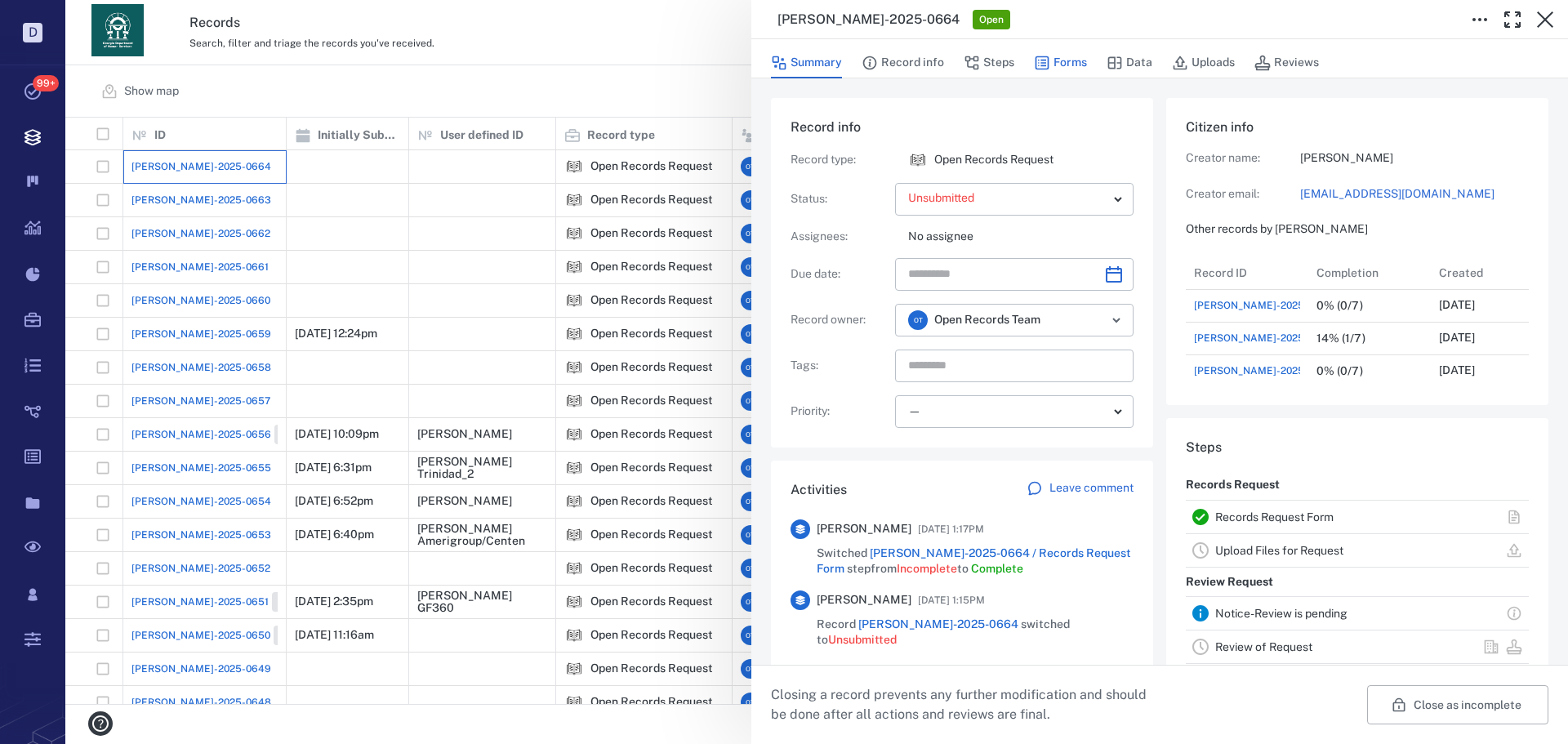
scroll to position [229, 312]
click at [1061, 63] on button "Forms" at bounding box center [1061, 63] width 53 height 31
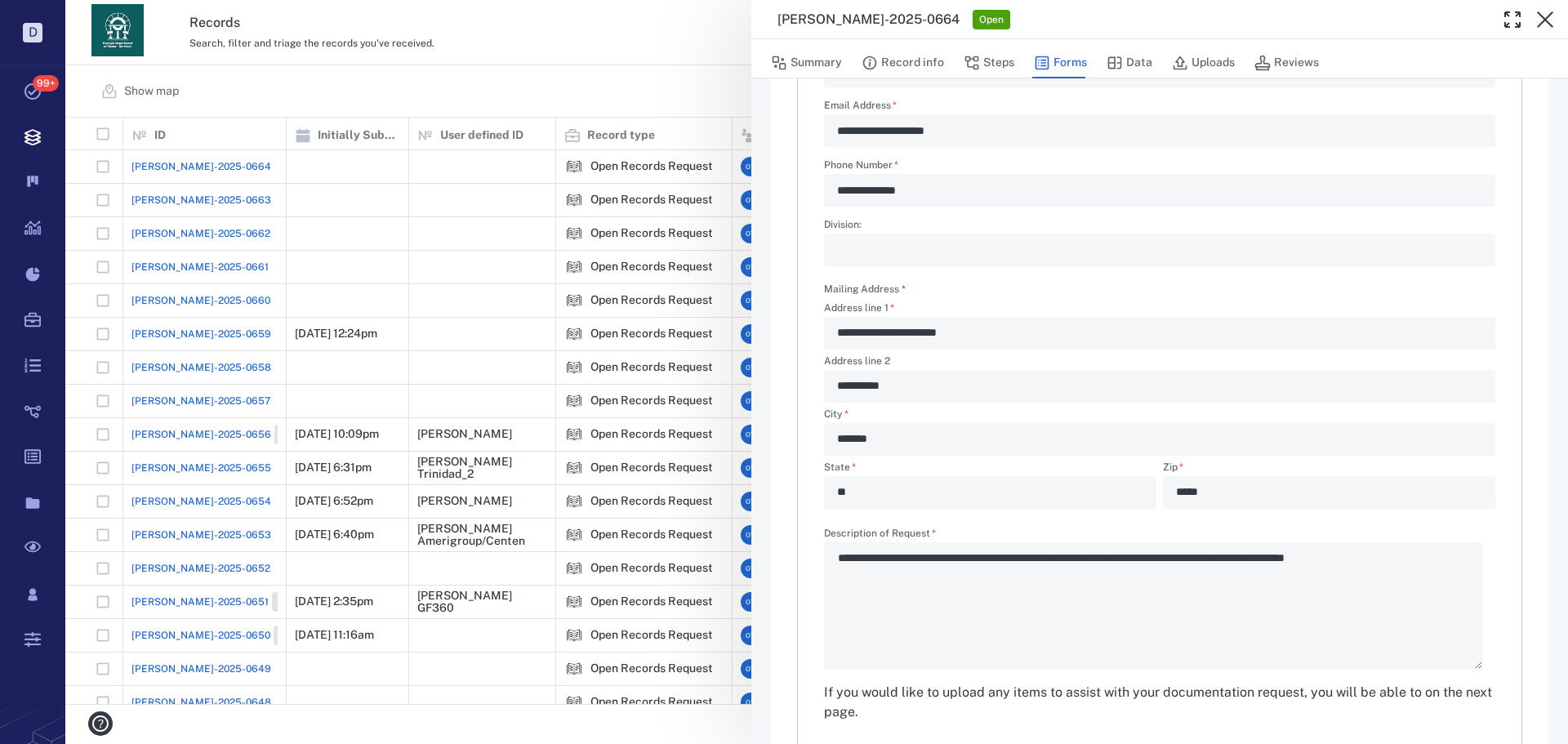
scroll to position [394, 0]
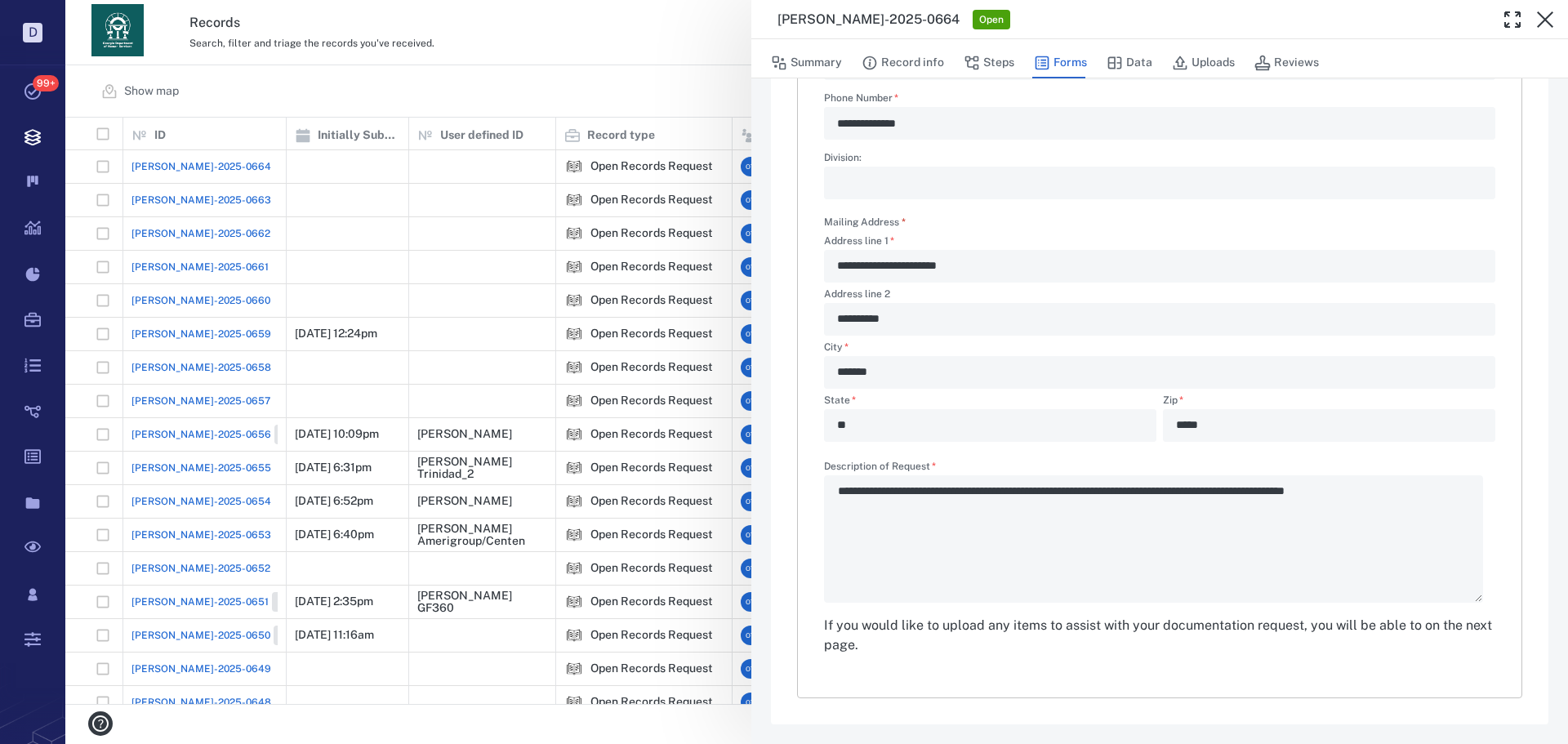
click at [288, 53] on div "**********" at bounding box center [816, 372] width 1503 height 744
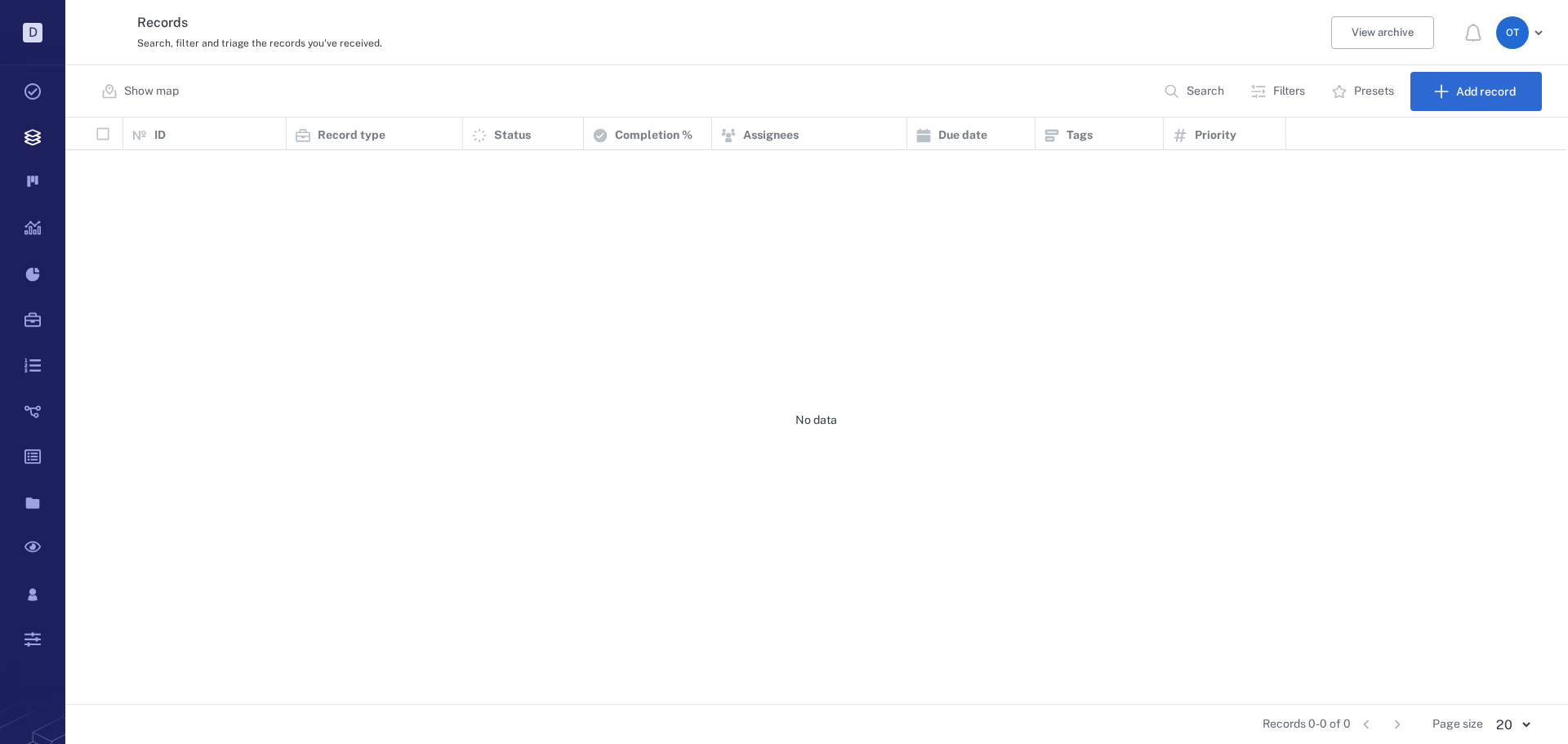
scroll to position [574, 1491]
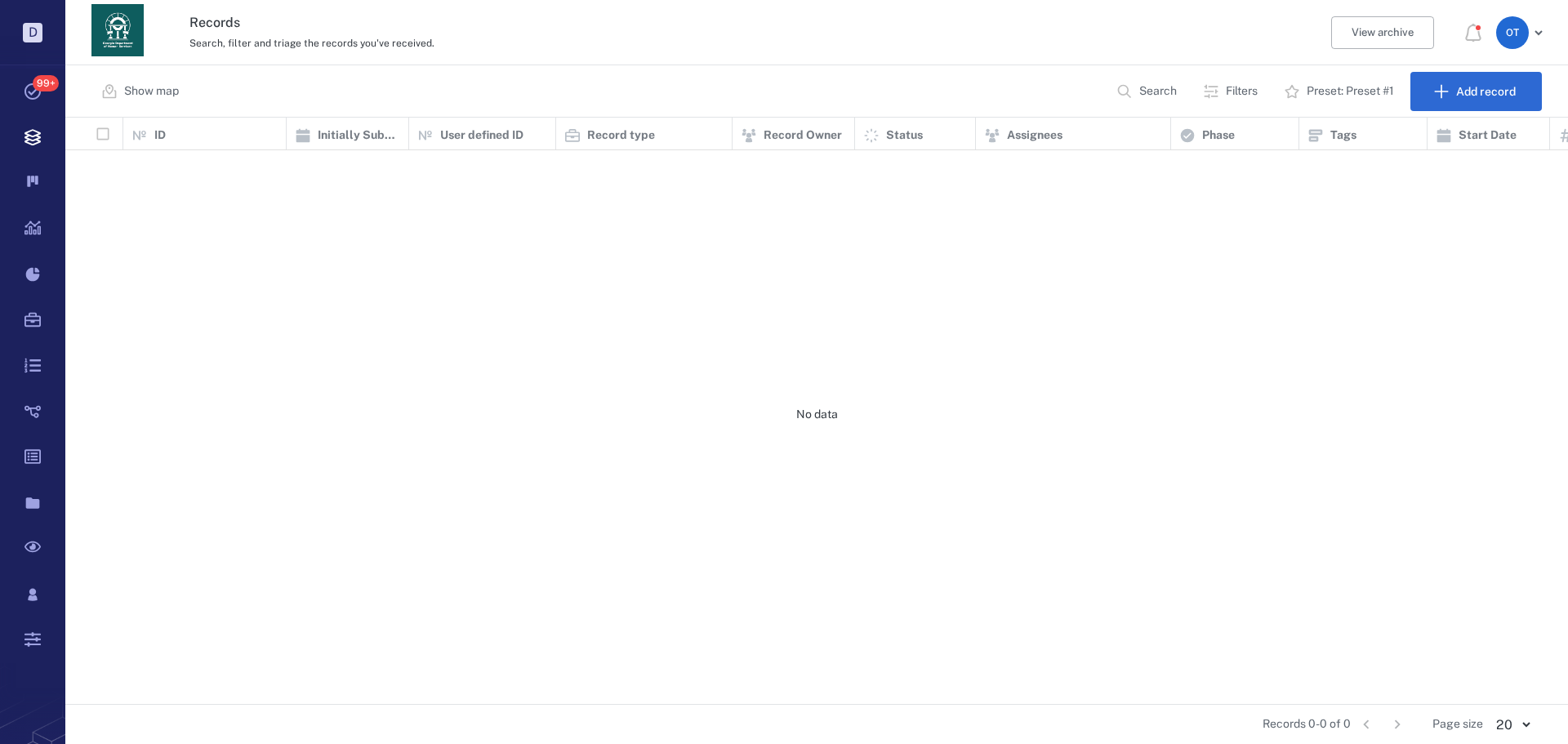
click at [517, 96] on div "Show map Search Filters Preset: Preset #1 Add record" at bounding box center [816, 91] width 1503 height 53
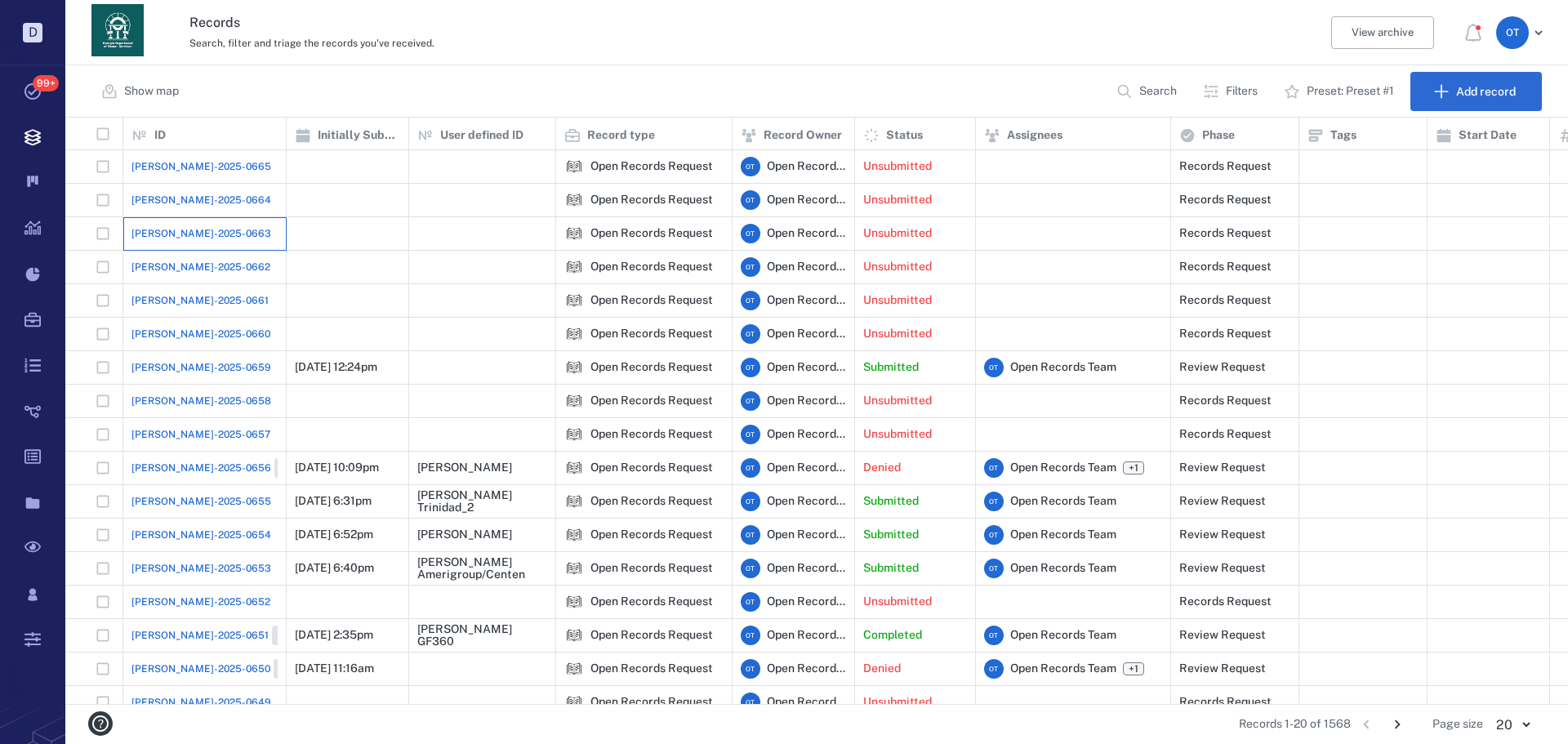
click at [179, 246] on div "[PERSON_NAME]-2025-0663" at bounding box center [205, 233] width 146 height 33
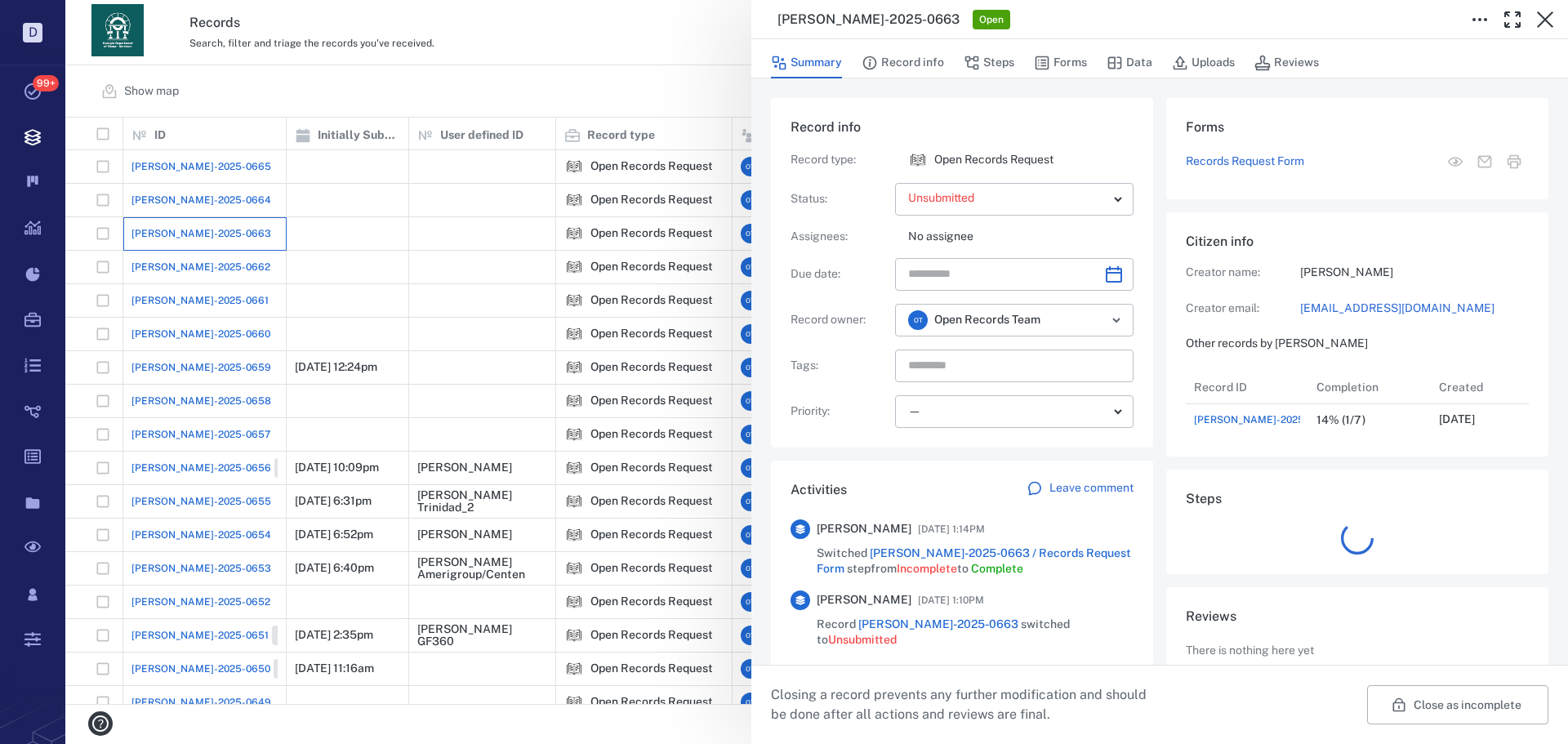
scroll to position [65, 325]
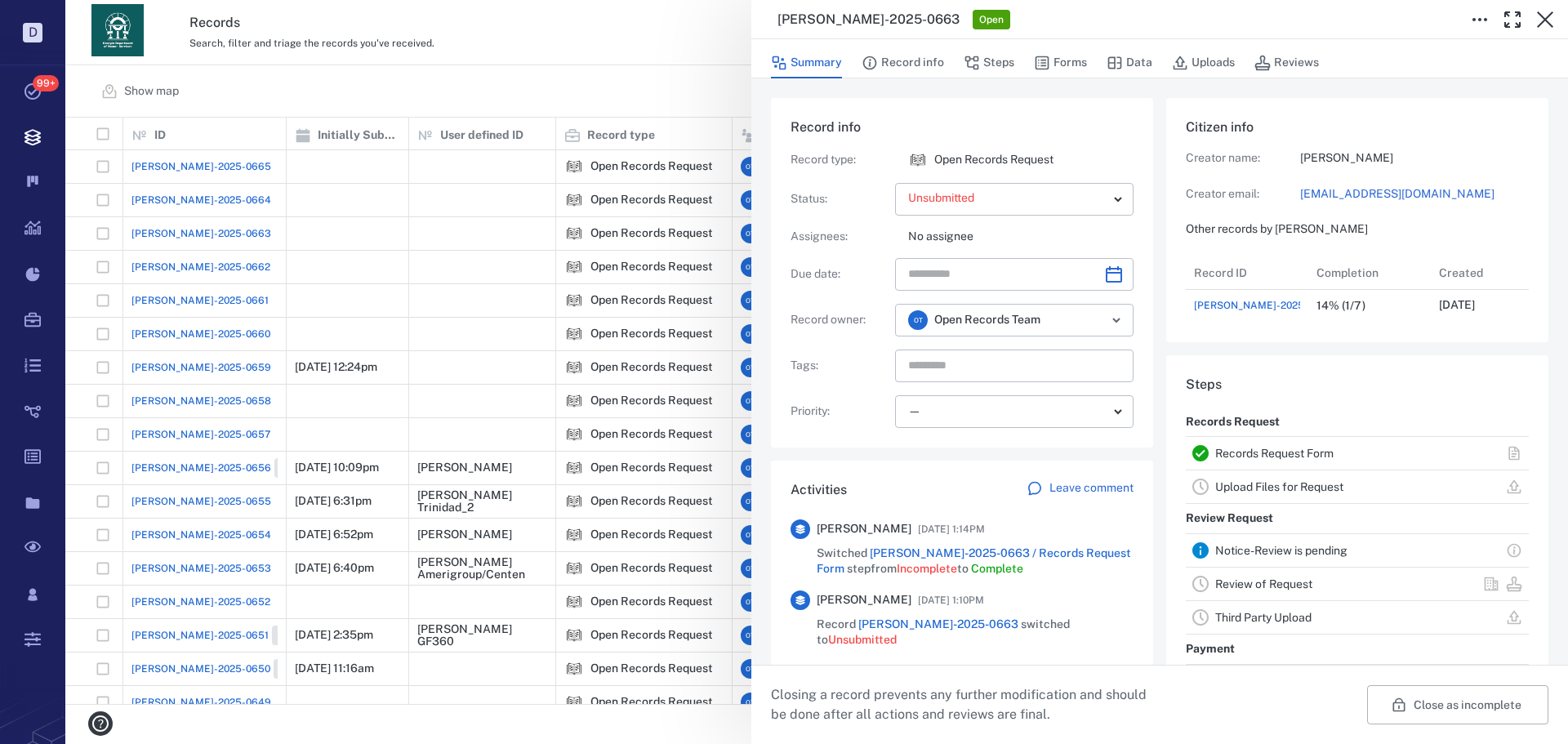
click at [508, 222] on div "**********" at bounding box center [816, 372] width 1503 height 744
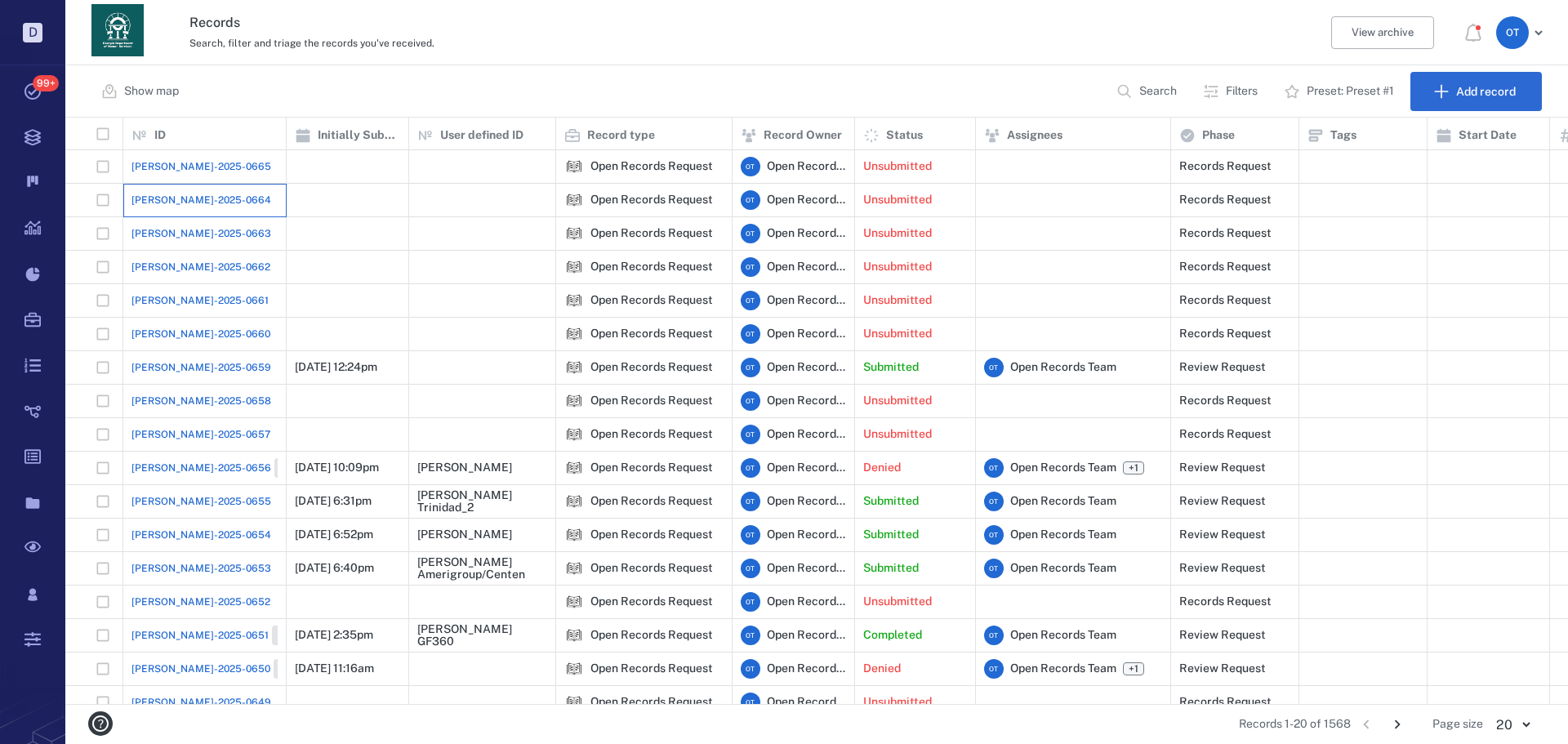
click at [232, 185] on div "[PERSON_NAME]-2025-0664" at bounding box center [205, 200] width 146 height 33
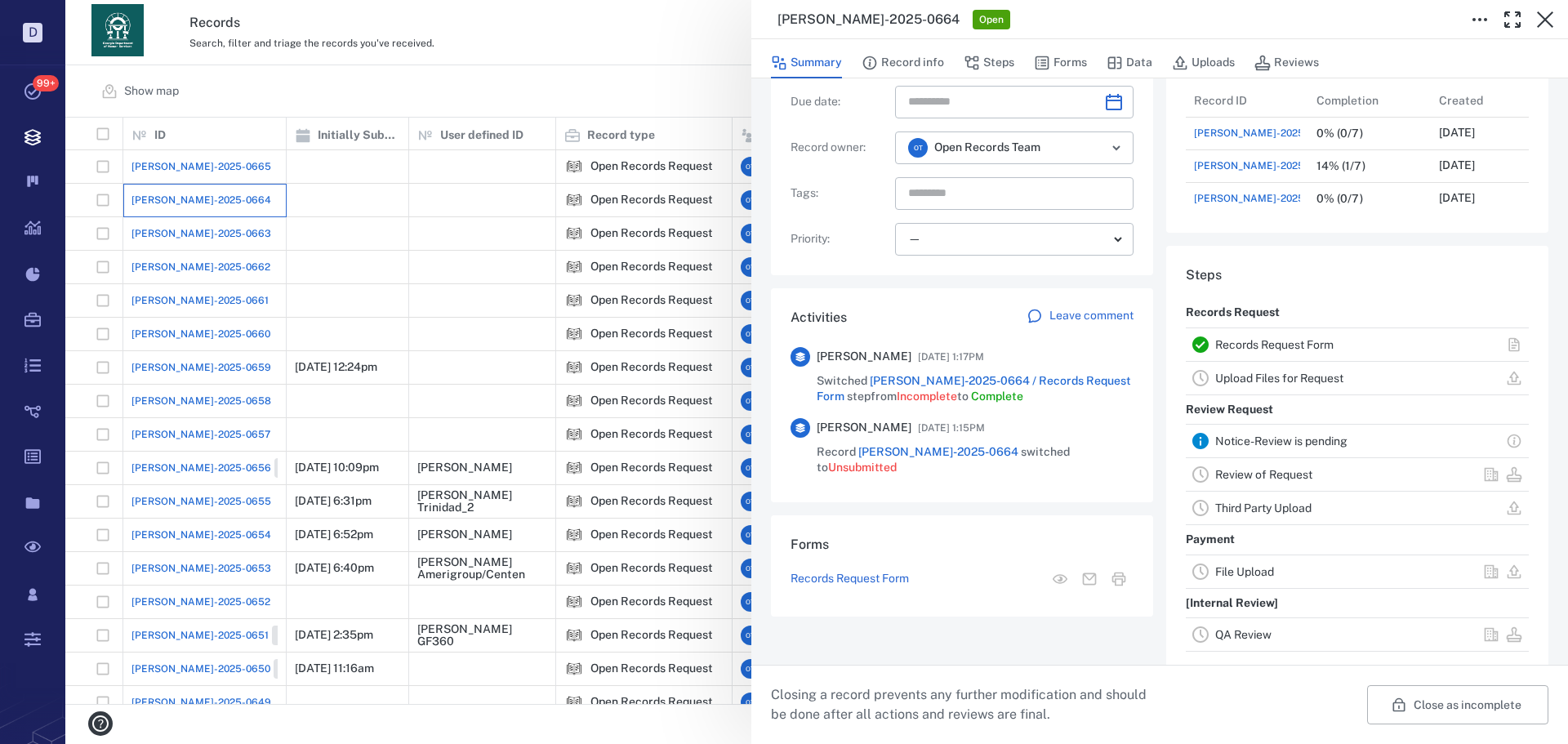
scroll to position [1, 0]
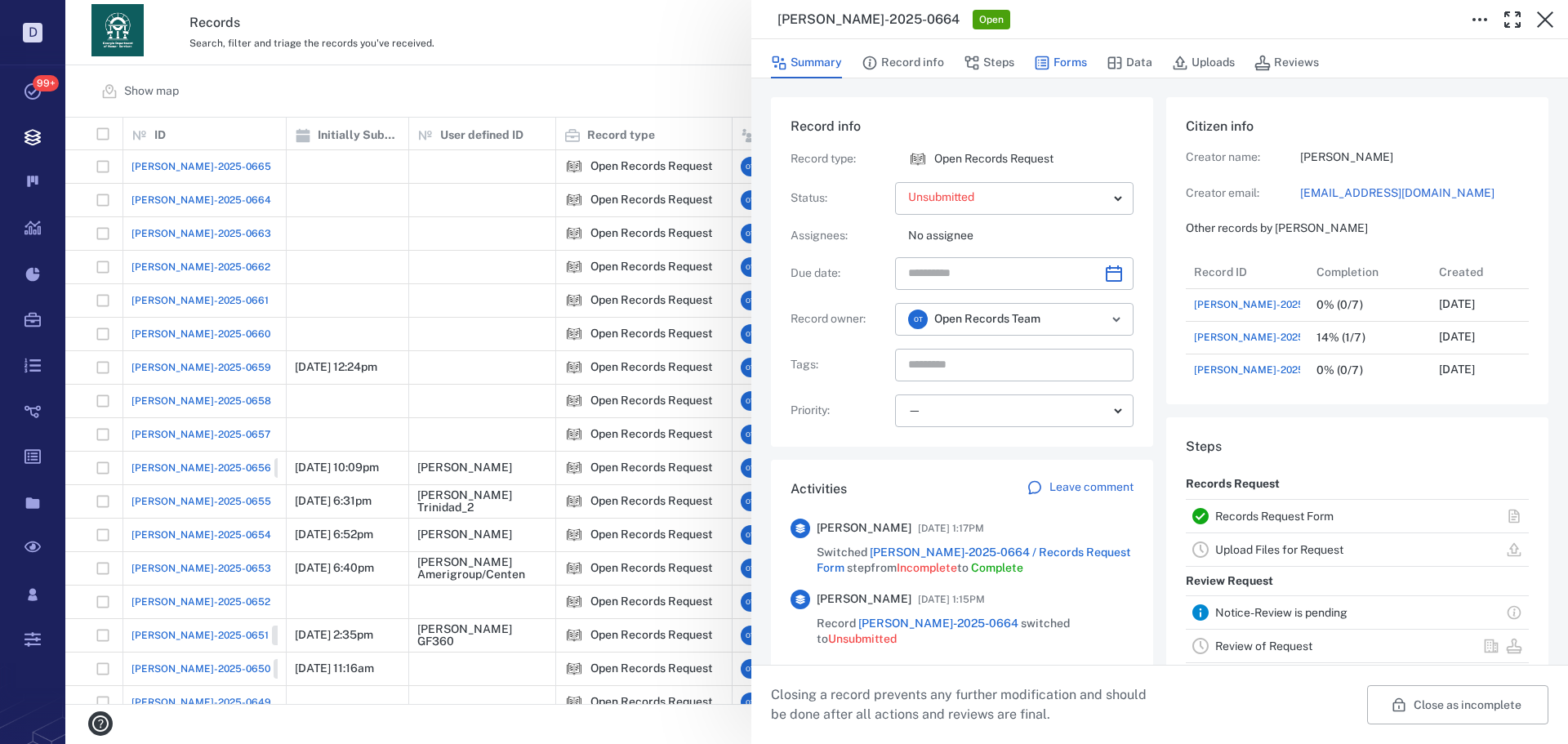
click at [1039, 60] on icon "button" at bounding box center [1042, 63] width 16 height 16
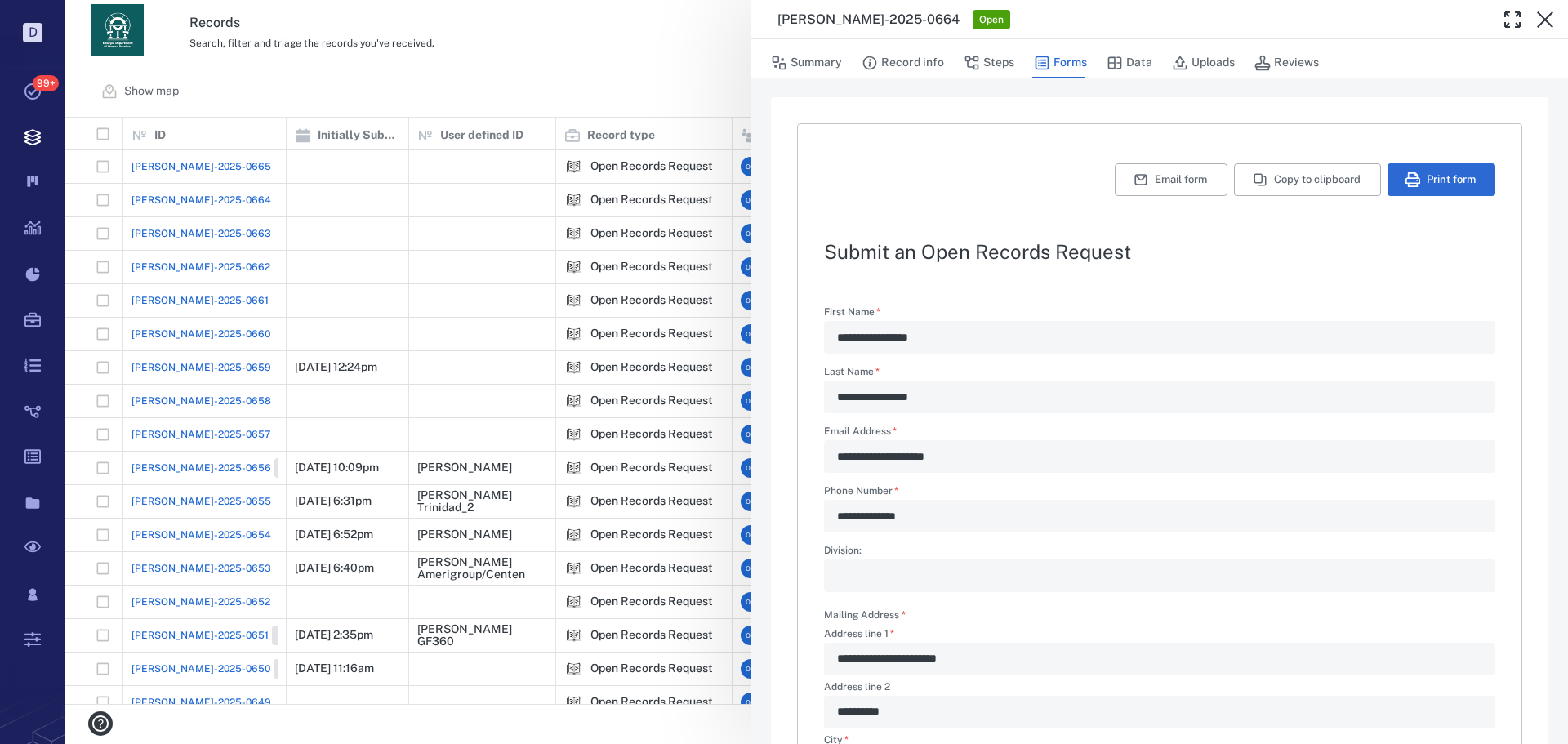
scroll to position [394, 0]
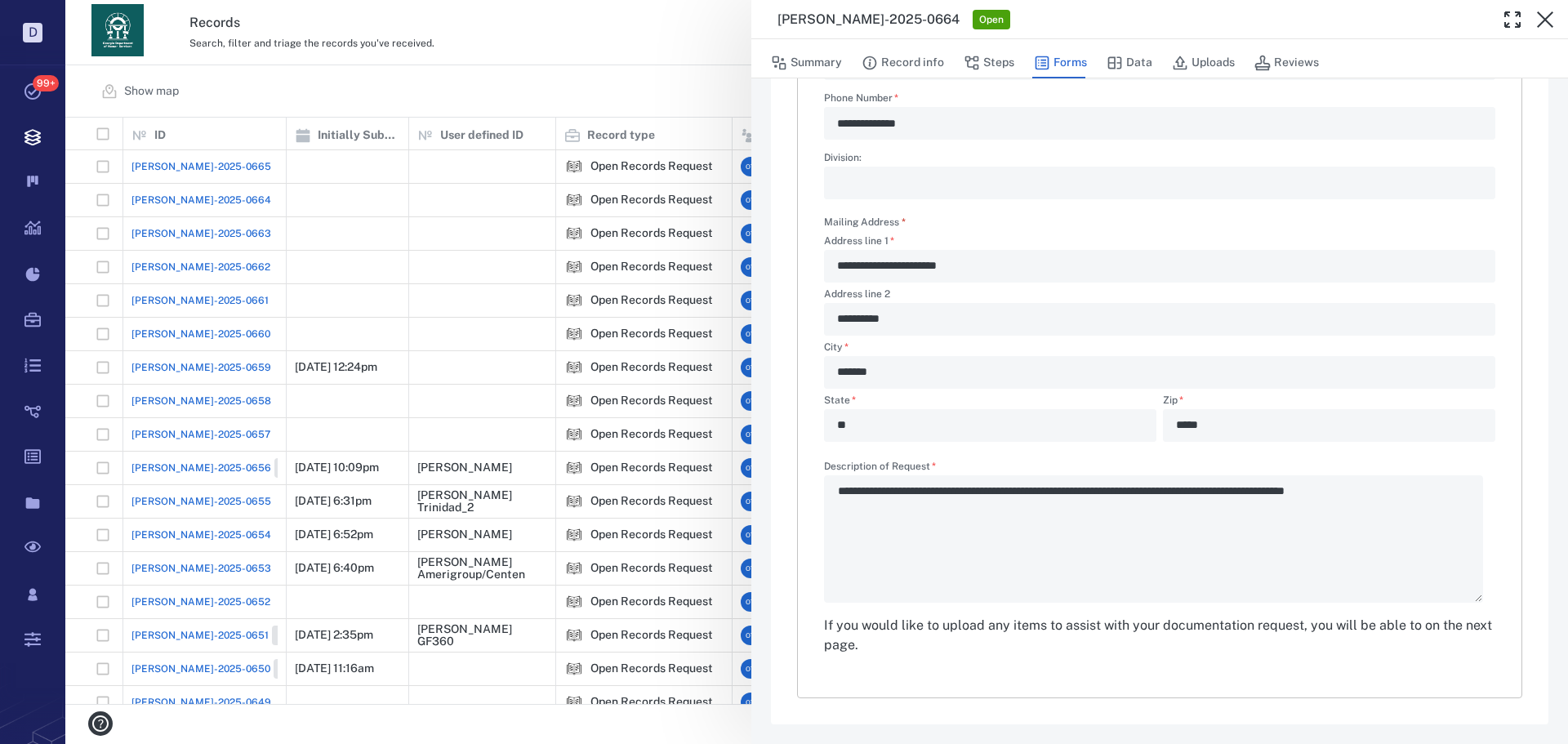
click at [453, 65] on div "**********" at bounding box center [816, 372] width 1503 height 744
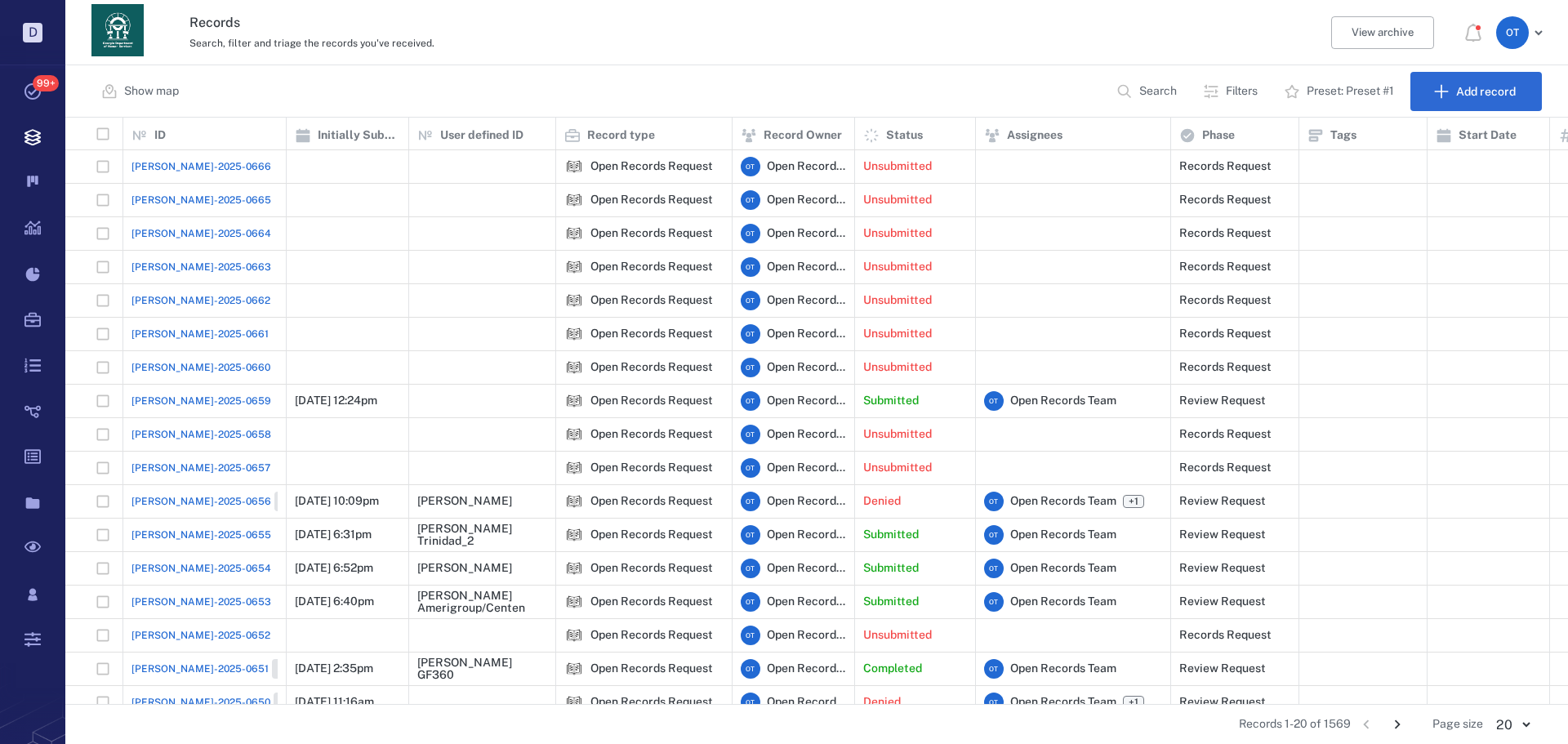
click at [189, 399] on span "[PERSON_NAME]-2025-0659" at bounding box center [201, 400] width 139 height 15
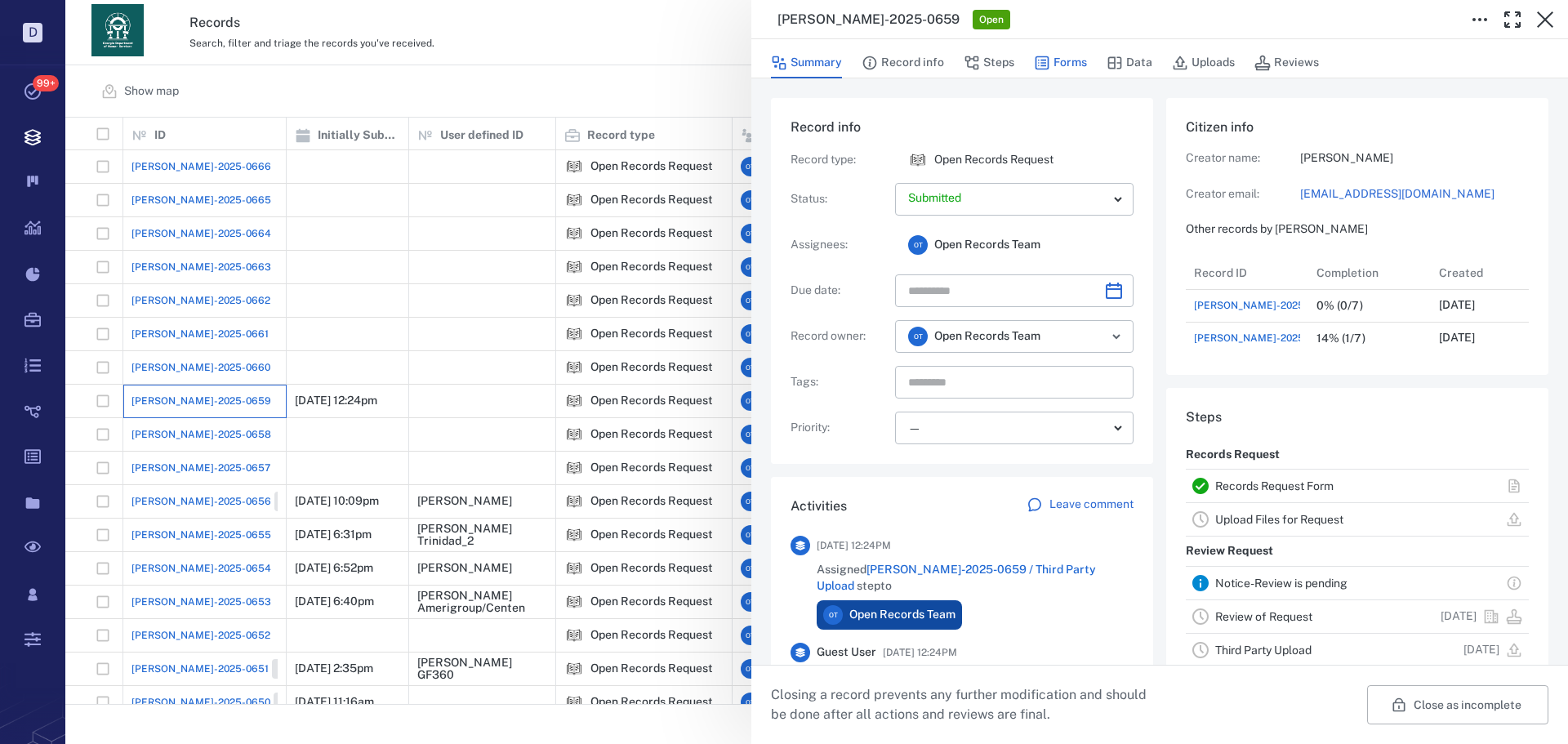
scroll to position [98, 325]
click at [580, 82] on div "[PERSON_NAME]-2025-0659 Open Summary Record info Steps Forms Data Uploads Revie…" at bounding box center [816, 372] width 1503 height 744
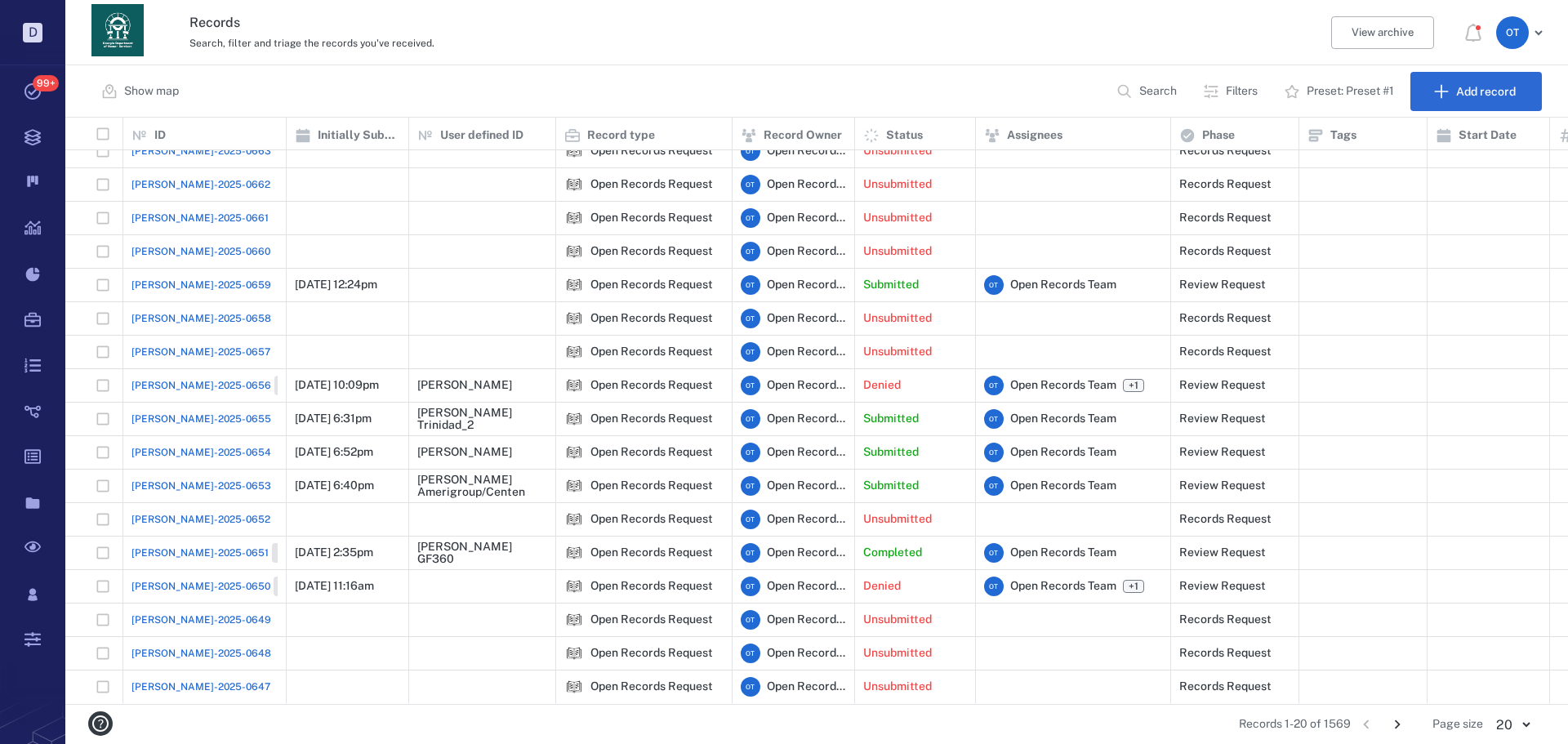
scroll to position [128, 0]
click at [176, 278] on span "[PERSON_NAME]-2025-0659" at bounding box center [201, 285] width 139 height 15
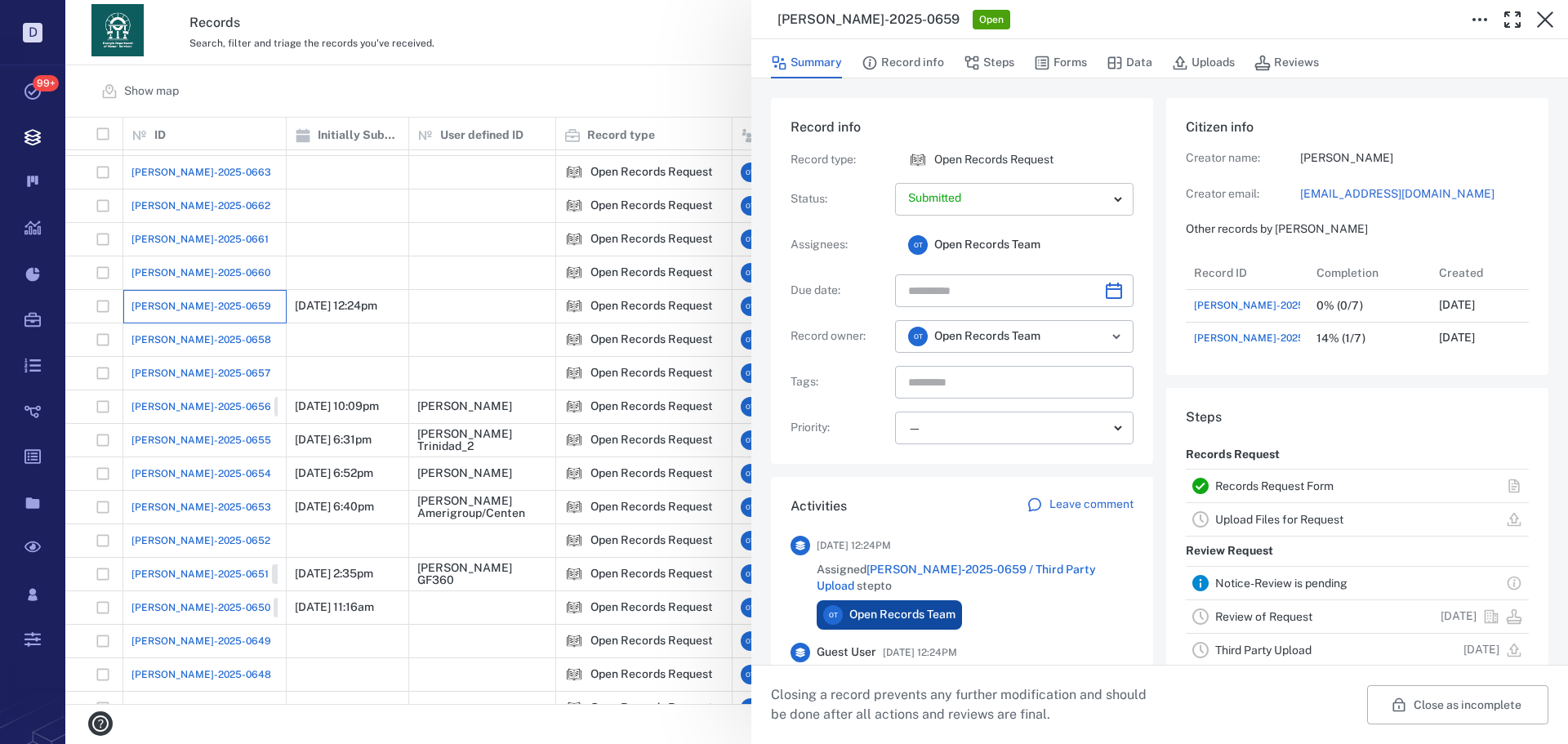
scroll to position [98, 325]
drag, startPoint x: 918, startPoint y: 88, endPoint x: 914, endPoint y: 77, distance: 11.7
click at [914, 83] on div "Record info Record type : Open Records Request Status : Submitted ********* ​ A…" at bounding box center [1160, 600] width 817 height 1045
click at [913, 73] on button "Record info" at bounding box center [903, 63] width 83 height 31
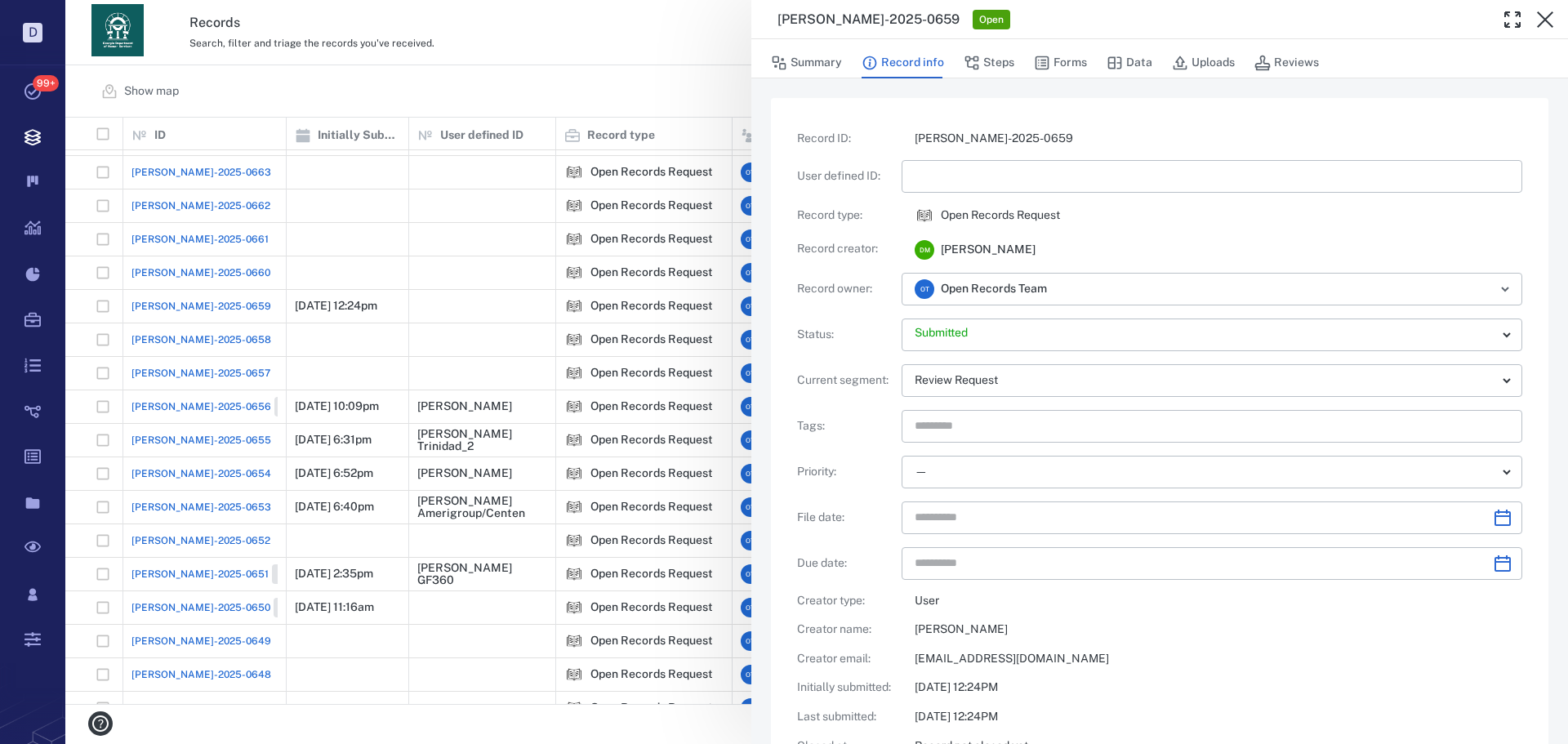
drag, startPoint x: 913, startPoint y: 73, endPoint x: 979, endPoint y: 174, distance: 120.7
click at [973, 180] on input "text" at bounding box center [1212, 177] width 595 height 33
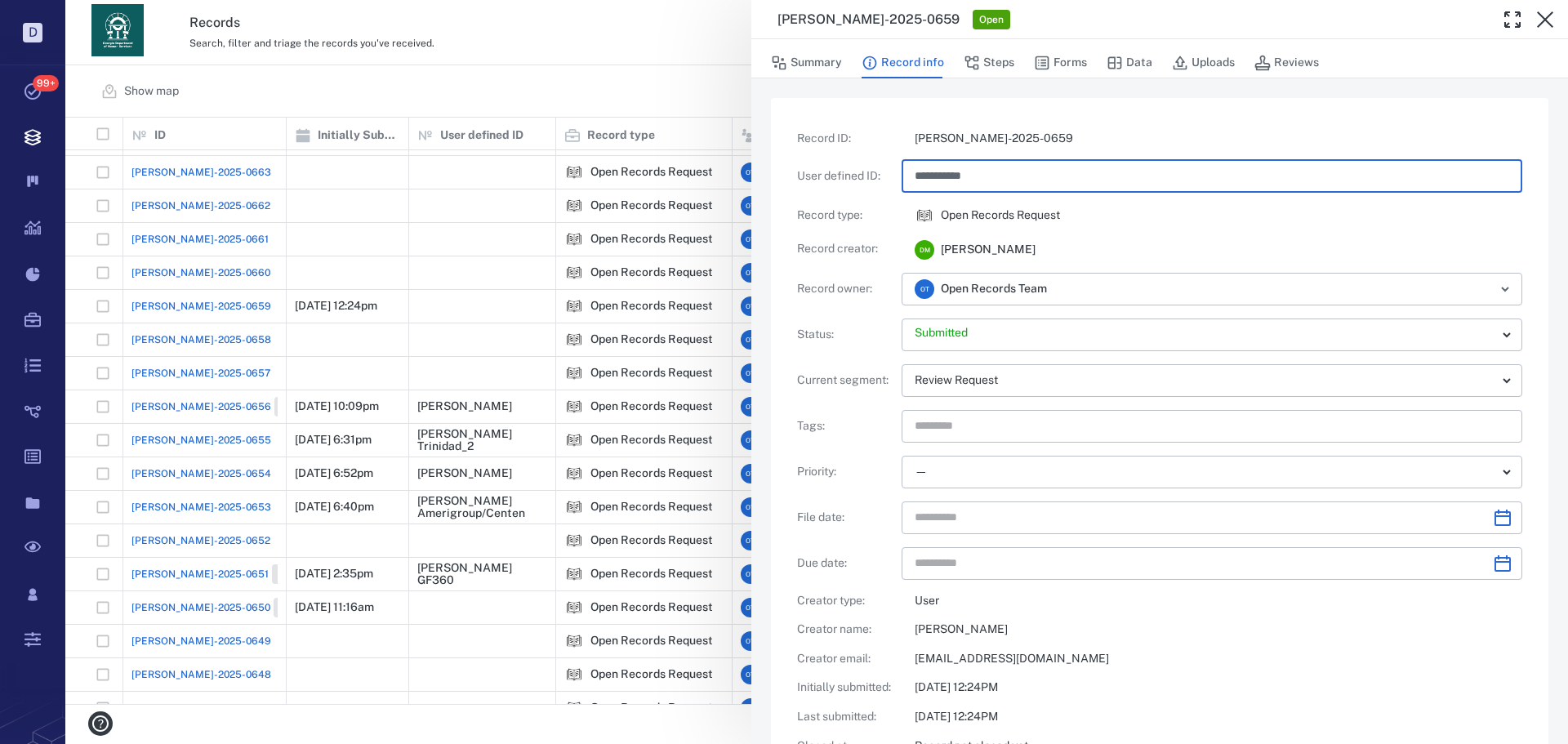
type input "**********"
click at [617, 62] on div "**********" at bounding box center [816, 372] width 1503 height 744
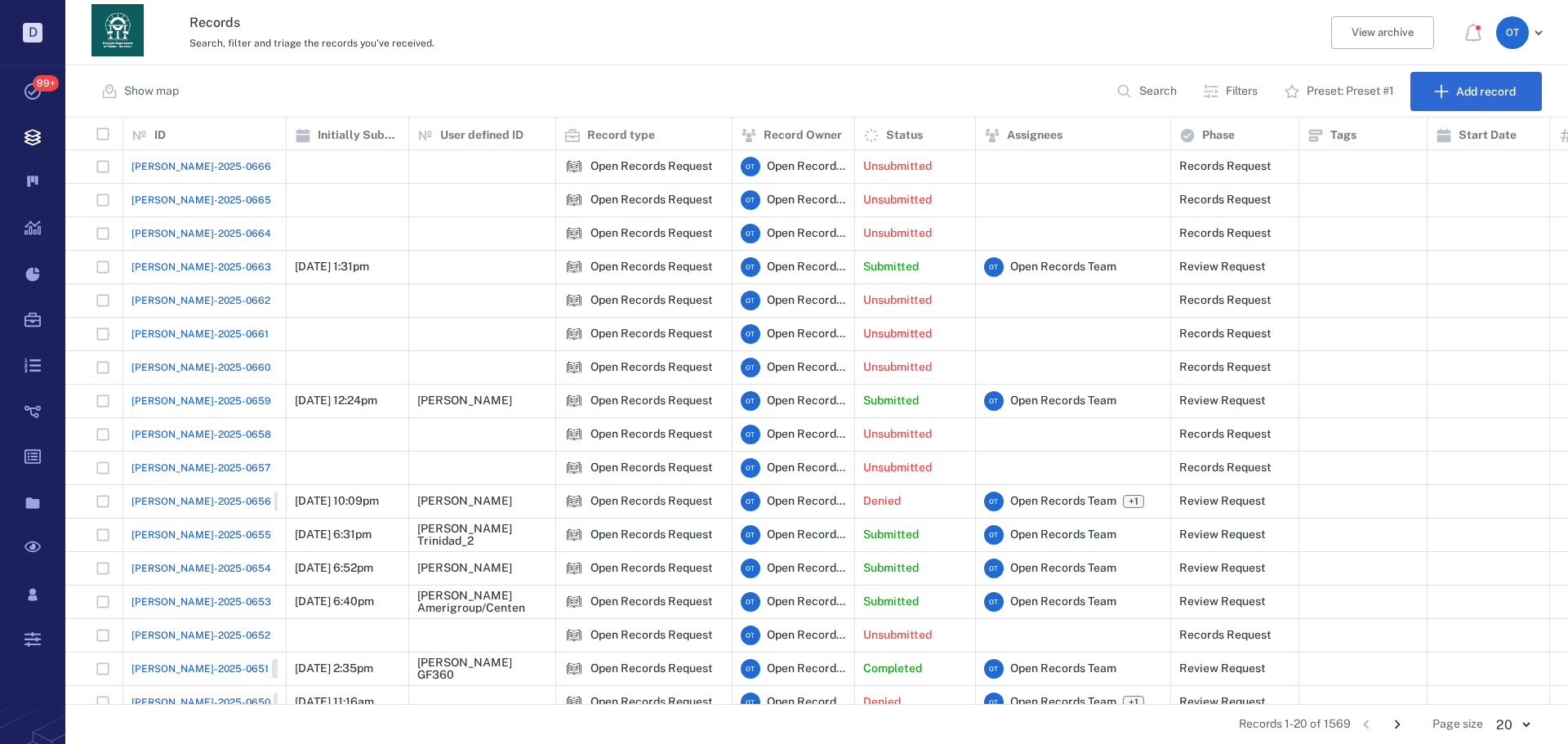
click at [203, 261] on span "[PERSON_NAME]-2025-0663" at bounding box center [201, 267] width 139 height 15
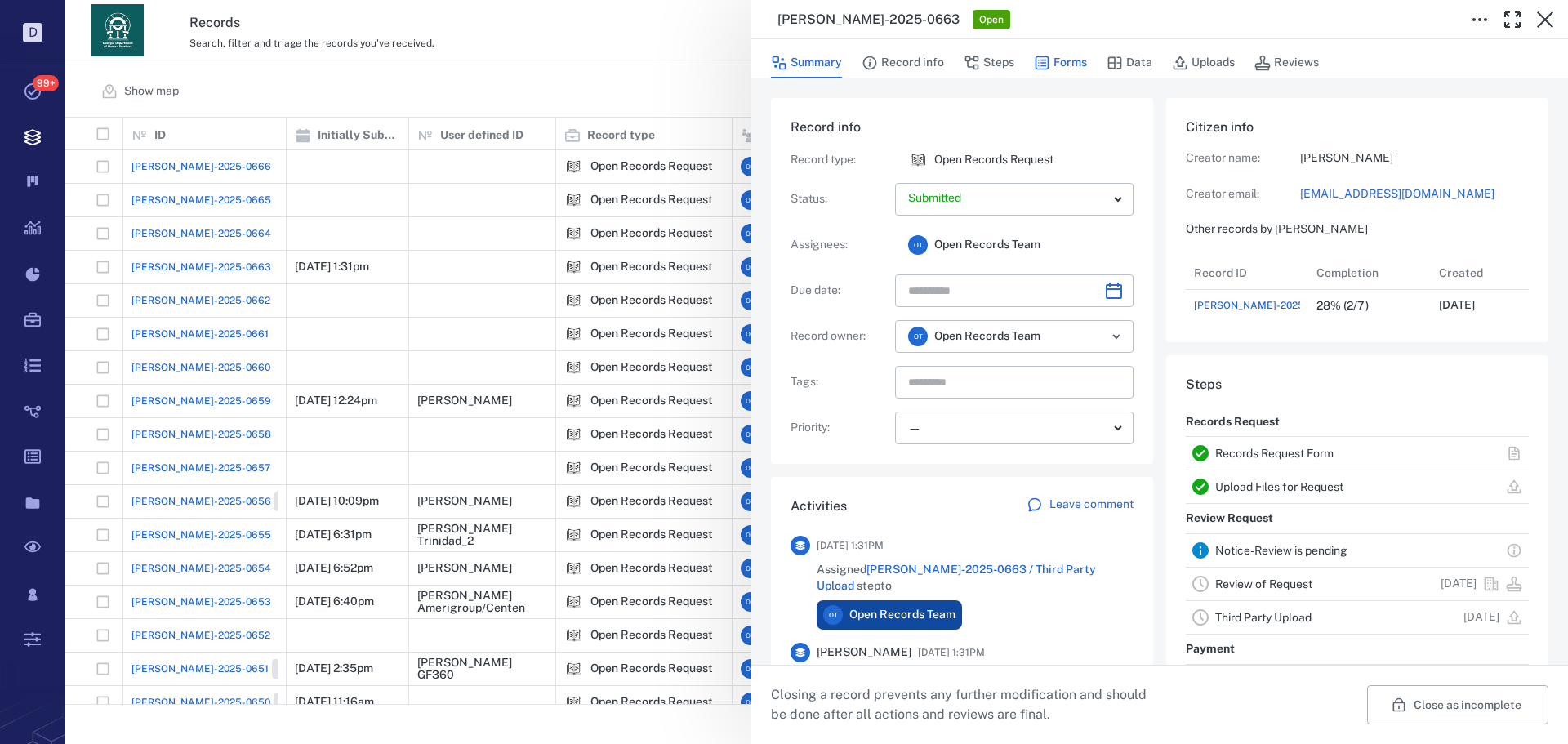
scroll to position [65, 325]
click at [1073, 58] on button "Forms" at bounding box center [1061, 63] width 53 height 31
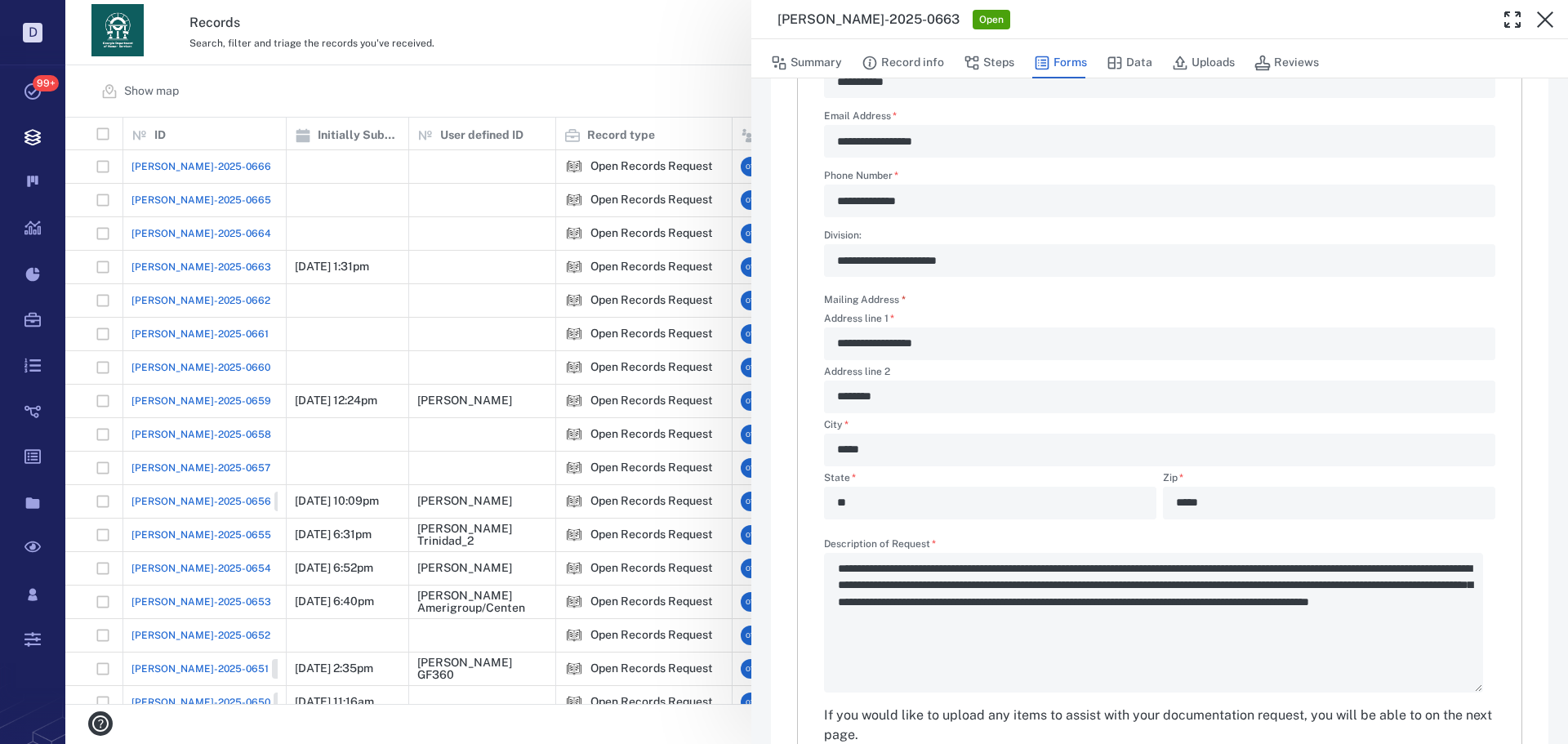
scroll to position [161, 0]
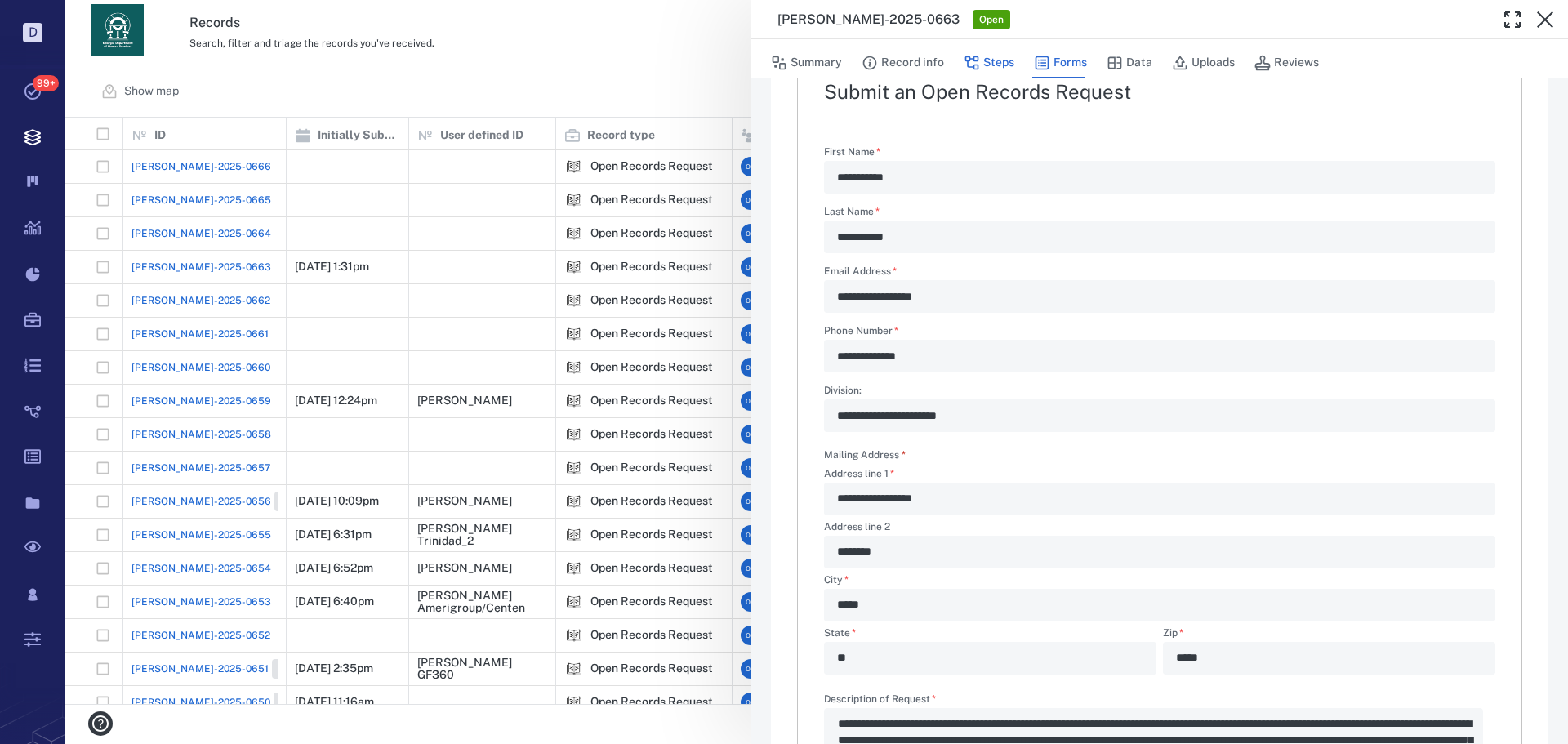
drag, startPoint x: 969, startPoint y: 66, endPoint x: 1023, endPoint y: 61, distance: 54.2
click at [970, 66] on icon "button" at bounding box center [971, 63] width 16 height 16
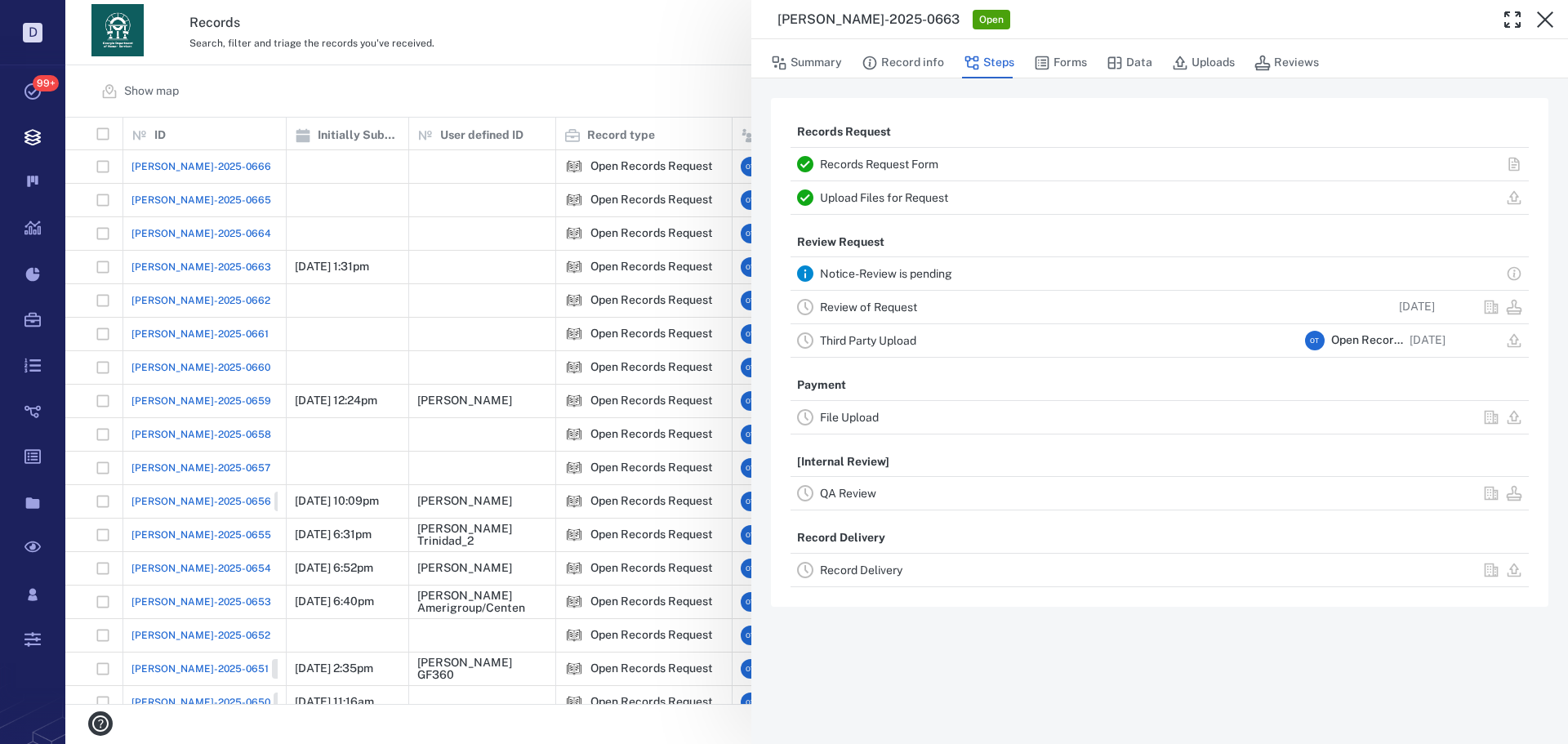
click at [919, 183] on div "Upload Files for Request" at bounding box center [1160, 198] width 739 height 33
click at [1066, 58] on button "Forms" at bounding box center [1061, 63] width 53 height 31
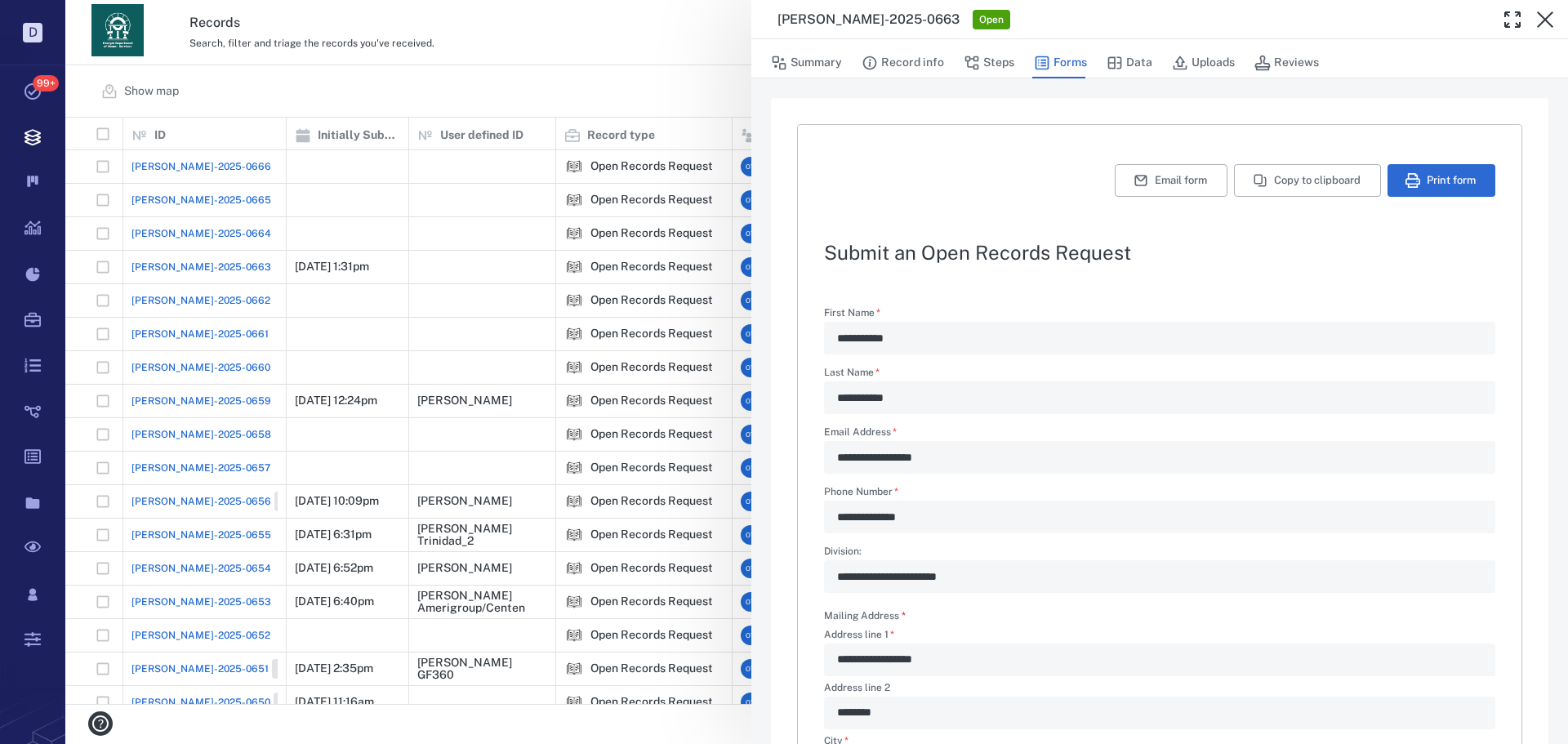
type textarea "*"
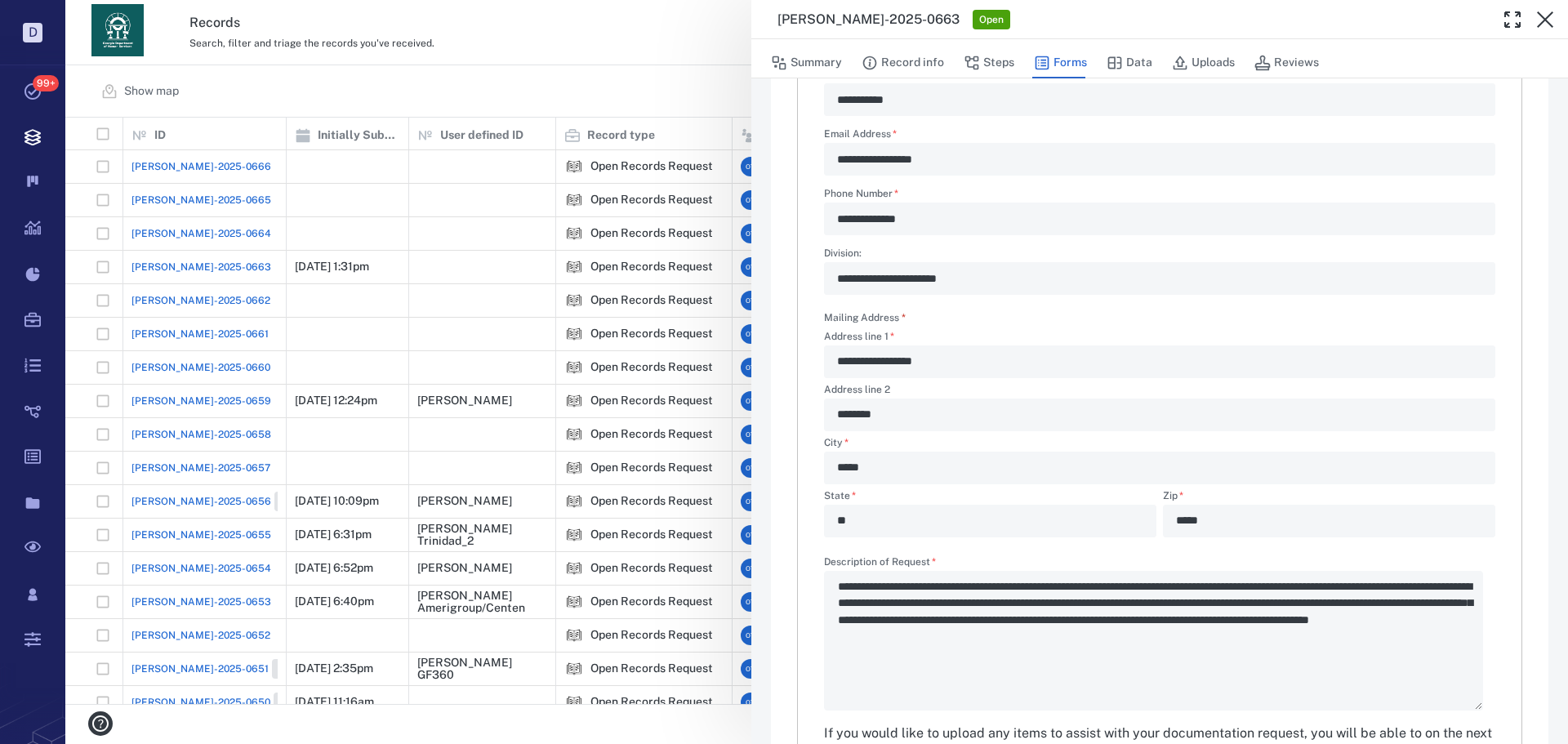
scroll to position [326, 0]
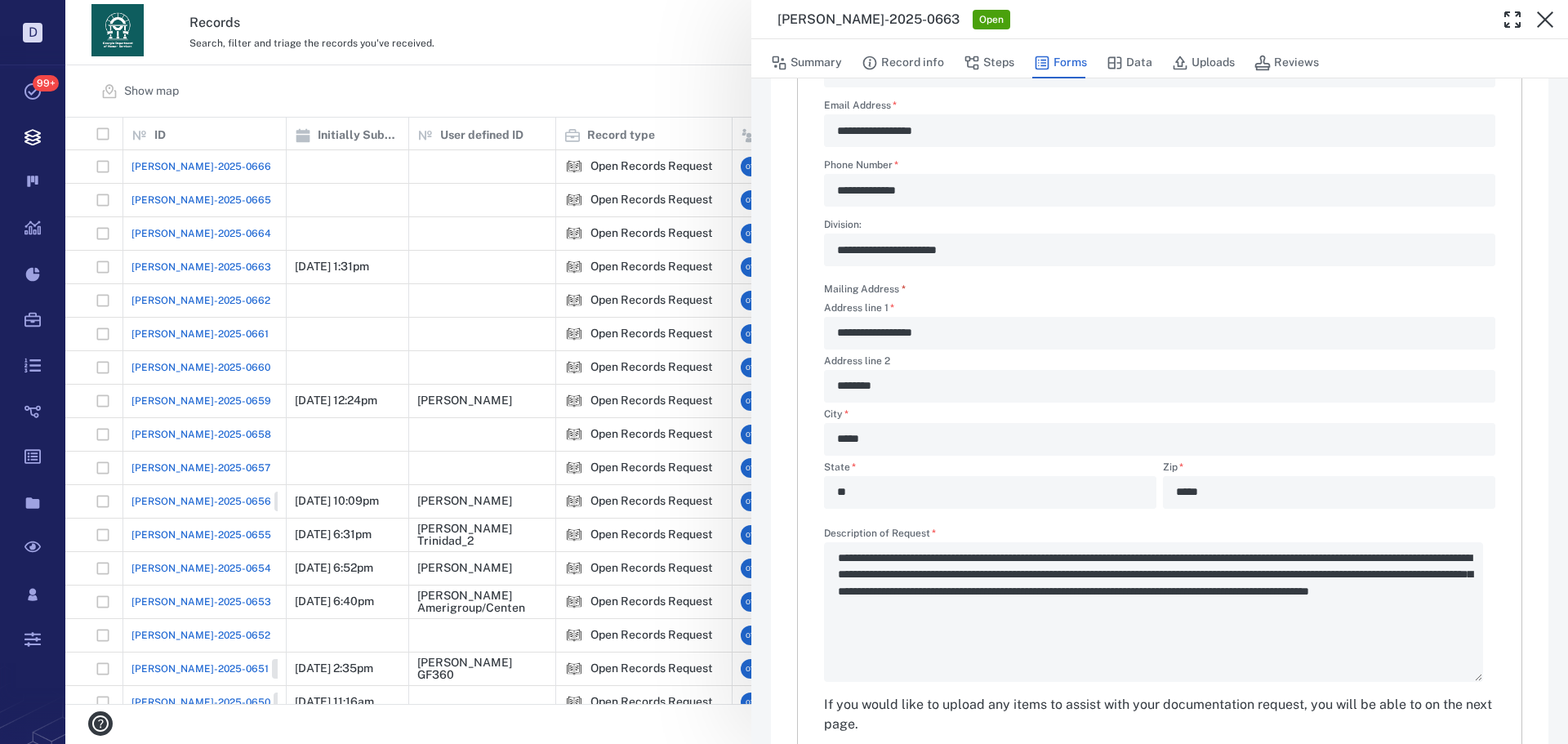
click at [635, 52] on div "**********" at bounding box center [816, 372] width 1503 height 744
